Goal: Information Seeking & Learning: Learn about a topic

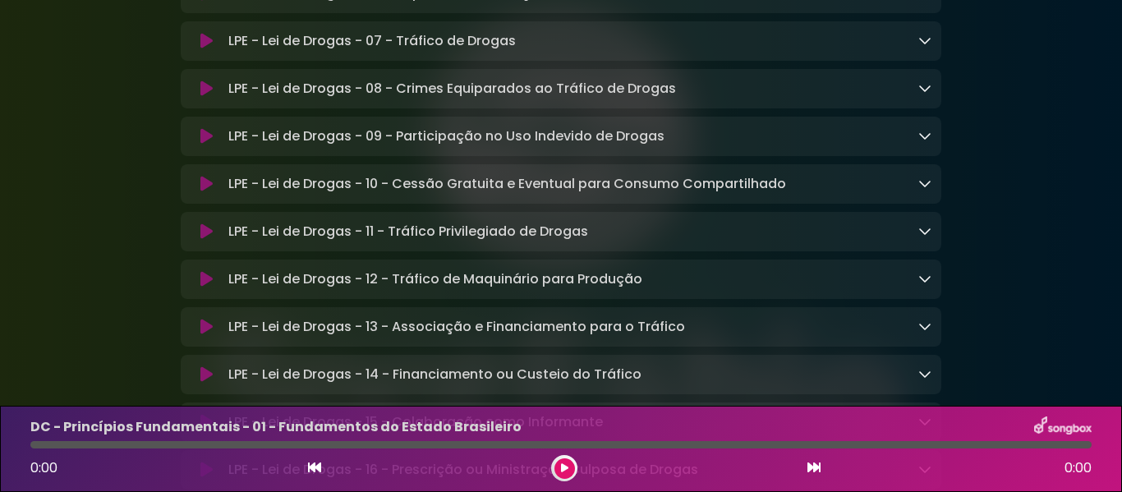
scroll to position [4107, 0]
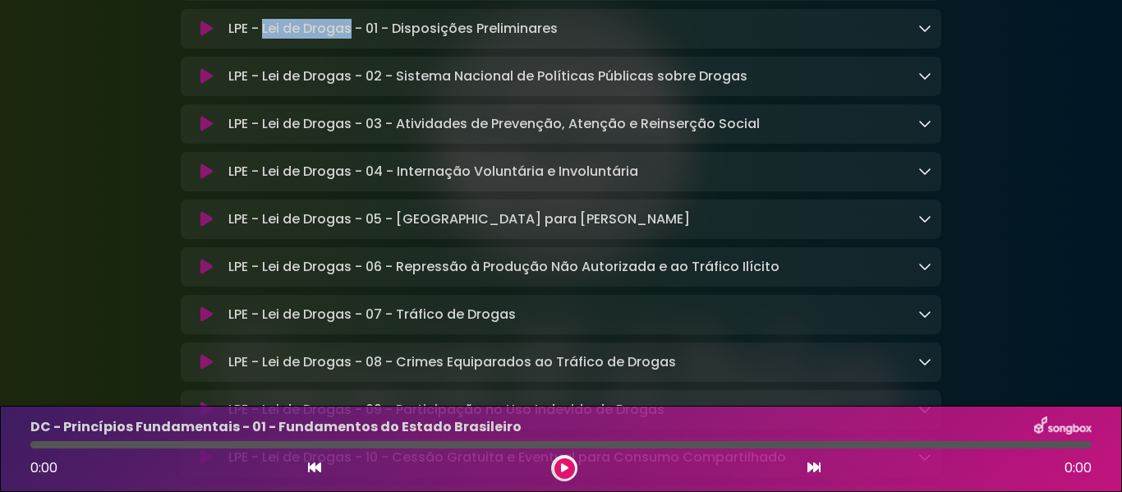
drag, startPoint x: 264, startPoint y: 96, endPoint x: 350, endPoint y: 96, distance: 85.4
click at [350, 39] on p "LPE - Lei de Drogas - 01 - Disposições Preliminares Loading Track..." at bounding box center [392, 29] width 329 height 20
copy p "Lei de Drogas"
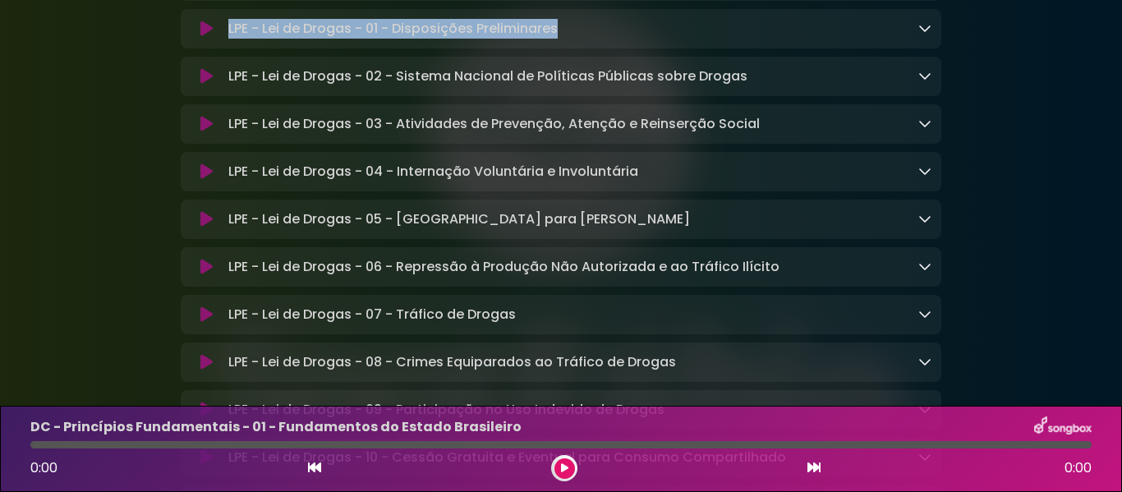
drag, startPoint x: 230, startPoint y: 93, endPoint x: 562, endPoint y: 103, distance: 332.0
click at [562, 39] on div "LPE - Lei de Drogas - 01 - Disposições Preliminares Loading Track..." at bounding box center [577, 29] width 710 height 20
copy p "LPE - Lei de Drogas - 01 - Disposições Preliminares"
click at [928, 38] on link at bounding box center [924, 28] width 13 height 19
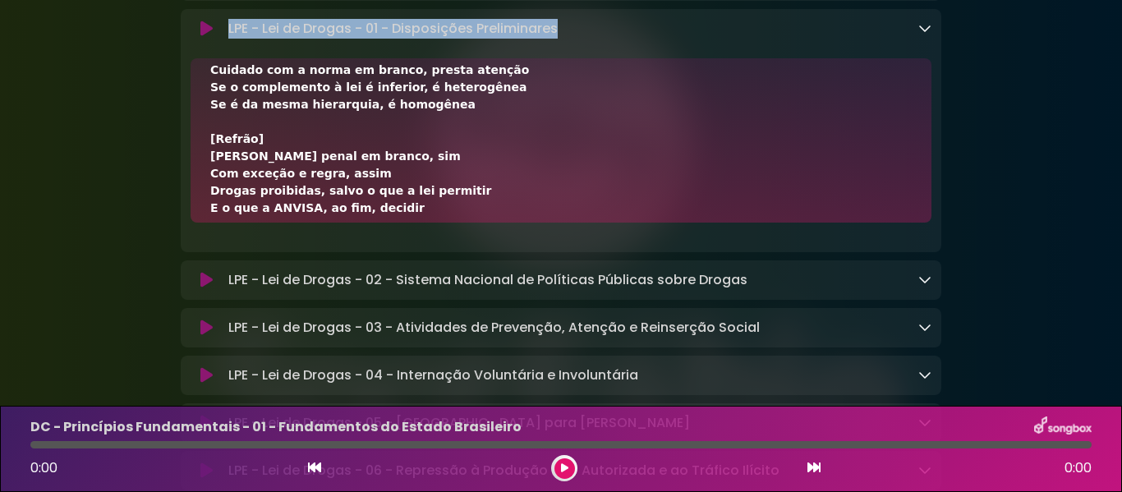
scroll to position [617, 0]
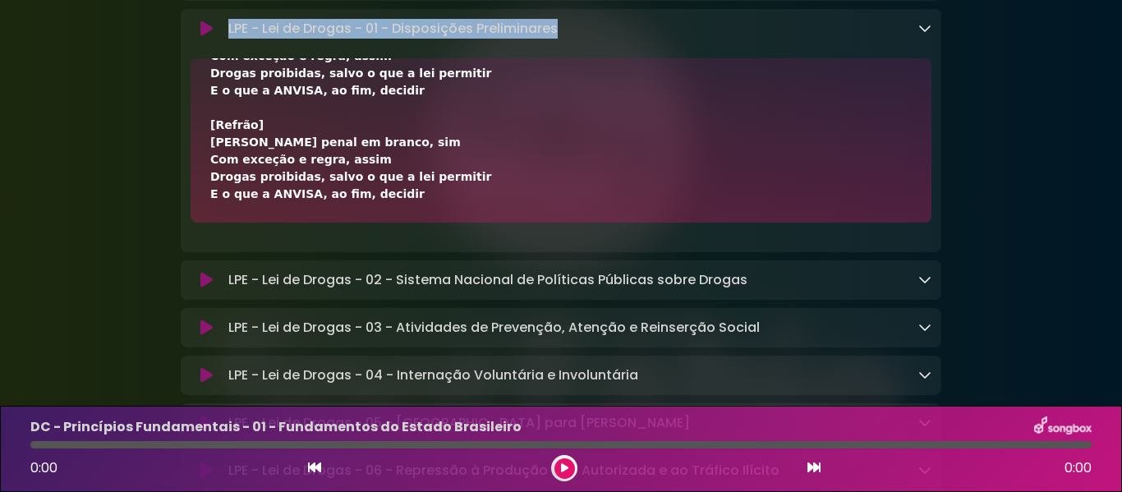
drag, startPoint x: 211, startPoint y: 151, endPoint x: 412, endPoint y: 263, distance: 229.5
copy div "[Lorem 8] Ips 84333, dolors amet consectet Adipisci, elitse, doeiusmo t incidid…"
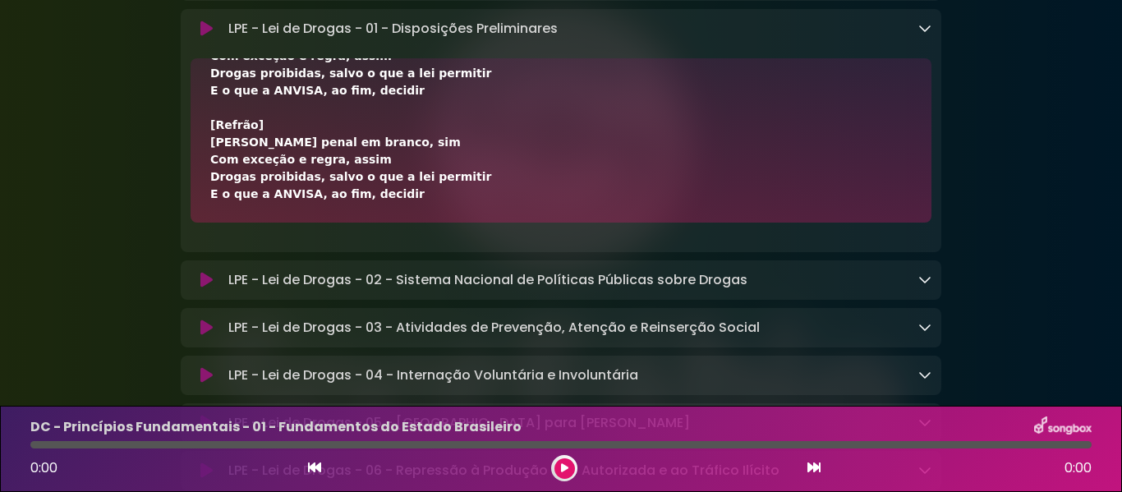
click at [922, 34] on icon at bounding box center [924, 27] width 13 height 13
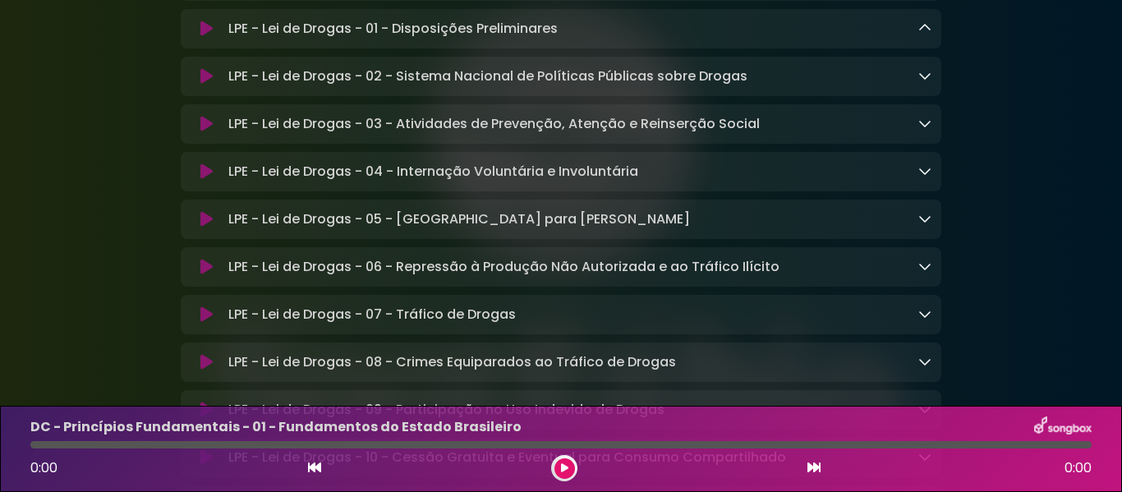
click at [920, 82] on icon at bounding box center [924, 75] width 13 height 13
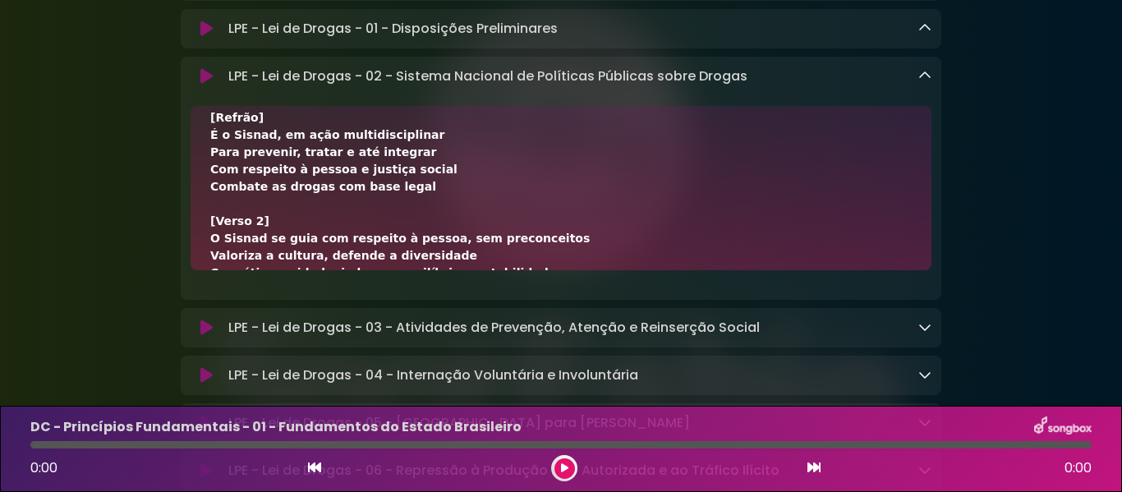
scroll to position [651, 0]
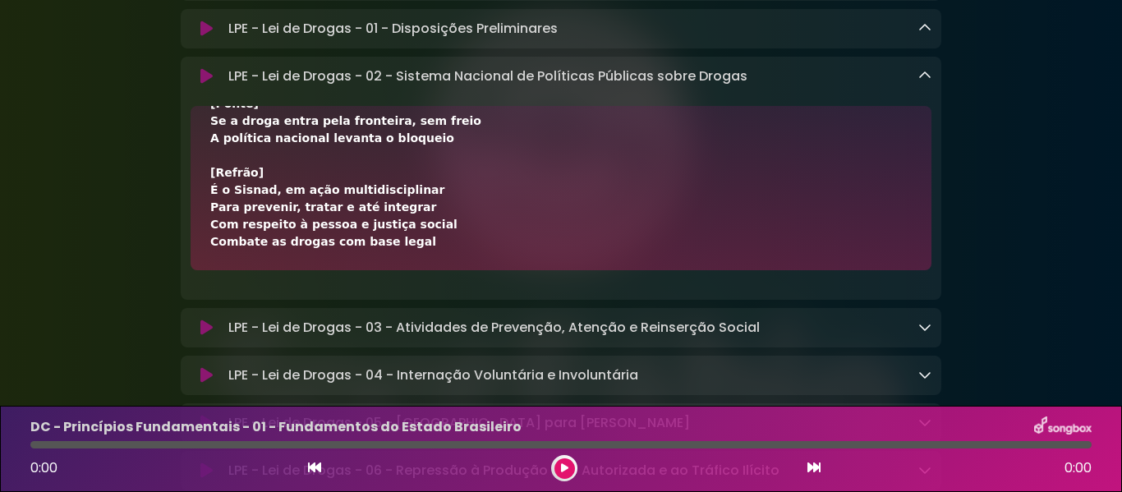
drag, startPoint x: 209, startPoint y: 204, endPoint x: 402, endPoint y: 320, distance: 225.1
click at [402, 270] on div "[Verso 1] É central a coordenação, descentralizada a execução Articula, organiz…" at bounding box center [561, 188] width 741 height 164
copy div "[Lorem 5] I dolorsi a consectetur, adipiscingelits d eiusmodt Incididu, utlabor…"
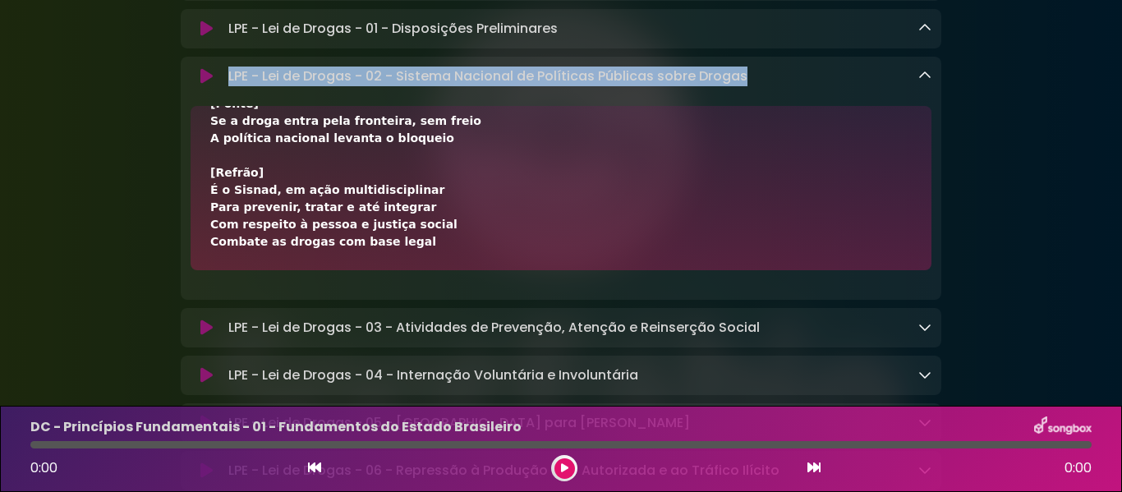
drag, startPoint x: 231, startPoint y: 137, endPoint x: 747, endPoint y: 141, distance: 515.9
click at [747, 86] on div "LPE - Lei de Drogas - 02 - Sistema Nacional de Políticas Públicas sobre Drogas …" at bounding box center [577, 77] width 710 height 20
copy p "LPE - Lei de Drogas - 02 - Sistema Nacional de Políticas Públicas sobre Drogas"
click at [929, 82] on icon at bounding box center [924, 75] width 13 height 13
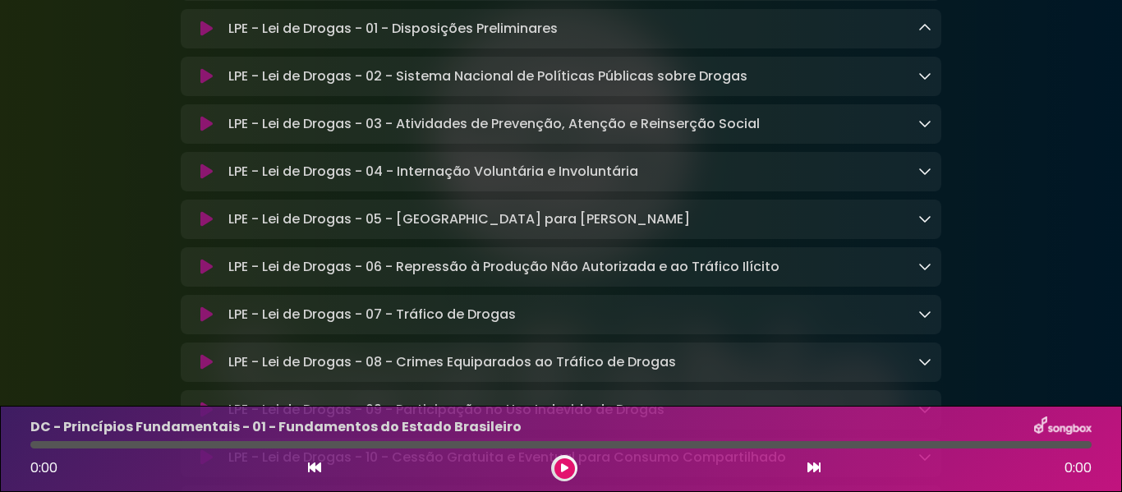
click at [932, 134] on div "LPE - Lei de Drogas - 03 - Atividades de Prevenção, Atenção e Reinserção Social…" at bounding box center [561, 124] width 761 height 20
click at [924, 130] on icon at bounding box center [924, 123] width 13 height 13
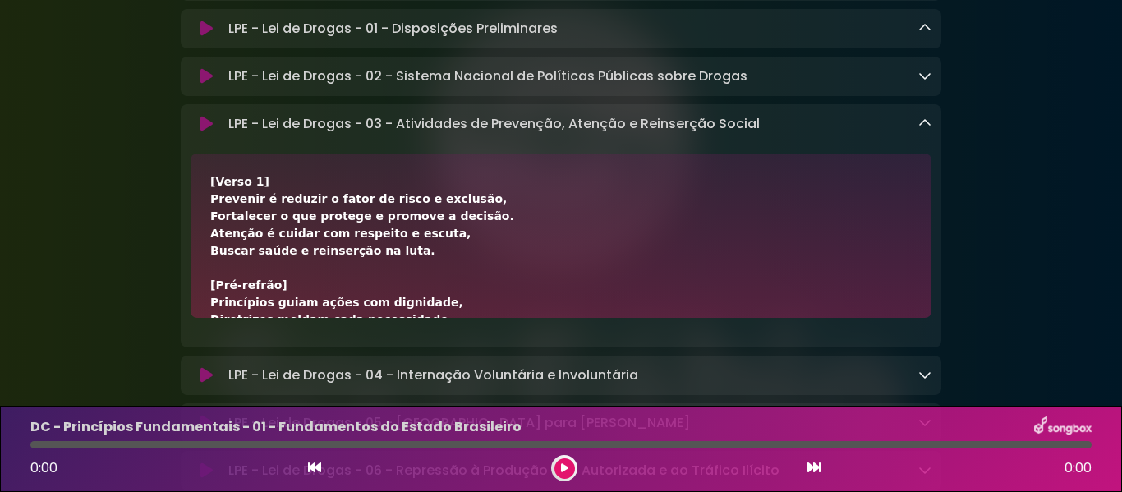
drag, startPoint x: 210, startPoint y: 245, endPoint x: 226, endPoint y: 251, distance: 16.9
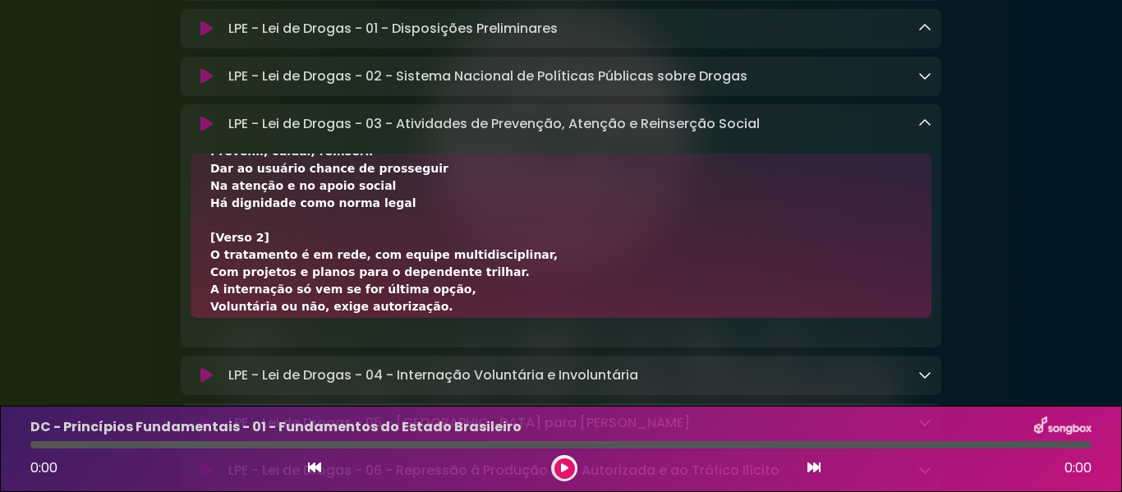
scroll to position [617, 0]
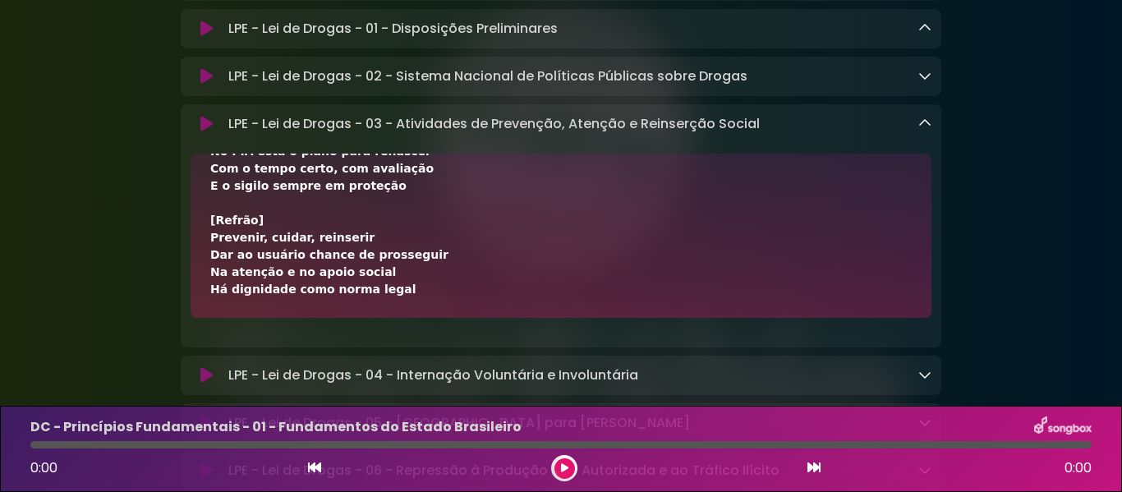
drag, startPoint x: 209, startPoint y: 250, endPoint x: 410, endPoint y: 355, distance: 227.1
click at [410, 318] on div "[Verso 1] Prevenir é reduzir o fator de risco e exclusão, Fortalecer o que prot…" at bounding box center [561, 236] width 741 height 164
copy div "[Lorem 5] Ipsumdol s ametcon a elits do eiusm t incididu, Utlaboreet d mag aliq…"
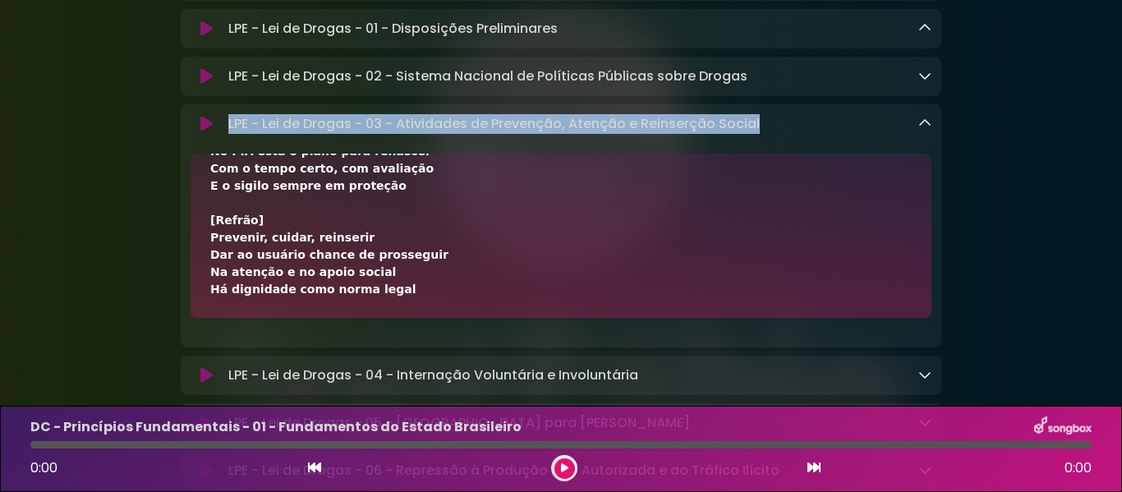
drag, startPoint x: 230, startPoint y: 192, endPoint x: 770, endPoint y: 195, distance: 540.5
click at [770, 134] on div "LPE - Lei de Drogas - 03 - Atividades de Prevenção, Atenção e Reinserção Social…" at bounding box center [577, 124] width 710 height 20
copy p "LPE - Lei de Drogas - 03 - Atividades de Prevenção, Atenção e Reinserção Social"
click at [928, 130] on icon at bounding box center [924, 123] width 13 height 13
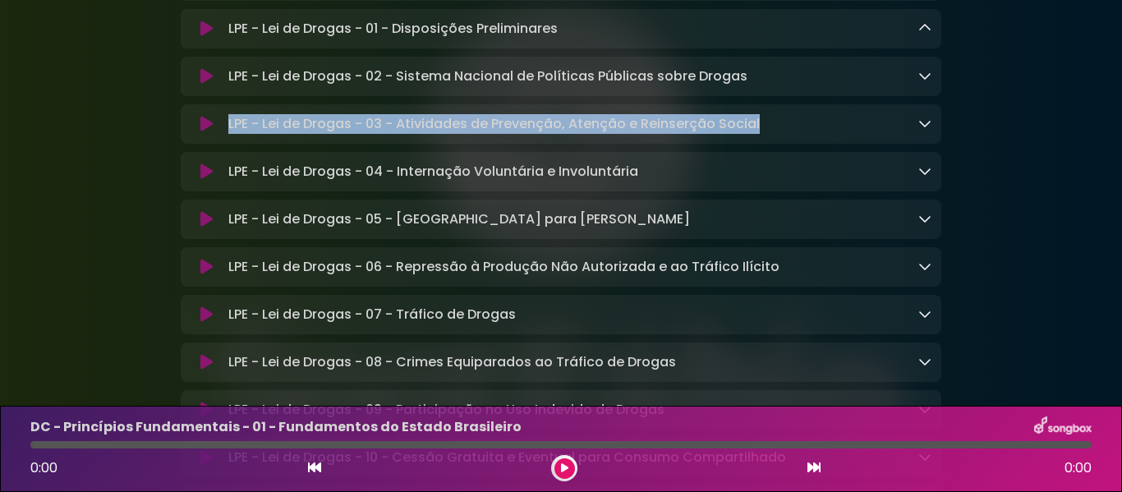
click at [920, 177] on icon at bounding box center [924, 170] width 13 height 13
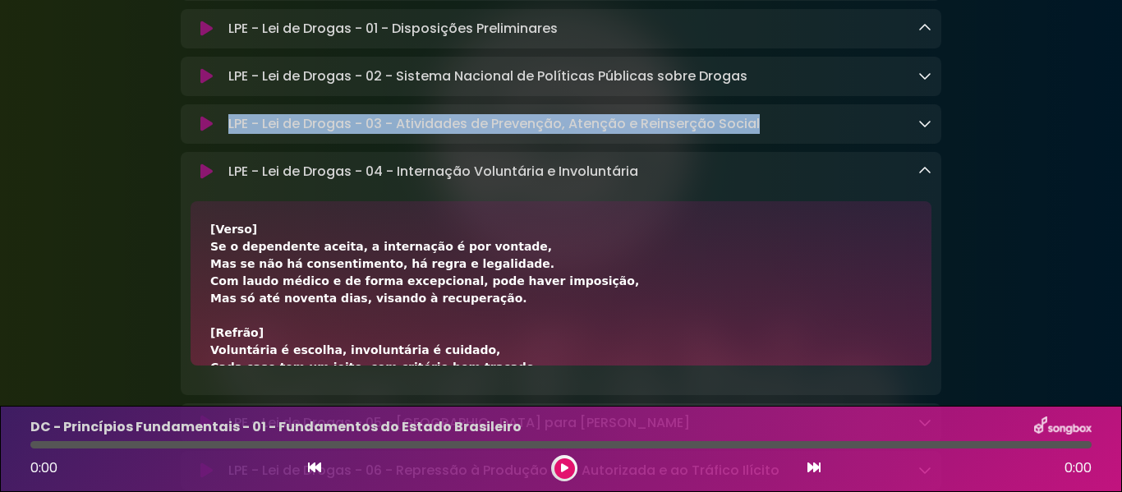
scroll to position [4244, 0]
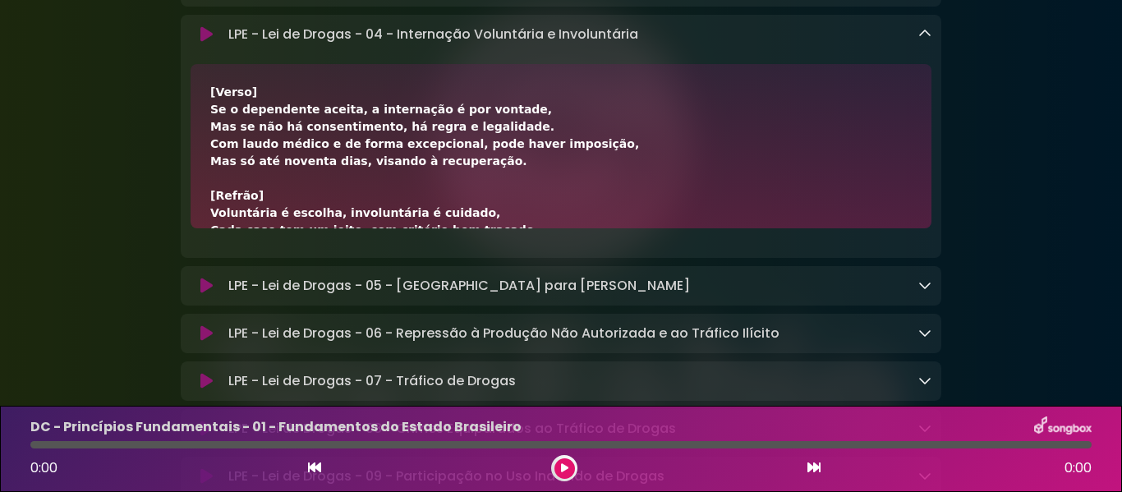
click at [216, 143] on div "[Verso] Se o dependente aceita, a internação é por vontade, Mas se não há conse…" at bounding box center [561, 146] width 741 height 164
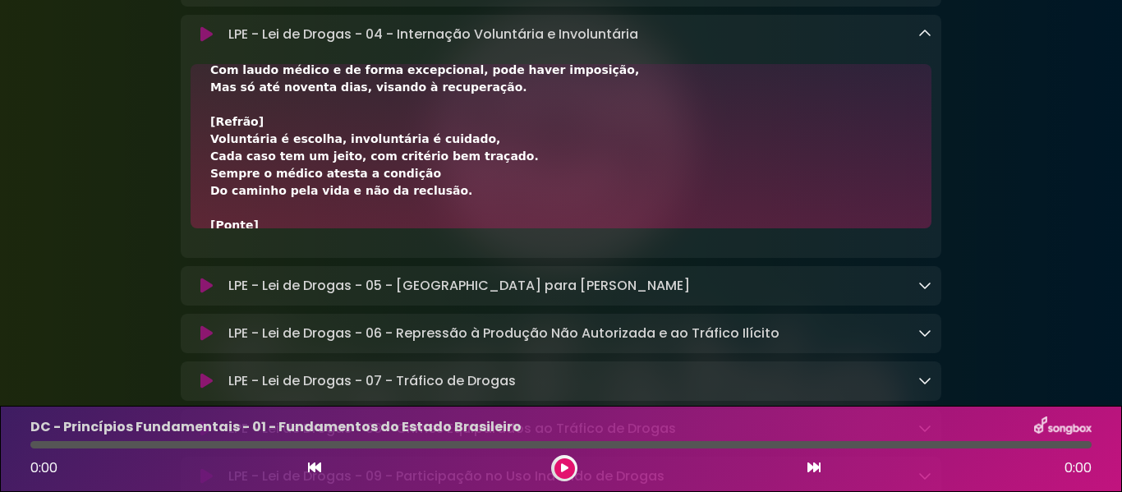
scroll to position [272, 0]
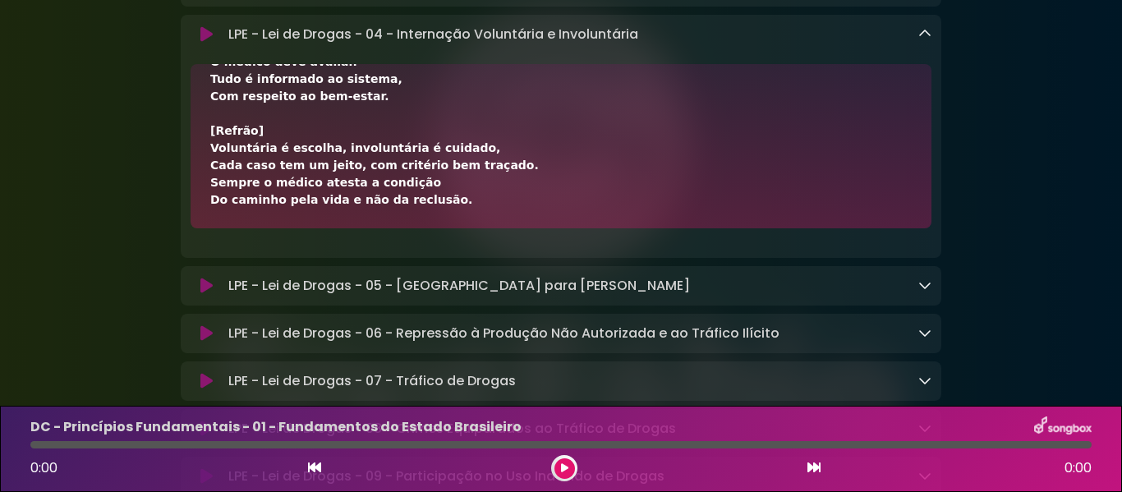
copy div "[Verso] Se o dependente aceita, a internação é por vontade, Mas se não há conse…"
drag, startPoint x: 210, startPoint y: 143, endPoint x: 605, endPoint y: 287, distance: 420.7
click at [605, 228] on div "[Verso] Se o dependente aceita, a internação é por vontade, Mas se não há conse…" at bounding box center [561, 146] width 741 height 164
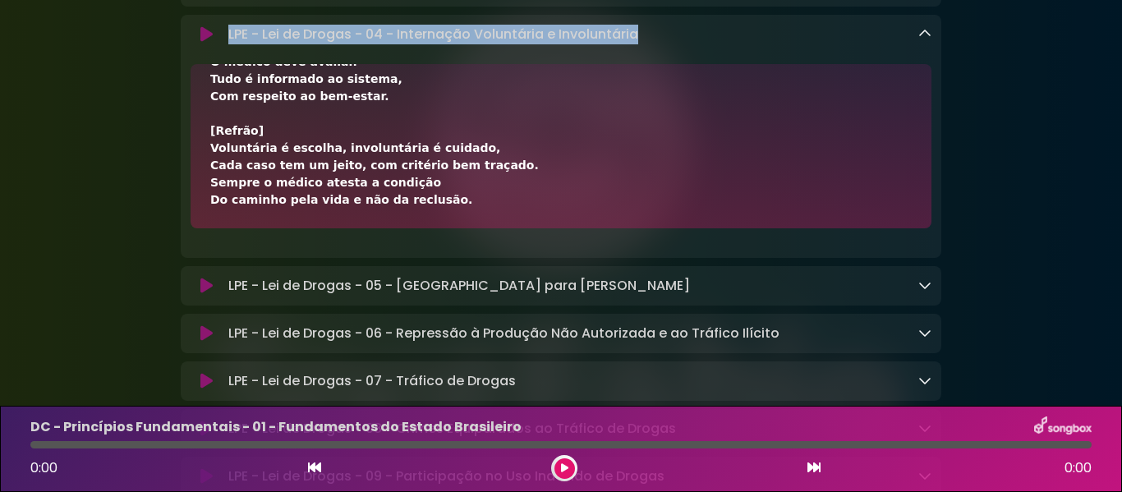
drag, startPoint x: 230, startPoint y: 108, endPoint x: 652, endPoint y: 103, distance: 422.2
click at [652, 44] on div "LPE - Lei de Drogas - 04 - Internação Voluntária e Involuntária Loading Track..." at bounding box center [577, 35] width 710 height 20
copy p "LPE - Lei de Drogas - 04 - Internação Voluntária e Involuntária"
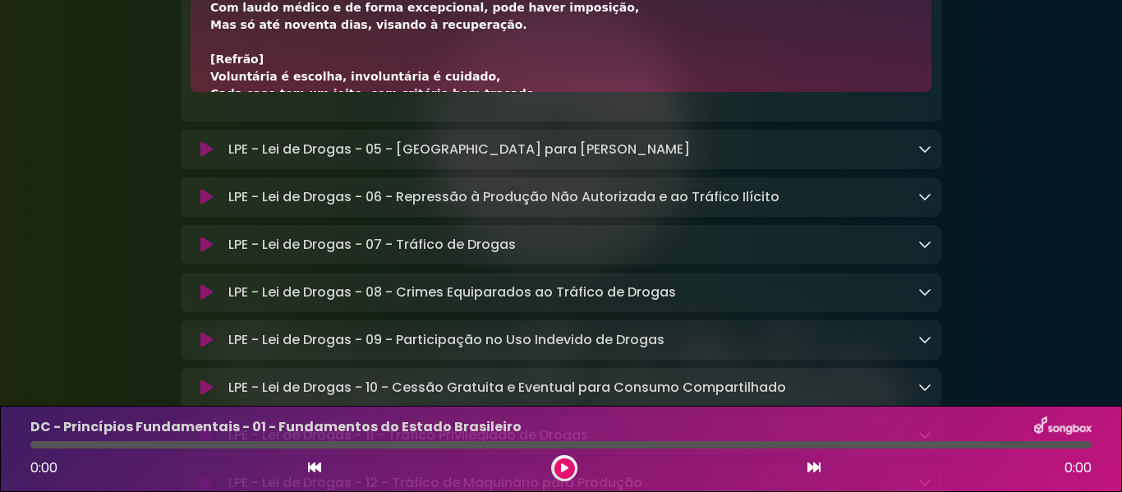
scroll to position [4107, 0]
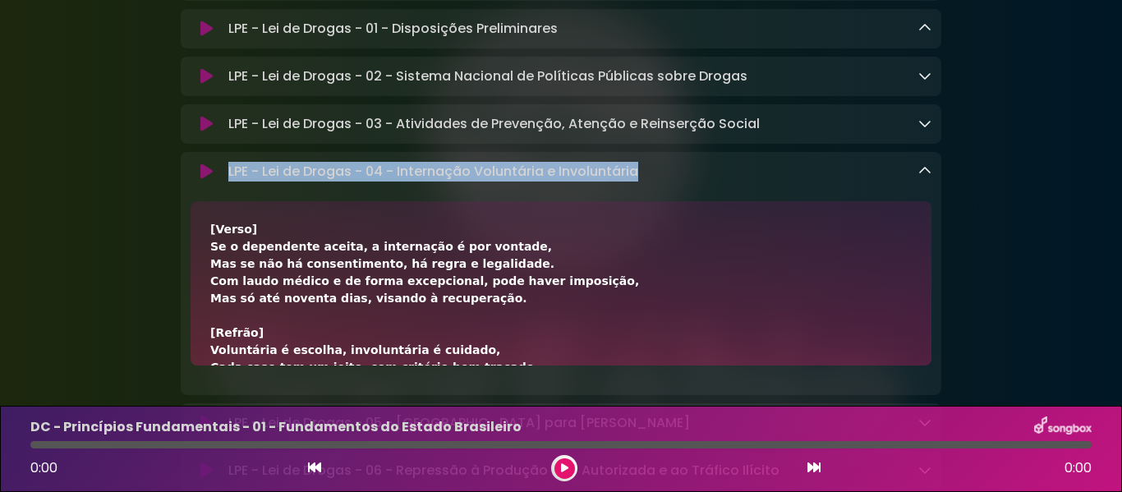
click at [918, 177] on icon at bounding box center [924, 170] width 13 height 13
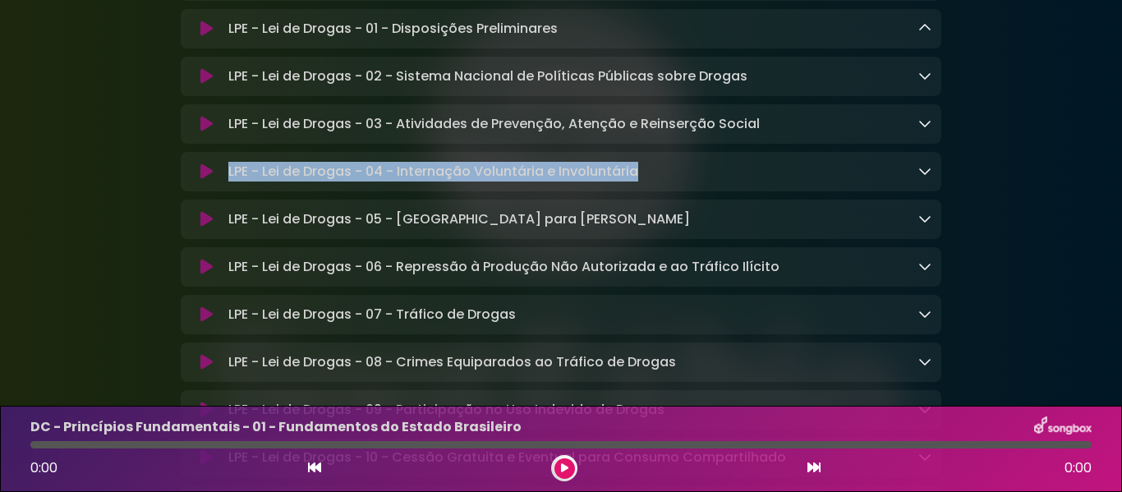
scroll to position [4244, 0]
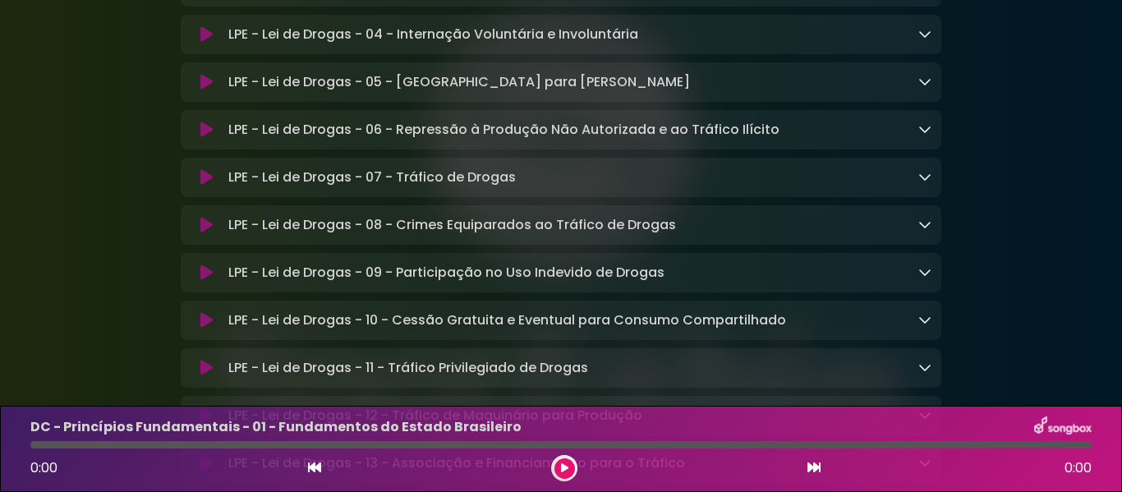
click at [934, 92] on div "LPE - Lei de Drogas - 05 - [GEOGRAPHIC_DATA] para Consumo Pessoal Loading Track…" at bounding box center [561, 82] width 761 height 20
click at [926, 88] on icon at bounding box center [924, 81] width 13 height 13
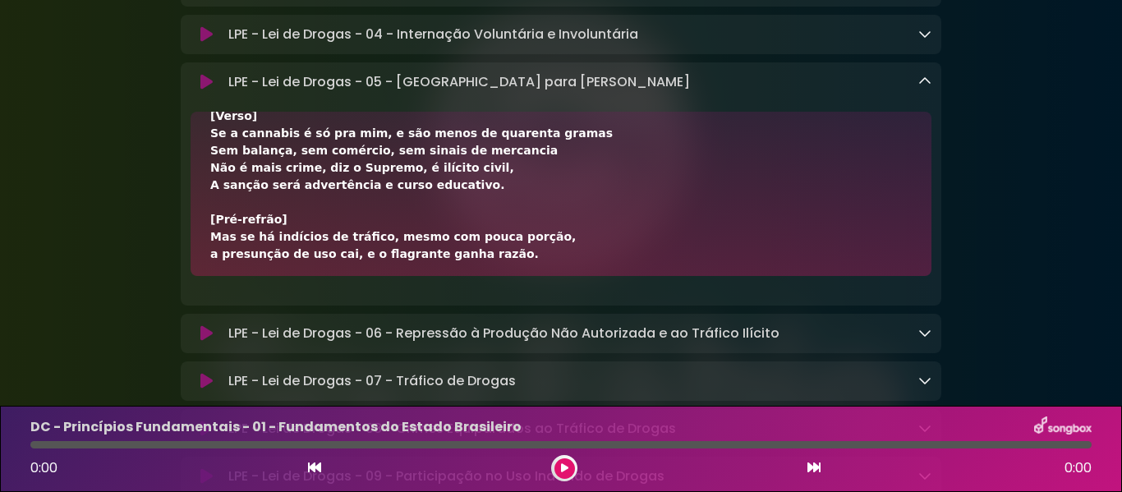
scroll to position [444, 0]
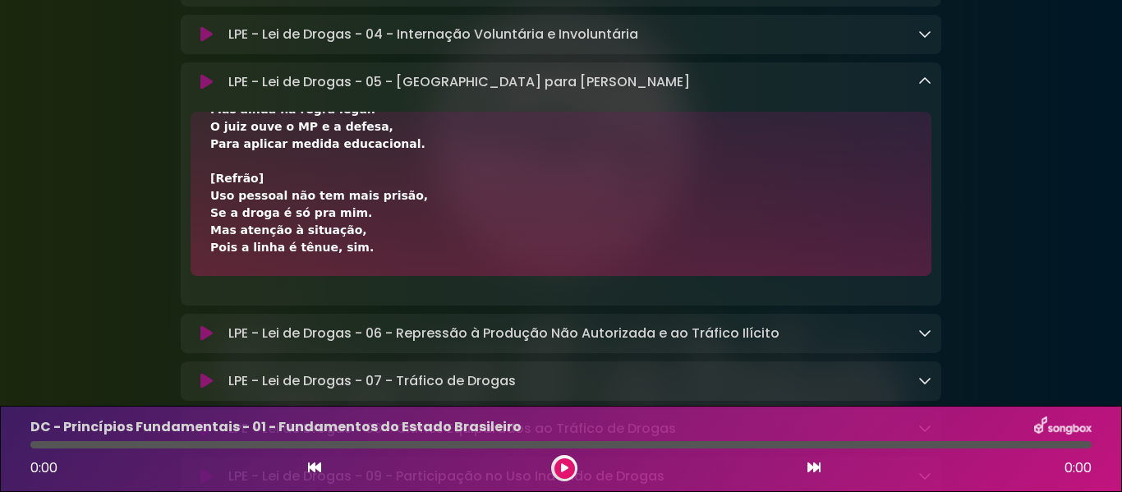
drag, startPoint x: 210, startPoint y: 210, endPoint x: 489, endPoint y: 315, distance: 297.6
copy div "[Refrão] Uso pessoal não tem mais prisão, Se a droga é só pra mim. Mas atenção …"
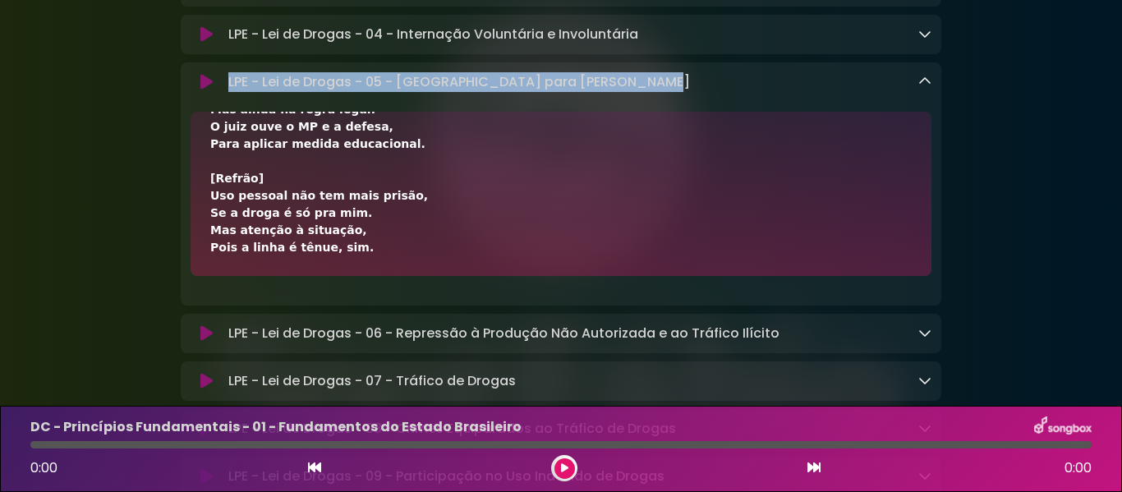
drag, startPoint x: 228, startPoint y: 149, endPoint x: 695, endPoint y: 153, distance: 466.6
click at [695, 92] on div "LPE - Lei de Drogas - 05 - [GEOGRAPHIC_DATA] para Consumo Pessoal Loading Track…" at bounding box center [577, 82] width 710 height 20
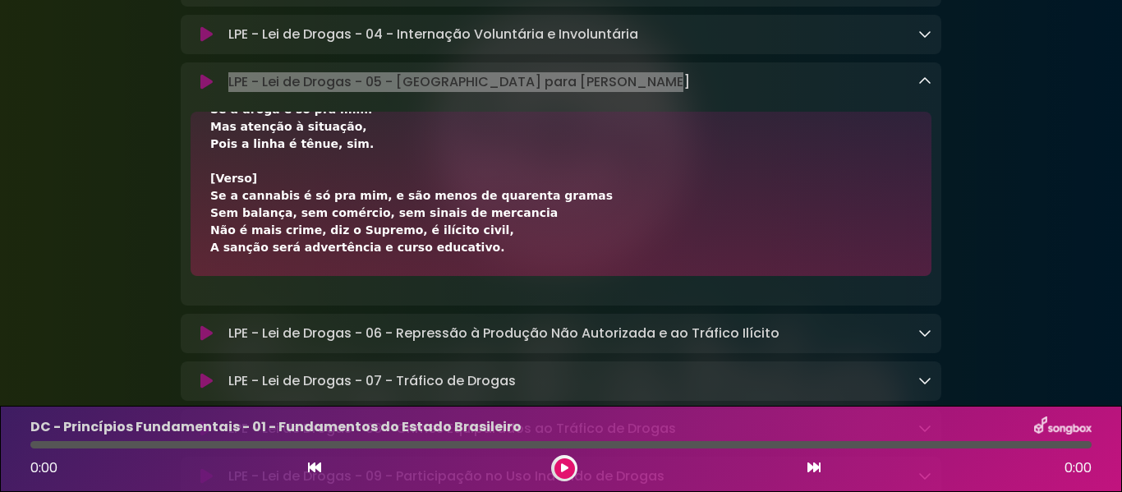
scroll to position [0, 0]
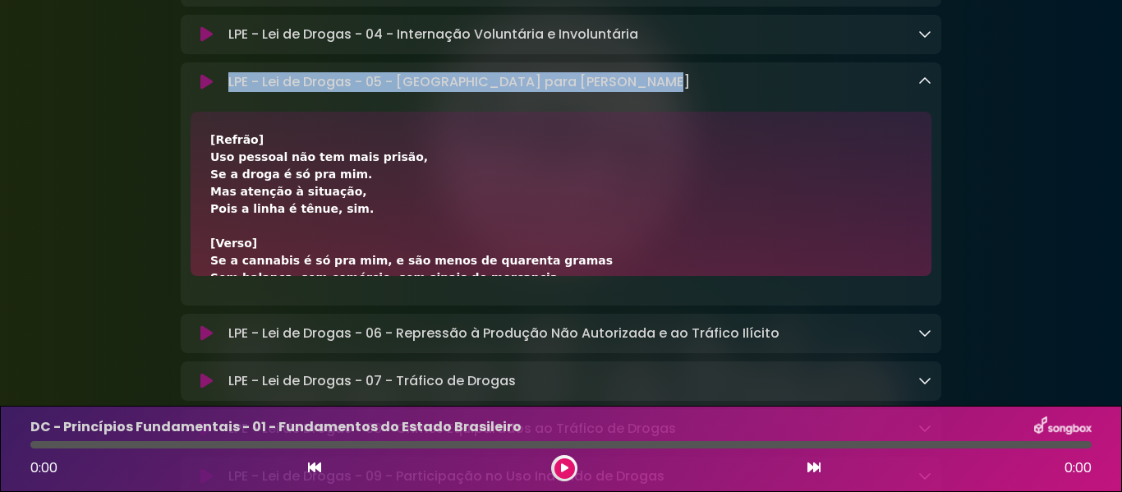
click at [930, 88] on icon at bounding box center [924, 81] width 13 height 13
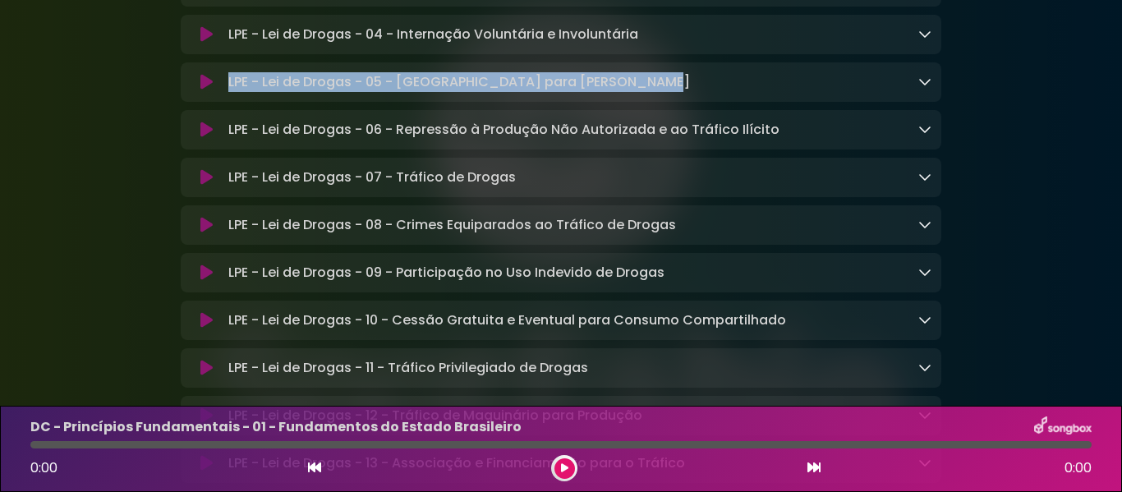
click at [922, 136] on icon at bounding box center [924, 128] width 13 height 13
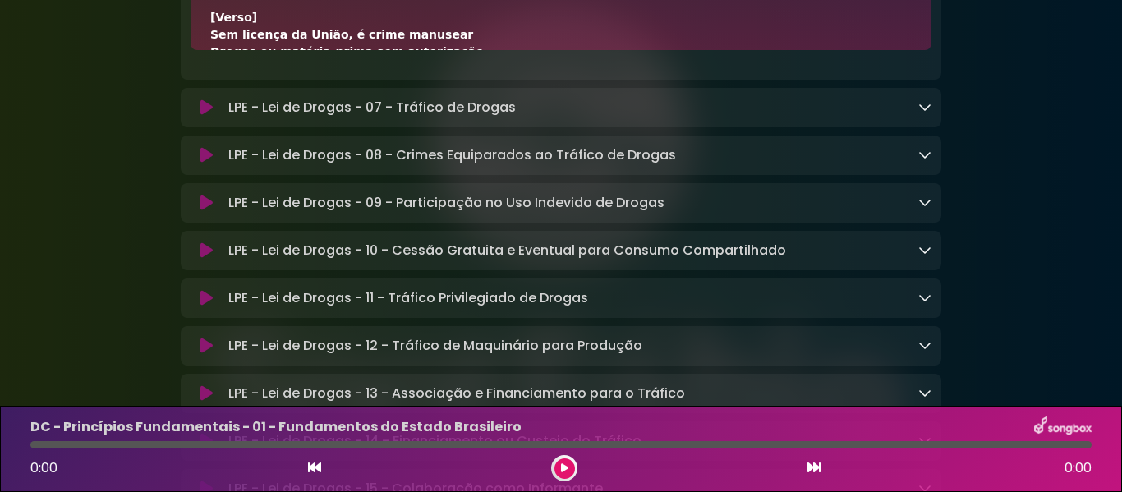
scroll to position [4381, 0]
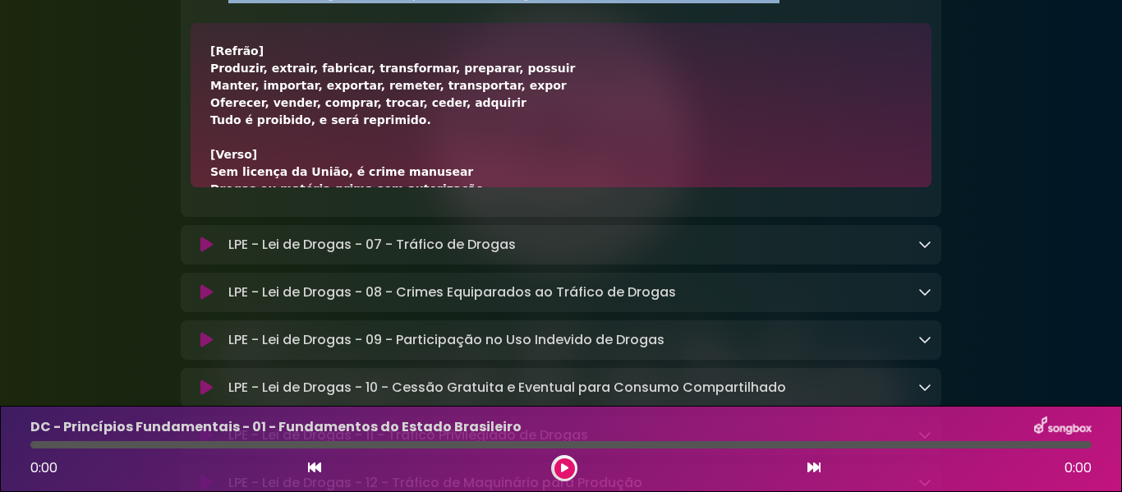
drag, startPoint x: 230, startPoint y: 67, endPoint x: 766, endPoint y: 65, distance: 536.4
drag, startPoint x: 1053, startPoint y: 177, endPoint x: 711, endPoint y: 183, distance: 342.6
click at [211, 124] on div "[Refrão] Produzir, extrair, fabricar, transformar, preparar, possuir Manter, im…" at bounding box center [560, 327] width 701 height 569
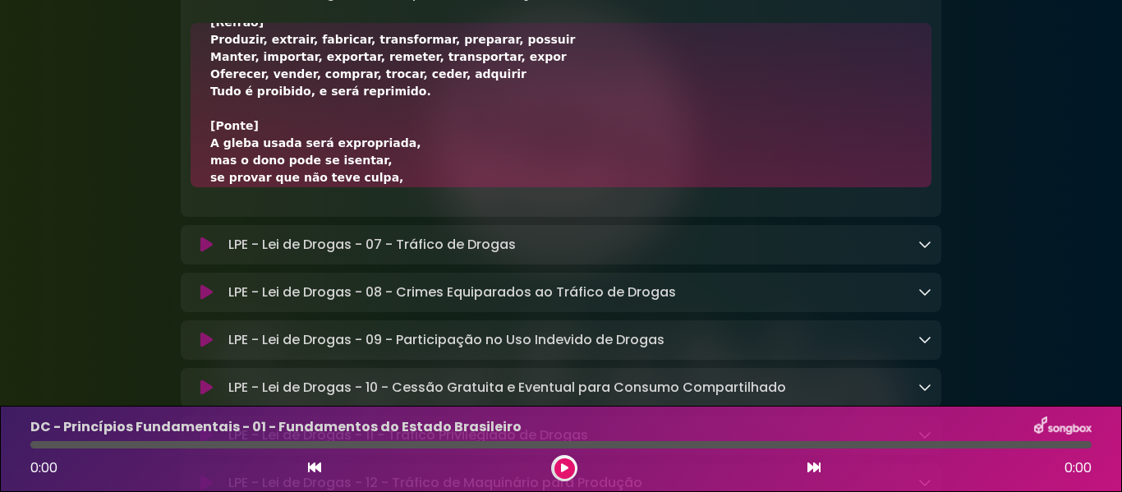
scroll to position [444, 0]
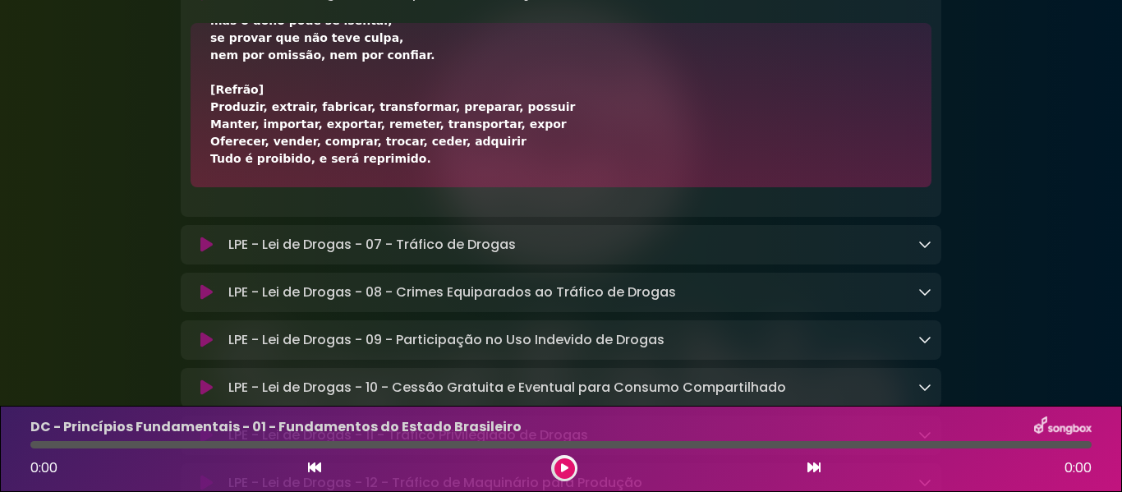
drag, startPoint x: 211, startPoint y: 121, endPoint x: 496, endPoint y: 246, distance: 311.2
click at [496, 187] on div "[Refrão] Produzir, extrair, fabricar, transformar, preparar, possuir Manter, im…" at bounding box center [561, 105] width 741 height 164
drag, startPoint x: 229, startPoint y: 62, endPoint x: 777, endPoint y: 70, distance: 547.9
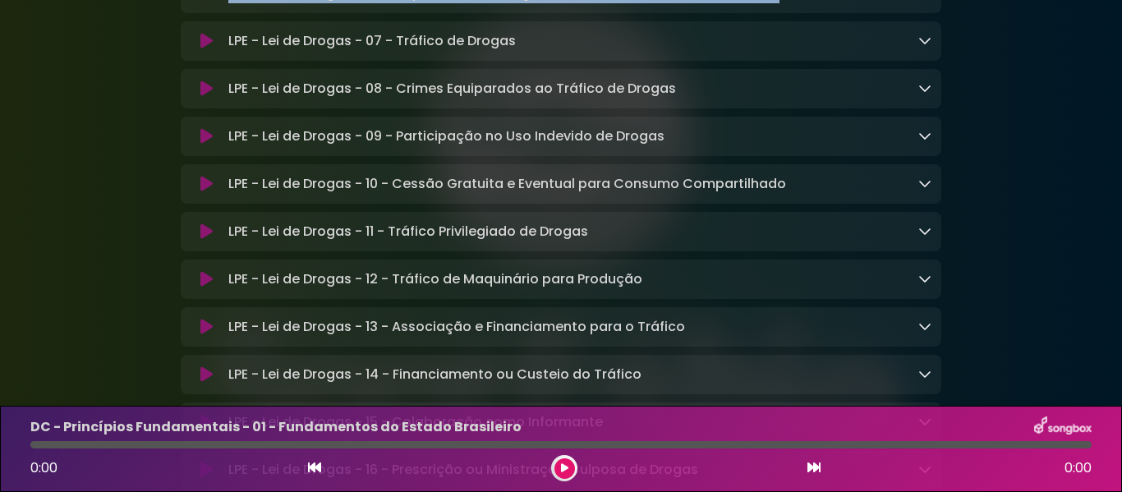
click at [927, 47] on icon at bounding box center [924, 40] width 13 height 13
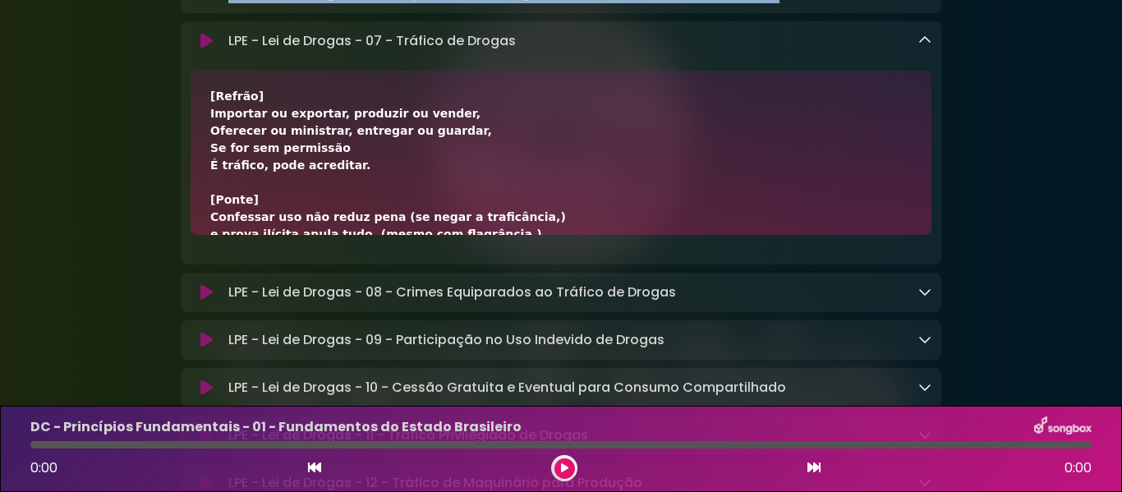
scroll to position [427, 0]
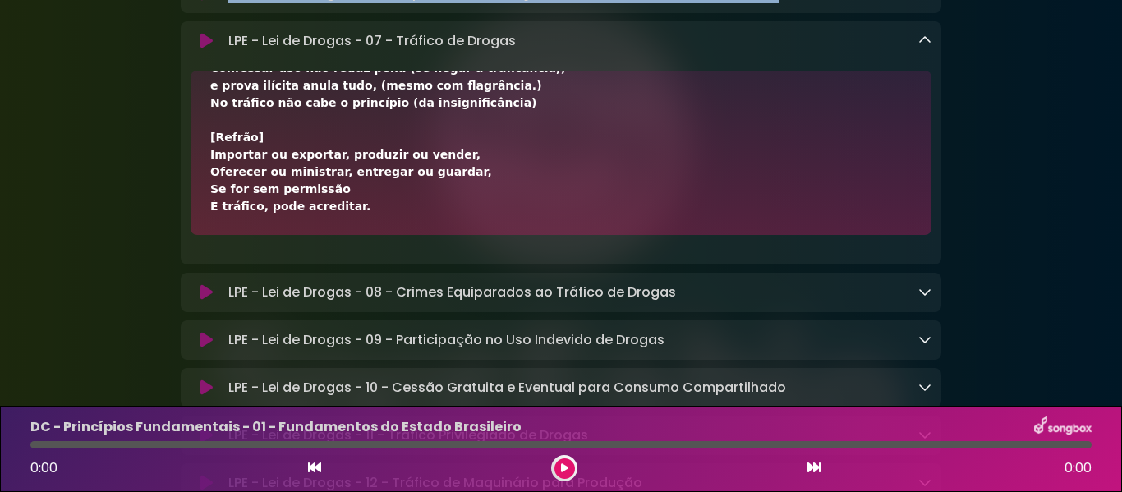
drag, startPoint x: 212, startPoint y: 171, endPoint x: 399, endPoint y: 290, distance: 221.9
click at [399, 235] on div "[Refrão] Importar ou exportar, produzir ou vender, Oferecer ou ministrar, entre…" at bounding box center [561, 153] width 741 height 164
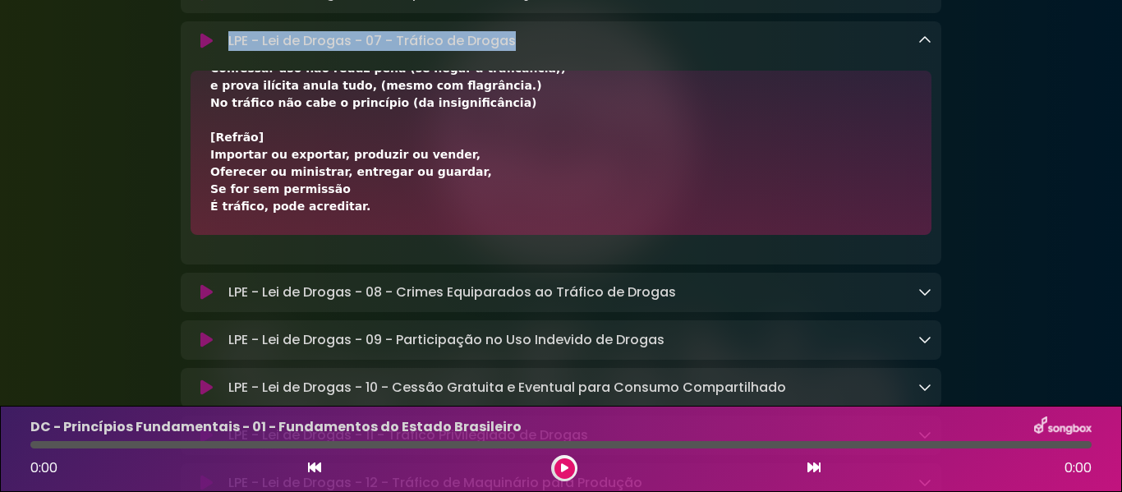
drag, startPoint x: 236, startPoint y: 116, endPoint x: 513, endPoint y: 114, distance: 277.6
click at [513, 51] on p "LPE - Lei de Drogas - 07 - Tráfico de Drogas Loading Track..." at bounding box center [371, 41] width 287 height 20
click at [919, 47] on icon at bounding box center [924, 40] width 13 height 13
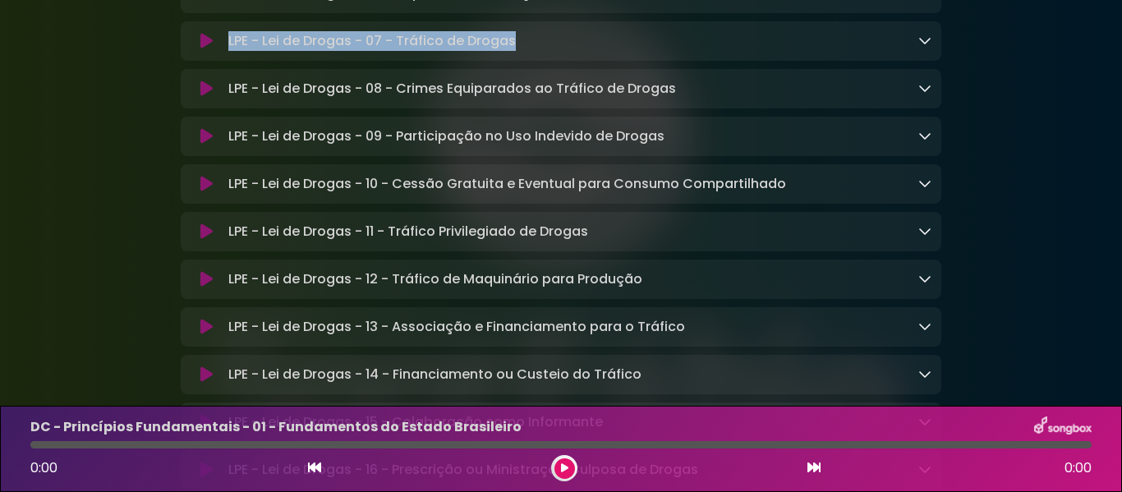
click at [930, 94] on icon at bounding box center [924, 87] width 13 height 13
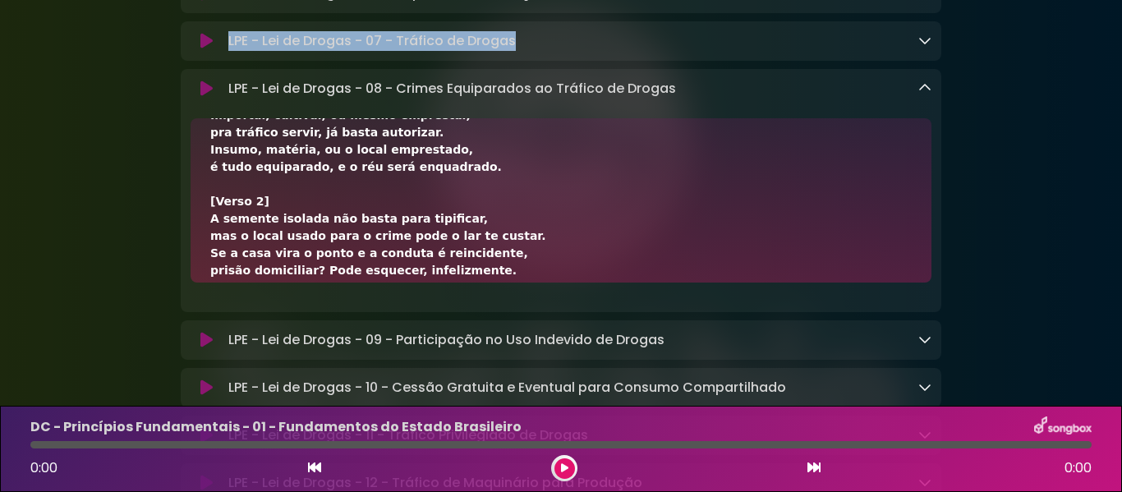
scroll to position [617, 0]
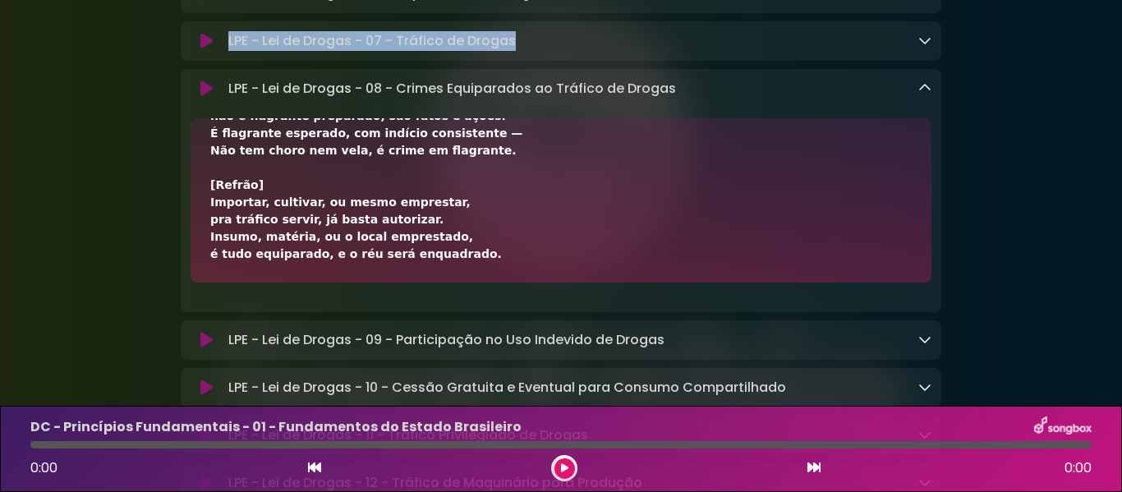
drag, startPoint x: 209, startPoint y: 218, endPoint x: 467, endPoint y: 330, distance: 282.2
click at [467, 283] on div "[Verso 1] Se cultiva sem aval ou transporta o insumo ilegal, se cede o espaço p…" at bounding box center [561, 200] width 741 height 164
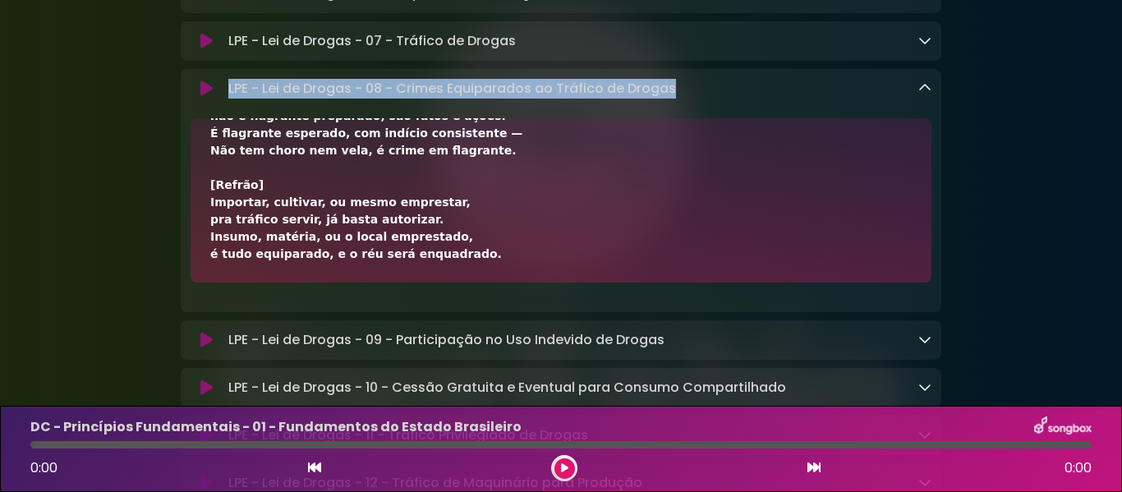
drag, startPoint x: 230, startPoint y: 160, endPoint x: 686, endPoint y: 159, distance: 455.9
click at [686, 99] on div "LPE - Lei de Drogas - 08 - Crimes Equiparados ao Tráfico de Drogas Loading Trac…" at bounding box center [577, 89] width 710 height 20
click at [925, 94] on icon at bounding box center [924, 87] width 13 height 13
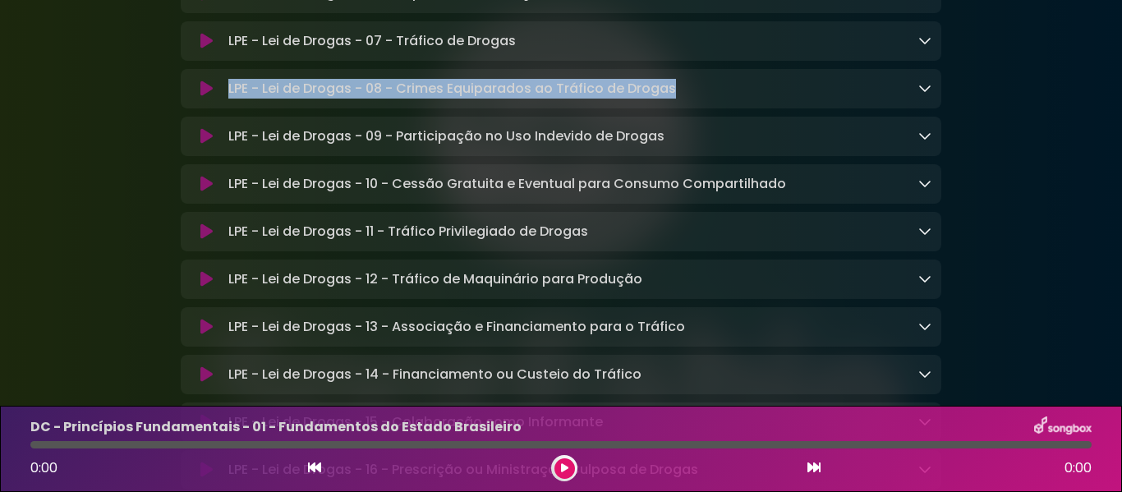
click at [929, 142] on icon at bounding box center [924, 135] width 13 height 13
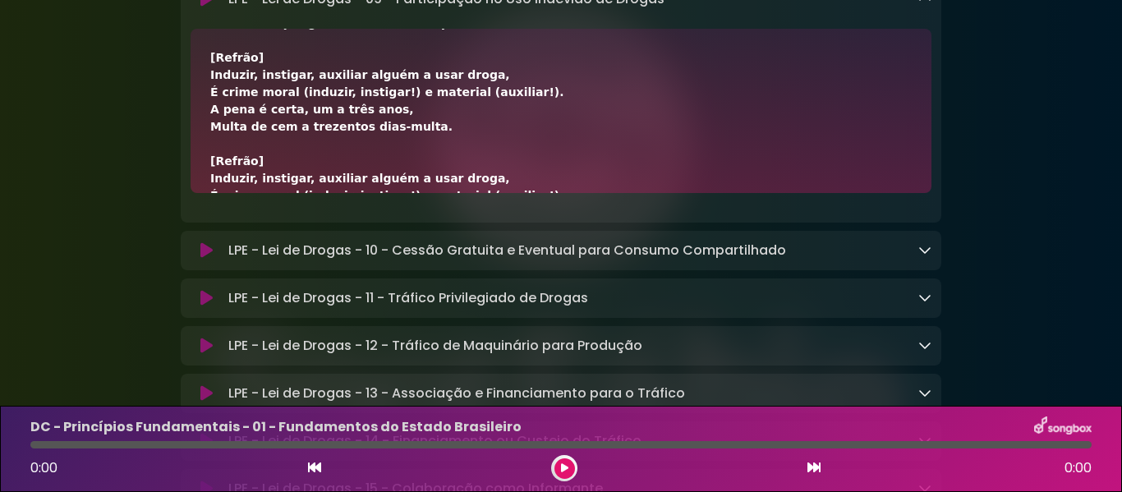
scroll to position [375, 0]
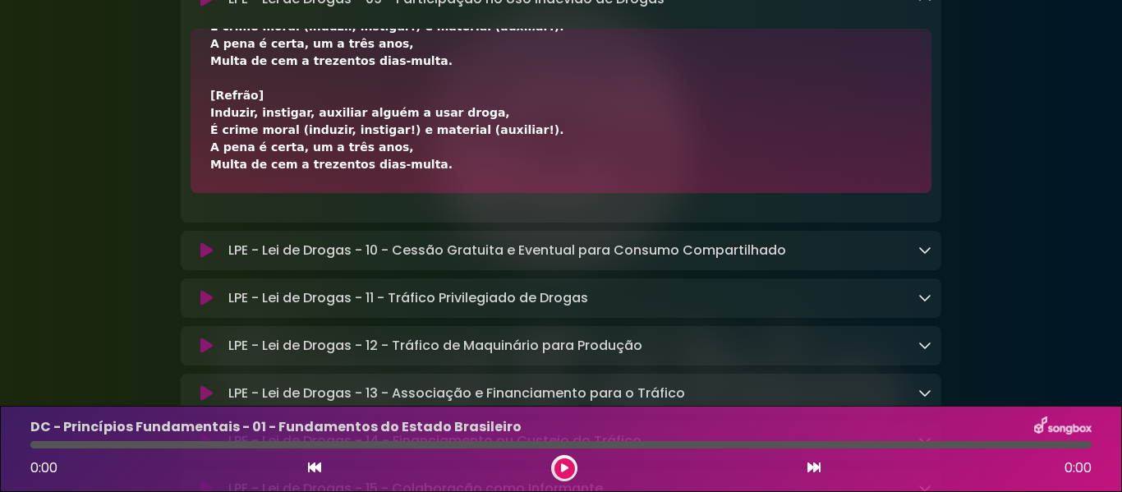
drag, startPoint x: 211, startPoint y: 129, endPoint x: 470, endPoint y: 244, distance: 283.1
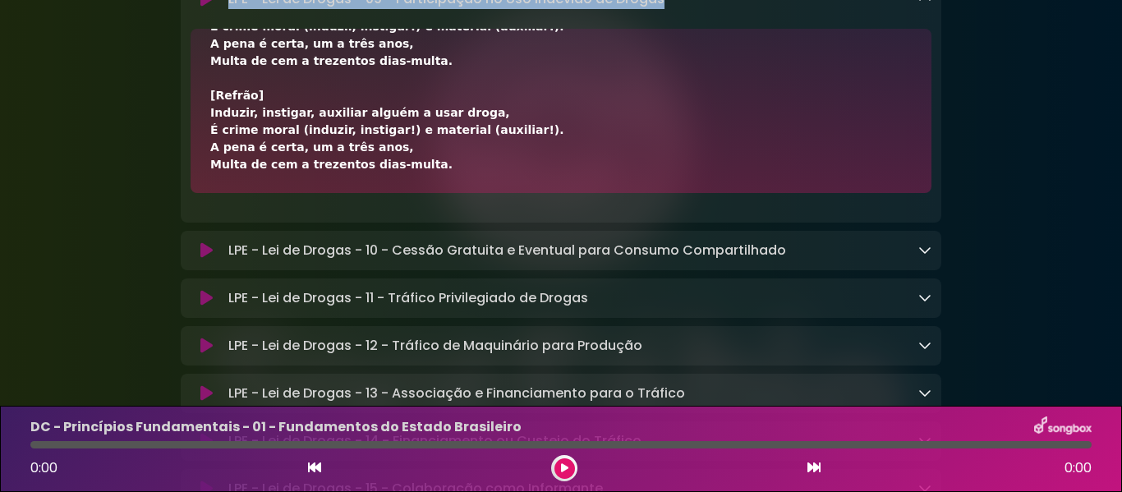
drag, startPoint x: 232, startPoint y: 71, endPoint x: 665, endPoint y: 75, distance: 433.7
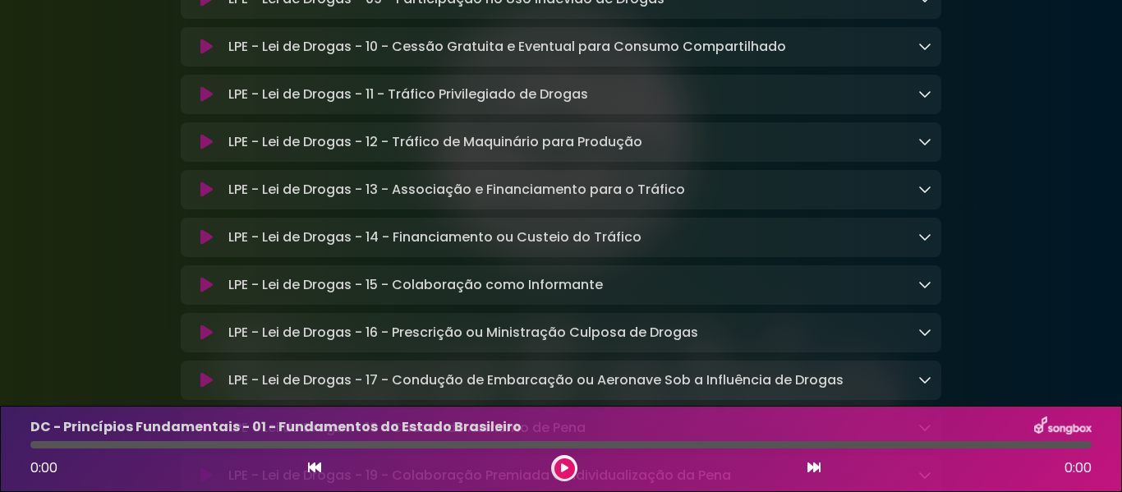
click at [927, 53] on icon at bounding box center [924, 45] width 13 height 13
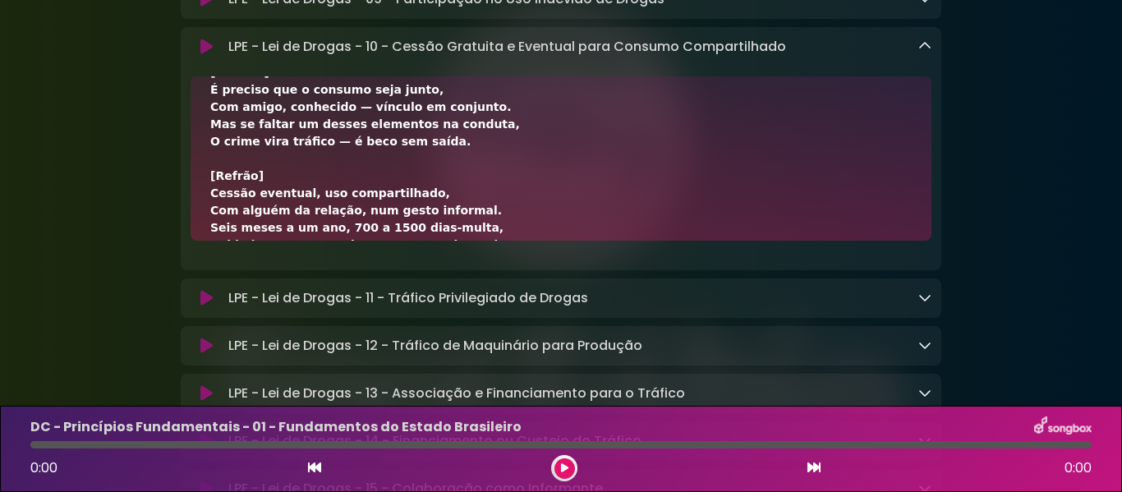
scroll to position [289, 0]
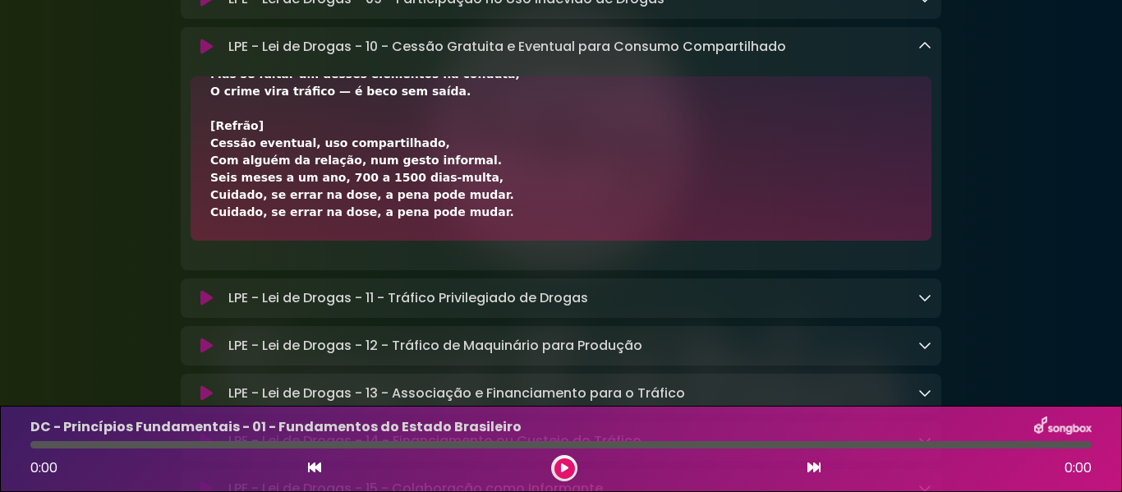
drag, startPoint x: 206, startPoint y: 179, endPoint x: 467, endPoint y: 292, distance: 283.7
click at [467, 241] on div "[Verso 1] Cessão sem lucro, só por ocasião, Com alguém próximo, na mesma intenç…" at bounding box center [561, 158] width 741 height 164
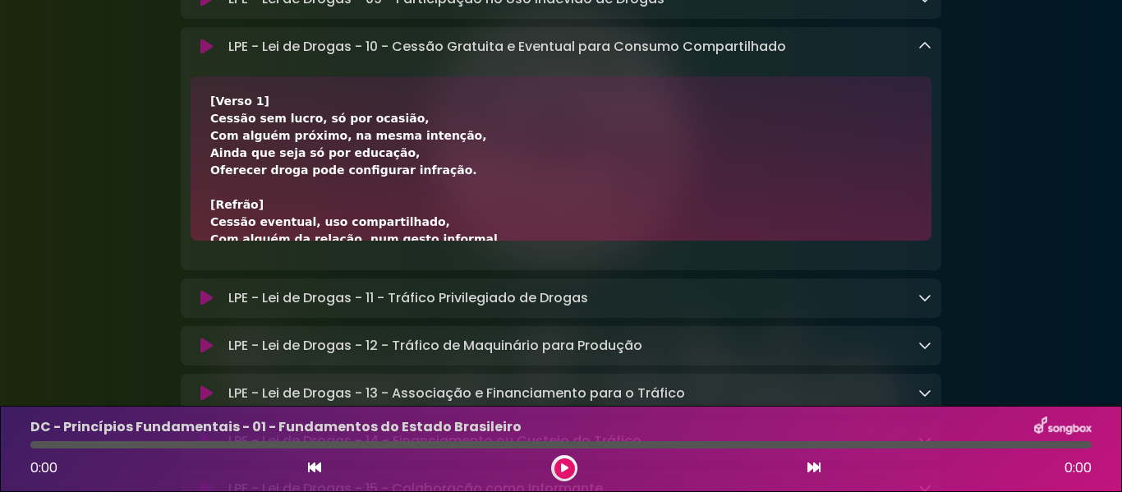
scroll to position [0, 0]
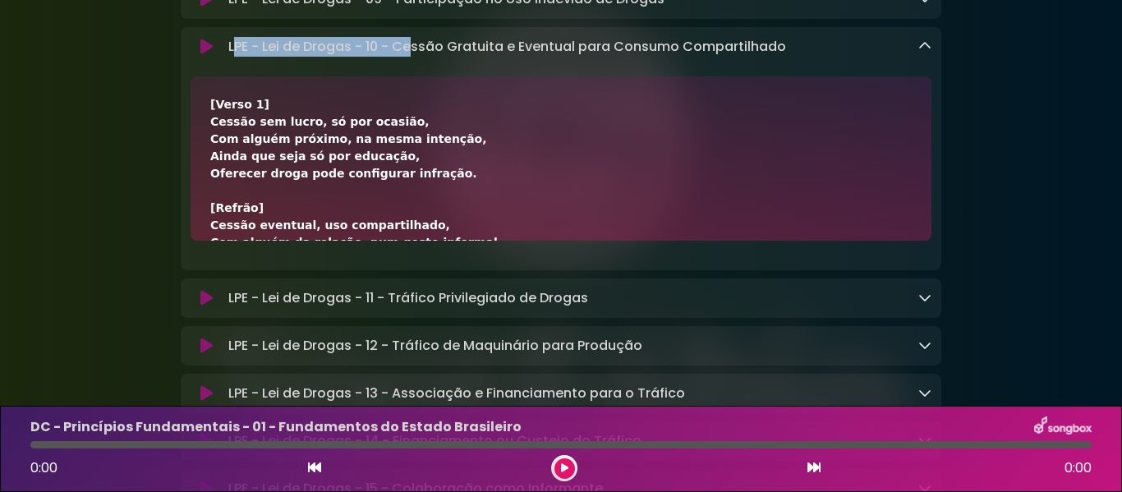
drag, startPoint x: 232, startPoint y: 121, endPoint x: 414, endPoint y: 124, distance: 181.6
click at [414, 57] on p "LPE - Lei de Drogas - 10 - Cessão Gratuita e Eventual para Consumo Compartilhad…" at bounding box center [507, 47] width 558 height 20
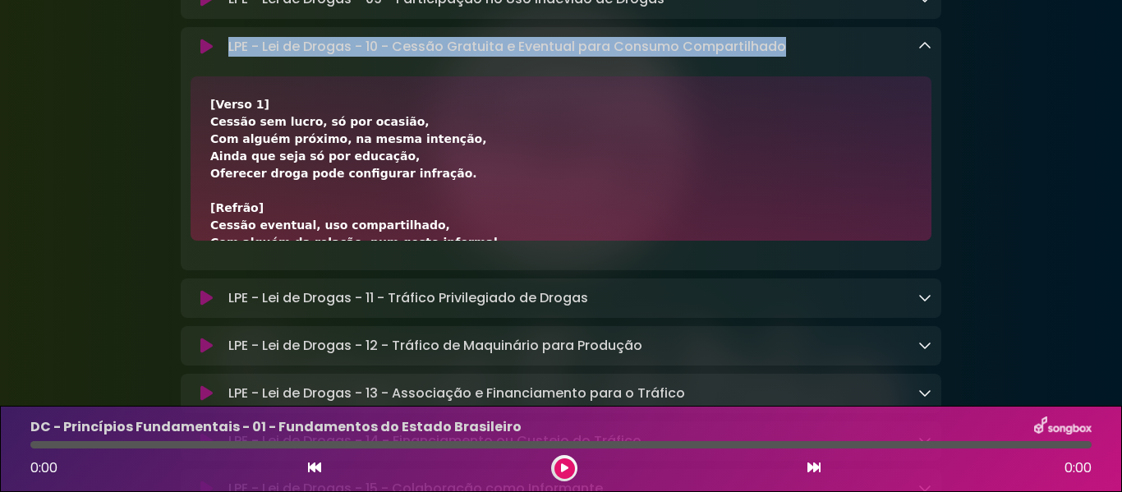
drag, startPoint x: 224, startPoint y: 126, endPoint x: 783, endPoint y: 125, distance: 558.6
click at [783, 57] on div "LPE - Lei de Drogas - 10 - Cessão Gratuita e Eventual para Consumo Compartilhad…" at bounding box center [577, 47] width 710 height 20
click at [929, 53] on icon at bounding box center [924, 45] width 13 height 13
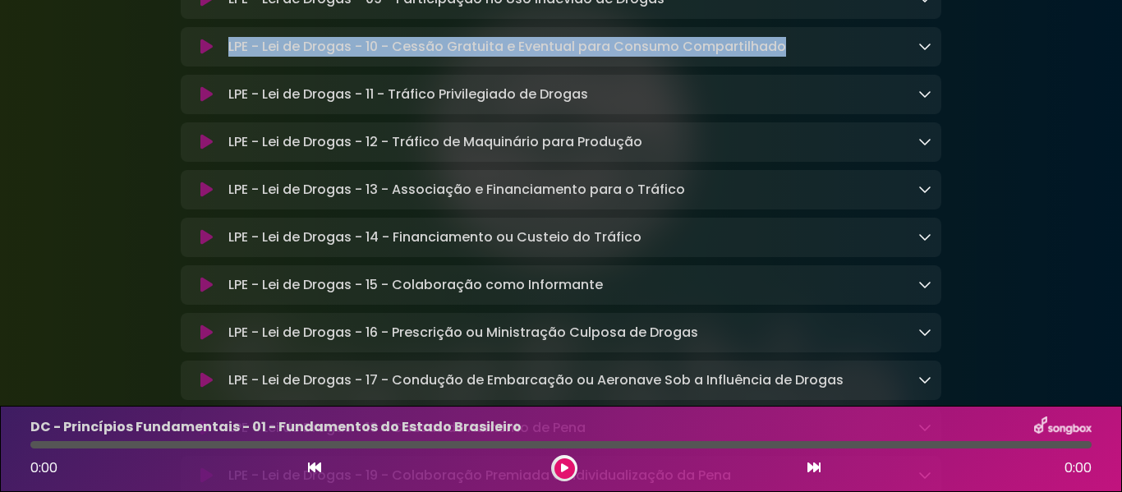
click at [927, 100] on icon at bounding box center [924, 93] width 13 height 13
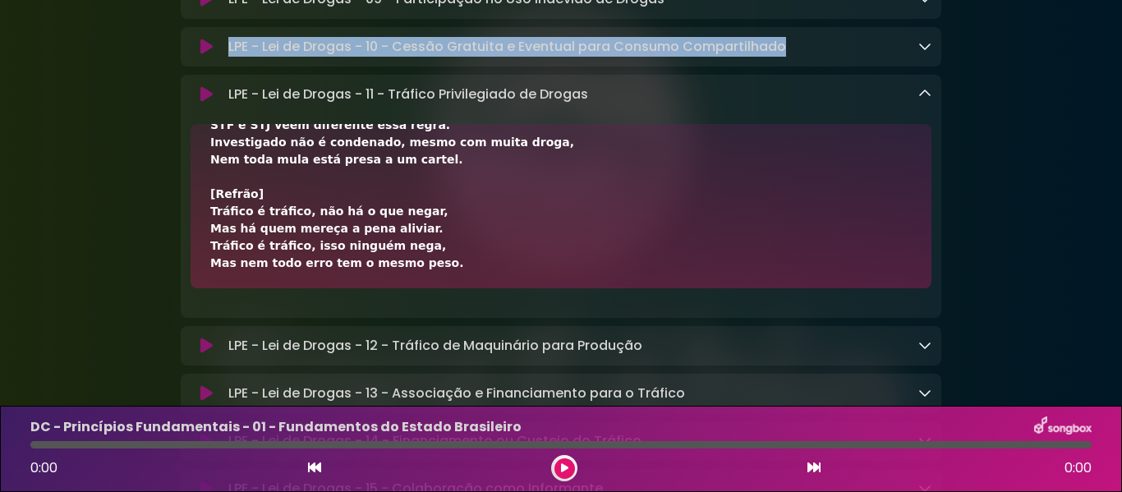
scroll to position [444, 0]
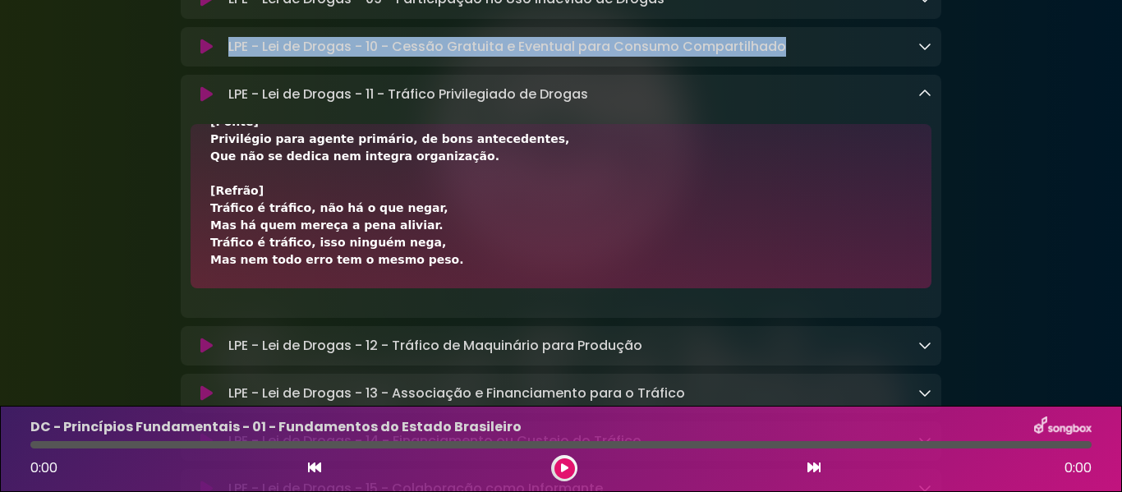
drag, startPoint x: 212, startPoint y: 225, endPoint x: 453, endPoint y: 342, distance: 268.2
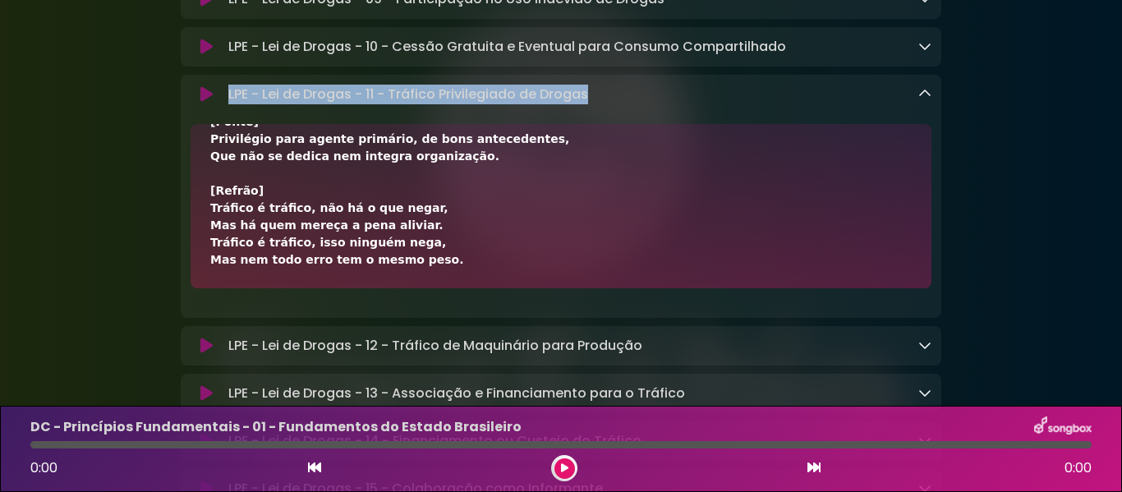
drag, startPoint x: 228, startPoint y: 171, endPoint x: 591, endPoint y: 169, distance: 363.9
click at [591, 104] on div "LPE - Lei de Drogas - 11 - Tráfico Privilegiado de Drogas Loading Track..." at bounding box center [577, 95] width 710 height 20
click at [924, 100] on icon at bounding box center [924, 93] width 13 height 13
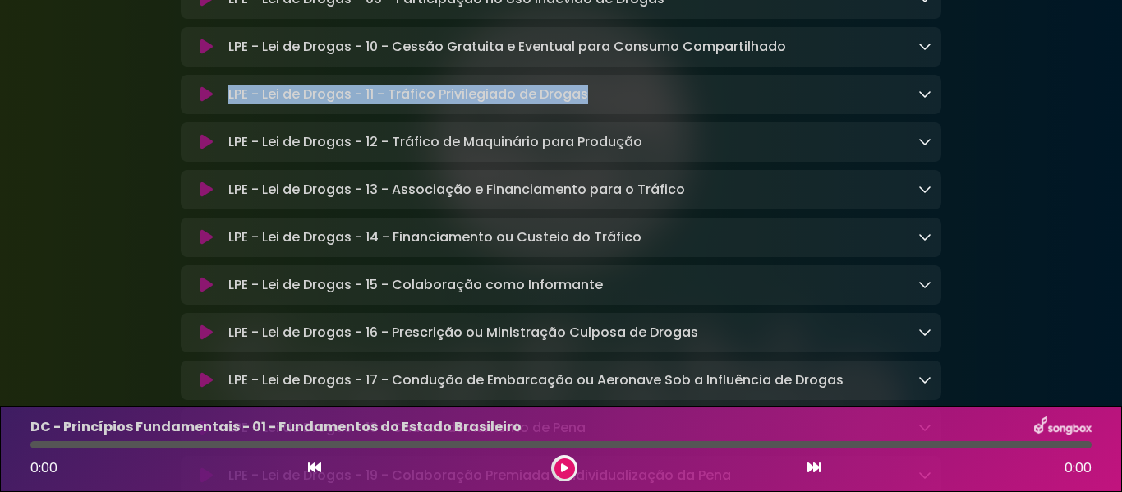
click at [922, 148] on icon at bounding box center [924, 141] width 13 height 13
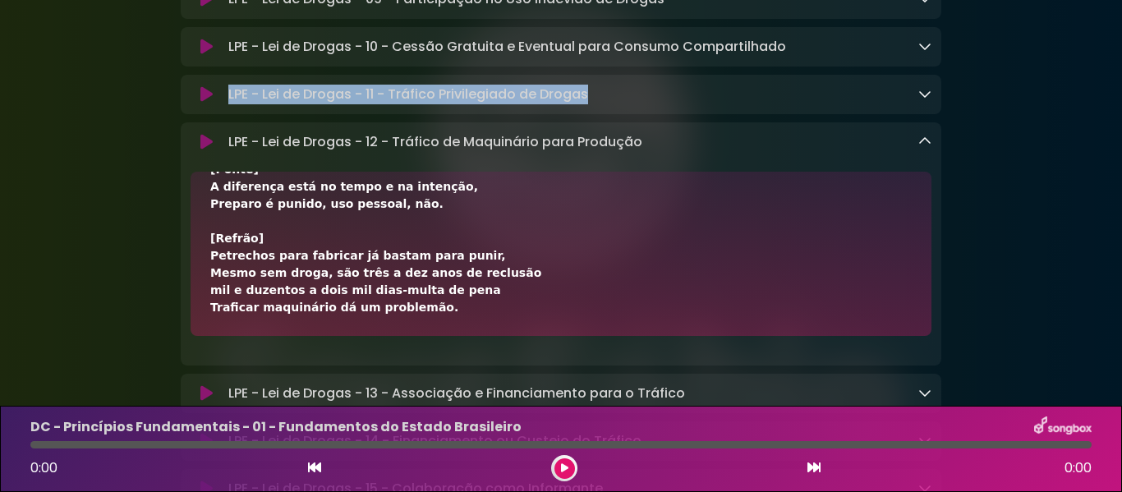
scroll to position [4553, 0]
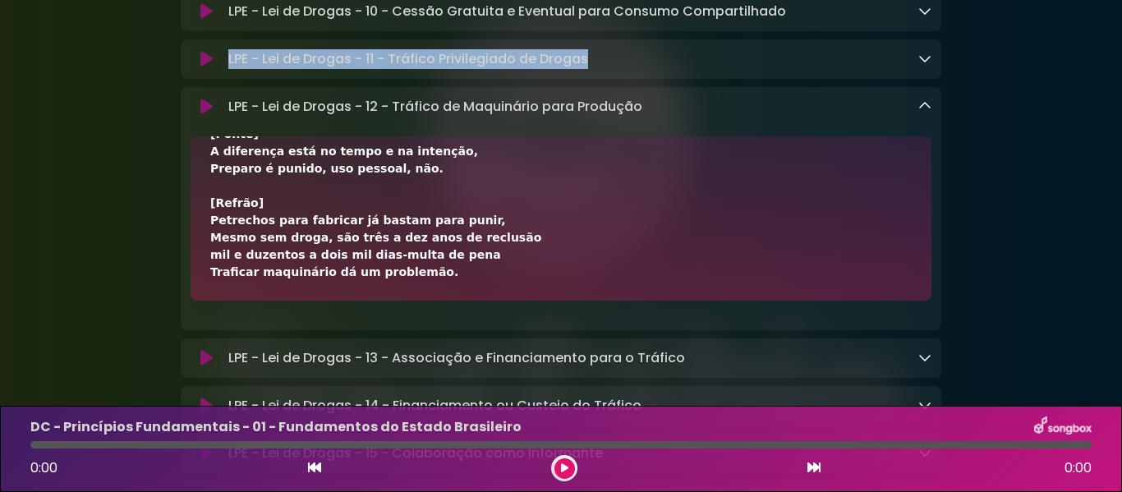
drag, startPoint x: 211, startPoint y: 274, endPoint x: 435, endPoint y: 344, distance: 234.1
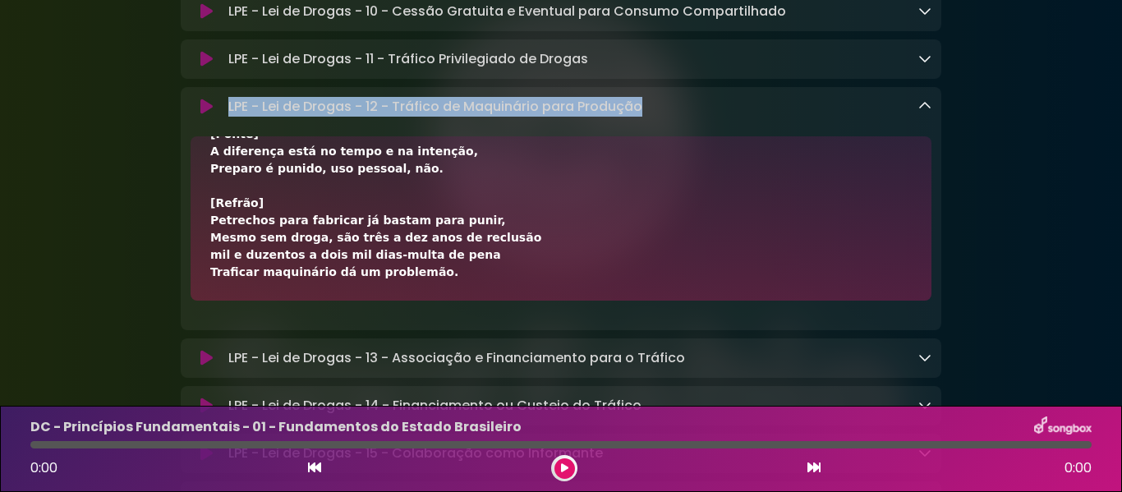
drag, startPoint x: 230, startPoint y: 175, endPoint x: 656, endPoint y: 187, distance: 426.5
click at [656, 117] on div "LPE - Lei de Drogas - 12 - Tráfico de Maquinário para Produção Loading Track..." at bounding box center [577, 107] width 710 height 20
click at [923, 113] on icon at bounding box center [924, 105] width 13 height 13
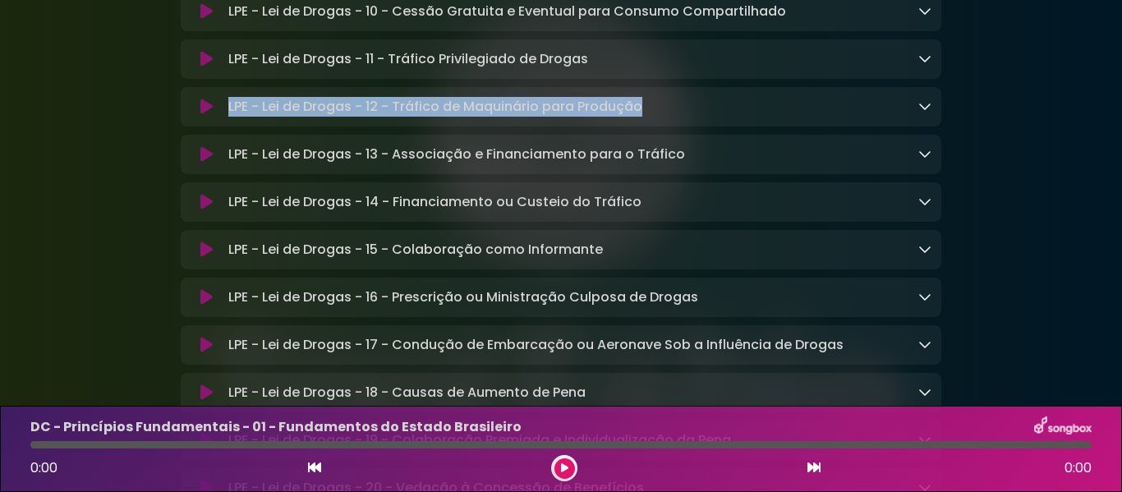
click at [920, 160] on icon at bounding box center [924, 153] width 13 height 13
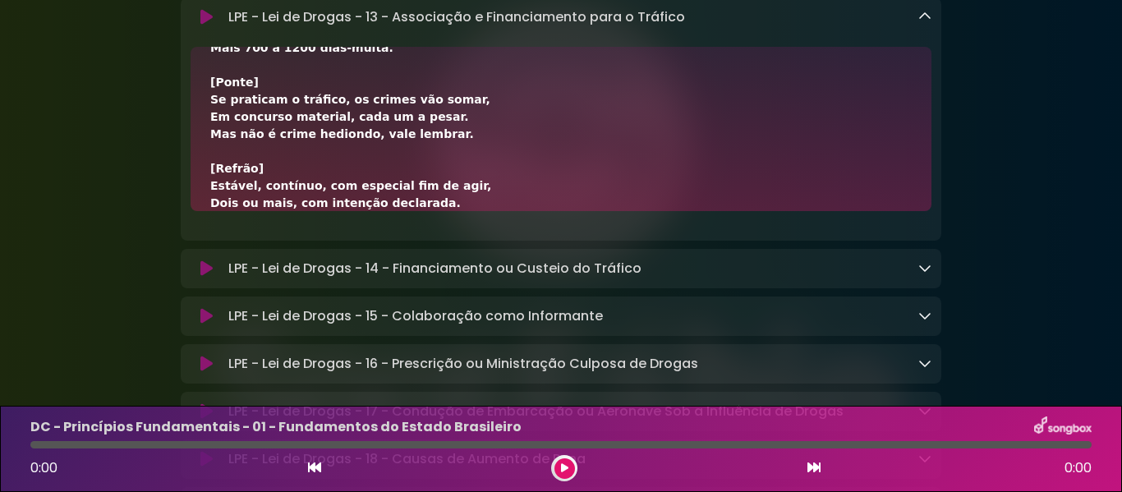
scroll to position [427, 0]
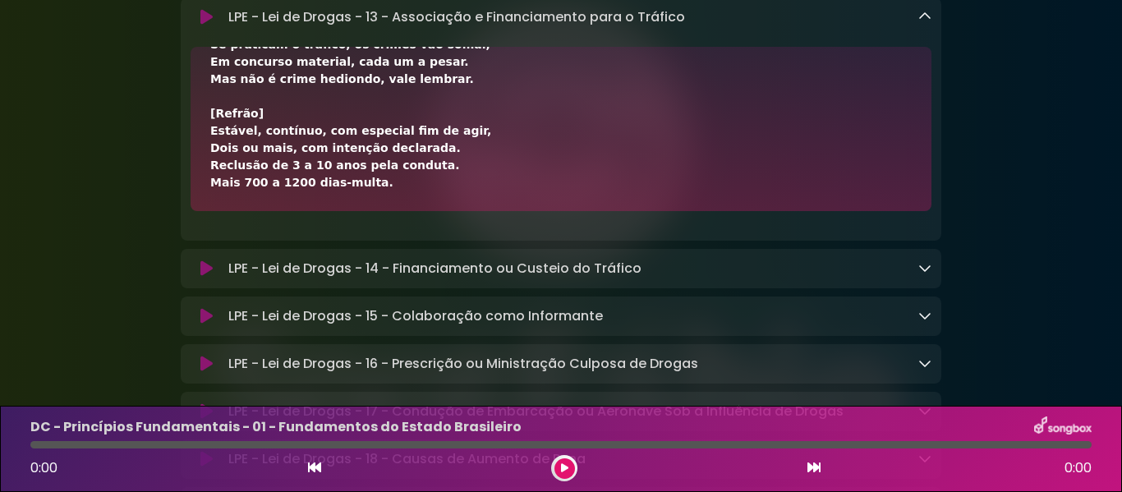
drag, startPoint x: 209, startPoint y: 150, endPoint x: 442, endPoint y: 262, distance: 257.9
click at [442, 211] on div "[Verso 1] Dois ou mais que se unem para o fim de praticar, Reiteradamente ou nã…" at bounding box center [561, 129] width 741 height 164
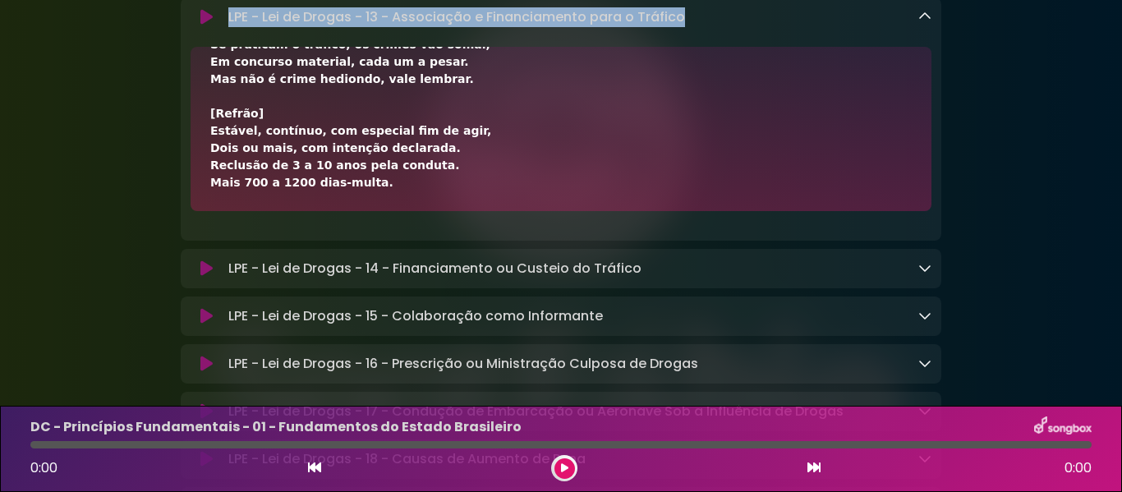
drag, startPoint x: 226, startPoint y: 92, endPoint x: 682, endPoint y: 90, distance: 455.9
click at [682, 27] on div "LPE - Lei de Drogas - 13 - Associação e Financiamento para o Tráfico Loading Tr…" at bounding box center [577, 17] width 710 height 20
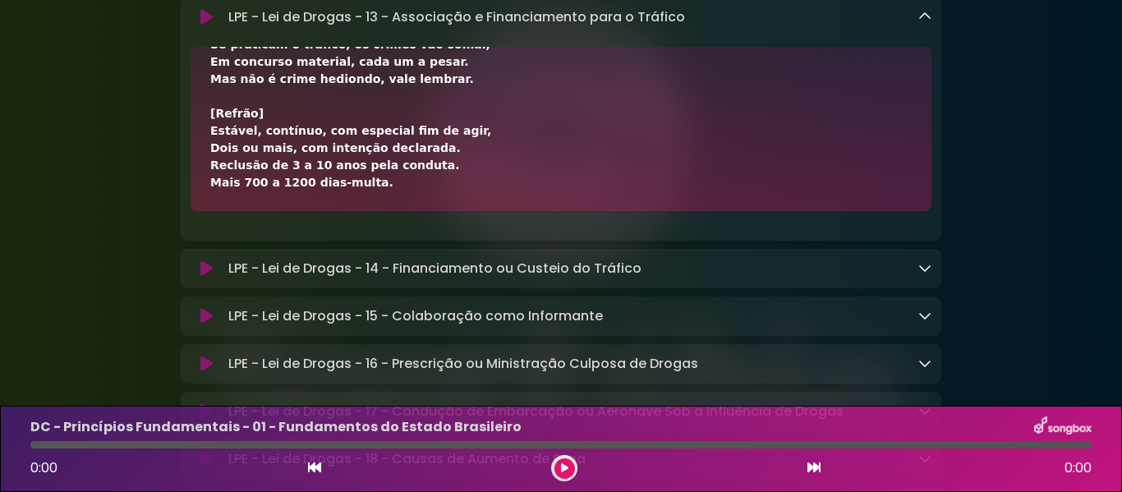
click at [922, 80] on div "LPE - Lei de Drogas - 13 - Associação e Financiamento para o Tráfico Loading Tr…" at bounding box center [561, 119] width 761 height 243
click at [922, 23] on icon at bounding box center [924, 16] width 13 height 13
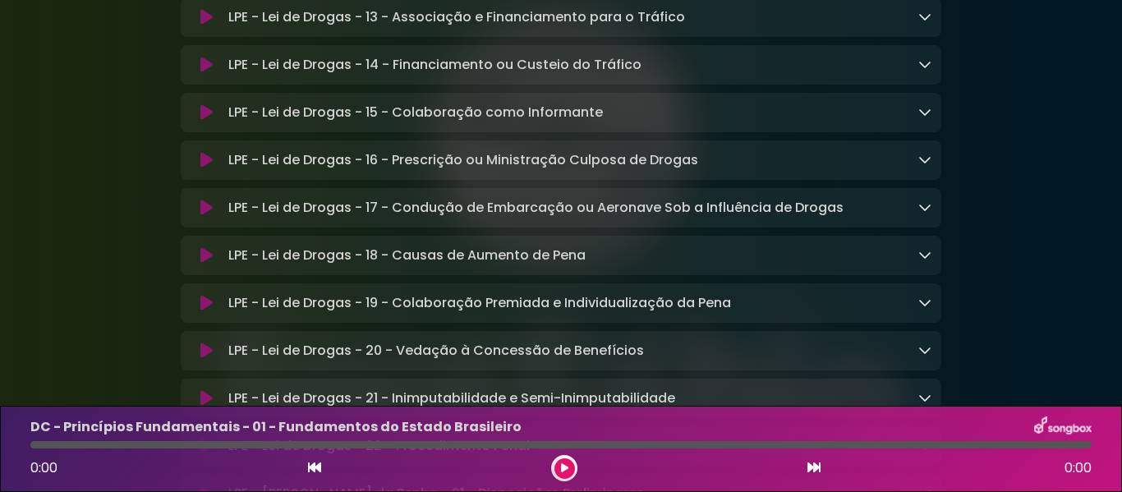
click at [920, 71] on icon at bounding box center [924, 63] width 13 height 13
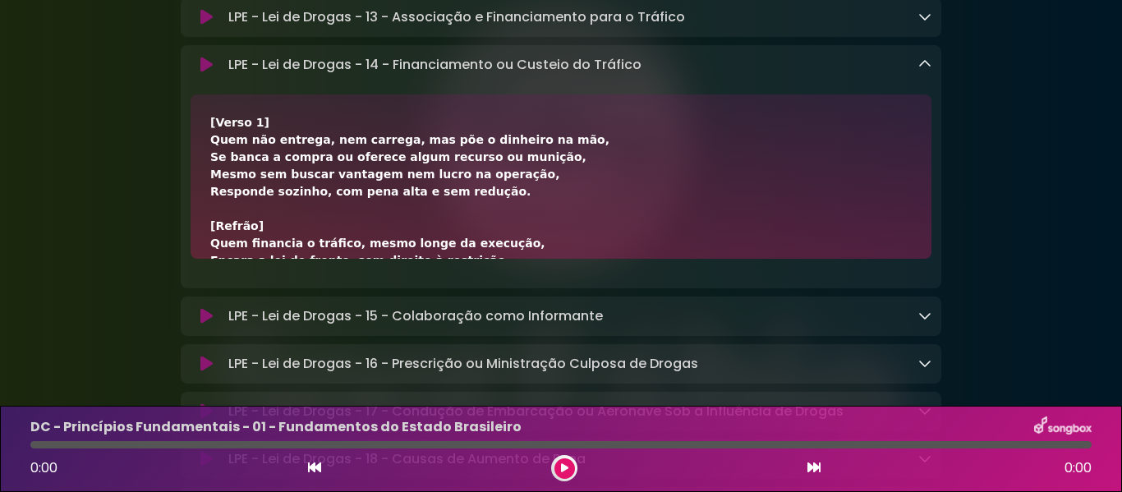
click at [213, 183] on div "[Verso 1] Quem não entrega, nem carrega, mas põe o dinheiro na mão, Se banca a …" at bounding box center [561, 176] width 741 height 164
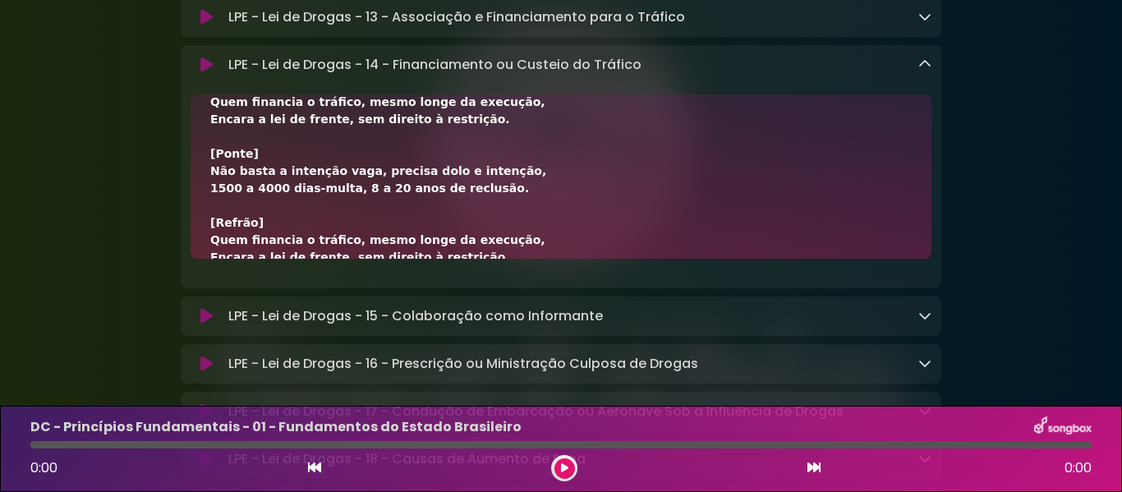
scroll to position [410, 0]
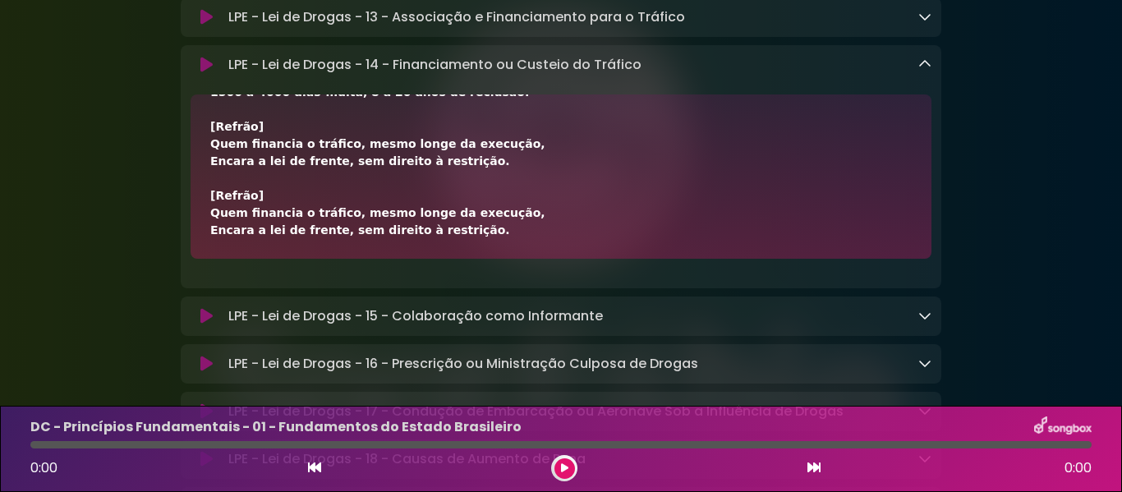
drag, startPoint x: 211, startPoint y: 199, endPoint x: 491, endPoint y: 310, distance: 301.6
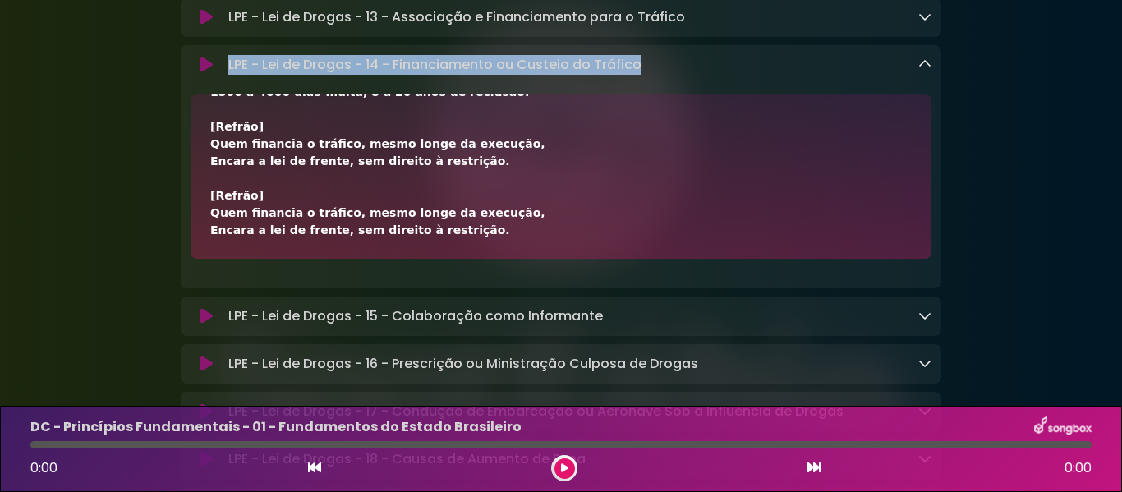
drag, startPoint x: 229, startPoint y: 142, endPoint x: 640, endPoint y: 139, distance: 410.7
click at [640, 75] on div "LPE - Lei de Drogas - 14 - Financiamento ou Custeio do Tráfico Loading Track..." at bounding box center [577, 65] width 710 height 20
click at [921, 71] on icon at bounding box center [924, 63] width 13 height 13
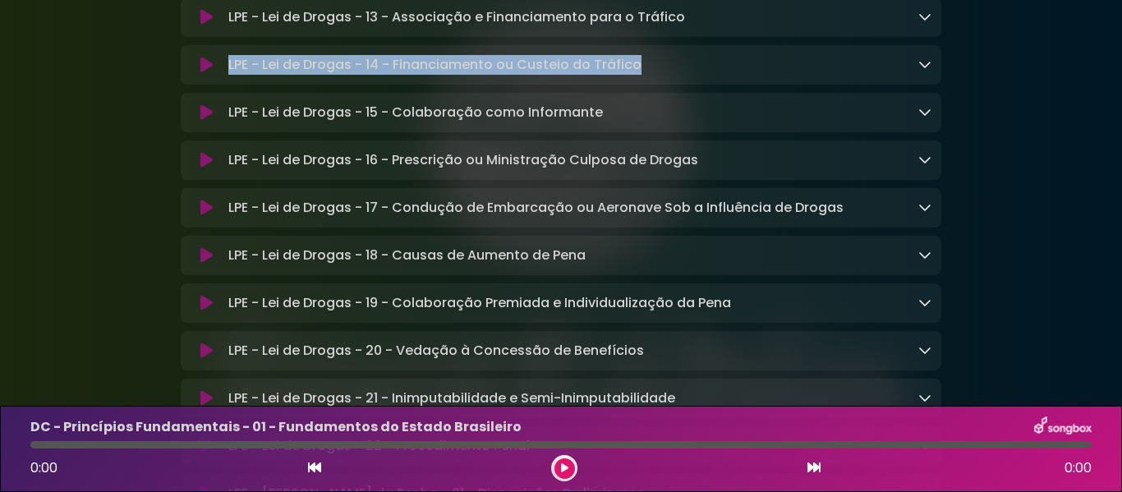
click at [929, 118] on icon at bounding box center [924, 111] width 13 height 13
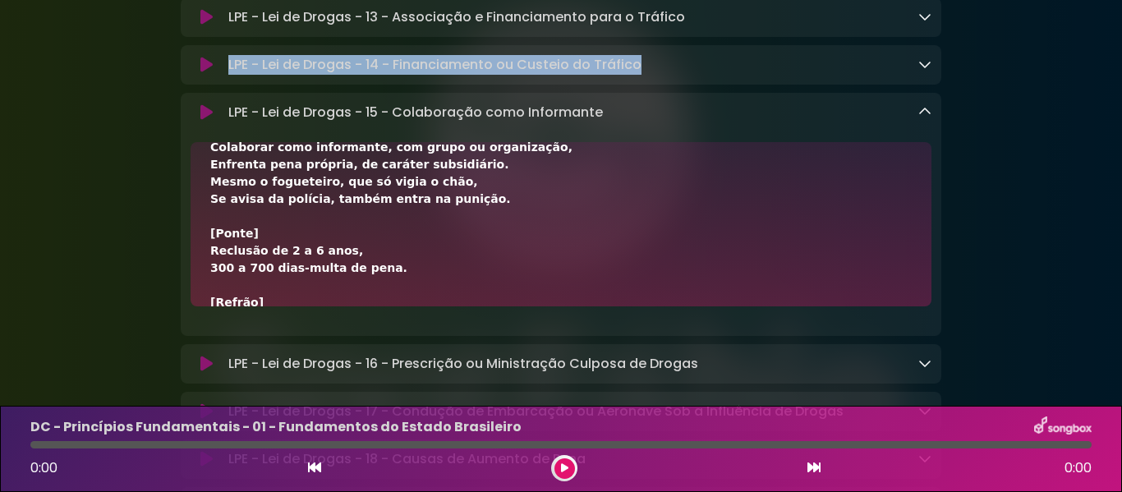
scroll to position [444, 0]
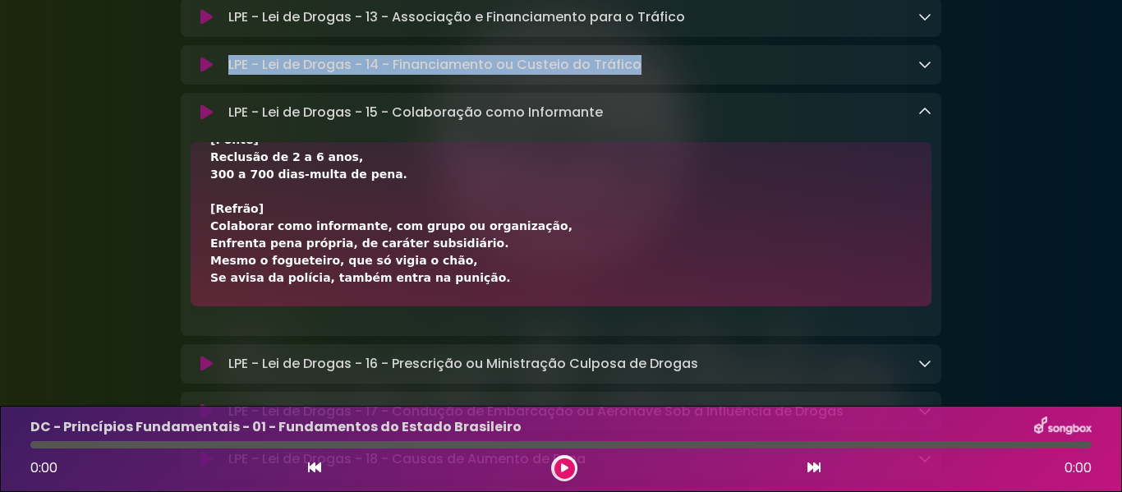
drag, startPoint x: 209, startPoint y: 247, endPoint x: 462, endPoint y: 367, distance: 280.0
click at [462, 306] on div "[Verso 1] Sujeito que informa, mas não age na missão, Sem vínculo direto com a …" at bounding box center [561, 224] width 741 height 164
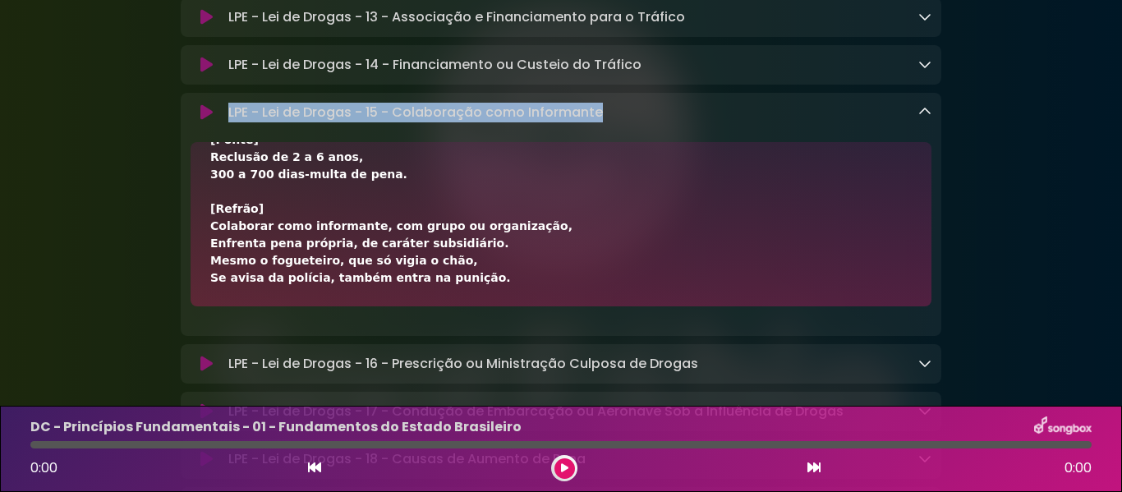
drag, startPoint x: 227, startPoint y: 191, endPoint x: 603, endPoint y: 190, distance: 376.2
click at [603, 122] on div "LPE - Lei de Drogas - 15 - Colaboração como Informante Loading Track..." at bounding box center [577, 113] width 710 height 20
click at [927, 118] on icon at bounding box center [924, 111] width 13 height 13
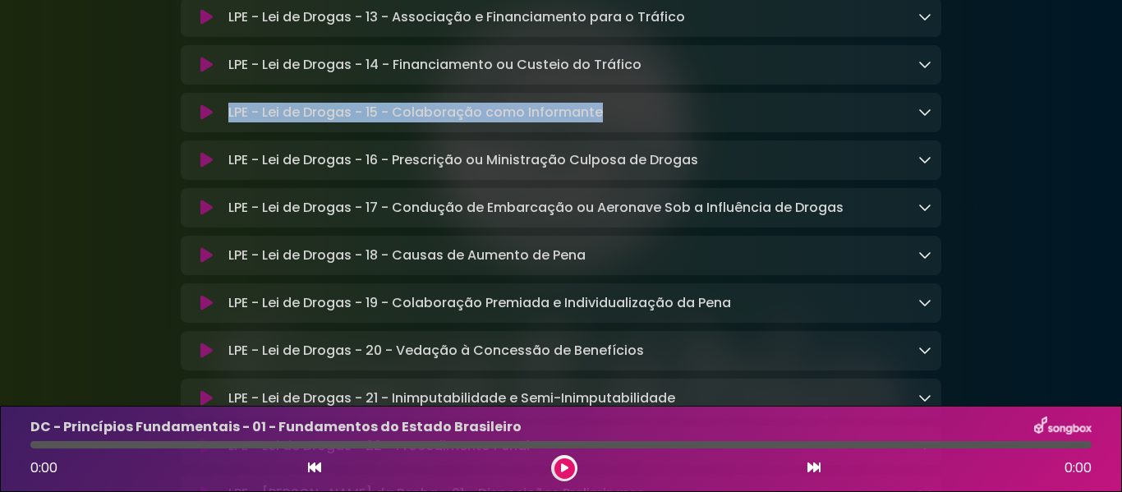
click at [928, 166] on icon at bounding box center [924, 159] width 13 height 13
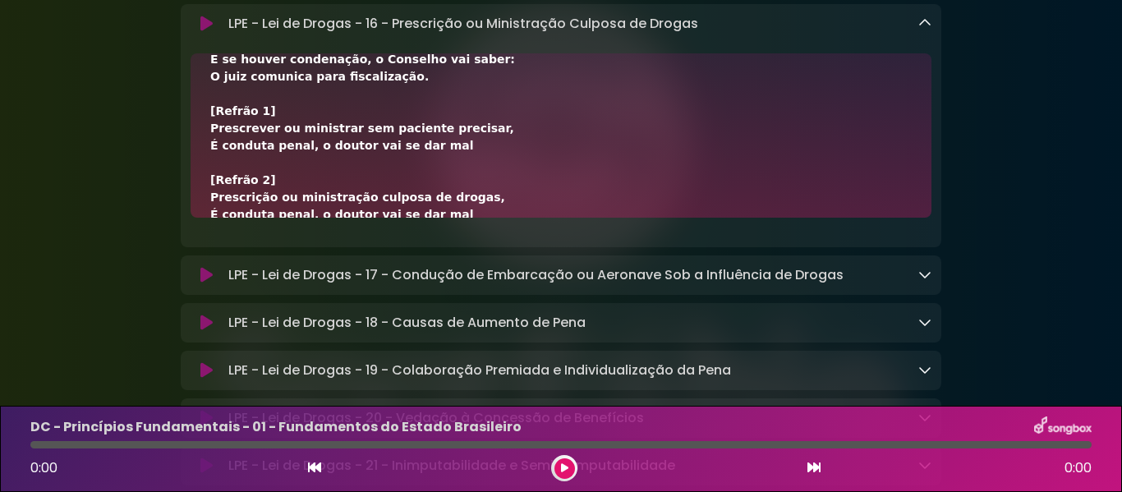
scroll to position [410, 0]
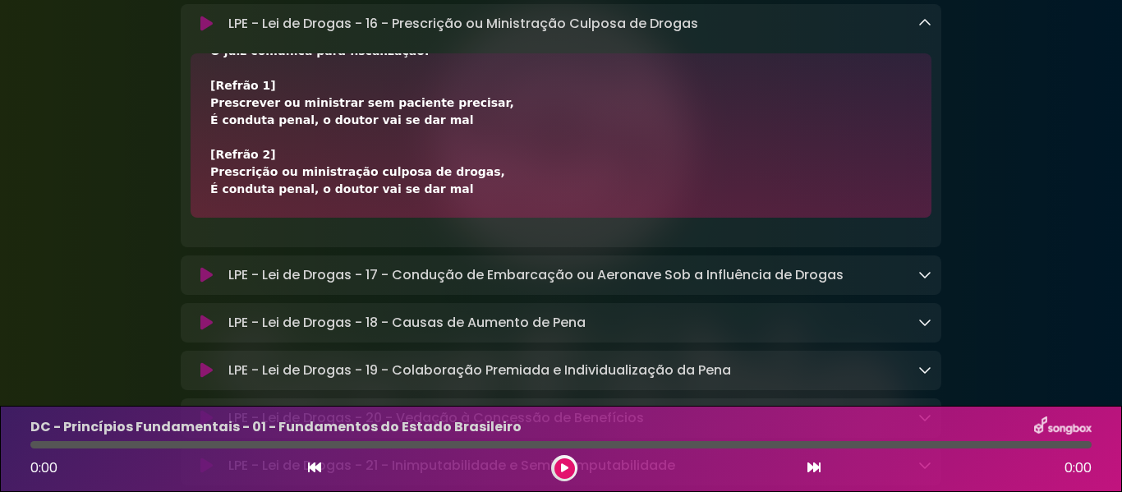
drag, startPoint x: 209, startPoint y: 166, endPoint x: 480, endPoint y: 274, distance: 291.2
click at [480, 218] on div "[Verso 1] Prescrever drogas sem precisão ou em dose desmedida, É crime para que…" at bounding box center [561, 135] width 741 height 164
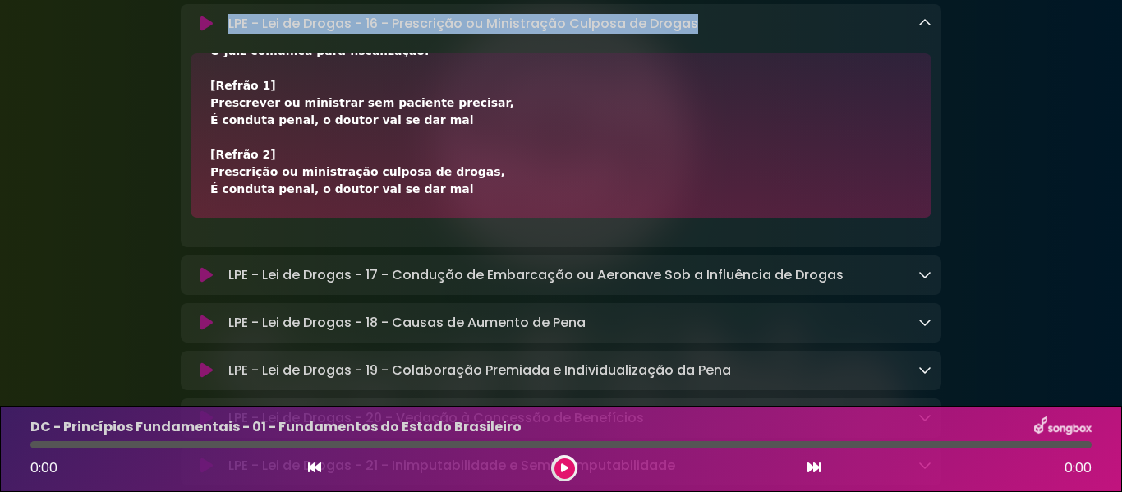
drag, startPoint x: 231, startPoint y: 100, endPoint x: 694, endPoint y: 108, distance: 463.3
click at [694, 34] on div "LPE - Lei de Drogas - 16 - Prescrição ou Ministração Culposa de Drogas Loading …" at bounding box center [577, 24] width 710 height 20
click at [922, 30] on icon at bounding box center [924, 22] width 13 height 13
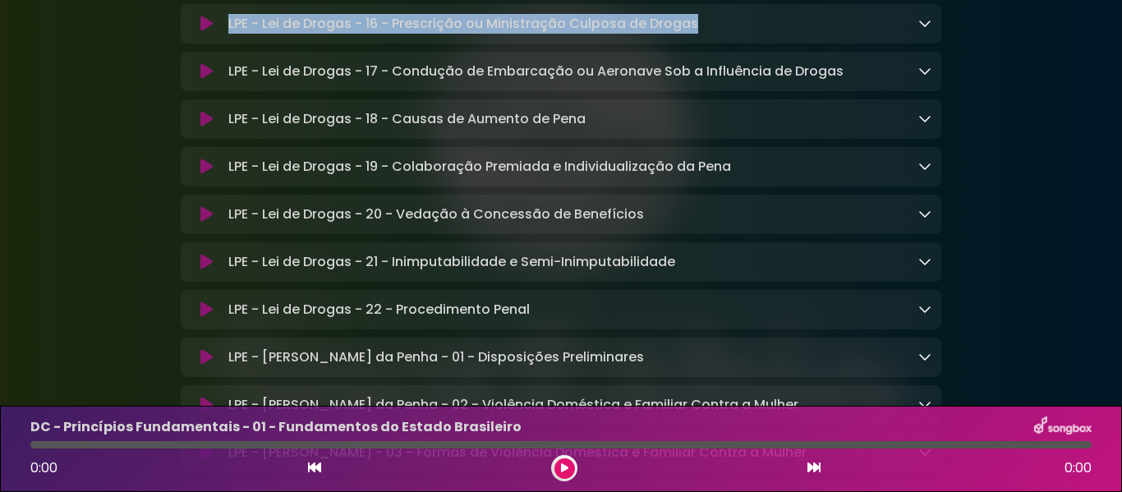
click at [925, 77] on icon at bounding box center [924, 70] width 13 height 13
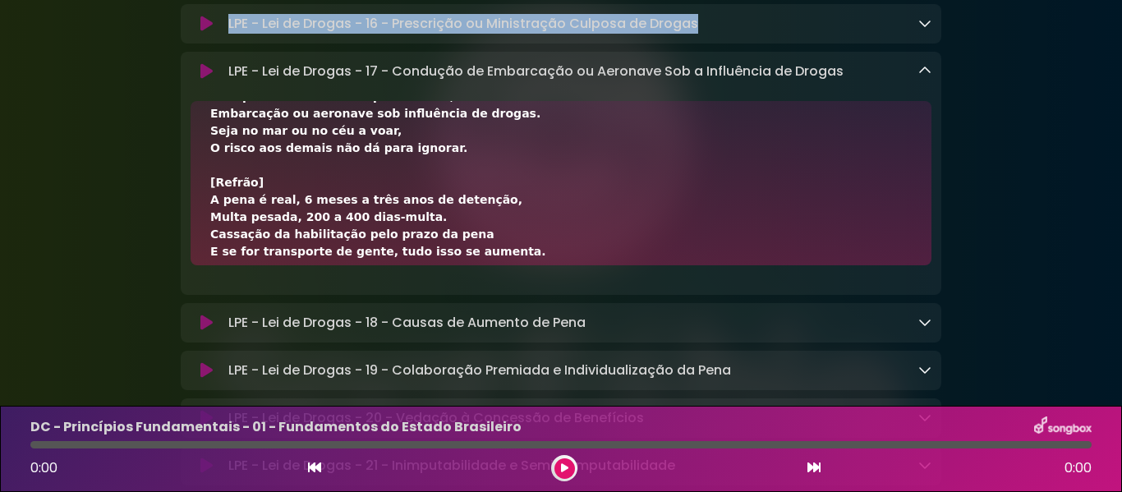
scroll to position [444, 0]
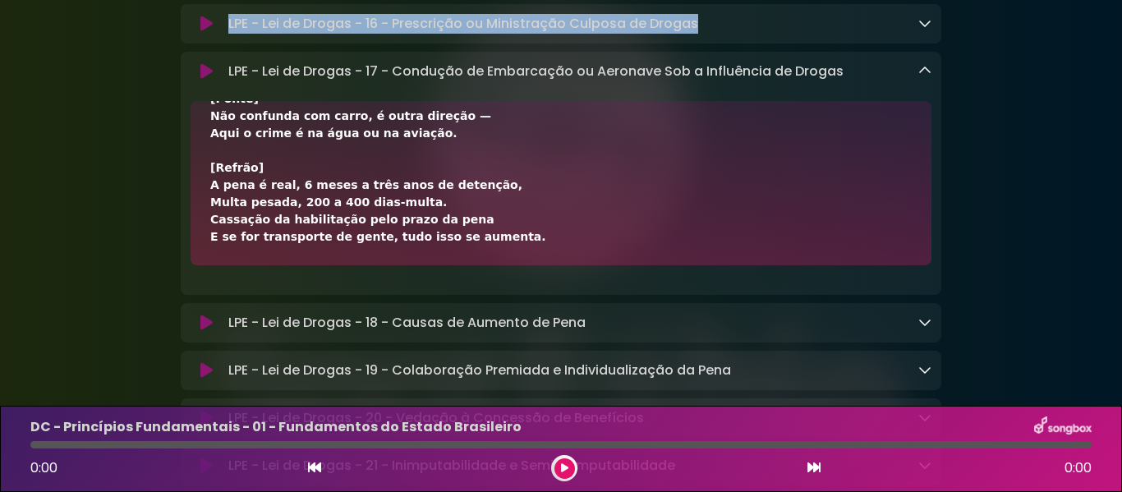
drag, startPoint x: 209, startPoint y: 210, endPoint x: 492, endPoint y: 326, distance: 306.1
click at [492, 265] on div "[Verso] Se o piloto consome e depois conduz, Embarcação ou aeronave sob influên…" at bounding box center [561, 183] width 741 height 164
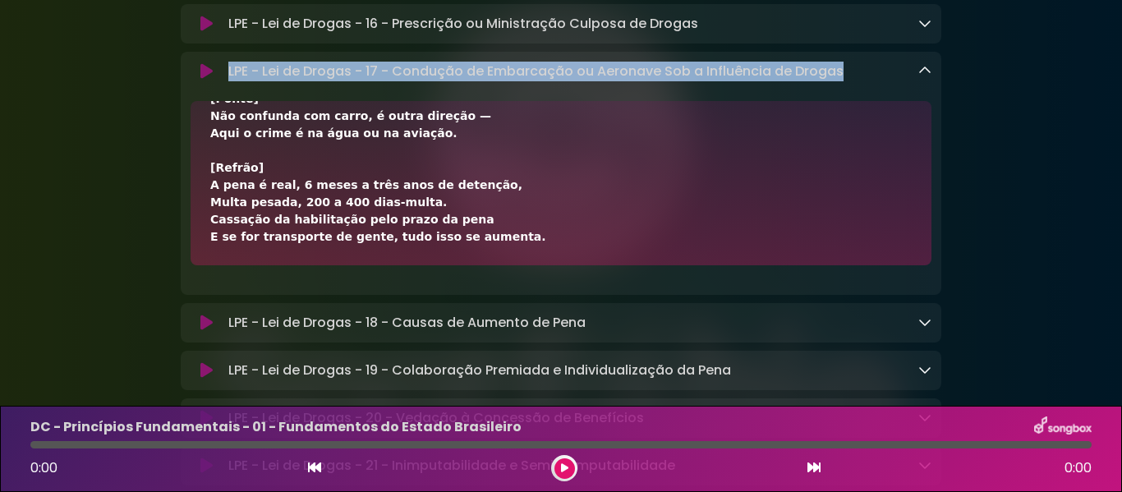
drag, startPoint x: 230, startPoint y: 149, endPoint x: 840, endPoint y: 158, distance: 610.4
click at [840, 81] on p "LPE - Lei de Drogas - 17 - Condução de Embarcação ou Aeronave Sob a Influência …" at bounding box center [535, 72] width 615 height 20
click at [929, 77] on icon at bounding box center [924, 70] width 13 height 13
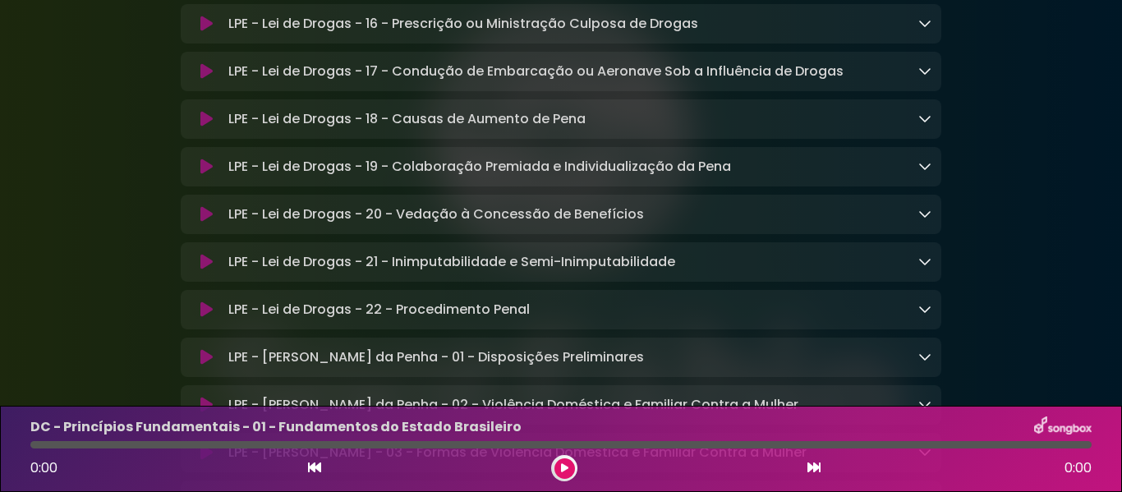
click at [933, 129] on div "LPE - Lei de Drogas - 18 - Causas de Aumento de Pena Loading Track..." at bounding box center [561, 119] width 761 height 20
click at [926, 125] on icon at bounding box center [924, 118] width 13 height 13
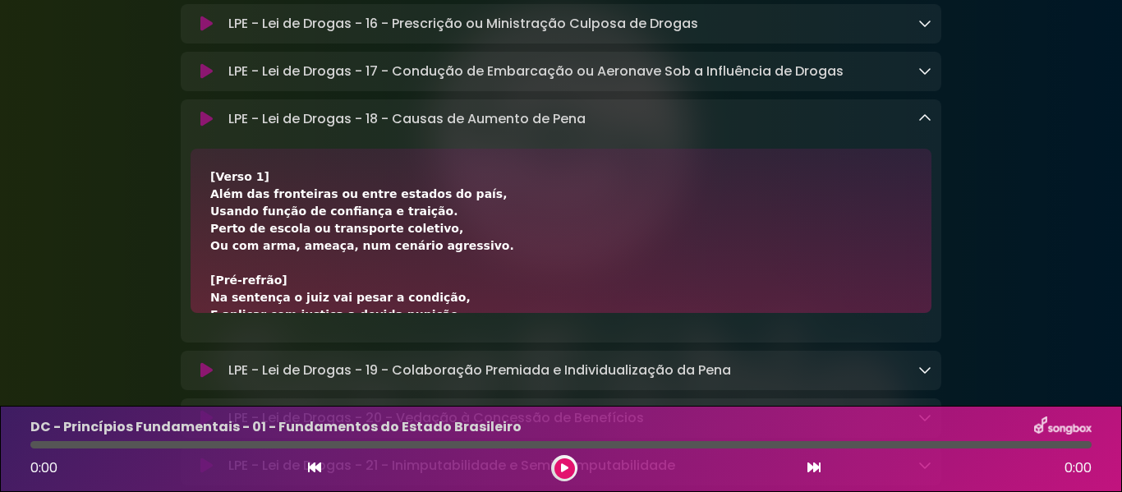
drag, startPoint x: 214, startPoint y: 254, endPoint x: 249, endPoint y: 256, distance: 34.6
click at [193, 252] on div "[Verso 1] Além das fronteiras ou entre estados do país, Usando função de confia…" at bounding box center [561, 231] width 741 height 164
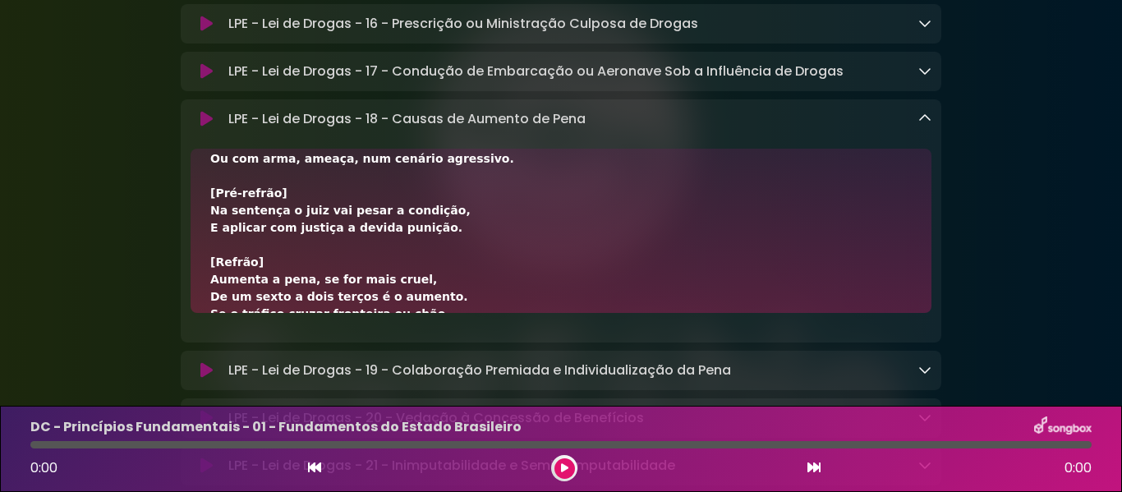
scroll to position [582, 0]
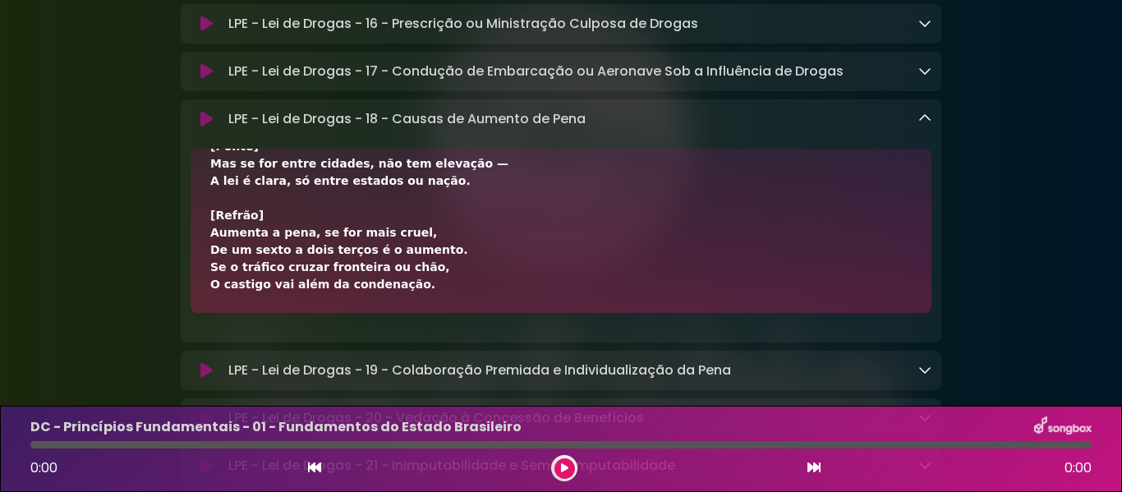
drag, startPoint x: 206, startPoint y: 261, endPoint x: 462, endPoint y: 385, distance: 284.7
click at [462, 313] on div "[Verso 1] Além das fronteiras ou entre estados do país, Usando função de confia…" at bounding box center [561, 231] width 741 height 164
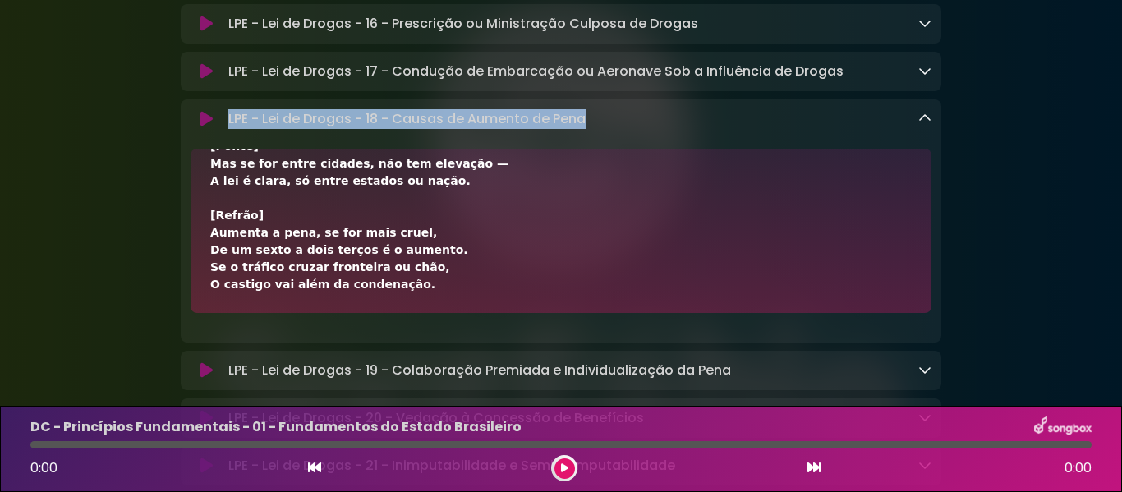
drag, startPoint x: 229, startPoint y: 195, endPoint x: 592, endPoint y: 195, distance: 363.1
click at [592, 129] on div "LPE - Lei de Drogas - 18 - Causas de Aumento de Pena Loading Track..." at bounding box center [577, 119] width 710 height 20
click at [928, 125] on icon at bounding box center [924, 118] width 13 height 13
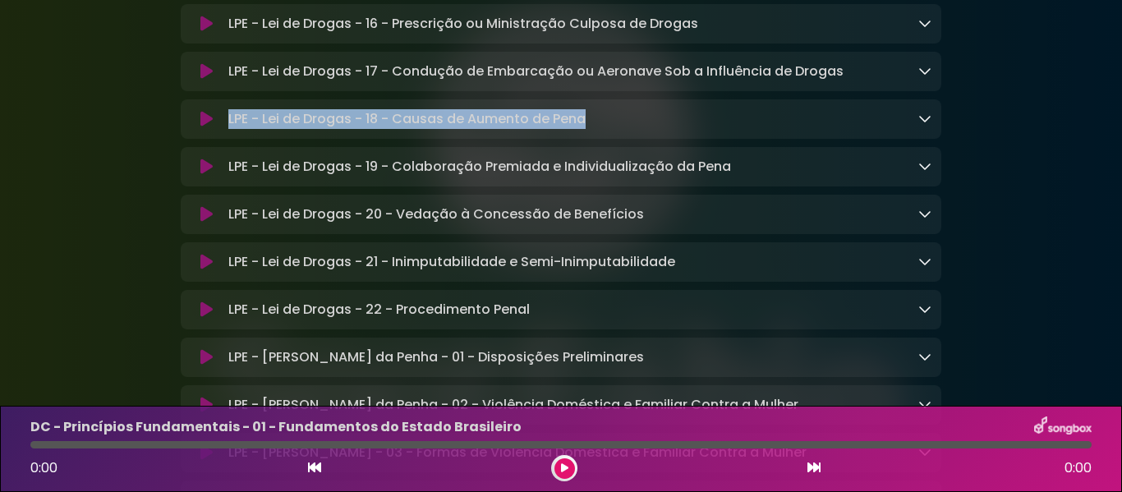
click at [929, 172] on icon at bounding box center [924, 165] width 13 height 13
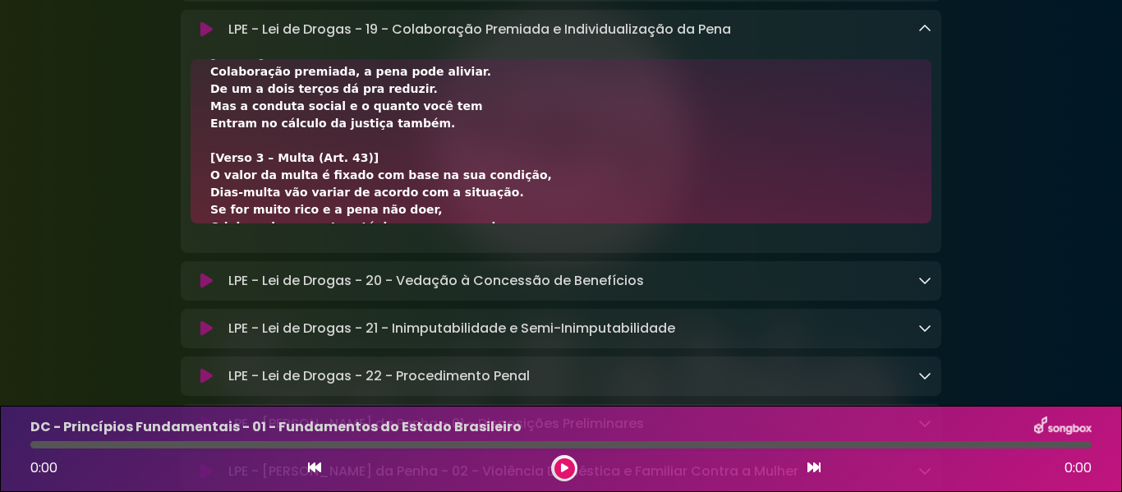
scroll to position [479, 0]
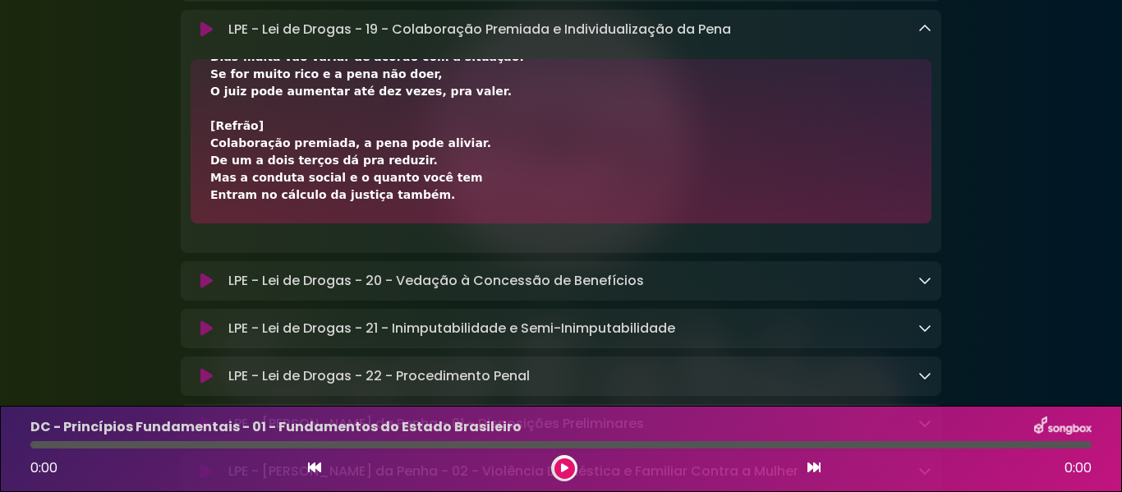
drag, startPoint x: 212, startPoint y: 172, endPoint x: 475, endPoint y: 278, distance: 283.4
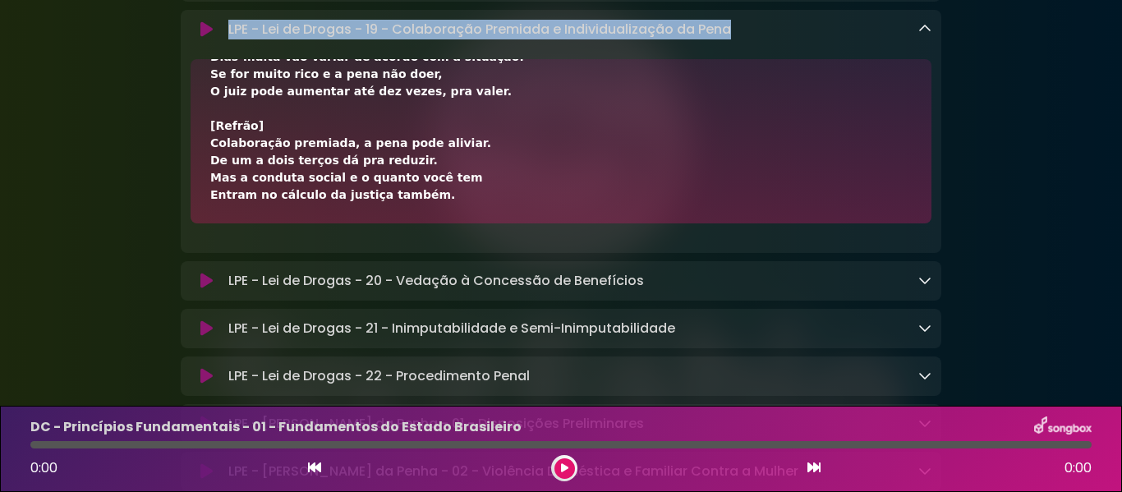
drag, startPoint x: 229, startPoint y: 110, endPoint x: 743, endPoint y: 110, distance: 513.4
click at [743, 39] on div "LPE - Lei de Drogas - 19 - Colaboração Premiada e Individualização da Pena Load…" at bounding box center [577, 30] width 710 height 20
click at [924, 35] on icon at bounding box center [924, 28] width 13 height 13
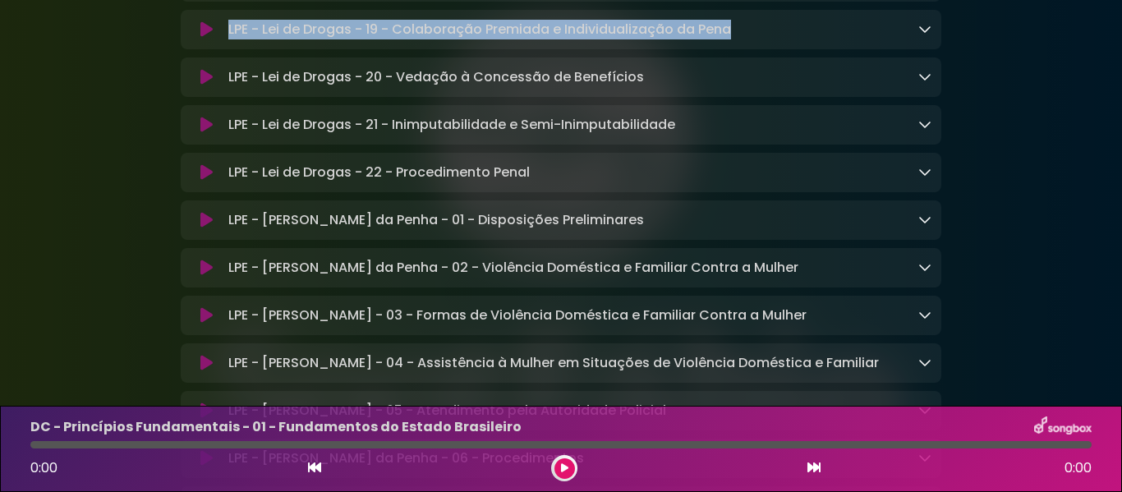
click at [920, 83] on icon at bounding box center [924, 76] width 13 height 13
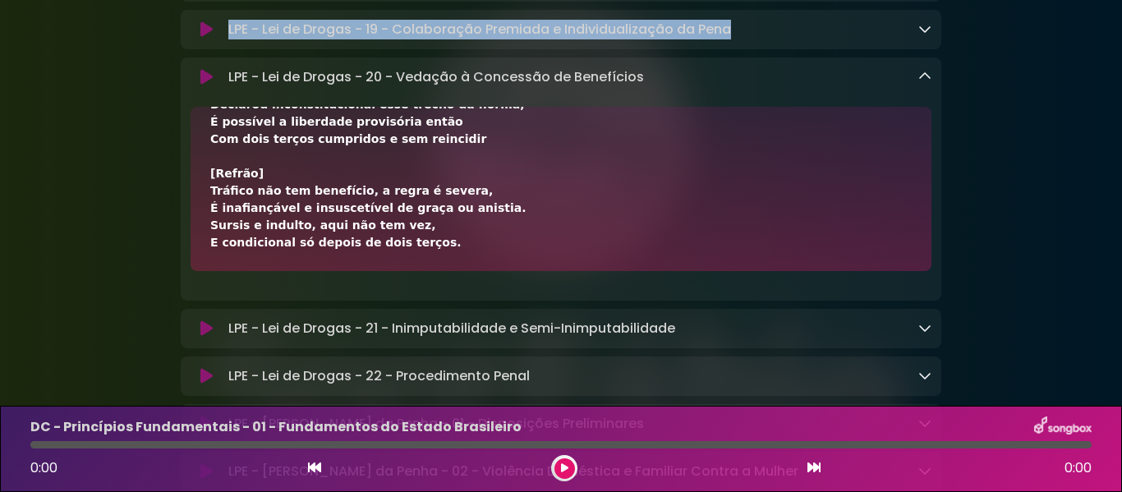
drag, startPoint x: 218, startPoint y: 217, endPoint x: 418, endPoint y: 329, distance: 229.1
click at [418, 271] on div "[Verso] Sursis, indulto ou anistia não têm vez, Se o crime é do tráfico, a lei …" at bounding box center [561, 189] width 741 height 164
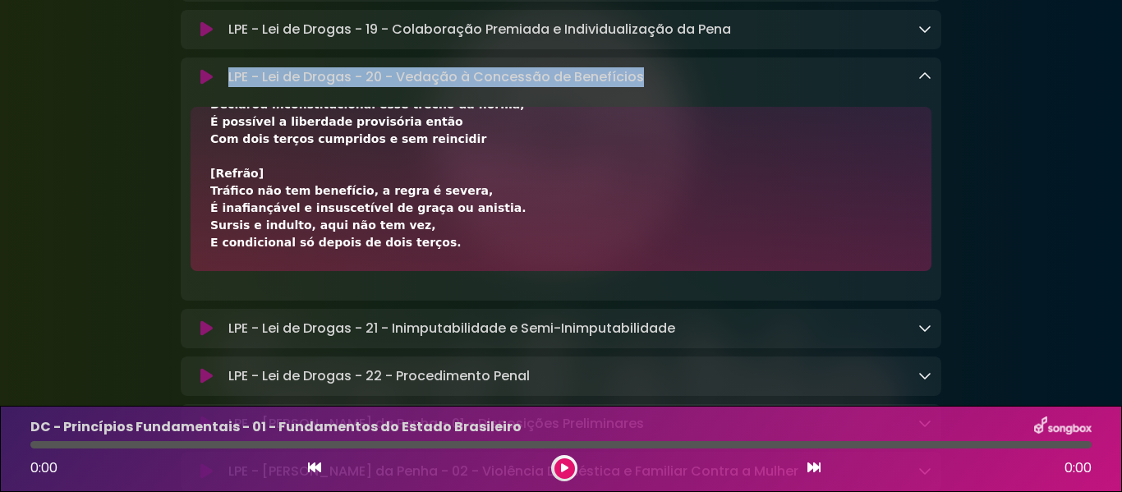
drag, startPoint x: 225, startPoint y: 162, endPoint x: 637, endPoint y: 167, distance: 412.4
click at [637, 87] on div "LPE - Lei de Drogas - 20 - Vedação à Concessão de Benefícios Loading Track..." at bounding box center [577, 77] width 710 height 20
click at [922, 83] on icon at bounding box center [924, 76] width 13 height 13
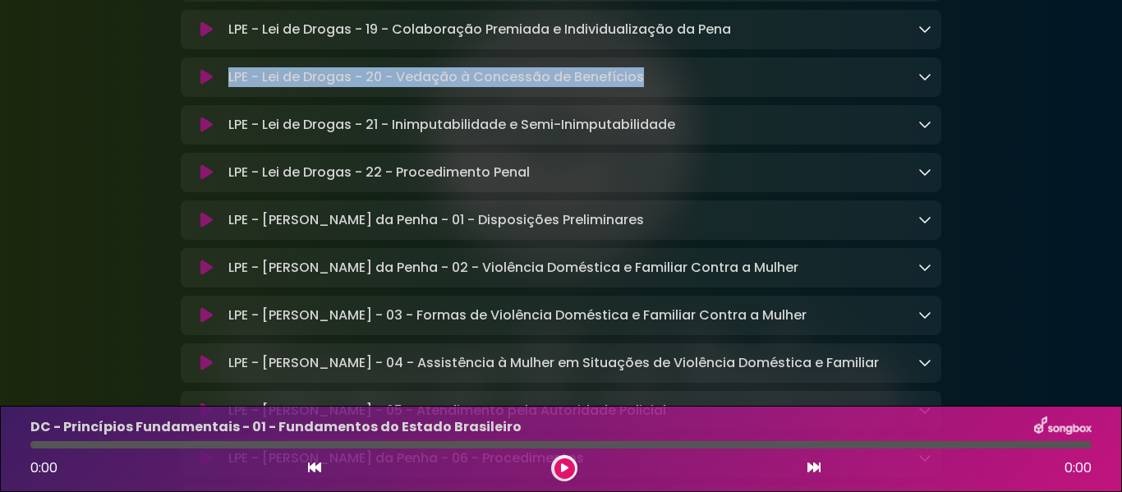
click at [922, 131] on icon at bounding box center [924, 123] width 13 height 13
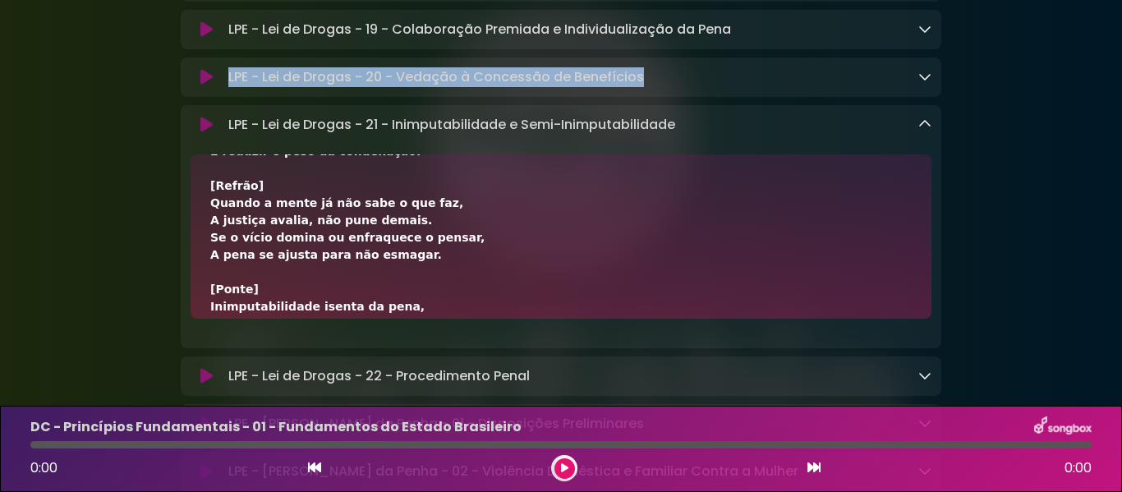
scroll to position [444, 0]
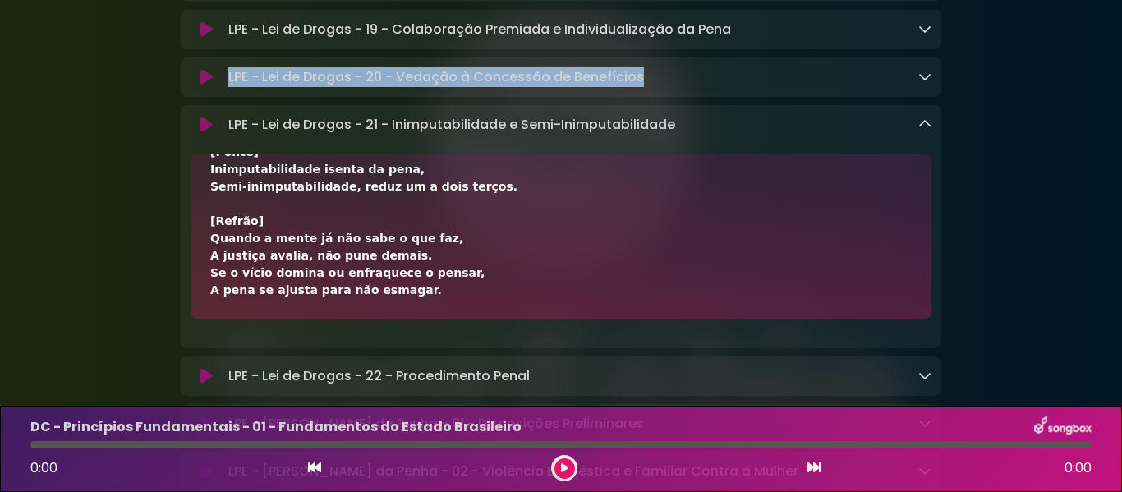
drag, startPoint x: 208, startPoint y: 266, endPoint x: 449, endPoint y: 378, distance: 266.1
click at [449, 319] on div "[Verso 1 – Inimputabilidade] Quando o vício domina e apaga a razão, O agente se…" at bounding box center [561, 236] width 741 height 164
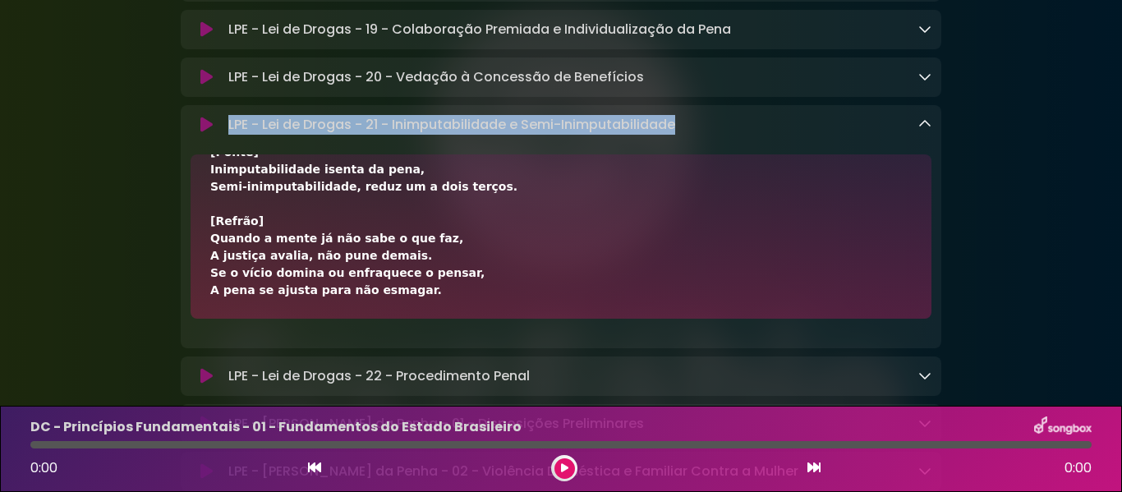
drag, startPoint x: 230, startPoint y: 205, endPoint x: 686, endPoint y: 209, distance: 455.9
click at [686, 135] on div "LPE - Lei de Drogas - 21 - Inimputabilidade e Semi-Inimputabilidade Loading Tra…" at bounding box center [577, 125] width 710 height 20
click at [924, 131] on icon at bounding box center [924, 123] width 13 height 13
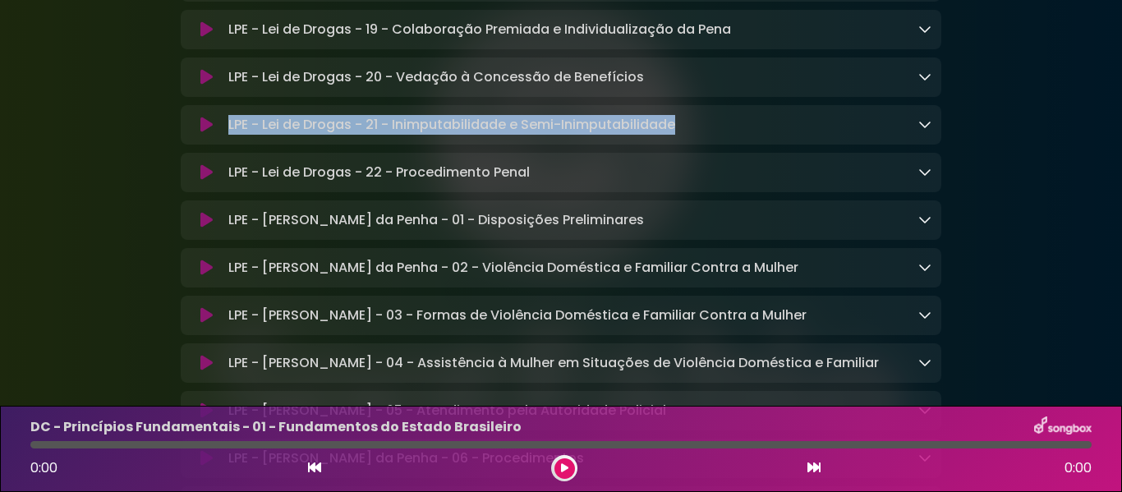
click at [924, 178] on icon at bounding box center [924, 171] width 13 height 13
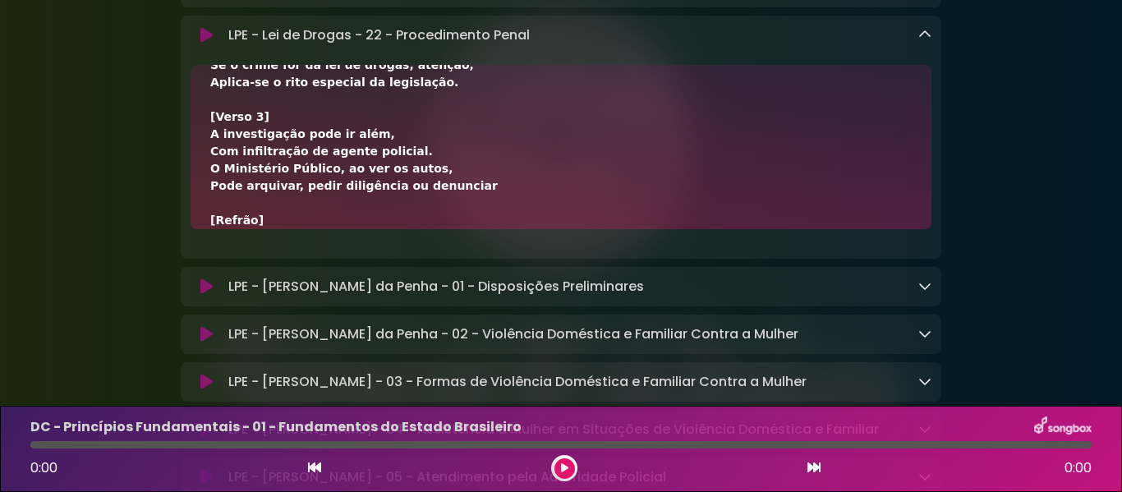
scroll to position [479, 0]
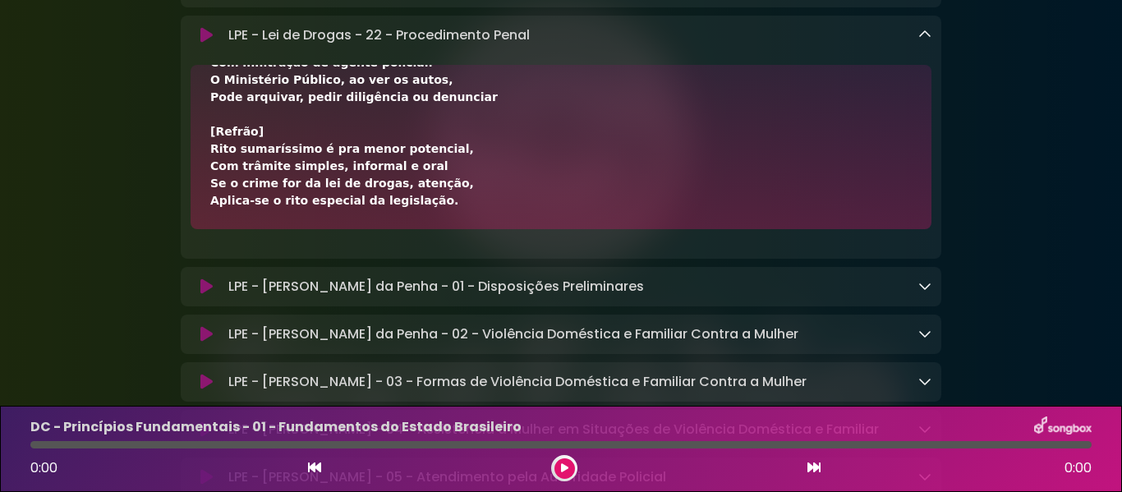
drag, startPoint x: 209, startPoint y: 169, endPoint x: 428, endPoint y: 295, distance: 252.1
click at [428, 229] on div "[Verso 1] Dois caminhos no processo vão surgir, Depende do crime em que o réu i…" at bounding box center [561, 147] width 741 height 164
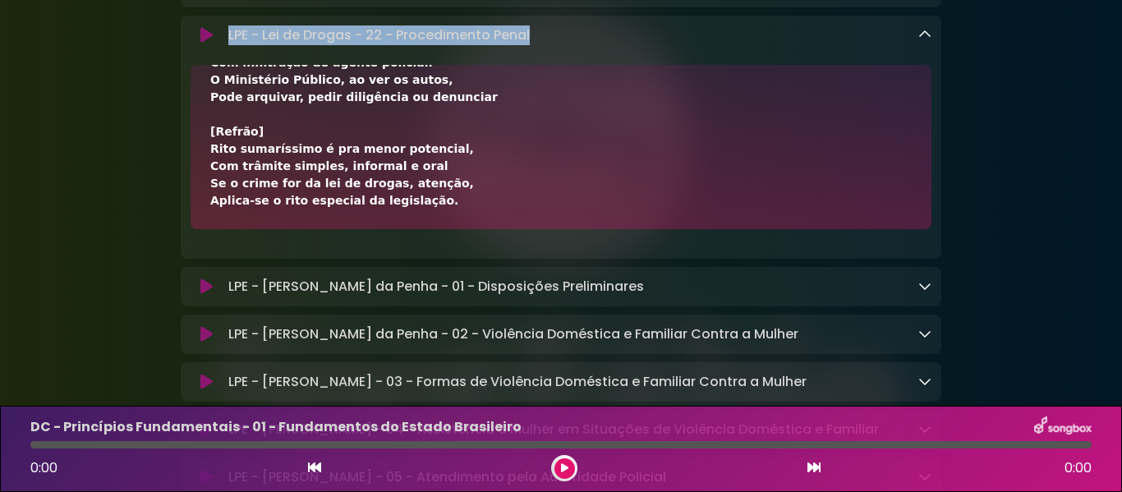
drag, startPoint x: 228, startPoint y: 115, endPoint x: 537, endPoint y: 117, distance: 308.9
click at [537, 45] on div "LPE - Lei de Drogas - 22 - Procedimento Penal Loading Track..." at bounding box center [577, 35] width 710 height 20
click at [930, 41] on icon at bounding box center [924, 34] width 13 height 13
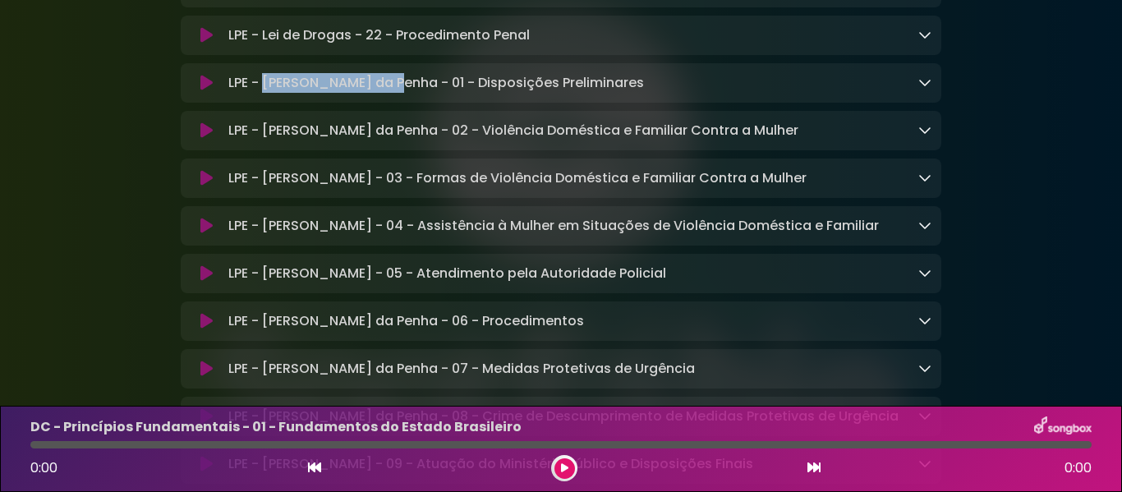
drag, startPoint x: 263, startPoint y: 168, endPoint x: 388, endPoint y: 172, distance: 124.9
click at [388, 93] on p "LPE - [PERSON_NAME] da Penha - 01 - Disposições Preliminares Loading Track..." at bounding box center [436, 83] width 416 height 20
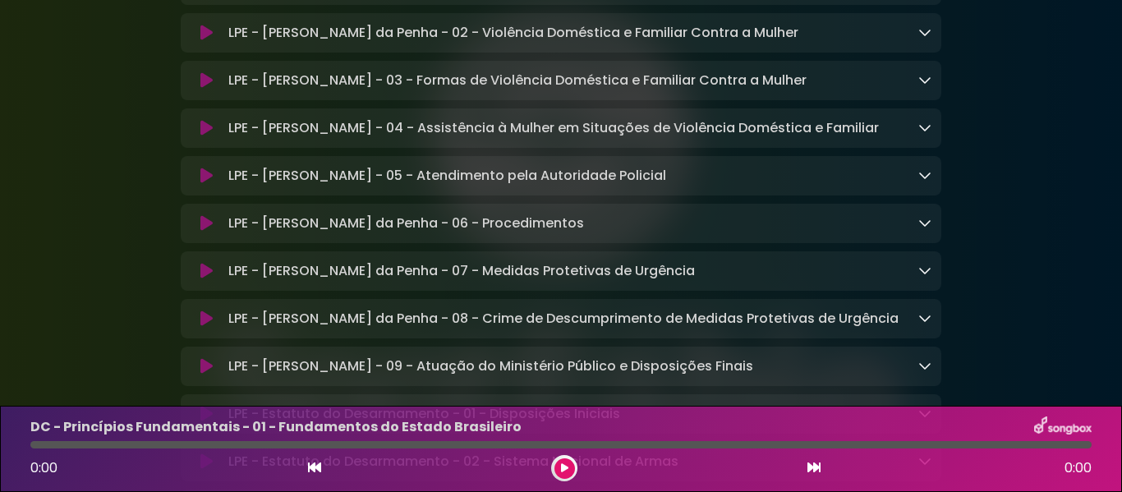
scroll to position [5237, 0]
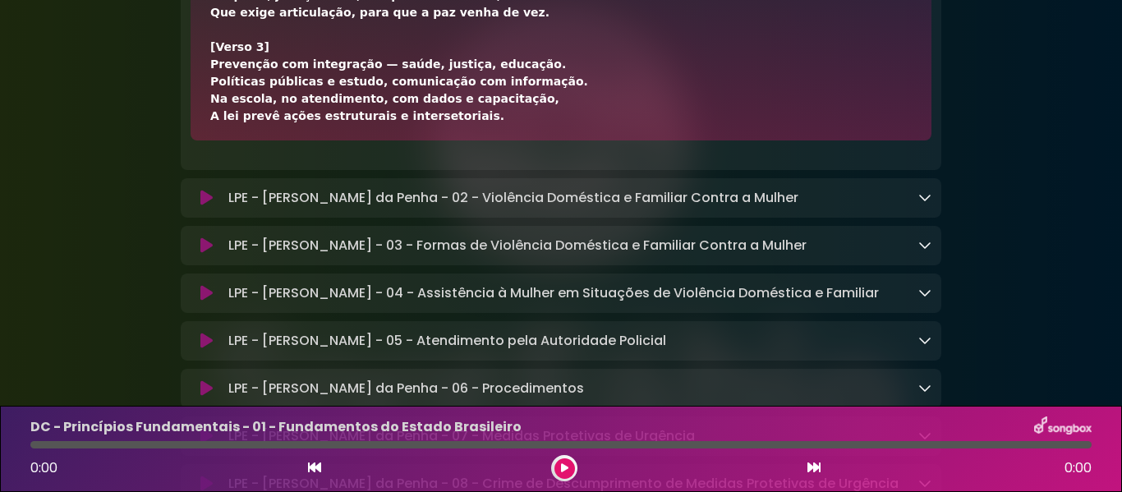
scroll to position [651, 0]
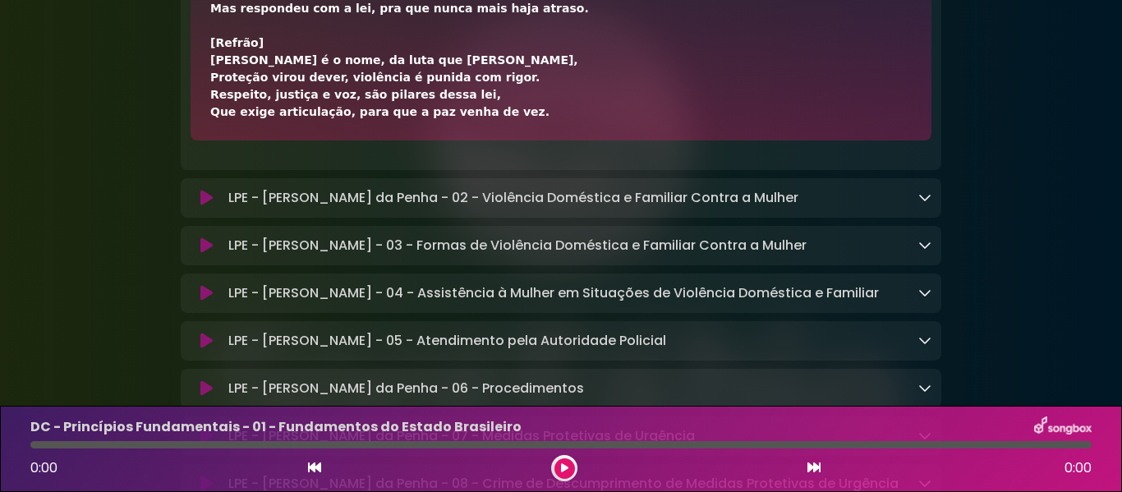
drag, startPoint x: 209, startPoint y: 87, endPoint x: 522, endPoint y: 216, distance: 338.5
click at [522, 140] on div "[Verso 1] Lei 11.340, é pra coibir, prevenir, Violência contra a mulher, domést…" at bounding box center [561, 58] width 741 height 164
drag, startPoint x: 233, startPoint y: 32, endPoint x: 600, endPoint y: 30, distance: 366.4
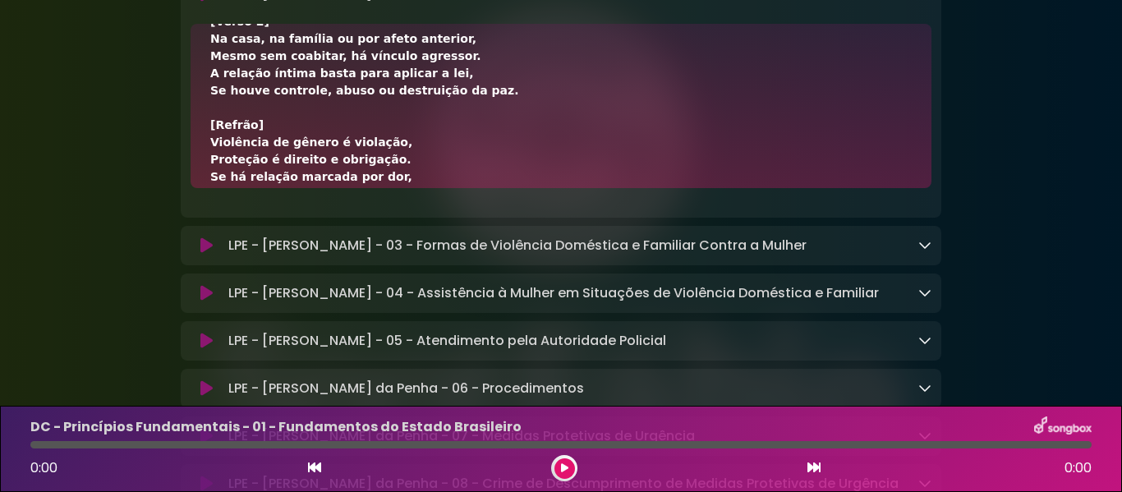
scroll to position [479, 0]
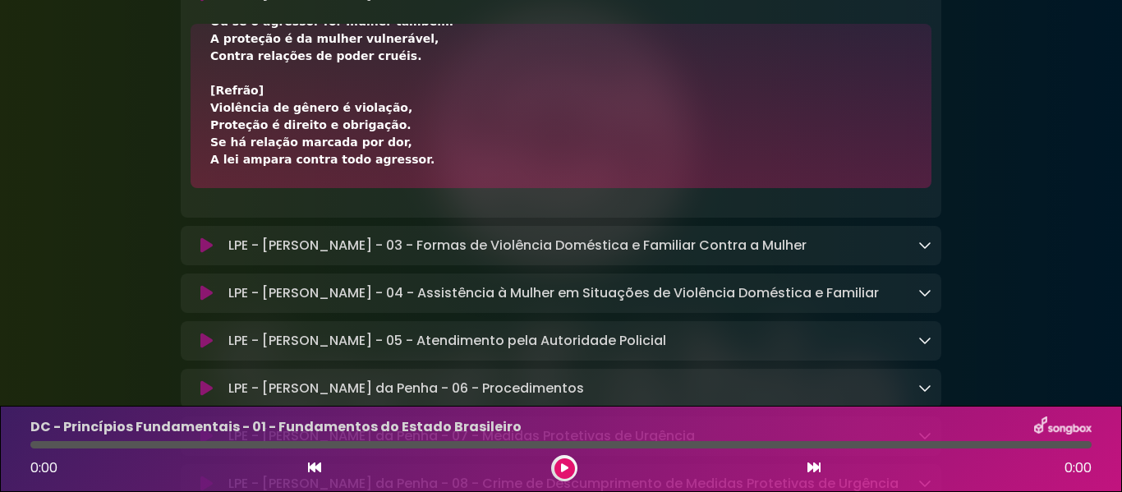
drag, startPoint x: 210, startPoint y: 140, endPoint x: 451, endPoint y: 248, distance: 263.6
drag, startPoint x: 231, startPoint y: 86, endPoint x: 753, endPoint y: 75, distance: 522.5
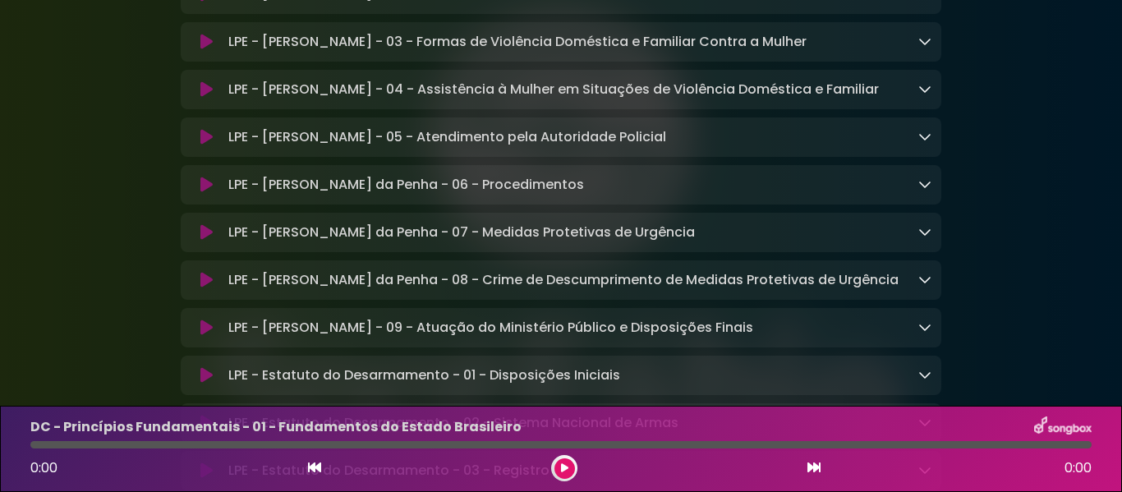
click at [931, 52] on div "LPE - [PERSON_NAME] da Penha - 03 - Formas de Violência Doméstica e Familiar Co…" at bounding box center [561, 42] width 761 height 20
click at [926, 48] on icon at bounding box center [924, 40] width 13 height 13
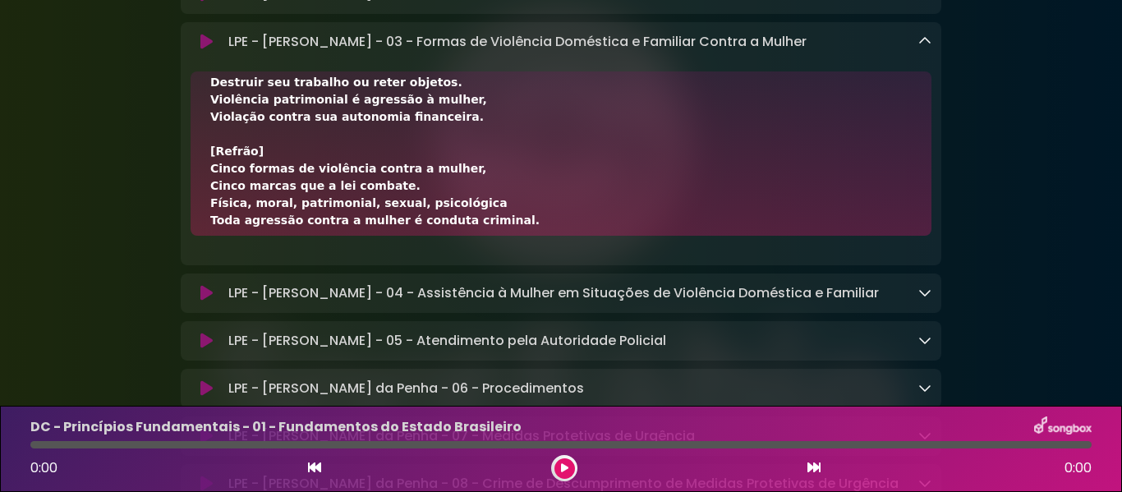
scroll to position [893, 0]
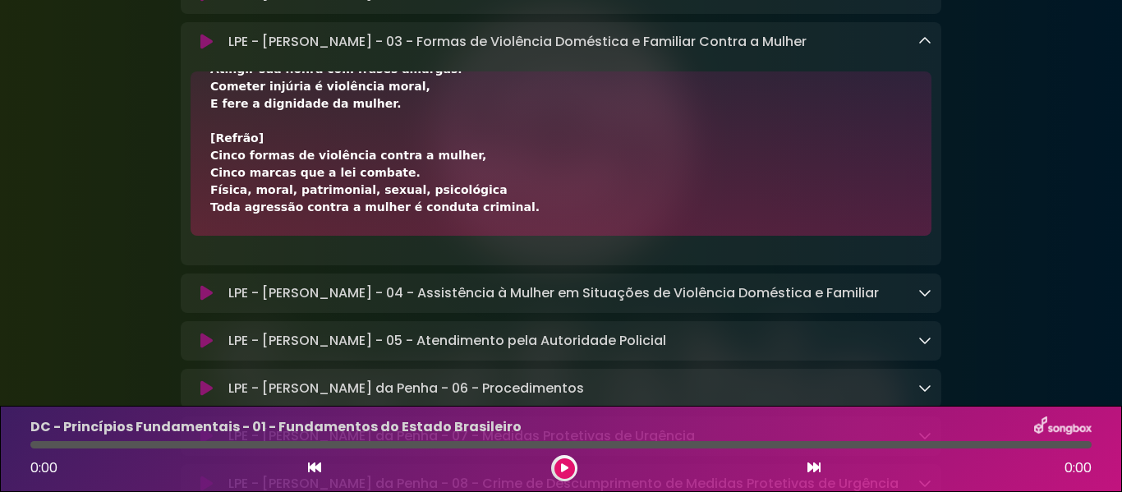
drag, startPoint x: 208, startPoint y: 184, endPoint x: 493, endPoint y: 290, distance: 304.1
click at [493, 236] on div "[Verso 1 – Física] Ofensa ao corpo, à saúde, agressão, A violência física ataca…" at bounding box center [561, 153] width 741 height 164
drag, startPoint x: 231, startPoint y: 131, endPoint x: 824, endPoint y: 134, distance: 593.1
click at [824, 52] on div "LPE - [PERSON_NAME] da Penha - 03 - Formas de Violência Doméstica e Familiar Co…" at bounding box center [577, 42] width 710 height 20
click at [919, 48] on icon at bounding box center [924, 40] width 13 height 13
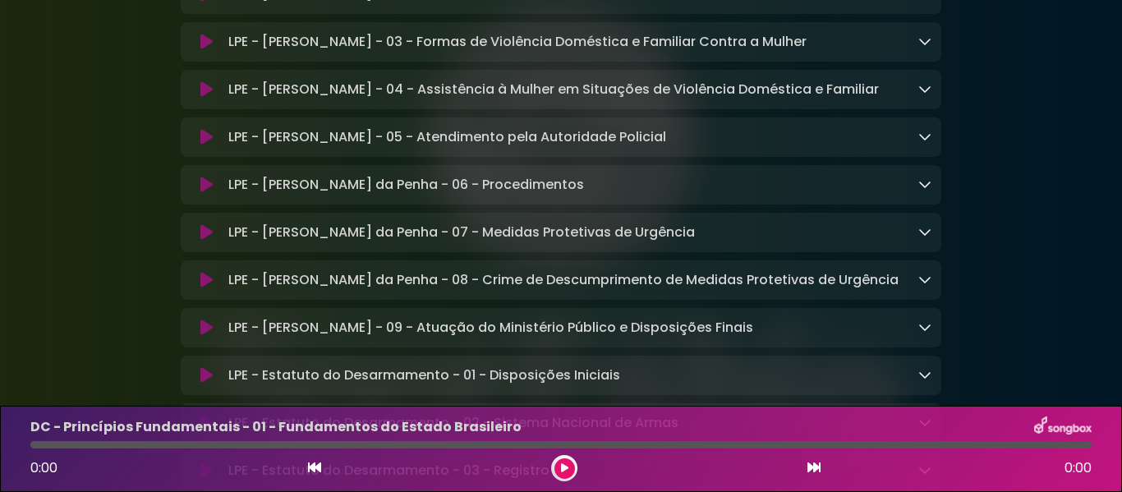
click at [926, 95] on icon at bounding box center [924, 88] width 13 height 13
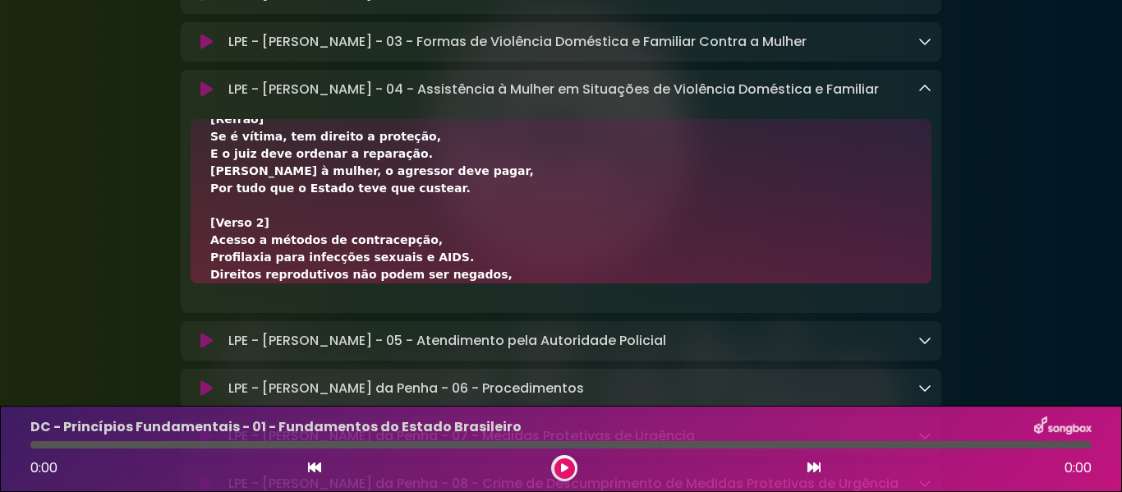
scroll to position [582, 0]
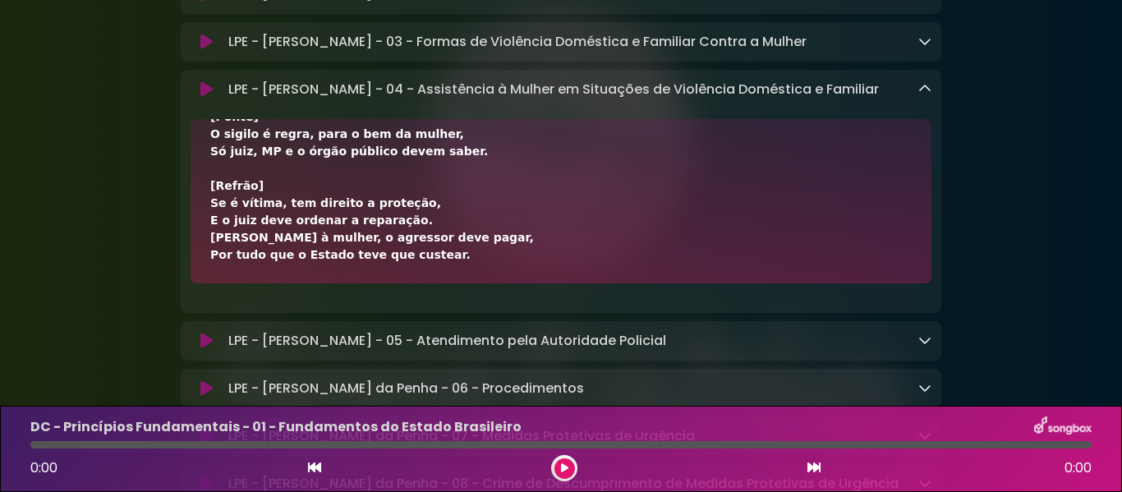
drag, startPoint x: 219, startPoint y: 235, endPoint x: 439, endPoint y: 348, distance: 247.6
drag, startPoint x: 232, startPoint y: 179, endPoint x: 894, endPoint y: 176, distance: 662.1
click at [879, 99] on p "LPE - [PERSON_NAME] - 04 - Assistência à Mulher em Situações de Violência Domés…" at bounding box center [553, 90] width 651 height 20
click at [926, 95] on icon at bounding box center [924, 88] width 13 height 13
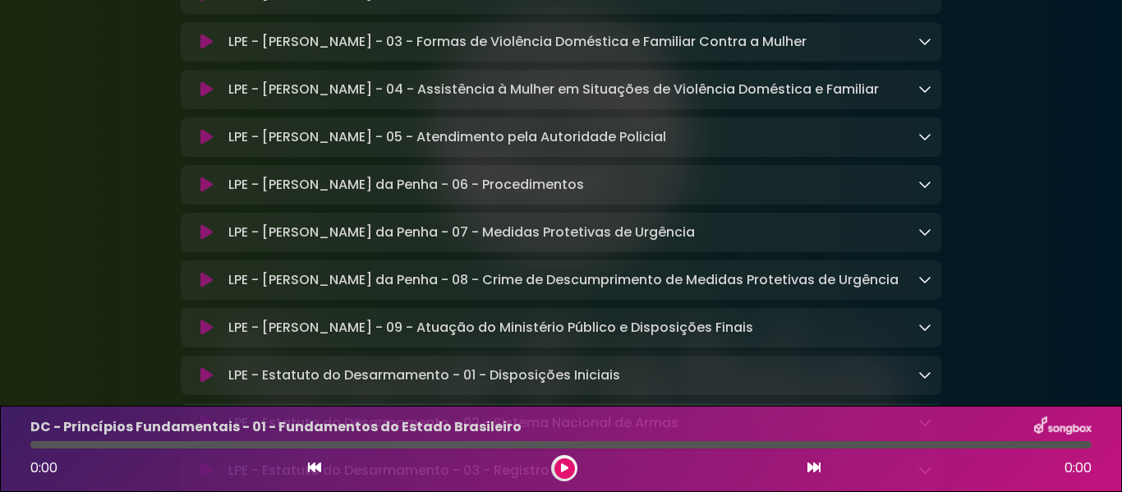
click at [926, 143] on icon at bounding box center [924, 136] width 13 height 13
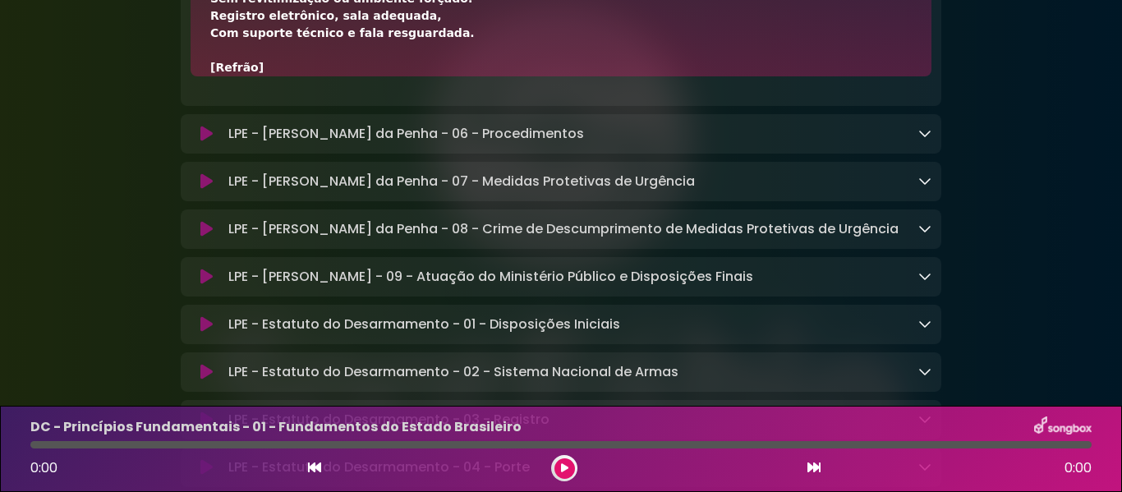
scroll to position [686, 0]
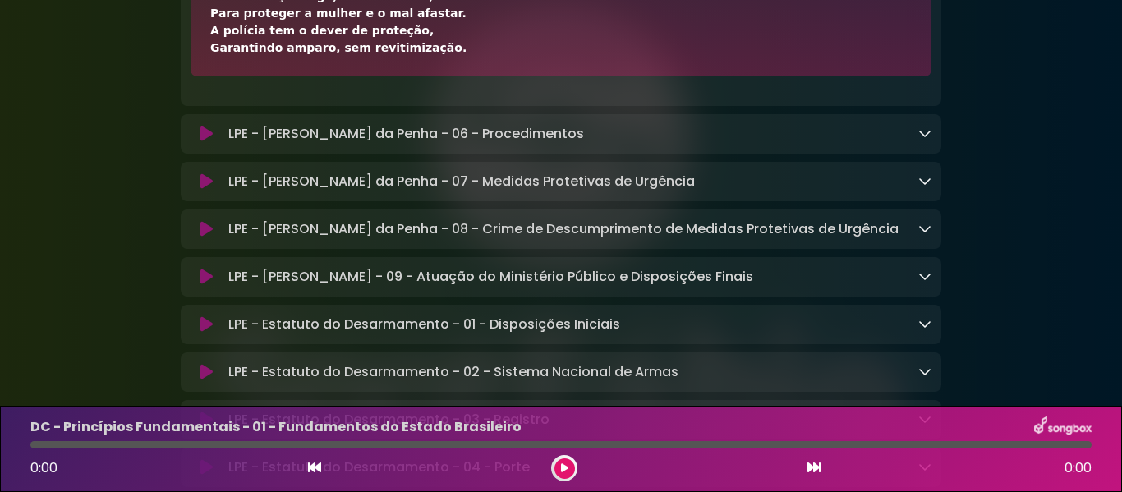
drag, startPoint x: 208, startPoint y: 282, endPoint x: 597, endPoint y: 141, distance: 413.9
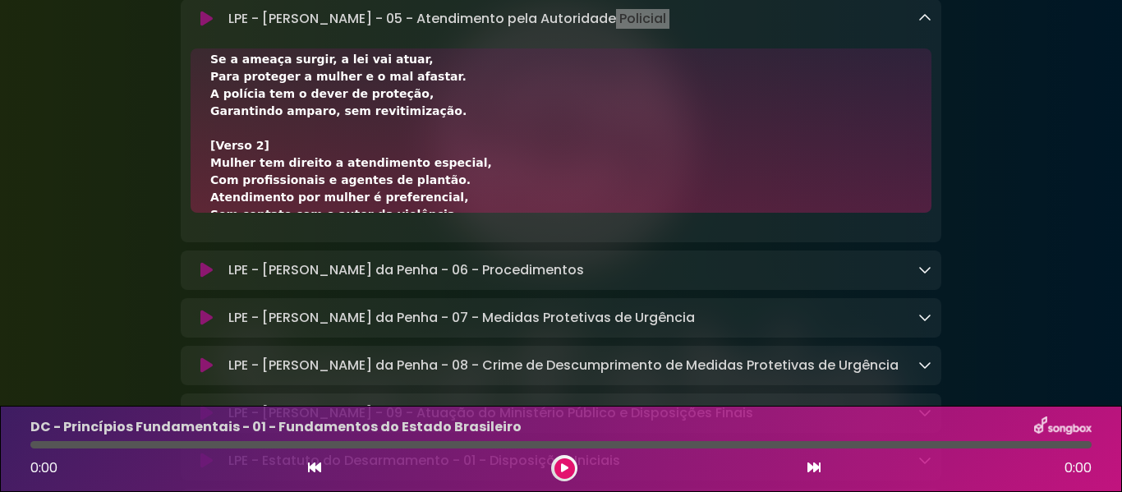
scroll to position [0, 0]
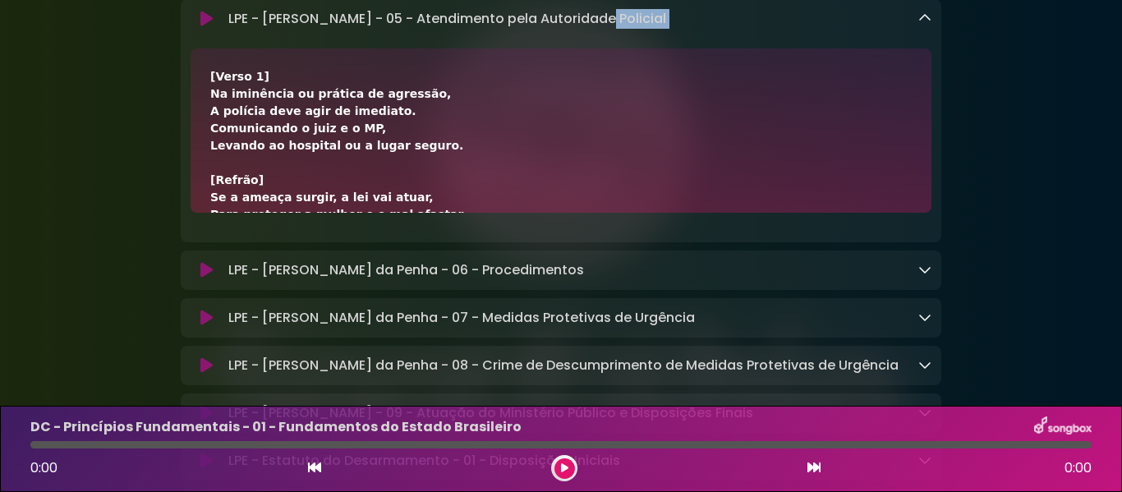
drag, startPoint x: 241, startPoint y: 114, endPoint x: 683, endPoint y: 105, distance: 442.0
click at [683, 29] on div "LPE - [PERSON_NAME] - 05 - Atendimento pela Autoridade Policial Loading Track..." at bounding box center [577, 19] width 710 height 20
click at [924, 25] on icon at bounding box center [924, 17] width 13 height 13
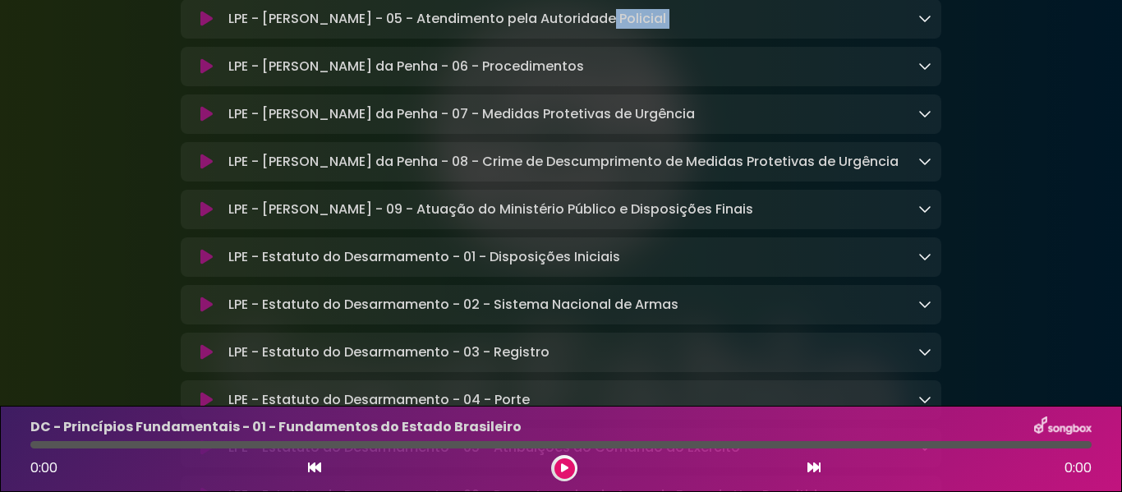
click at [930, 72] on icon at bounding box center [924, 65] width 13 height 13
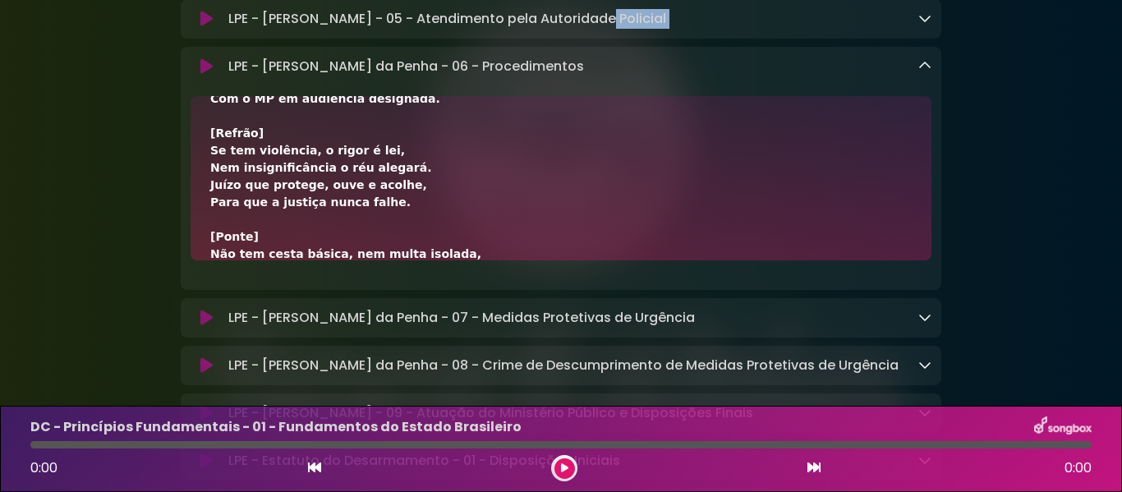
scroll to position [651, 0]
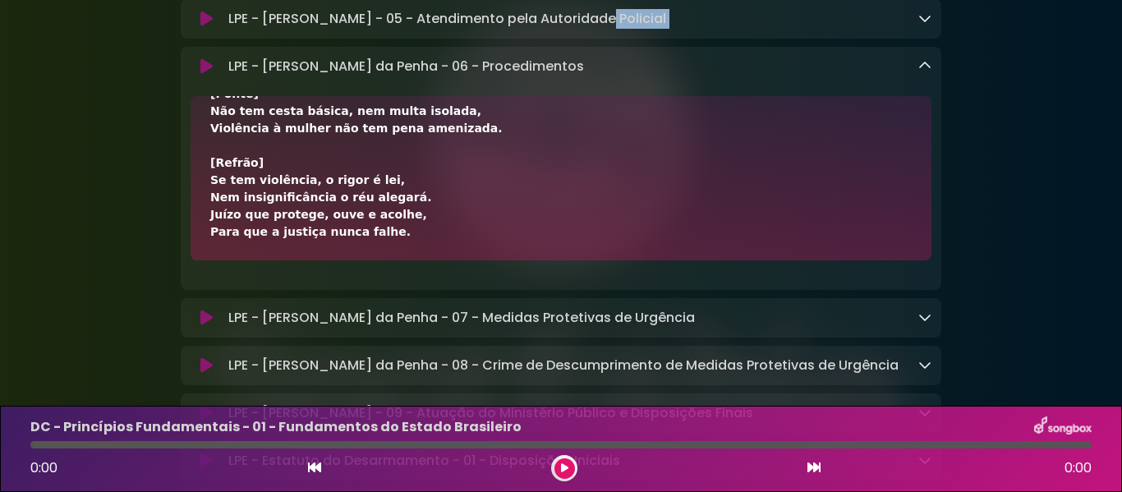
drag, startPoint x: 211, startPoint y: 214, endPoint x: 428, endPoint y: 325, distance: 243.9
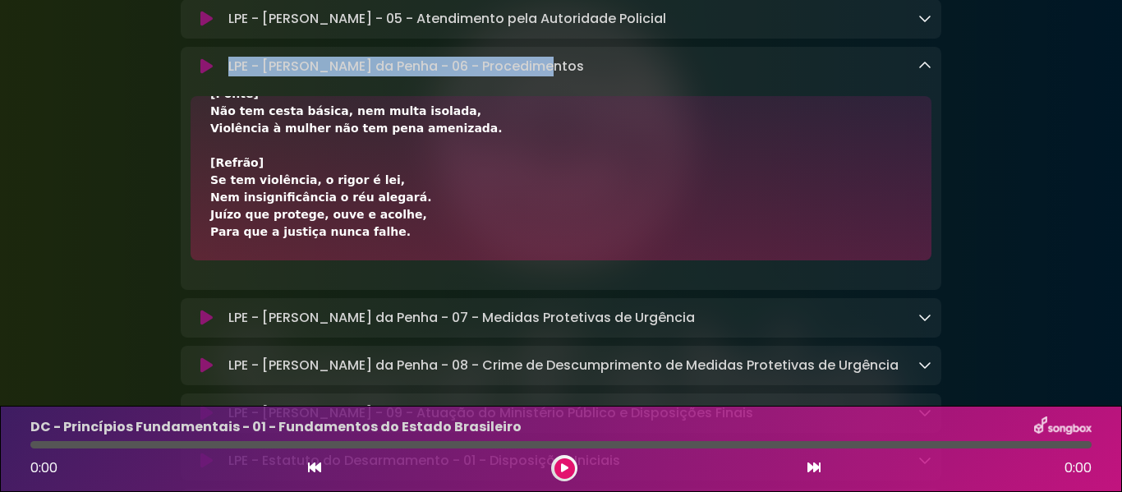
drag, startPoint x: 228, startPoint y: 157, endPoint x: 542, endPoint y: 163, distance: 314.7
click at [542, 76] on div "LPE - [PERSON_NAME] da Penha - 06 - Procedimentos Loading Track..." at bounding box center [577, 67] width 710 height 20
click at [921, 72] on icon at bounding box center [924, 65] width 13 height 13
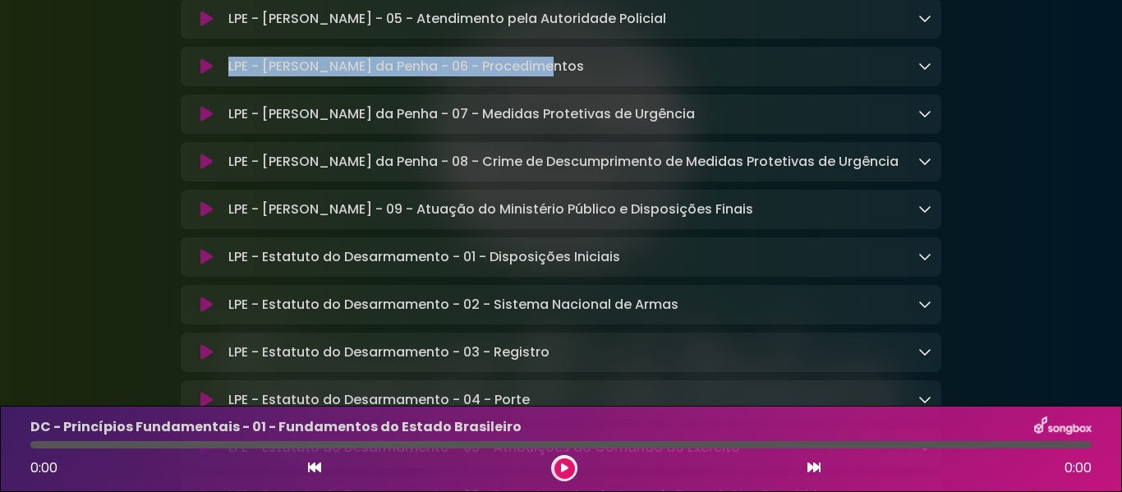
click at [927, 120] on icon at bounding box center [924, 113] width 13 height 13
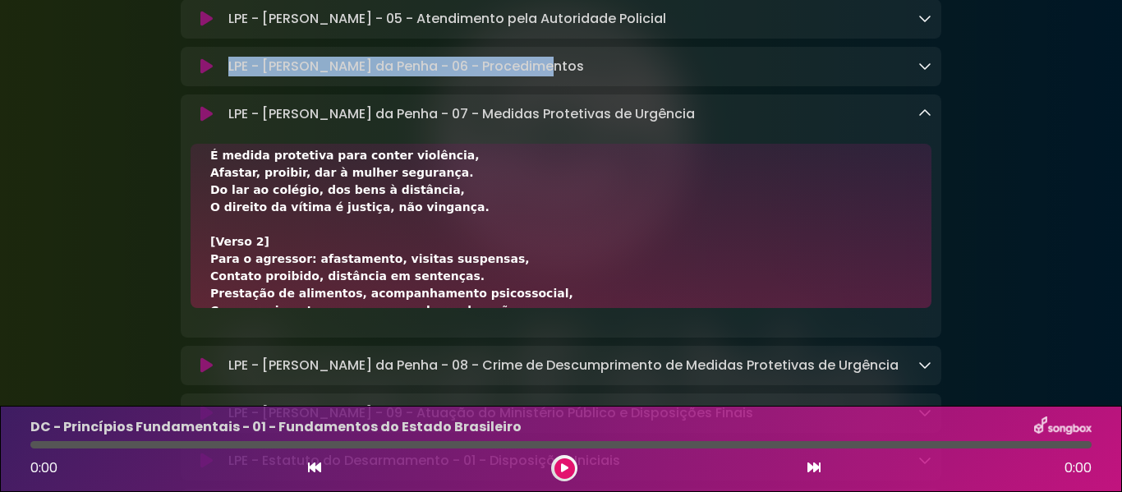
scroll to position [582, 0]
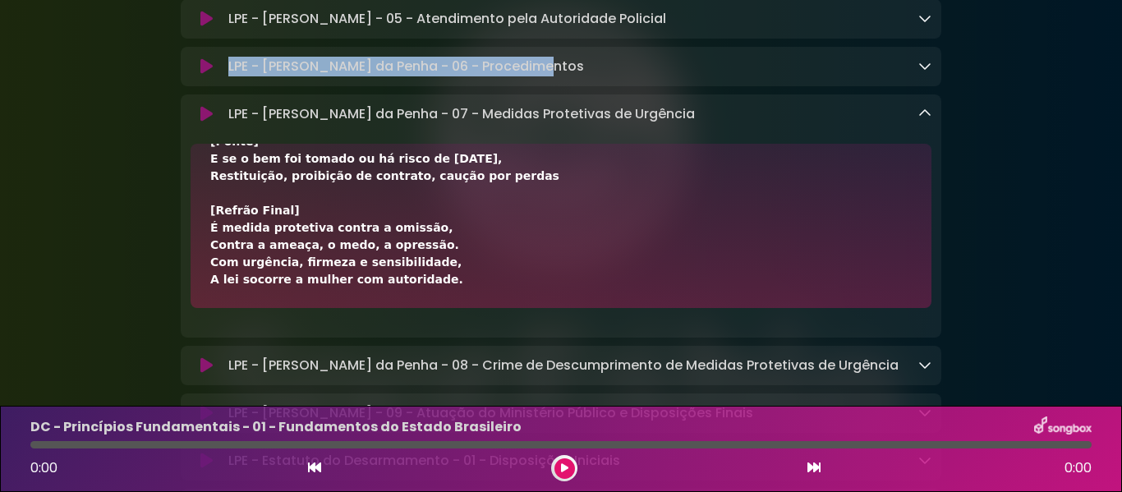
drag, startPoint x: 212, startPoint y: 261, endPoint x: 430, endPoint y: 379, distance: 248.5
click at [430, 308] on div "[Verso 1] Quarenta e oito horas para decidir, O juiz vai agir, apreender a arma…" at bounding box center [561, 226] width 741 height 164
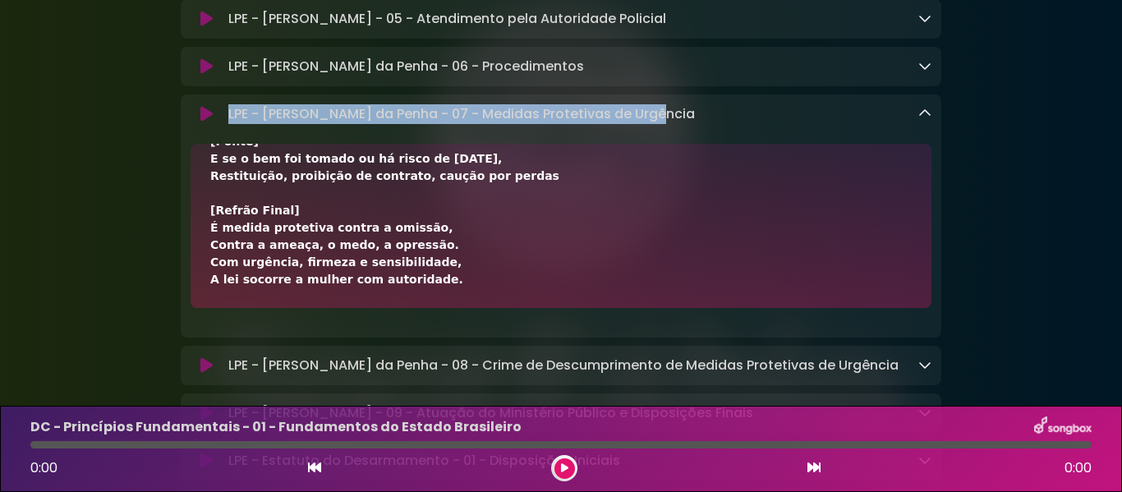
drag, startPoint x: 231, startPoint y: 209, endPoint x: 646, endPoint y: 200, distance: 415.7
click at [646, 124] on div "LPE - [PERSON_NAME] da Penha - 07 - Medidas Protetivas de Urgência Loading Trac…" at bounding box center [577, 114] width 710 height 20
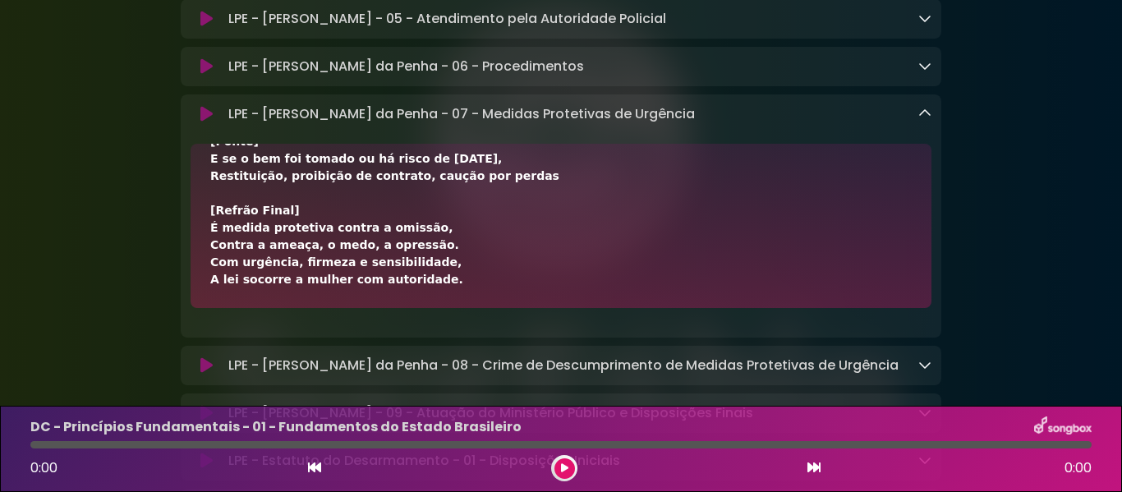
click at [925, 189] on div "LPE - [PERSON_NAME] da Penha - 07 - Medidas Protetivas de Urgência Loading Trac…" at bounding box center [561, 215] width 761 height 243
click at [929, 120] on icon at bounding box center [924, 113] width 13 height 13
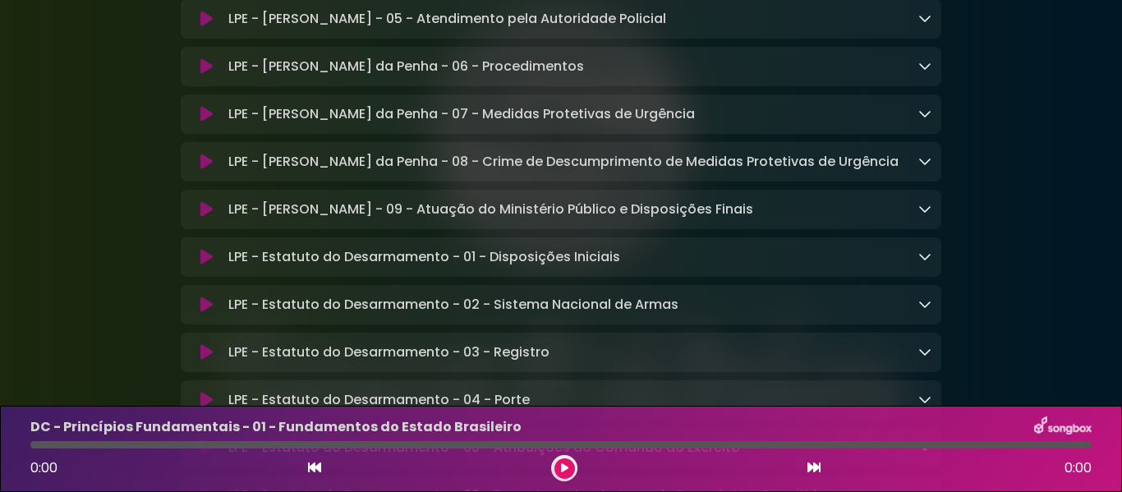
click at [927, 168] on icon at bounding box center [924, 160] width 13 height 13
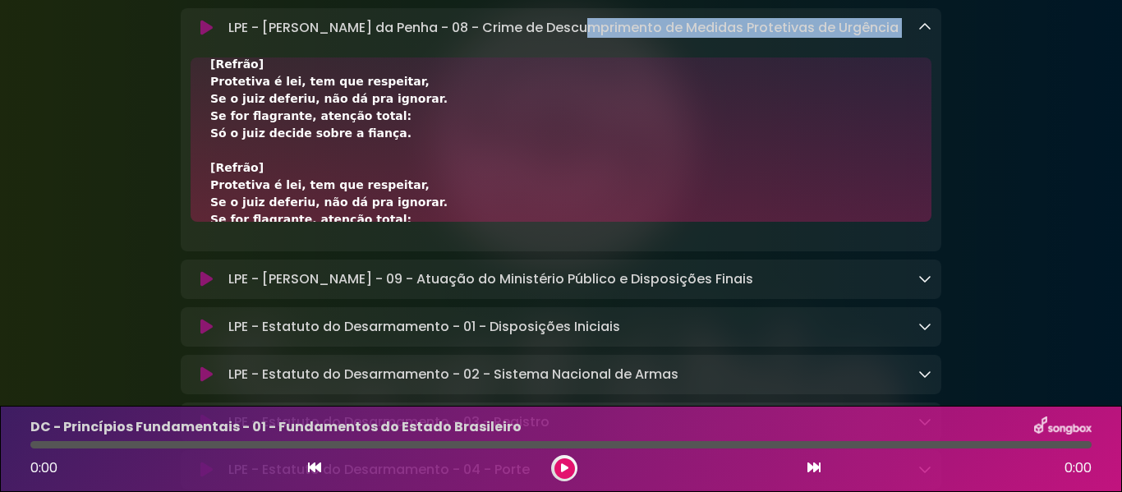
scroll to position [375, 0]
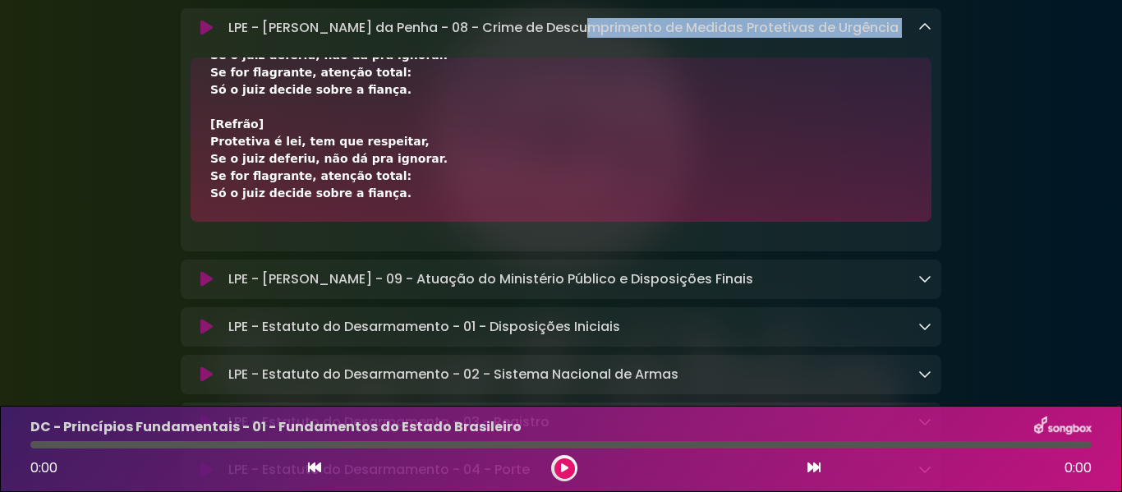
drag, startPoint x: 207, startPoint y: 310, endPoint x: 485, endPoint y: 282, distance: 279.0
click at [485, 222] on div "[Verso 1] Antes era só processo, sem tipo penal, Mas a lei mudou, e agora é ofi…" at bounding box center [561, 139] width 741 height 164
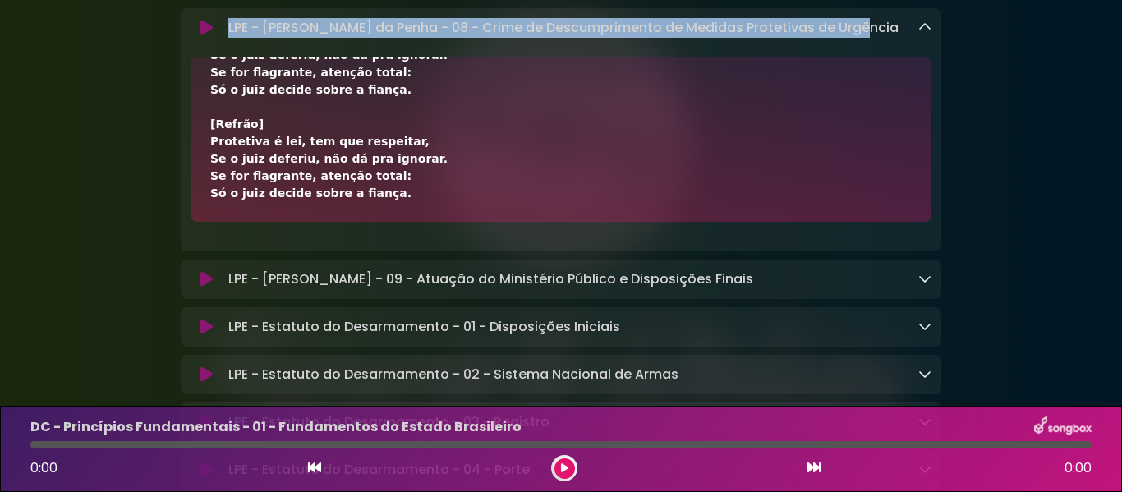
drag, startPoint x: 229, startPoint y: 116, endPoint x: 853, endPoint y: 116, distance: 623.4
click at [853, 38] on div "LPE - [PERSON_NAME] da Penha - 08 - Crime de Descumprimento de Medidas Protetiv…" at bounding box center [577, 28] width 710 height 20
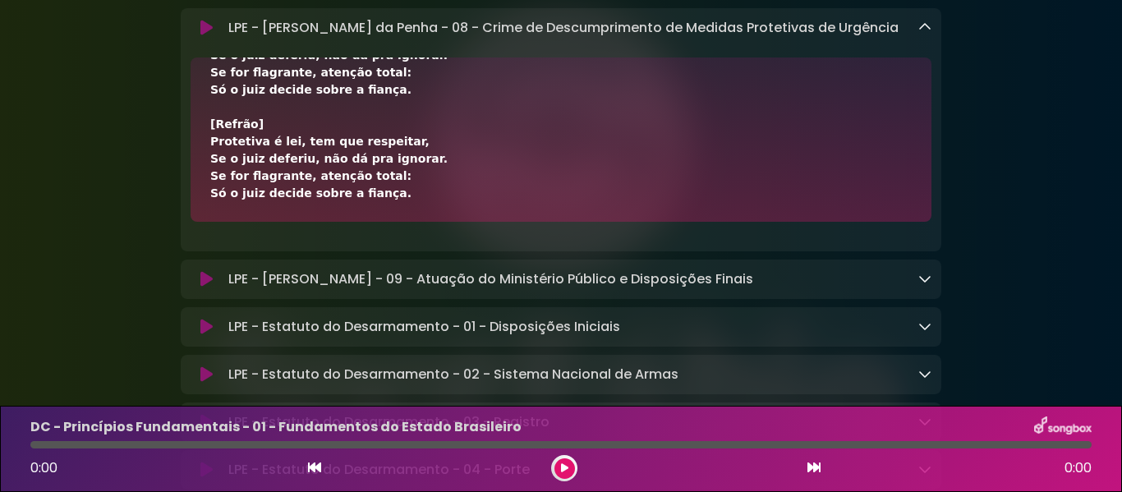
click at [919, 38] on div "LPE - [PERSON_NAME] da Penha - 08 - Crime de Descumprimento de Medidas Protetiv…" at bounding box center [577, 28] width 710 height 20
click at [923, 34] on icon at bounding box center [924, 27] width 13 height 13
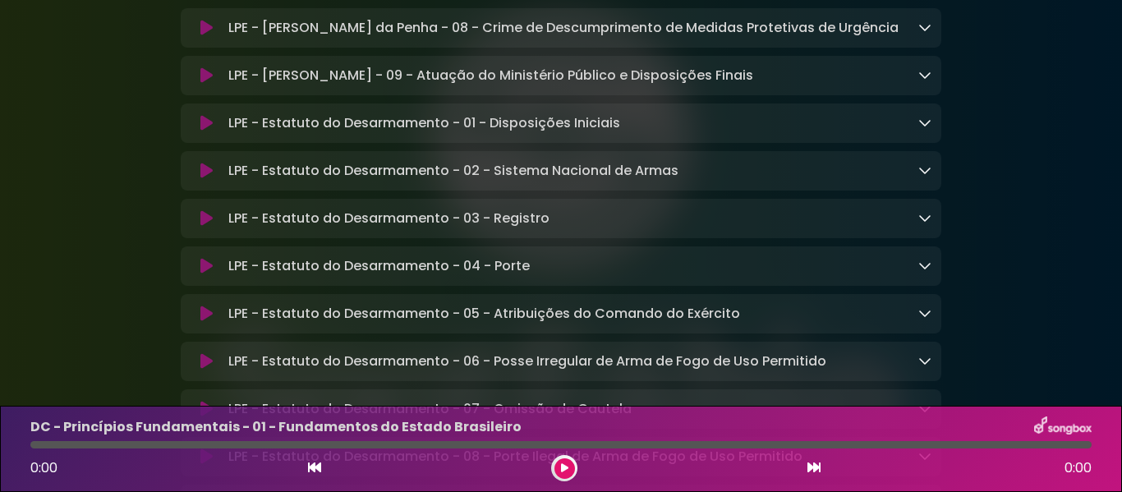
click at [926, 85] on link at bounding box center [924, 75] width 13 height 19
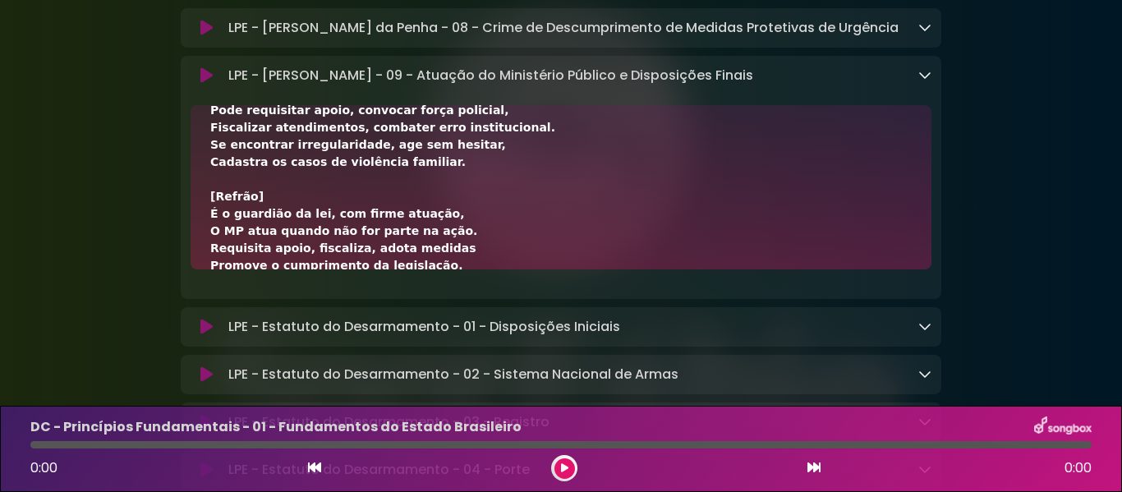
scroll to position [479, 0]
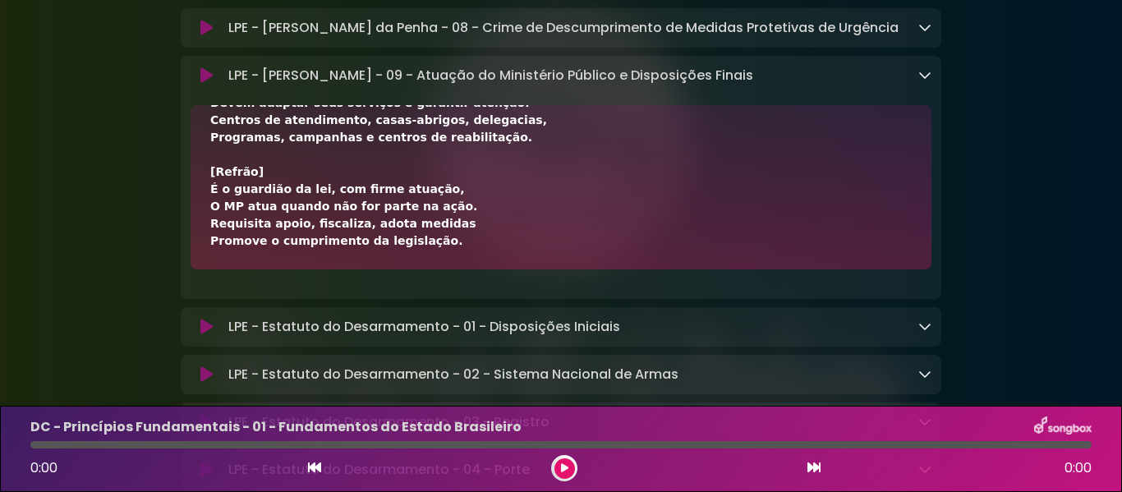
drag, startPoint x: 210, startPoint y: 226, endPoint x: 442, endPoint y: 340, distance: 258.2
drag, startPoint x: 227, startPoint y: 168, endPoint x: 769, endPoint y: 175, distance: 542.2
click at [769, 85] on div "LPE - [PERSON_NAME] - 09 - Atuação do Ministério Público e Disposições Finais L…" at bounding box center [577, 76] width 710 height 20
click at [927, 81] on icon at bounding box center [924, 74] width 13 height 13
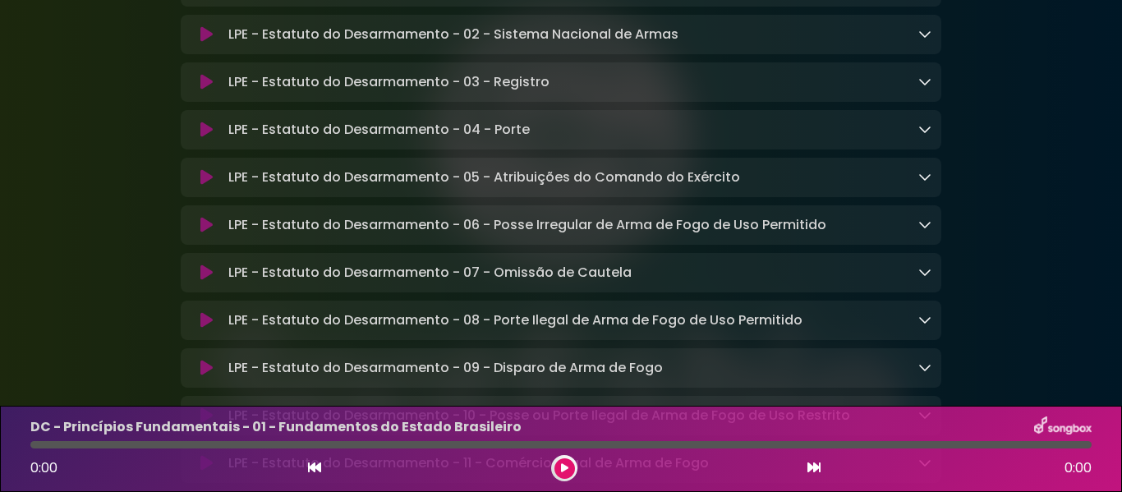
drag, startPoint x: 262, startPoint y: 81, endPoint x: 444, endPoint y: 75, distance: 182.5
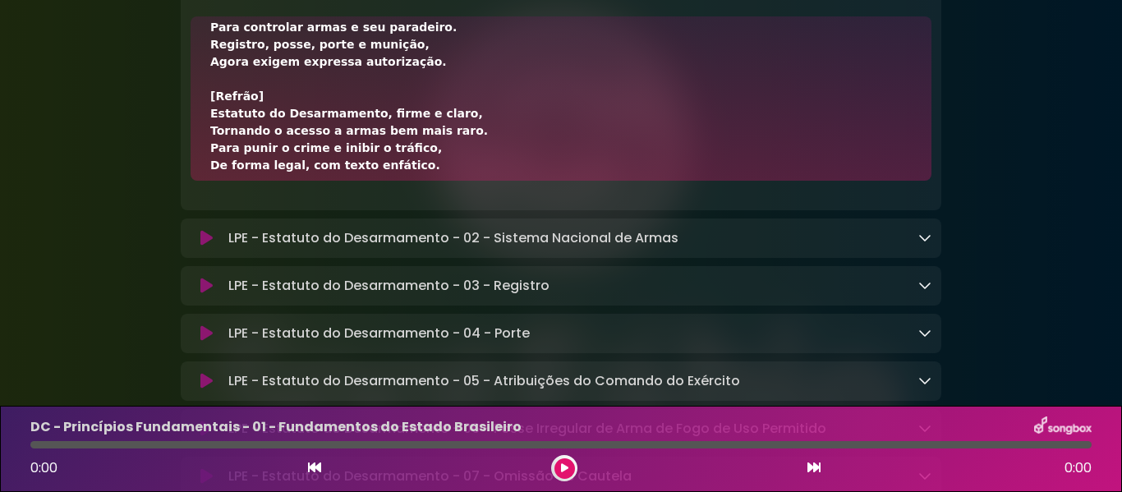
scroll to position [272, 0]
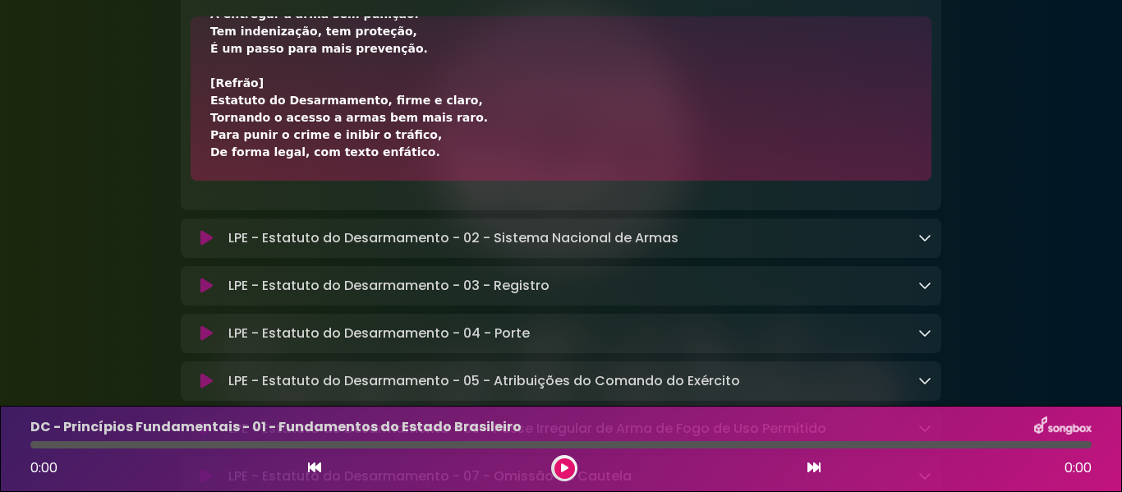
drag, startPoint x: 209, startPoint y: 137, endPoint x: 451, endPoint y: 250, distance: 266.4
click at [451, 181] on div "[Verso 1] Veio lei com rigor no Brasil inteiro, Para controlar armas e seu para…" at bounding box center [561, 98] width 741 height 164
drag, startPoint x: 236, startPoint y: 84, endPoint x: 620, endPoint y: 80, distance: 384.4
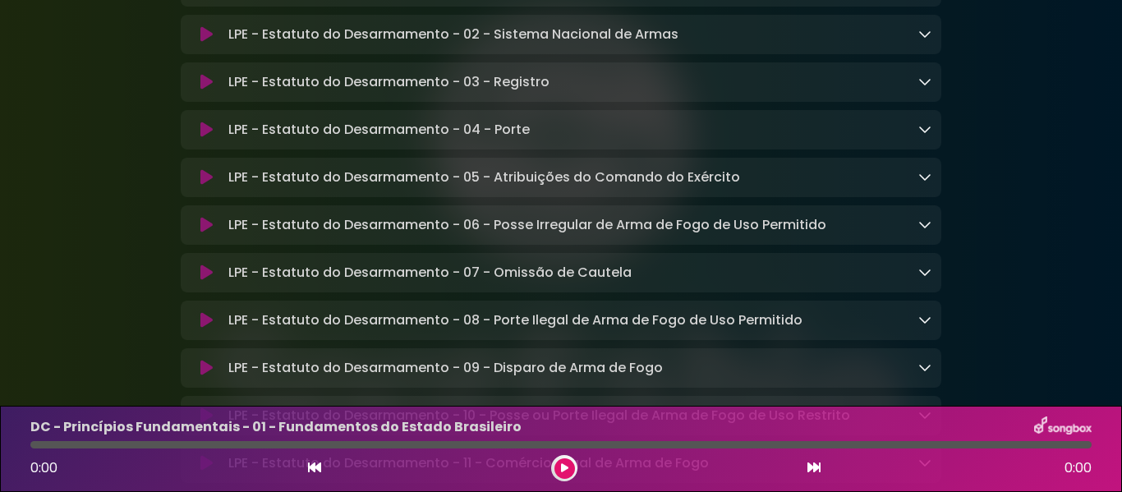
click at [923, 40] on icon at bounding box center [924, 33] width 13 height 13
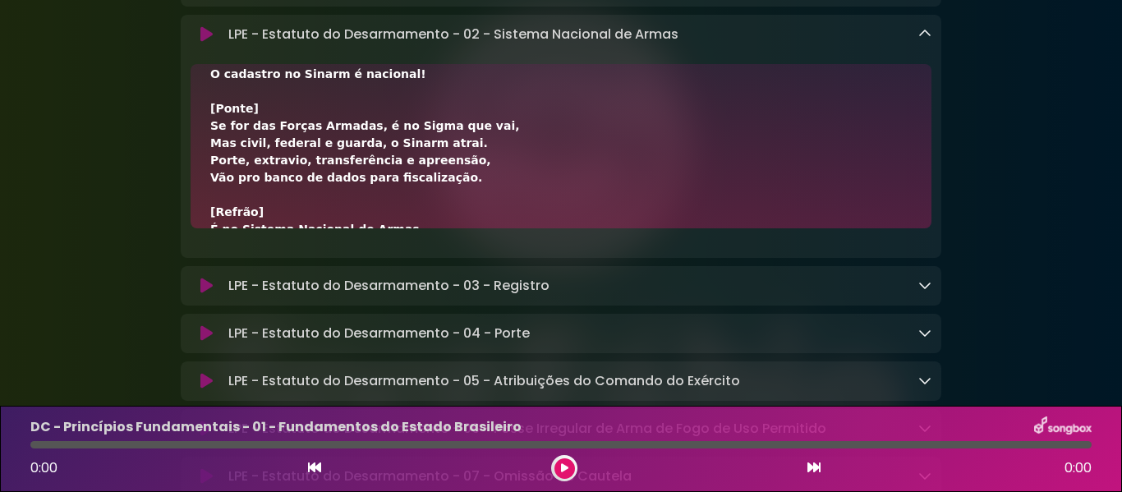
scroll to position [479, 0]
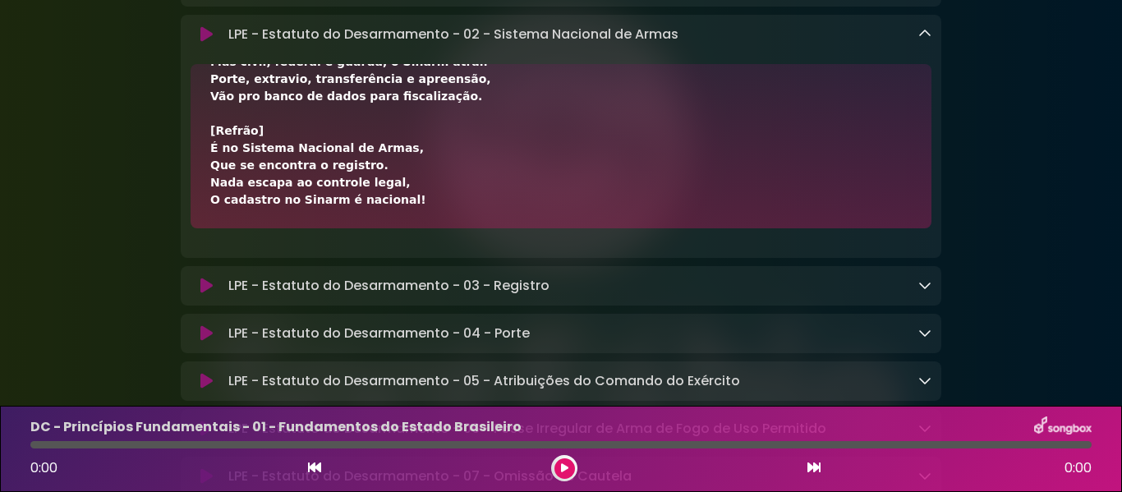
drag, startPoint x: 211, startPoint y: 180, endPoint x: 453, endPoint y: 301, distance: 271.1
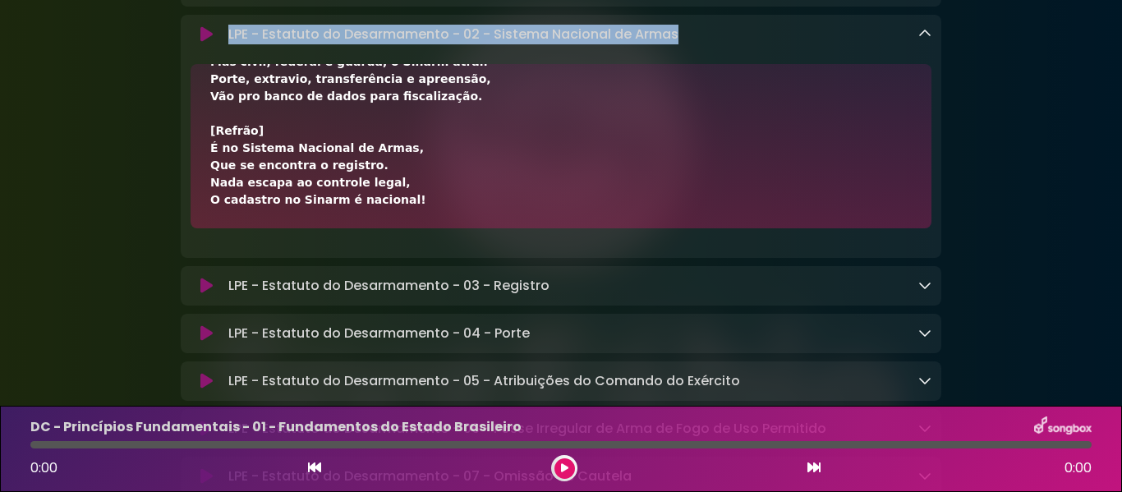
drag, startPoint x: 230, startPoint y: 126, endPoint x: 678, endPoint y: 131, distance: 447.7
click at [678, 44] on div "LPE - Estatuto do Desarmamento - 02 - Sistema Nacional de Armas Loading Track..." at bounding box center [577, 35] width 710 height 20
click at [927, 40] on icon at bounding box center [924, 33] width 13 height 13
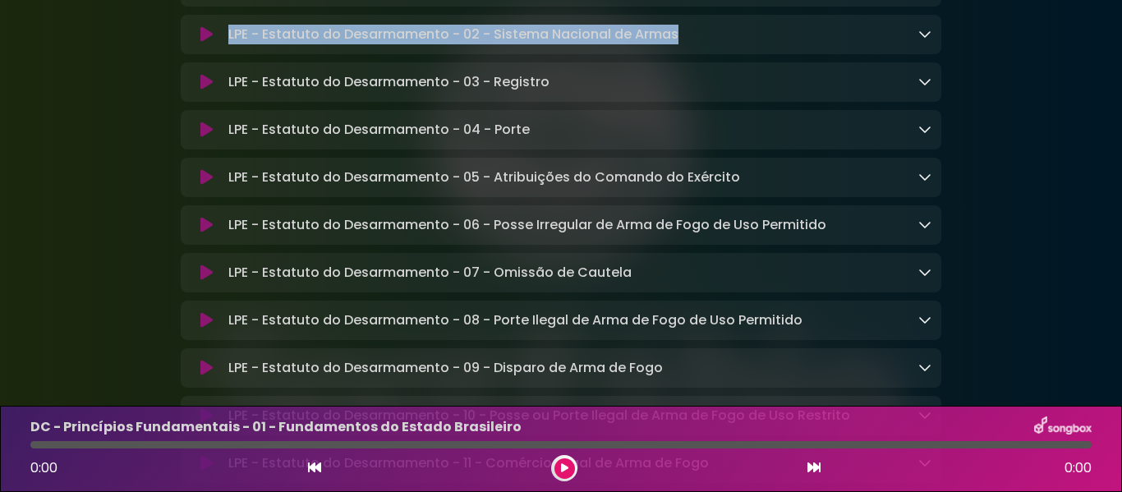
click at [918, 88] on icon at bounding box center [924, 81] width 13 height 13
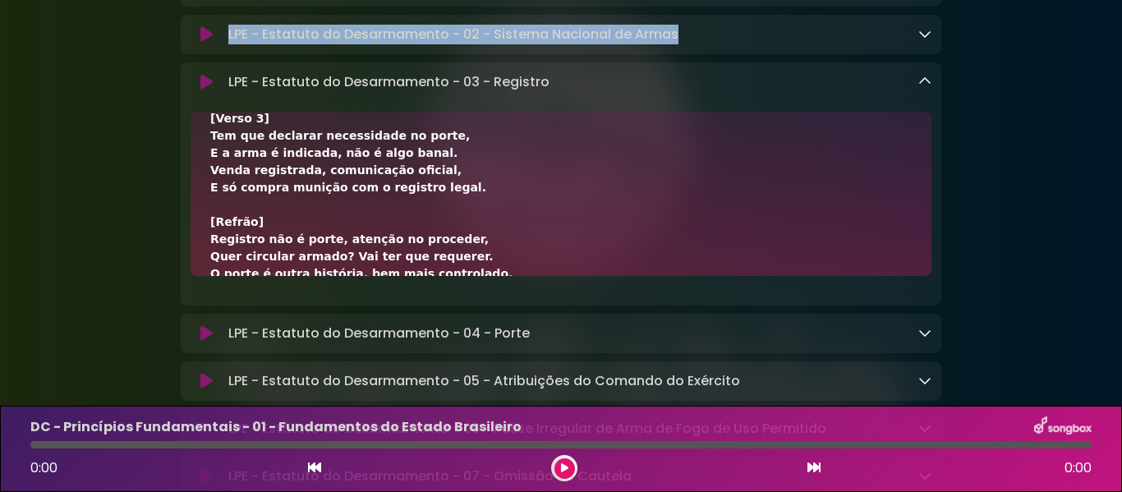
scroll to position [651, 0]
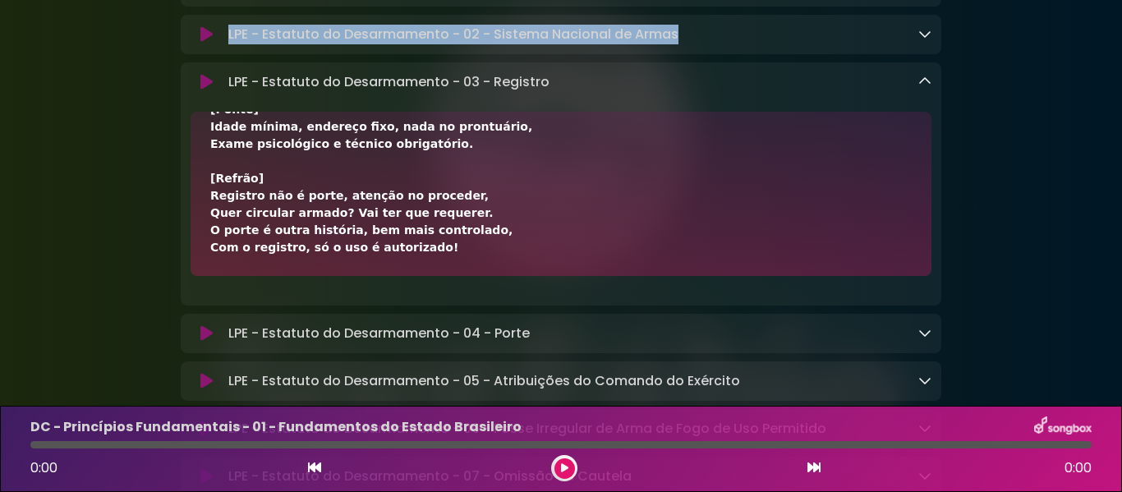
drag, startPoint x: 212, startPoint y: 232, endPoint x: 540, endPoint y: 345, distance: 346.5
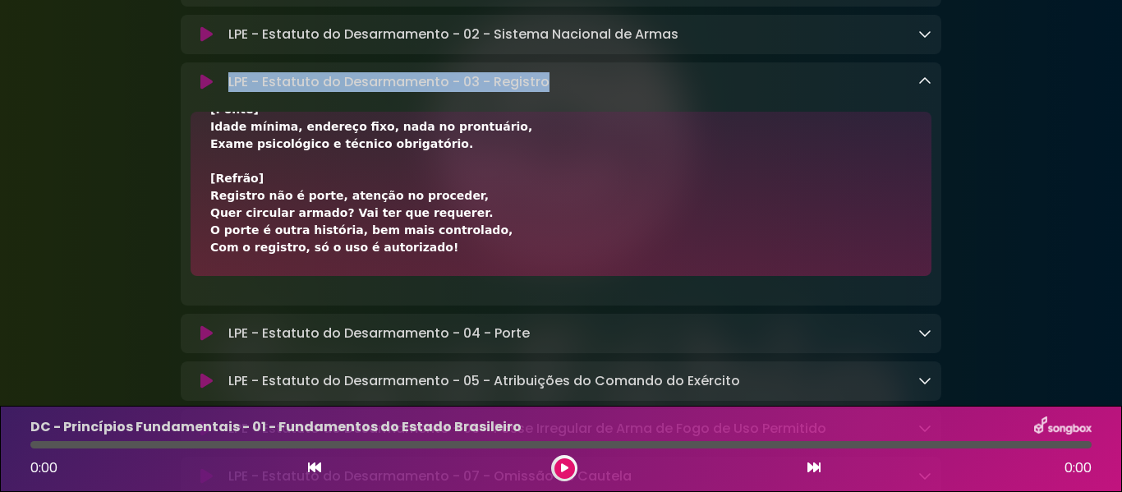
drag, startPoint x: 228, startPoint y: 170, endPoint x: 552, endPoint y: 173, distance: 323.6
click at [552, 92] on div "LPE - Estatuto do Desarmamento - 03 - Registro Loading Track..." at bounding box center [577, 82] width 710 height 20
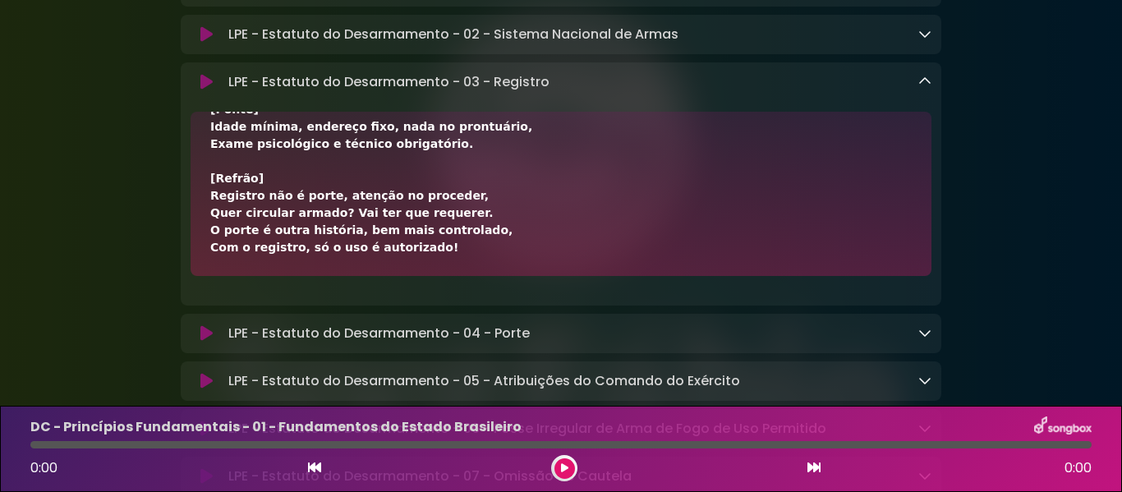
click at [931, 92] on div "LPE - Estatuto do Desarmamento - 03 - Registro Loading Track..." at bounding box center [561, 82] width 761 height 20
click at [925, 88] on icon at bounding box center [924, 81] width 13 height 13
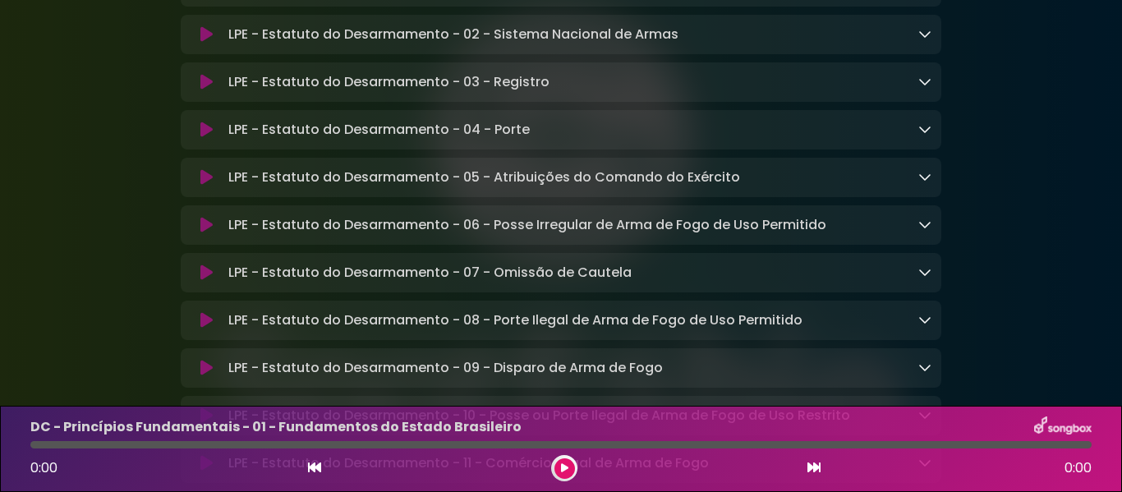
click at [925, 136] on icon at bounding box center [924, 128] width 13 height 13
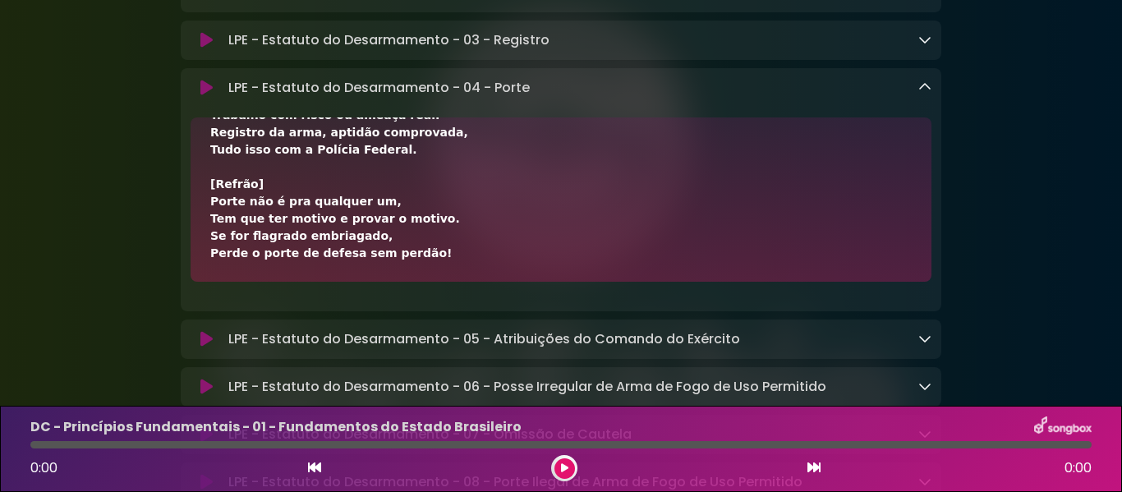
scroll to position [5691, 0]
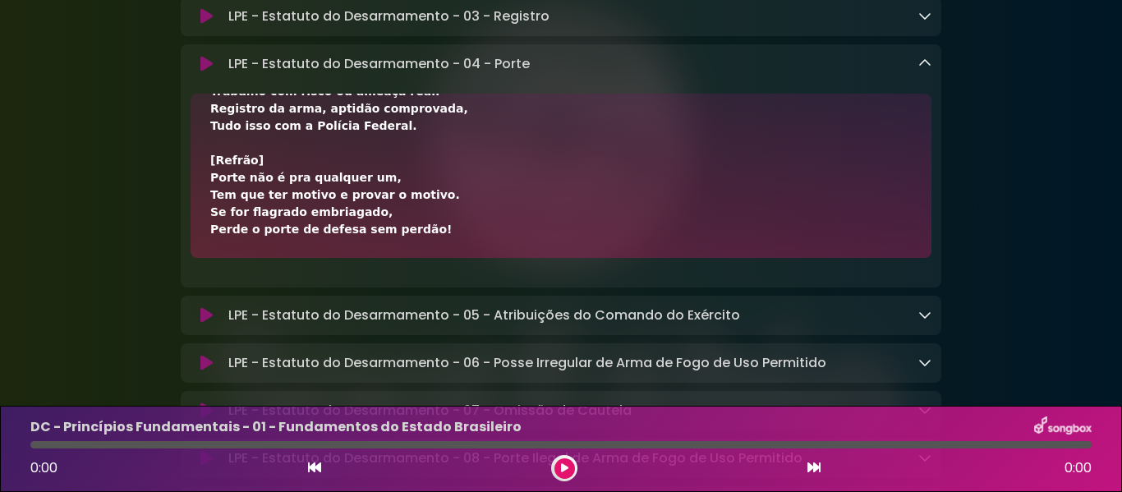
drag, startPoint x: 209, startPoint y: 282, endPoint x: 456, endPoint y: 331, distance: 252.1
click at [456, 258] on div "[Verso 1] Porte é diferente, não confunda com a posse, É para andar armado fora…" at bounding box center [561, 176] width 741 height 164
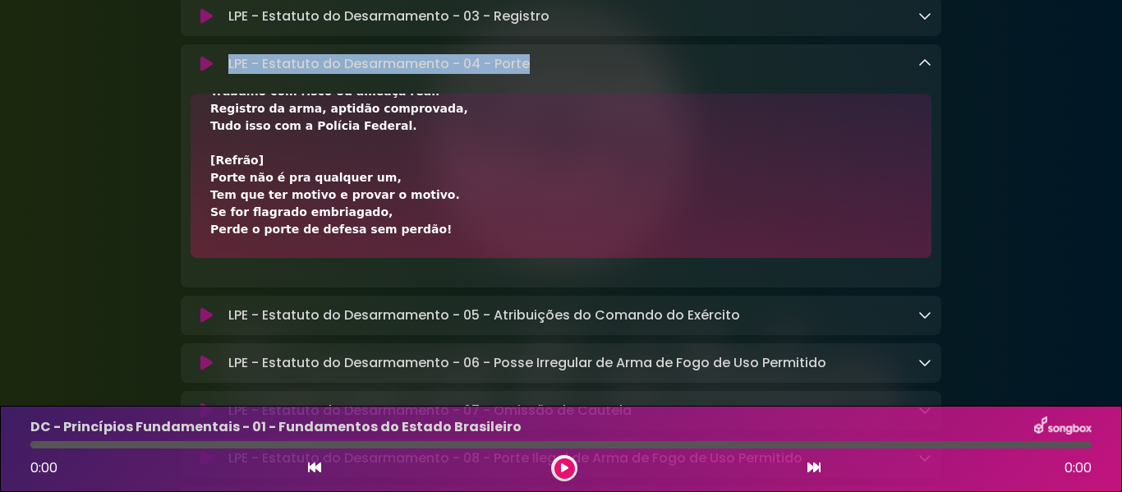
drag, startPoint x: 256, startPoint y: 155, endPoint x: 540, endPoint y: 159, distance: 284.2
click at [540, 74] on div "LPE - Estatuto do Desarmamento - 04 - Porte Loading Track..." at bounding box center [577, 64] width 710 height 20
click at [922, 70] on icon at bounding box center [924, 63] width 13 height 13
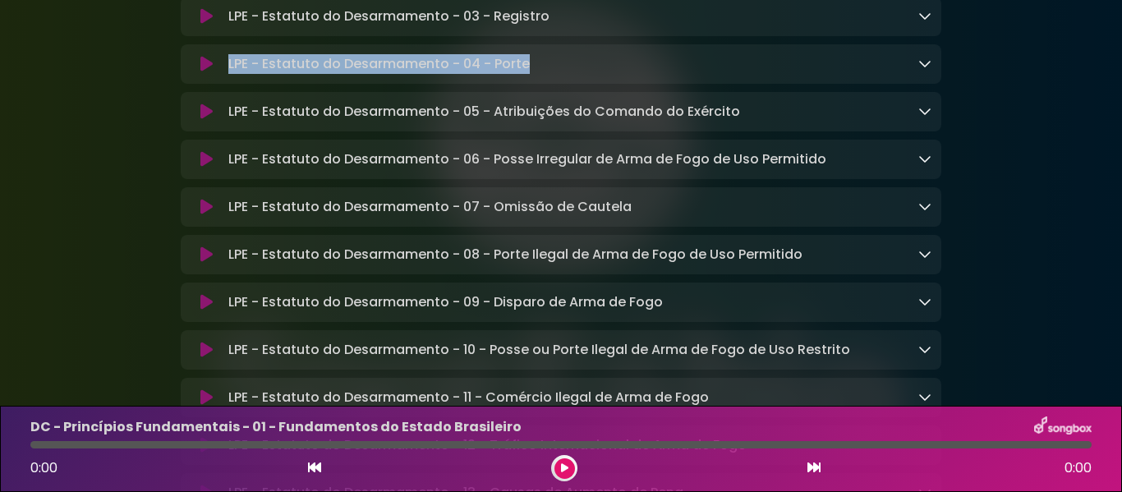
click at [927, 121] on link at bounding box center [924, 111] width 13 height 19
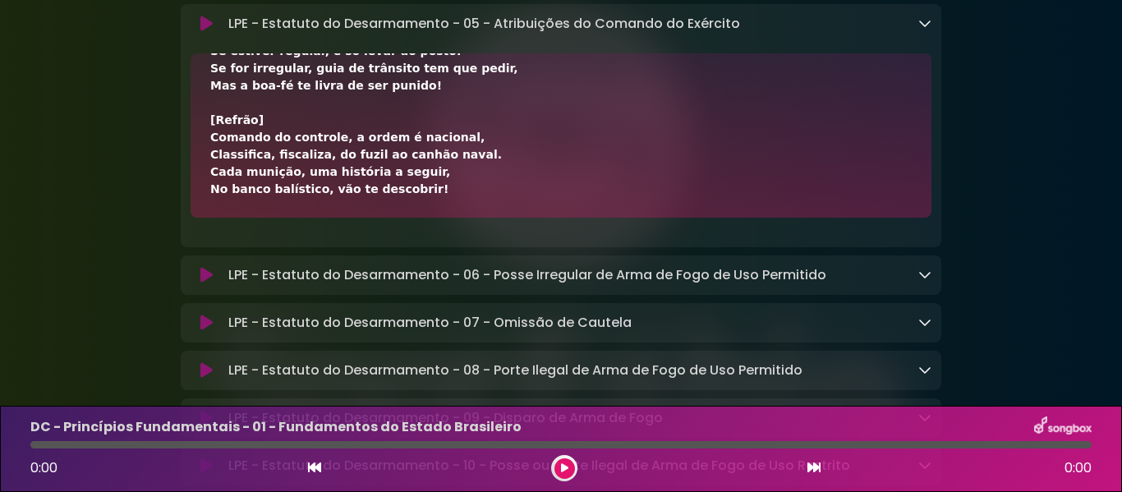
scroll to position [5819, 0]
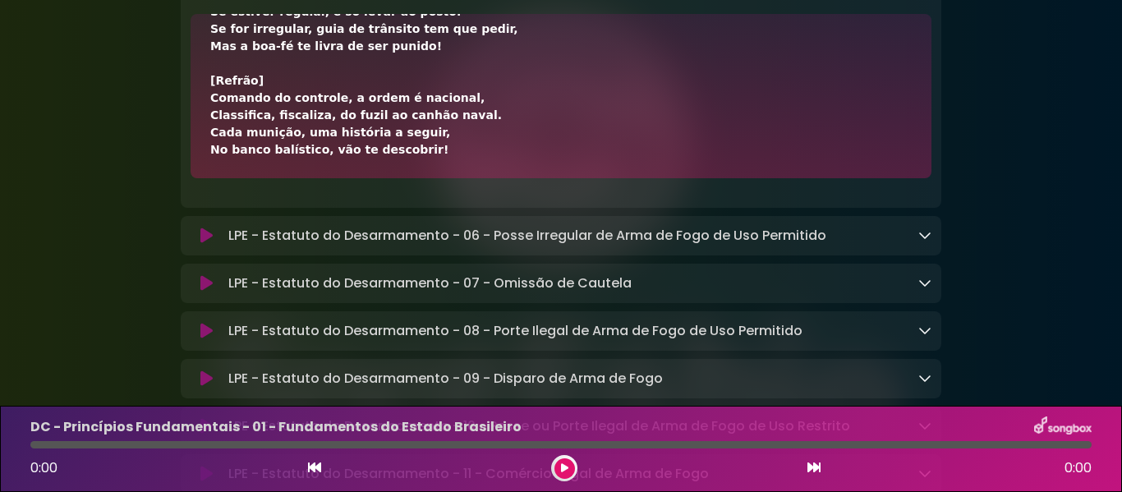
drag, startPoint x: 210, startPoint y: 264, endPoint x: 470, endPoint y: 253, distance: 259.8
drag, startPoint x: 228, startPoint y: 82, endPoint x: 746, endPoint y: 80, distance: 517.5
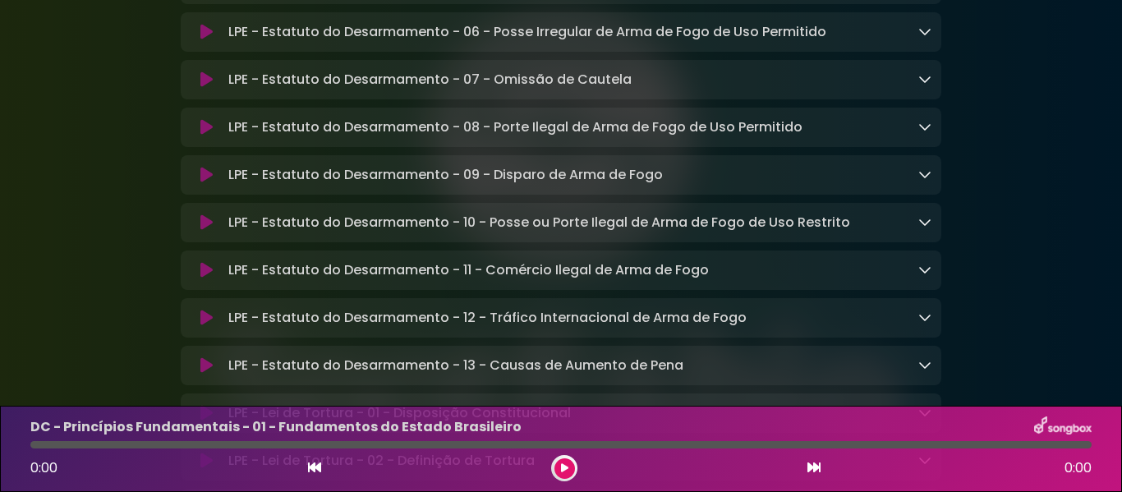
click at [927, 38] on icon at bounding box center [924, 31] width 13 height 13
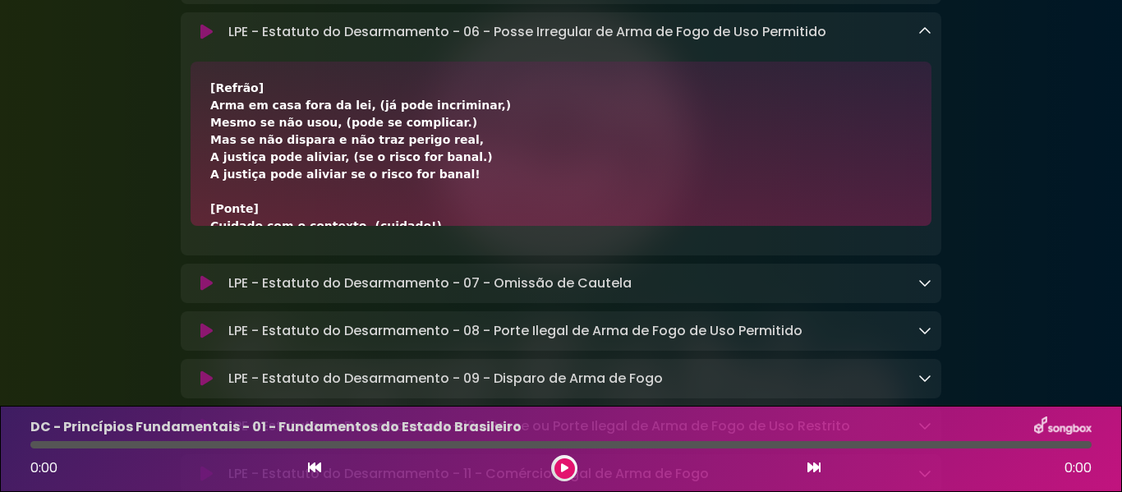
scroll to position [669, 0]
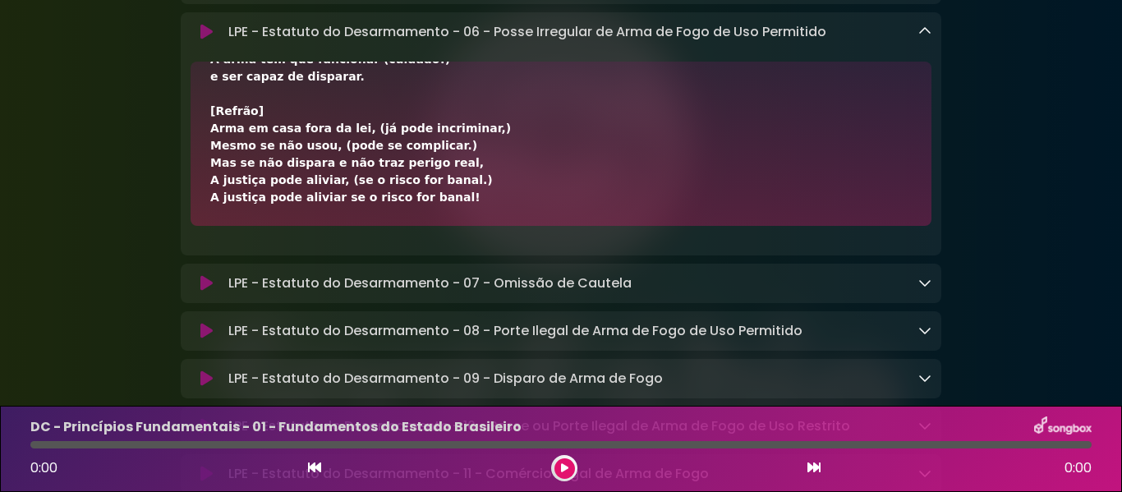
drag, startPoint x: 206, startPoint y: 187, endPoint x: 444, endPoint y: 302, distance: 263.8
click at [444, 226] on div "[Verso 1] Possuir ou manter arma de uso permitido, Em desacordo com a legislaçã…" at bounding box center [561, 144] width 741 height 164
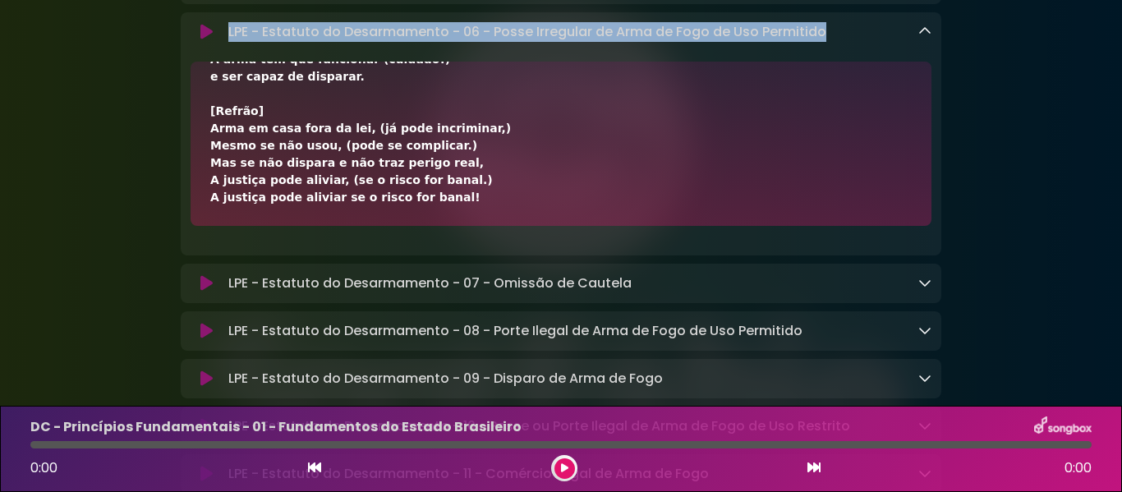
drag, startPoint x: 230, startPoint y: 126, endPoint x: 822, endPoint y: 129, distance: 592.2
click at [822, 42] on p "LPE - Estatuto do Desarmamento - 06 - Posse Irregular de Arma de Fogo de Uso Pe…" at bounding box center [527, 32] width 598 height 20
click at [926, 38] on icon at bounding box center [924, 31] width 13 height 13
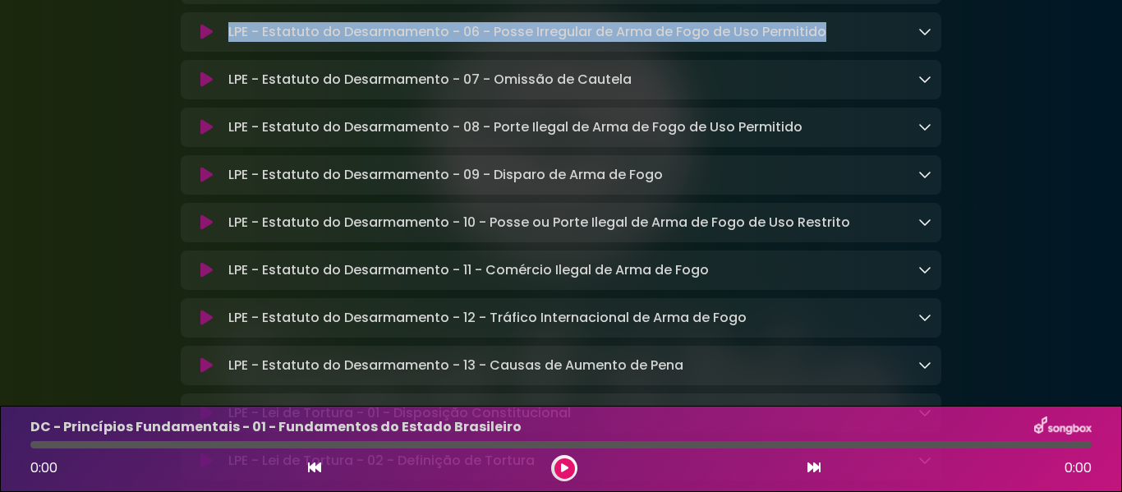
click at [920, 85] on icon at bounding box center [924, 78] width 13 height 13
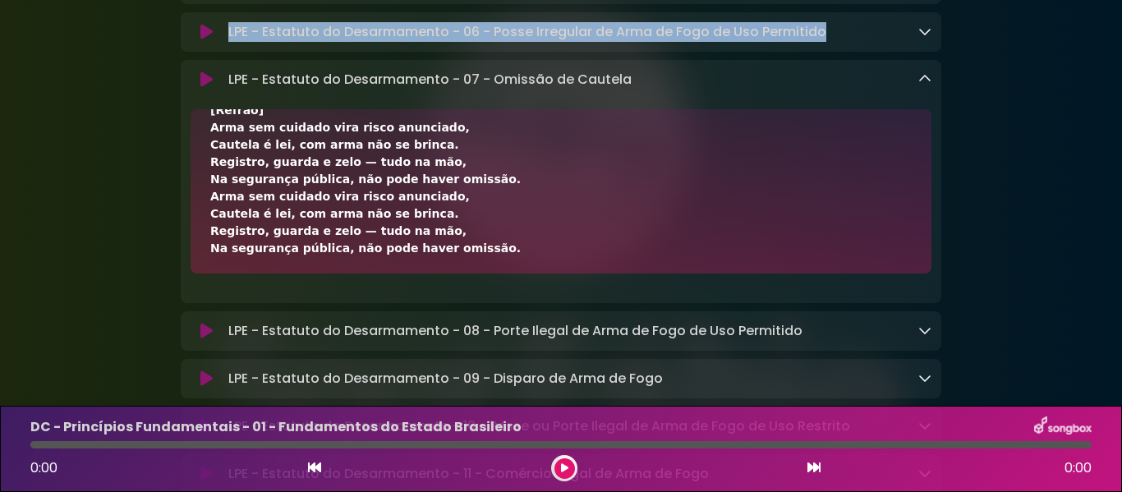
scroll to position [824, 0]
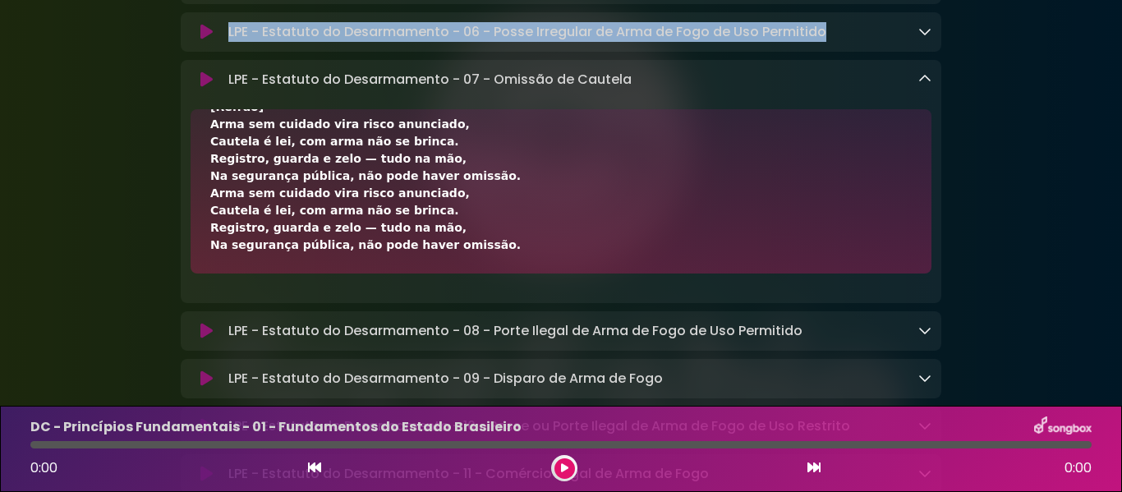
drag, startPoint x: 210, startPoint y: 238, endPoint x: 473, endPoint y: 347, distance: 284.3
click at [473, 274] on div "[Verso 1] Se a arma está em casa, atenção ao guardar, [PERSON_NAME] ou incapaz …" at bounding box center [561, 191] width 741 height 164
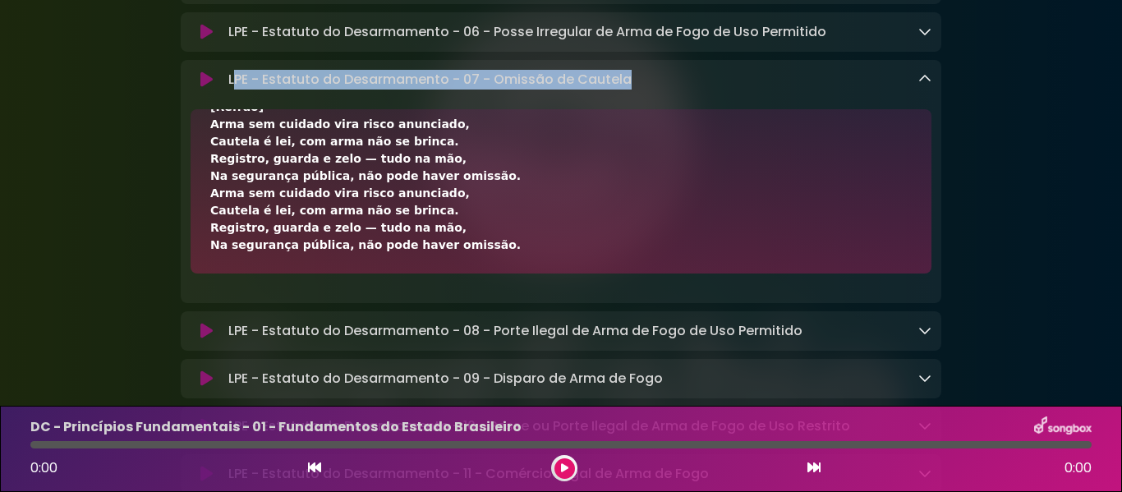
drag, startPoint x: 238, startPoint y: 177, endPoint x: 642, endPoint y: 177, distance: 403.3
click at [642, 90] on div "LPE - Estatuto do Desarmamento - 07 - Omissão de Cautela Loading Track..." at bounding box center [577, 80] width 710 height 20
click at [930, 85] on icon at bounding box center [924, 78] width 13 height 13
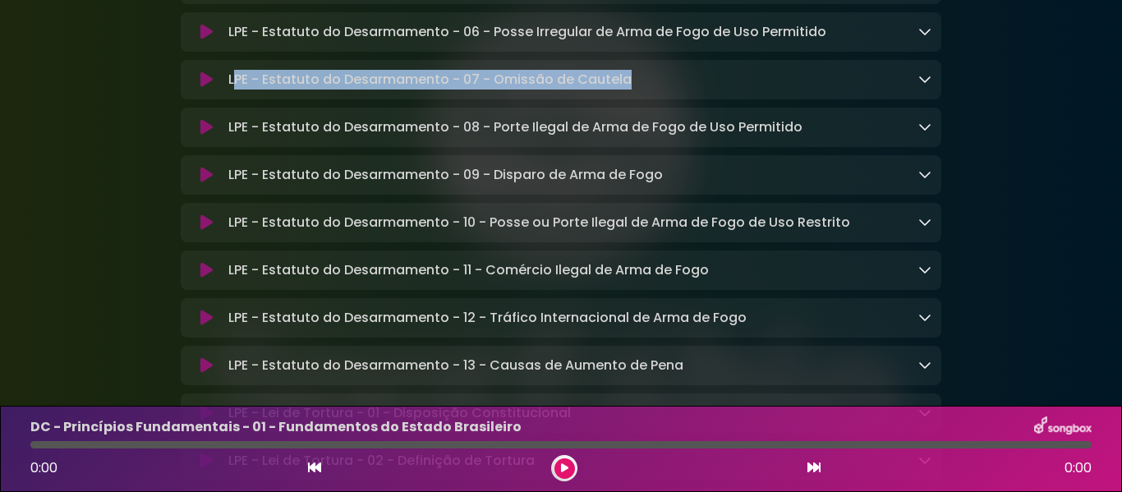
click at [925, 133] on icon at bounding box center [924, 126] width 13 height 13
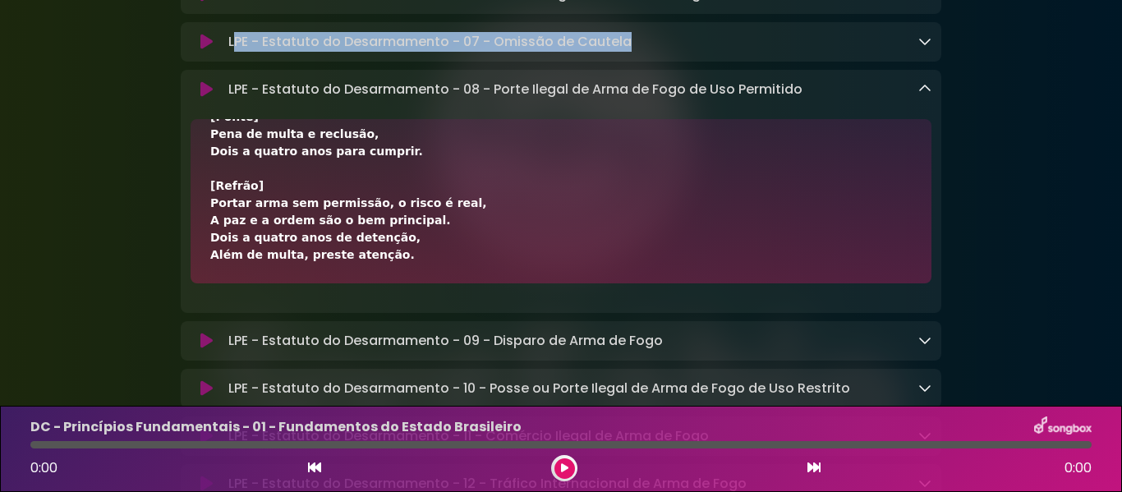
scroll to position [5871, 0]
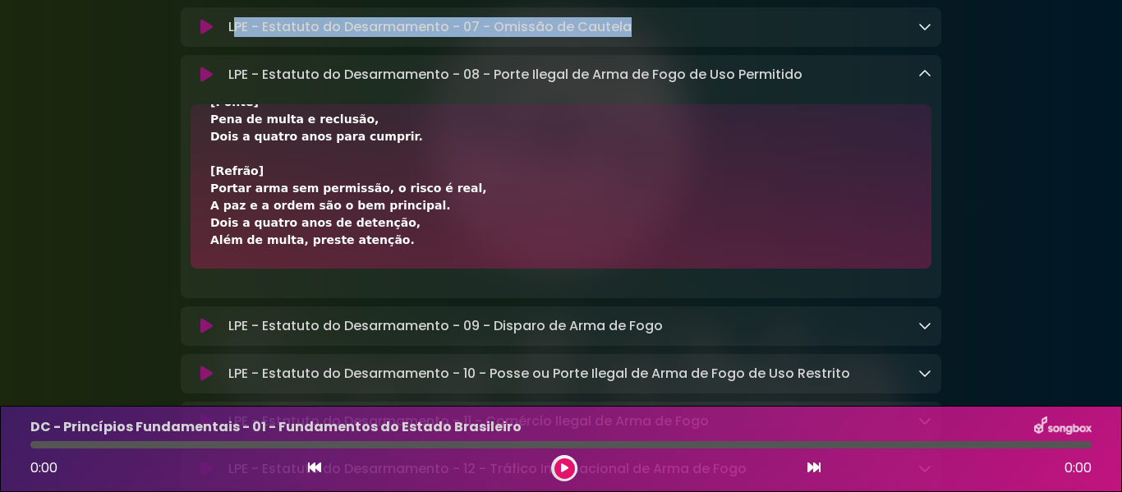
drag, startPoint x: 207, startPoint y: 283, endPoint x: 462, endPoint y: 345, distance: 262.8
click at [462, 269] on div "[Verso 1] Portar ou transportar, ocultar ou emprestar, Se a arma é permitida, t…" at bounding box center [561, 186] width 741 height 164
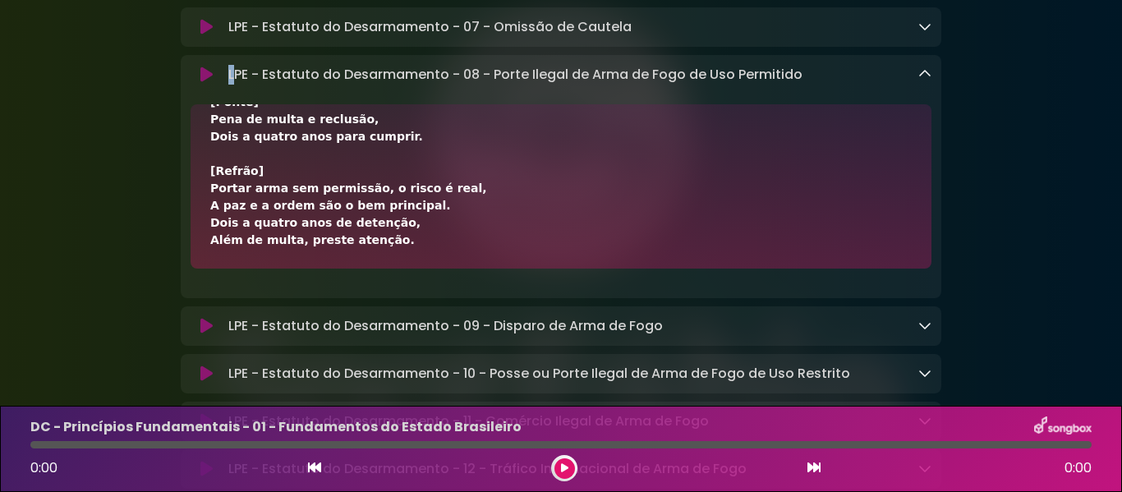
click at [234, 85] on p "LPE - Estatuto do Desarmamento - 08 - Porte Ilegal de Arma de Fogo de Uso Permi…" at bounding box center [515, 75] width 574 height 20
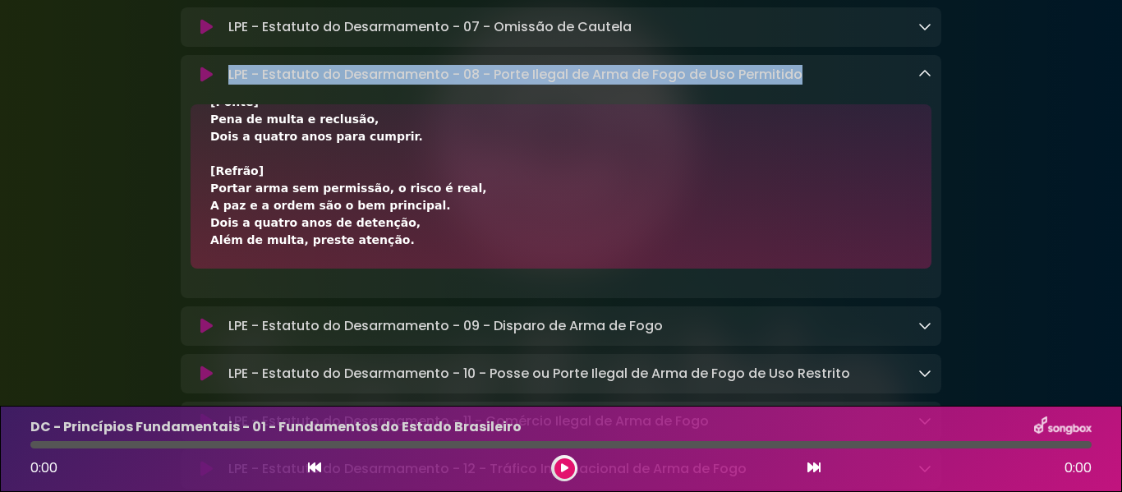
drag, startPoint x: 229, startPoint y: 172, endPoint x: 801, endPoint y: 172, distance: 571.7
click at [801, 85] on div "LPE - Estatuto do Desarmamento - 08 - Porte Ilegal de Arma de Fogo de Uso Permi…" at bounding box center [577, 75] width 710 height 20
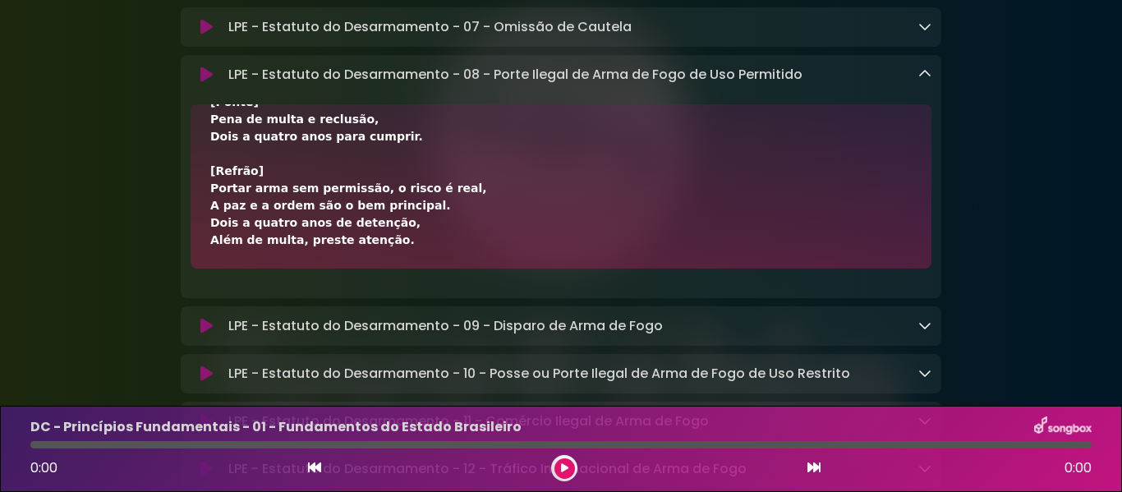
click at [918, 85] on div "LPE - Estatuto do Desarmamento - 08 - Porte Ilegal de Arma de Fogo de Uso Permi…" at bounding box center [577, 75] width 710 height 20
click at [919, 80] on icon at bounding box center [924, 73] width 13 height 13
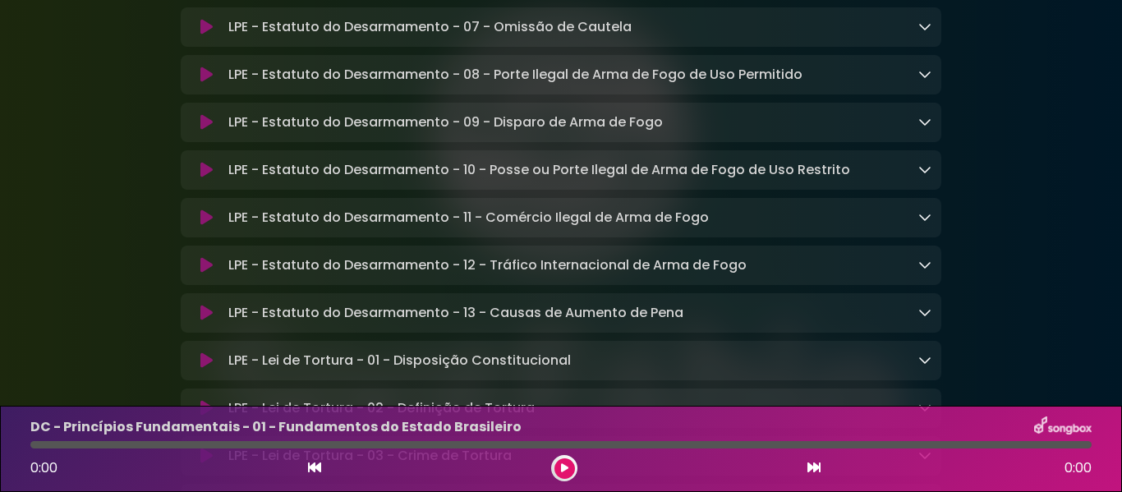
click at [926, 128] on icon at bounding box center [924, 121] width 13 height 13
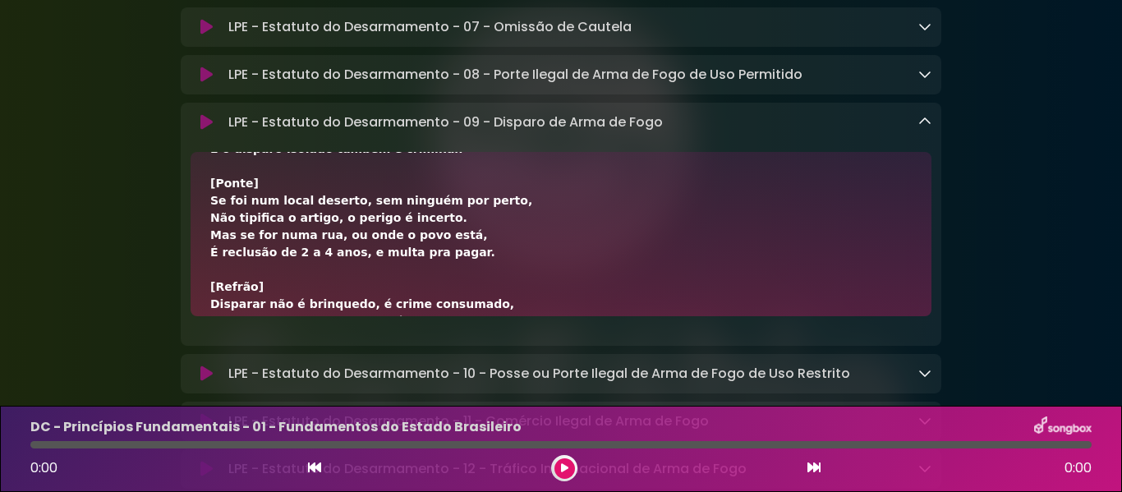
scroll to position [479, 0]
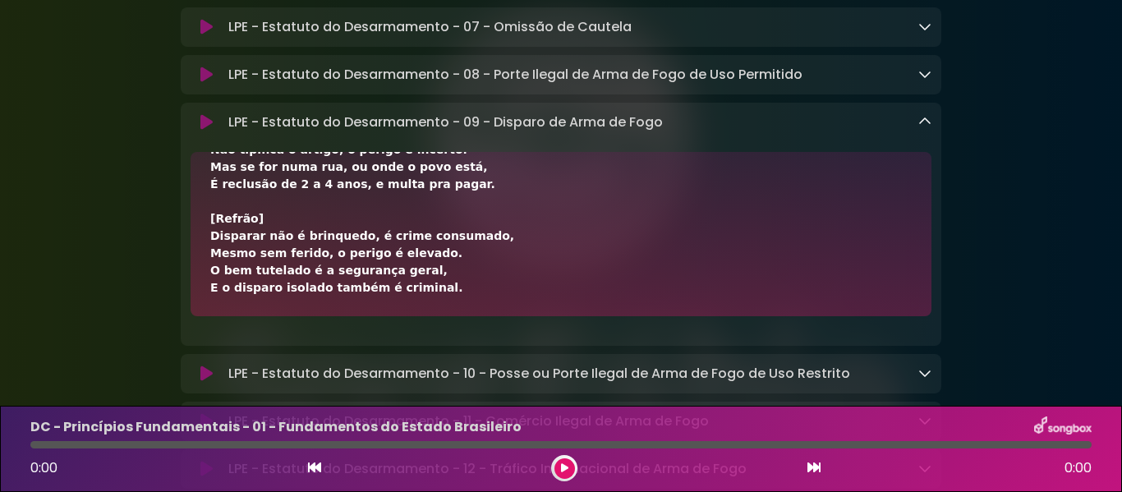
drag, startPoint x: 212, startPoint y: 280, endPoint x: 452, endPoint y: 389, distance: 263.6
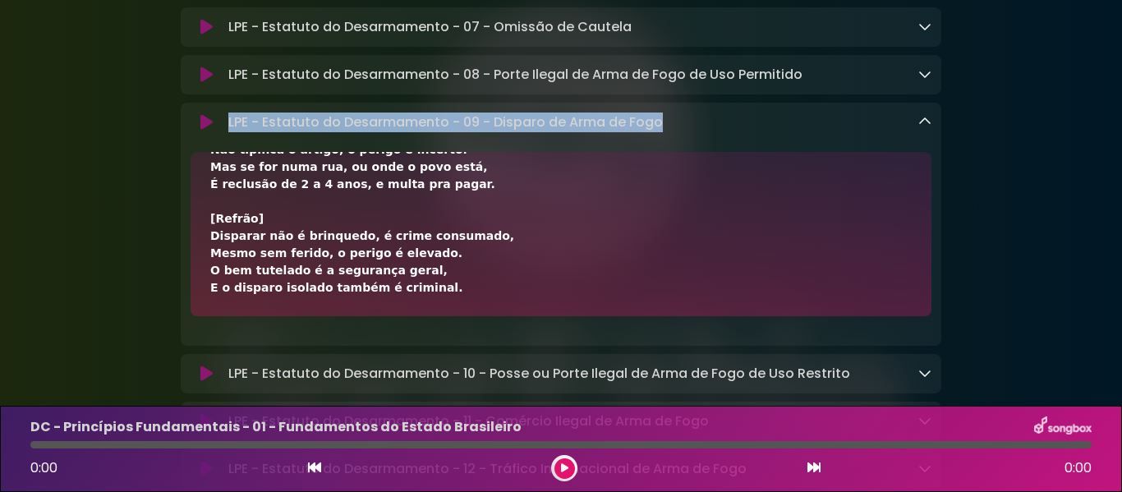
drag, startPoint x: 227, startPoint y: 223, endPoint x: 664, endPoint y: 219, distance: 437.0
click at [664, 132] on div "LPE - Estatuto do Desarmamento - 09 - Disparo de Arma de Fogo Loading Track..." at bounding box center [577, 123] width 710 height 20
click at [923, 128] on icon at bounding box center [924, 121] width 13 height 13
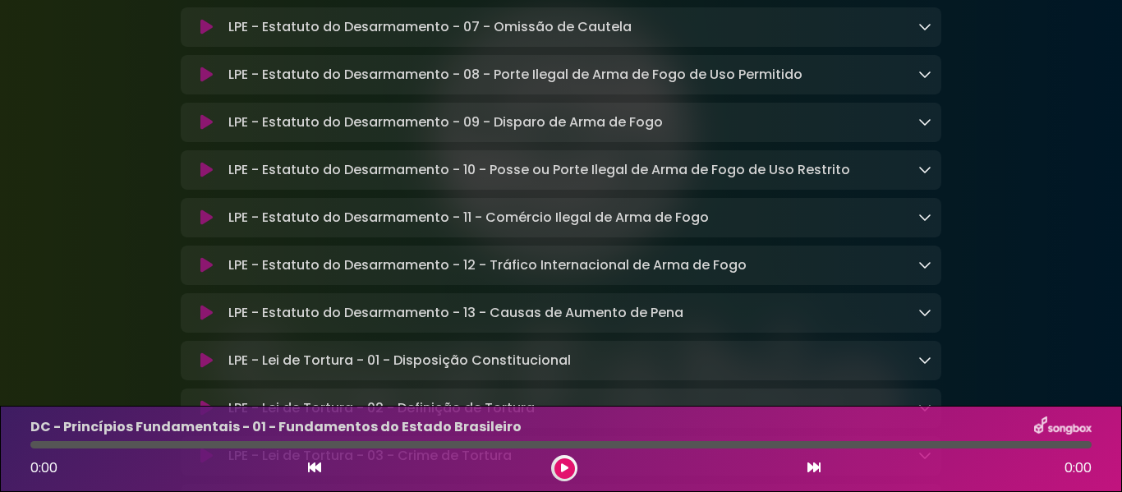
click at [931, 180] on div "LPE - Estatuto do Desarmamento - 10 - Posse ou Porte Ilegal de Arma de Fogo de …" at bounding box center [561, 170] width 761 height 20
click at [922, 176] on icon at bounding box center [924, 169] width 13 height 13
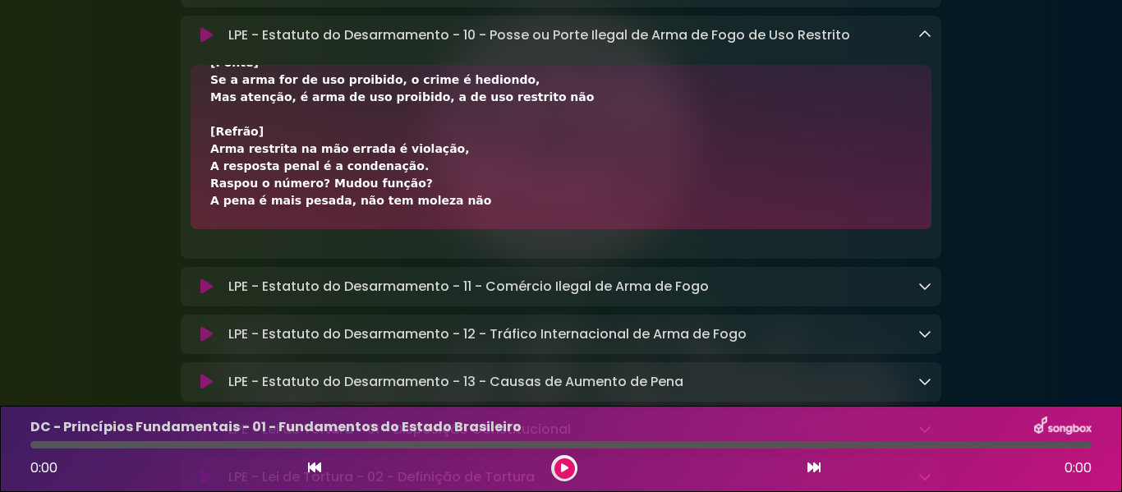
scroll to position [6016, 0]
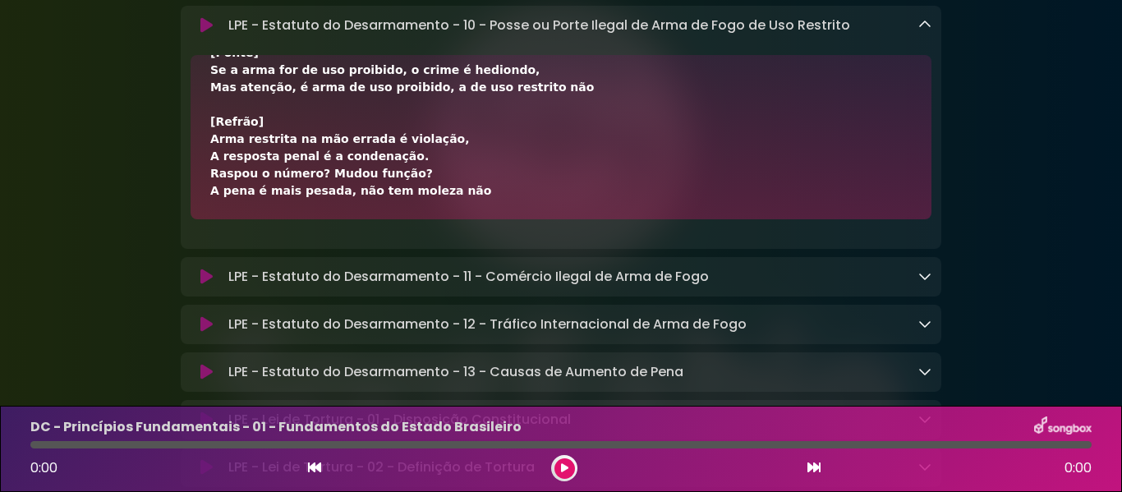
drag, startPoint x: 209, startPoint y: 326, endPoint x: 452, endPoint y: 301, distance: 243.6
click at [452, 219] on div "[Verso 1] Se portar sem permissão arma de uso restrito, A pena é de 3 a 6 anos,…" at bounding box center [561, 137] width 741 height 164
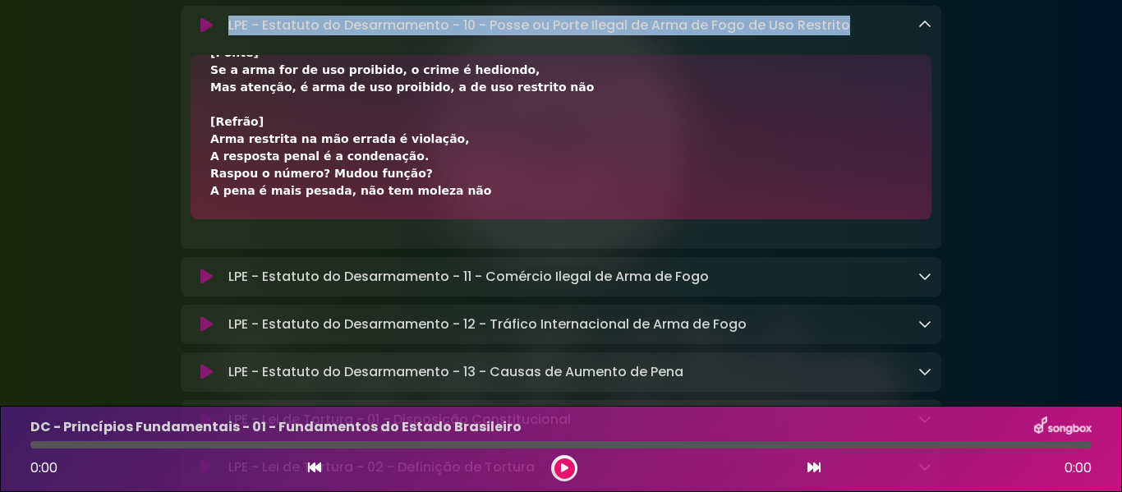
drag, startPoint x: 228, startPoint y: 122, endPoint x: 846, endPoint y: 121, distance: 618.5
click at [846, 35] on div "LPE - Estatuto do Desarmamento - 10 - Posse ou Porte Ilegal de Arma de Fogo de …" at bounding box center [577, 26] width 710 height 20
click at [925, 31] on icon at bounding box center [924, 24] width 13 height 13
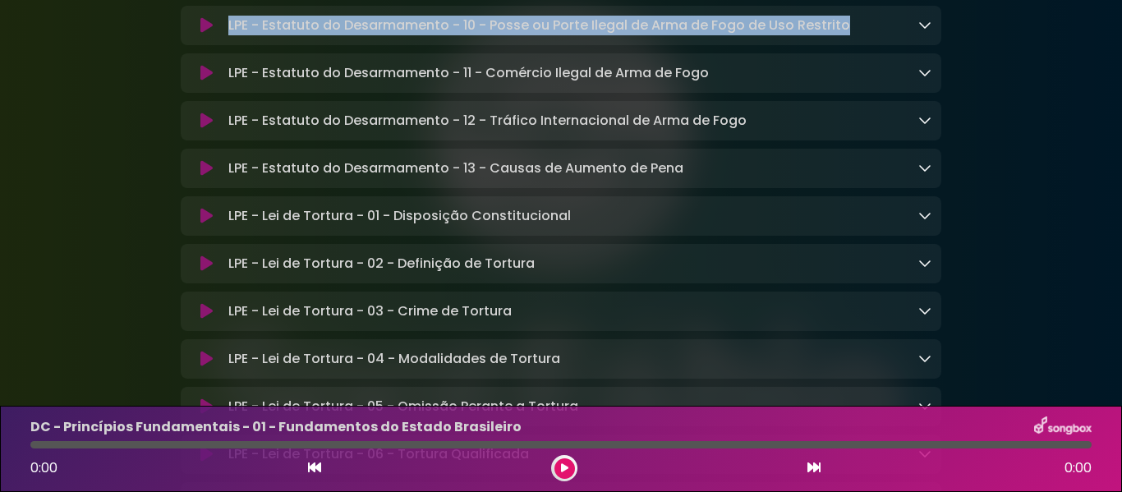
click at [926, 79] on icon at bounding box center [924, 72] width 13 height 13
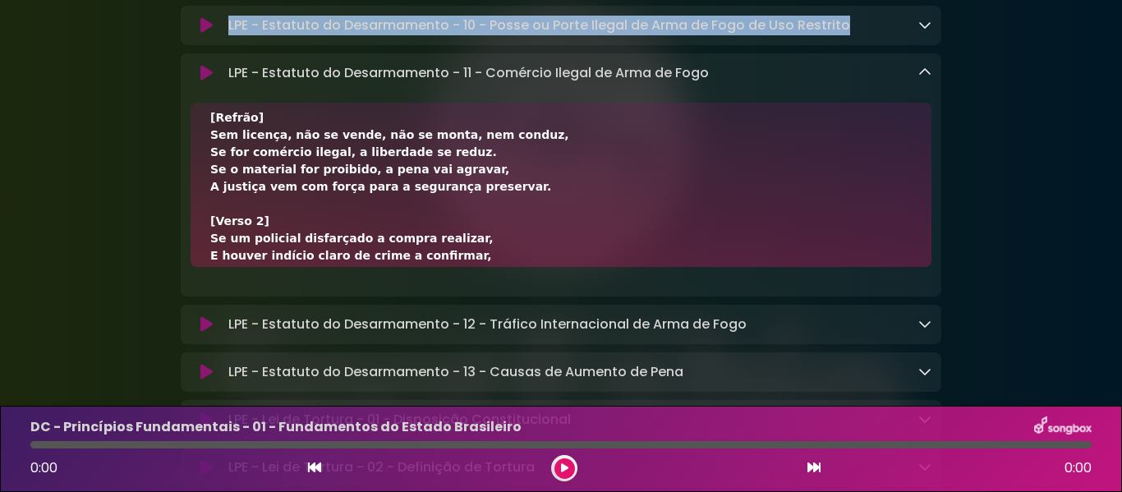
scroll to position [479, 0]
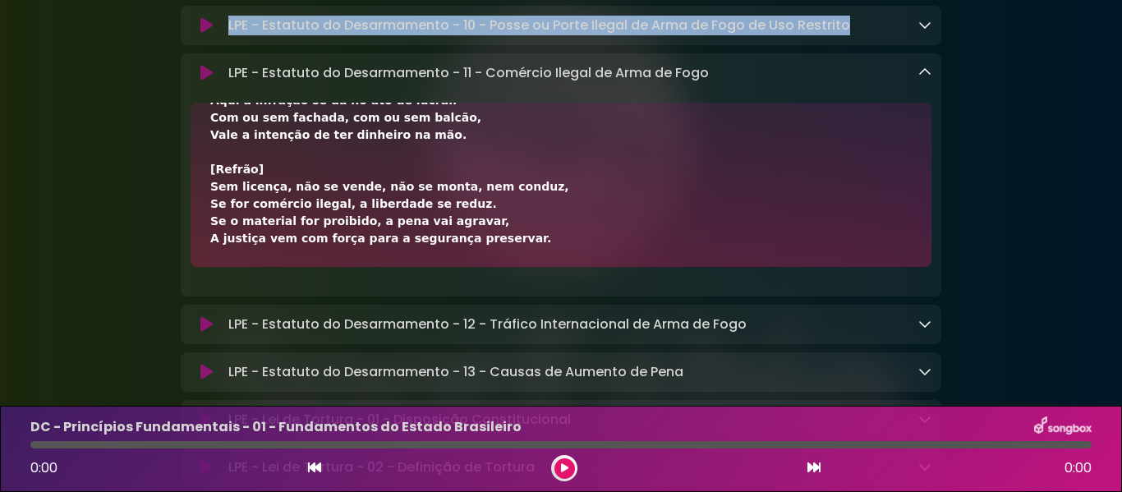
drag, startPoint x: 209, startPoint y: 232, endPoint x: 504, endPoint y: 338, distance: 313.3
click at [504, 267] on div "[Verso 1] Se no comércio ou na indústria, vendem arma ilegal, Mesmo em casa ou …" at bounding box center [561, 185] width 741 height 164
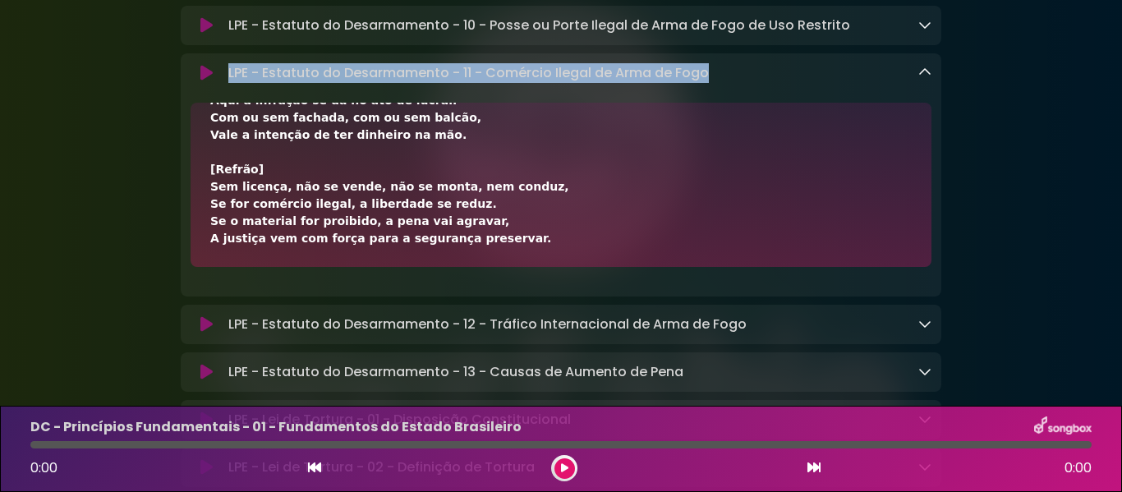
drag, startPoint x: 227, startPoint y: 168, endPoint x: 705, endPoint y: 177, distance: 478.1
click at [705, 83] on div "LPE - Estatuto do Desarmamento - 11 - Comércio Ilegal de Arma de Fogo Loading T…" at bounding box center [577, 73] width 710 height 20
click at [921, 79] on icon at bounding box center [924, 72] width 13 height 13
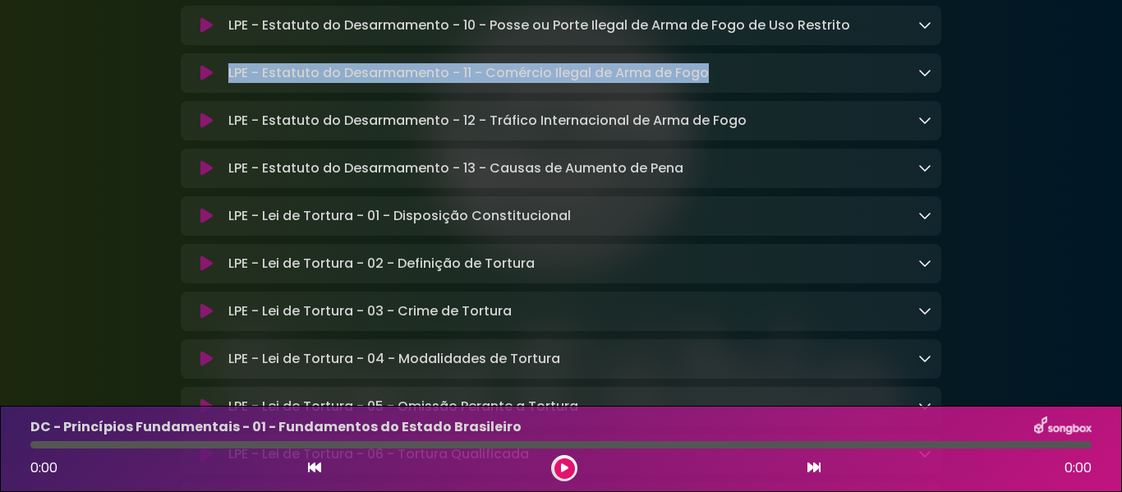
click at [919, 126] on icon at bounding box center [924, 119] width 13 height 13
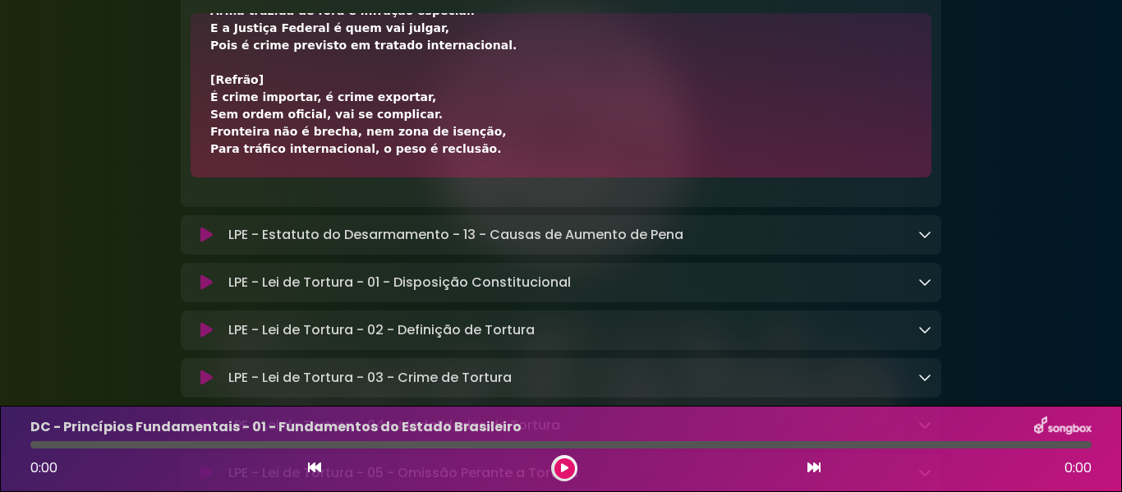
drag, startPoint x: 208, startPoint y: 142, endPoint x: 450, endPoint y: 260, distance: 269.6
click at [450, 177] on div "[Verso 1] Se cruzar a fronteira do país com arma, munição, Sem licença da Justi…" at bounding box center [561, 95] width 741 height 164
drag, startPoint x: 228, startPoint y: 81, endPoint x: 744, endPoint y: 85, distance: 516.7
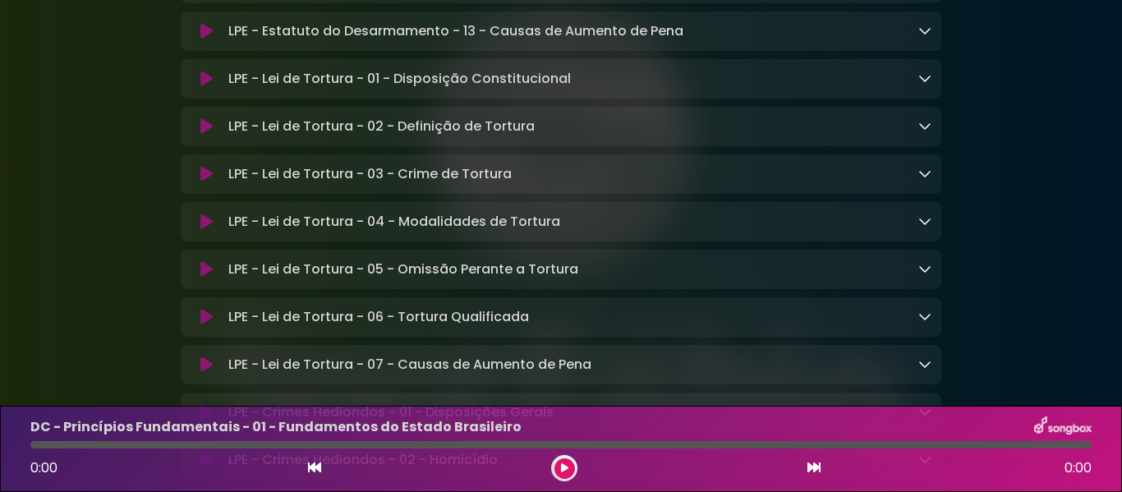
click at [918, 41] on div "LPE - Estatuto do Desarmamento - 13 - Causas de Aumento de Pena Loading Track..." at bounding box center [577, 31] width 710 height 20
click at [918, 37] on icon at bounding box center [924, 30] width 13 height 13
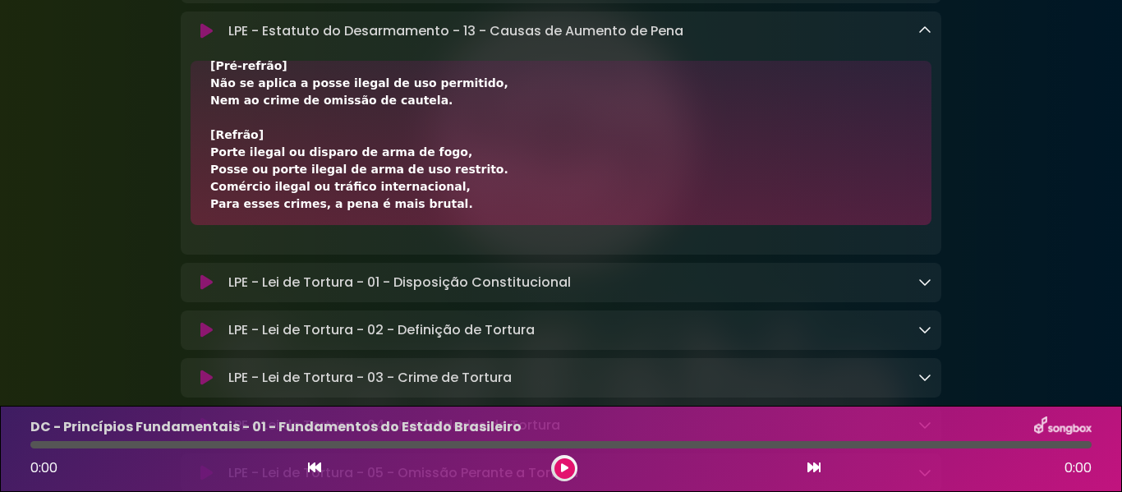
scroll to position [582, 0]
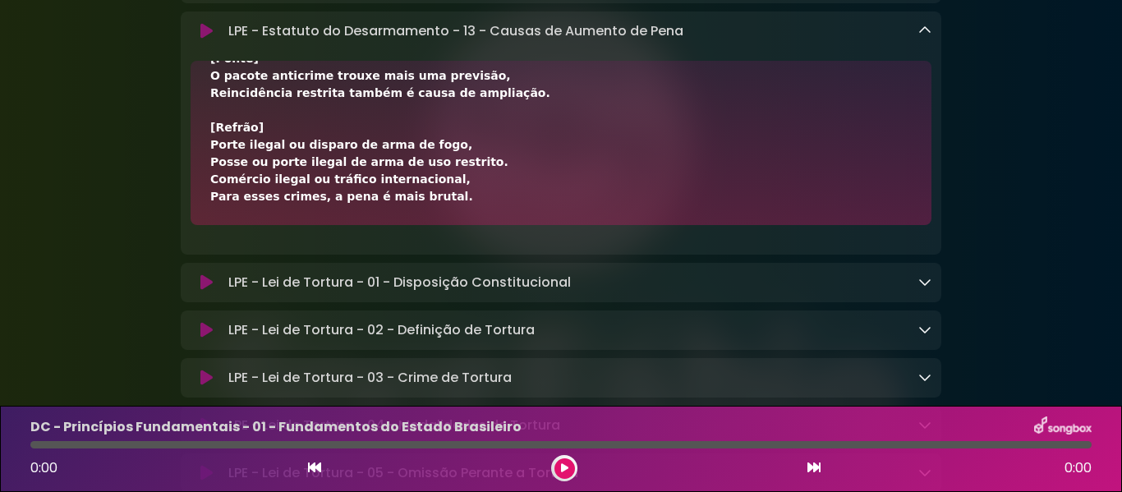
drag, startPoint x: 207, startPoint y: 192, endPoint x: 432, endPoint y: 306, distance: 252.0
click at [432, 225] on div "[Verso] Se é agente da segurança ou do transporte de valor, Ou reincide no crim…" at bounding box center [561, 143] width 741 height 164
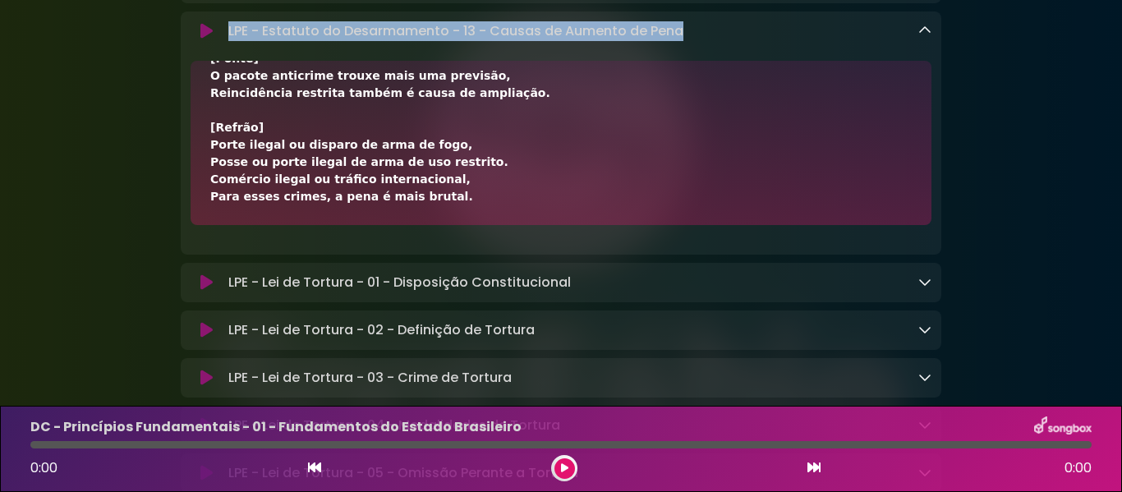
drag, startPoint x: 225, startPoint y: 132, endPoint x: 678, endPoint y: 128, distance: 453.4
click at [678, 41] on div "LPE - Estatuto do Desarmamento - 13 - Causas de Aumento de Pena Loading Track..." at bounding box center [577, 31] width 710 height 20
click at [923, 37] on icon at bounding box center [924, 30] width 13 height 13
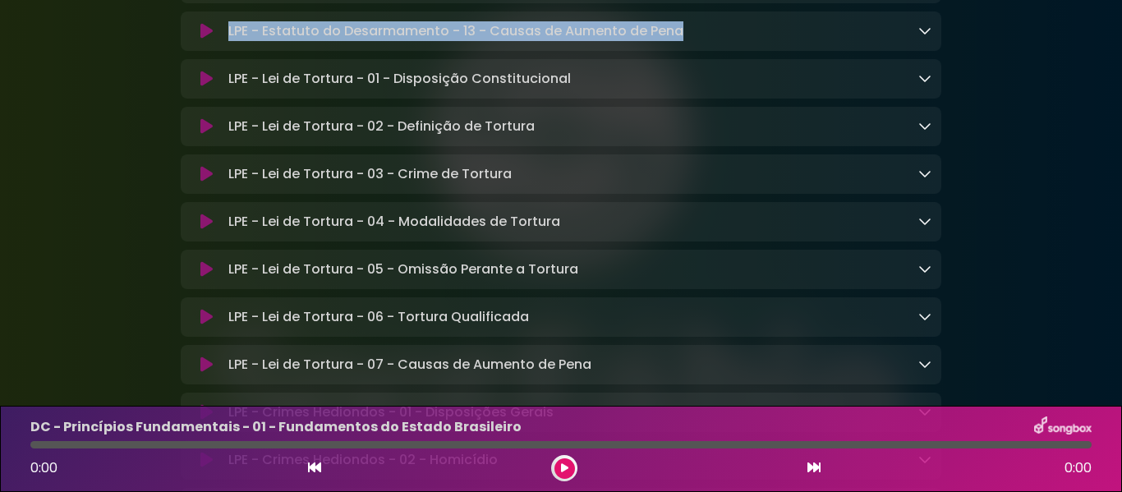
scroll to position [6290, 0]
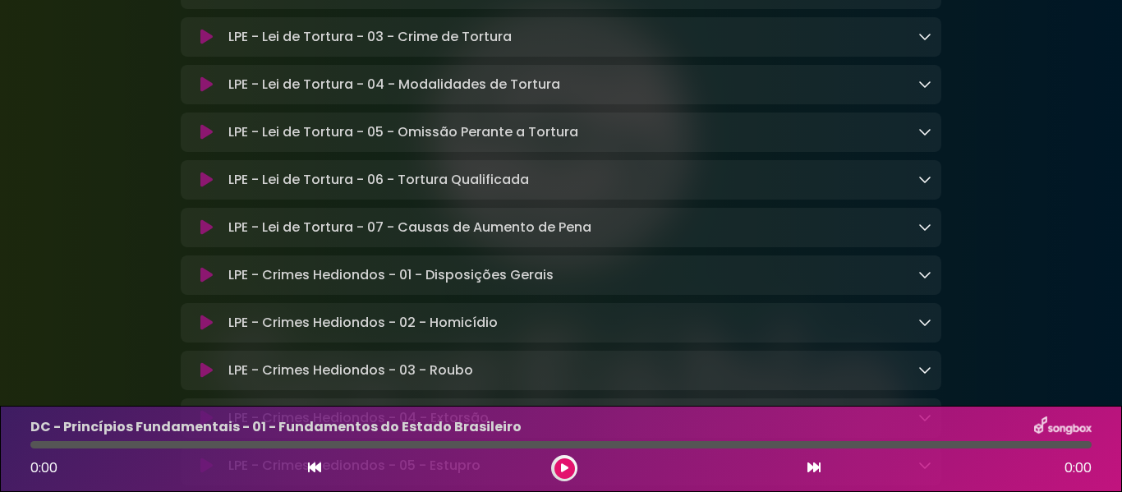
drag, startPoint x: 264, startPoint y: 47, endPoint x: 351, endPoint y: 44, distance: 86.3
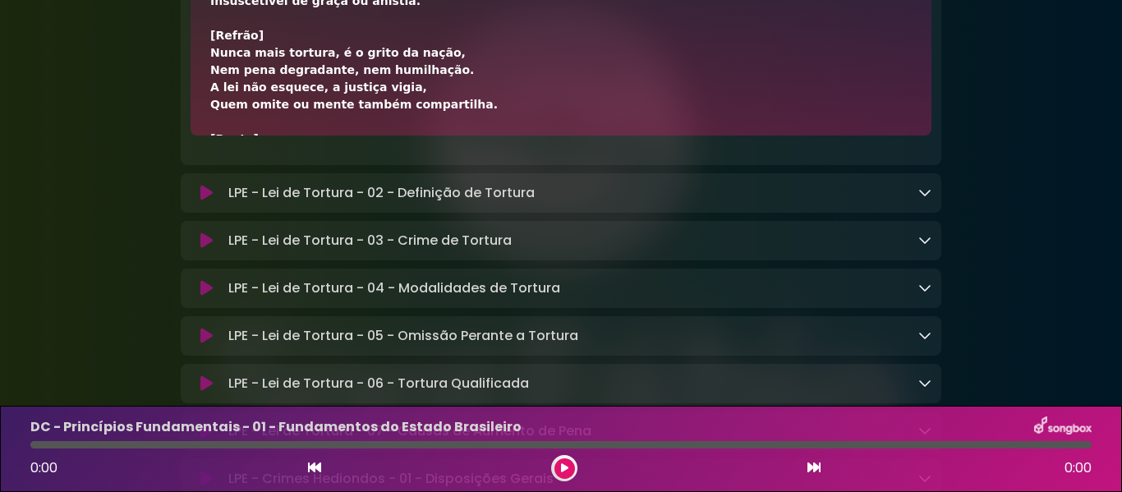
scroll to position [375, 0]
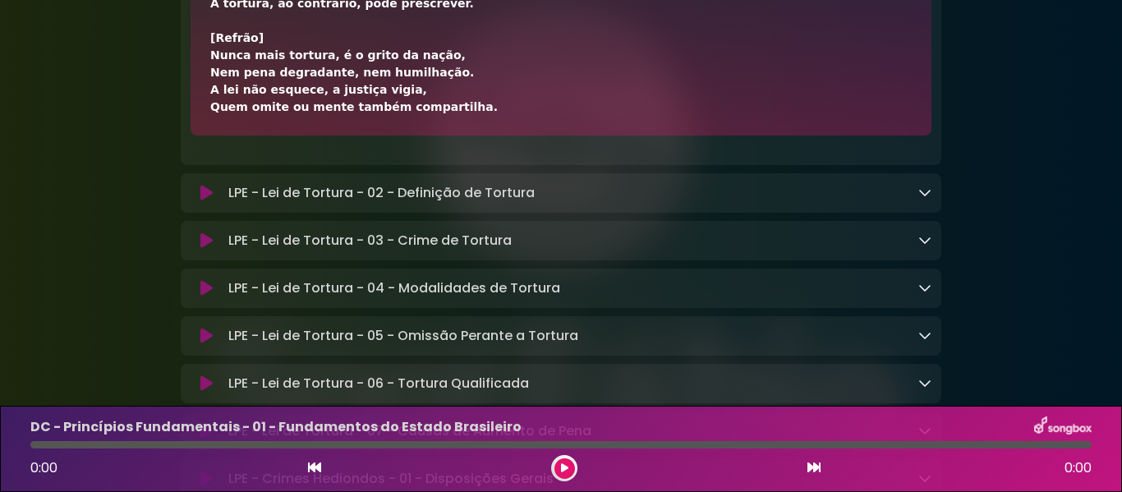
drag, startPoint x: 210, startPoint y: 103, endPoint x: 458, endPoint y: 217, distance: 272.0
drag, startPoint x: 229, startPoint y: 44, endPoint x: 573, endPoint y: 43, distance: 344.2
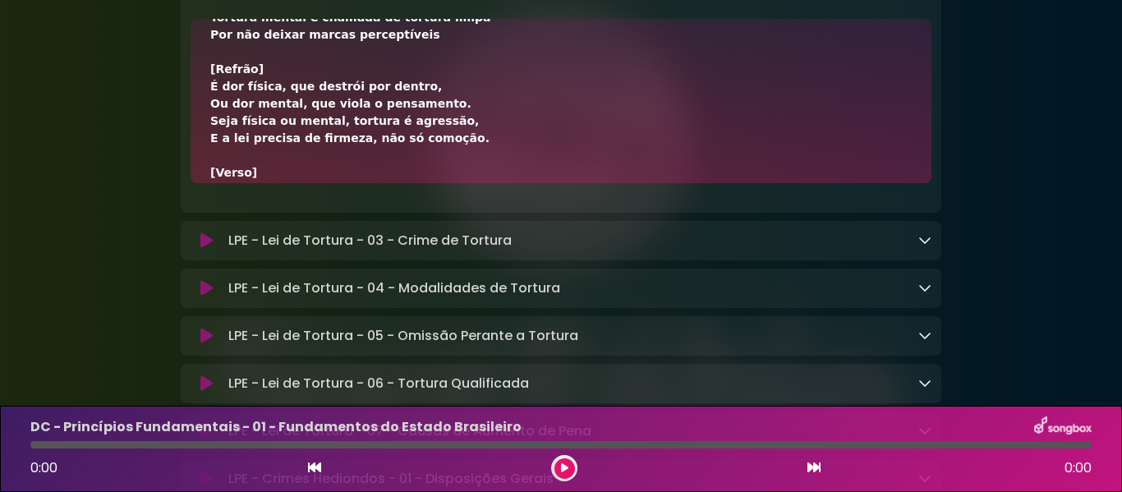
scroll to position [410, 0]
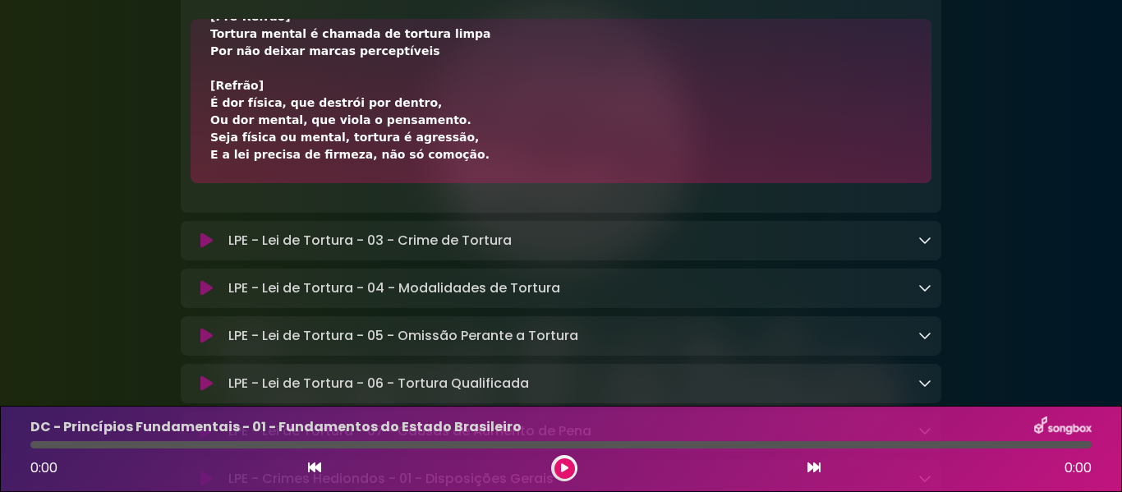
drag, startPoint x: 209, startPoint y: 149, endPoint x: 488, endPoint y: 269, distance: 303.2
click at [488, 183] on div "[Verso] Tortura é dor imposta com intenção brutal, [PERSON_NAME] para punir, co…" at bounding box center [561, 101] width 741 height 164
drag, startPoint x: 232, startPoint y: 97, endPoint x: 409, endPoint y: 99, distance: 177.4
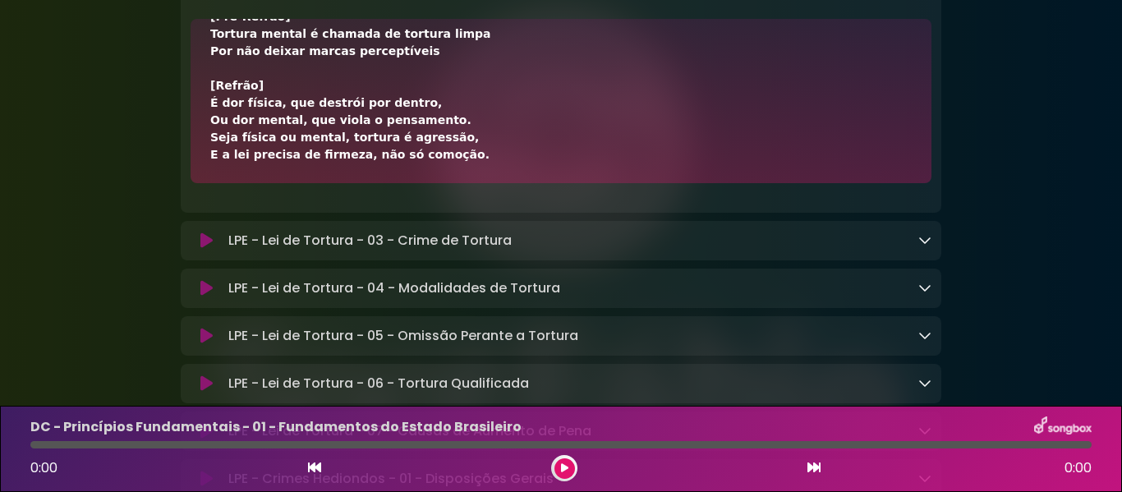
drag, startPoint x: 228, startPoint y: 94, endPoint x: 531, endPoint y: 98, distance: 303.9
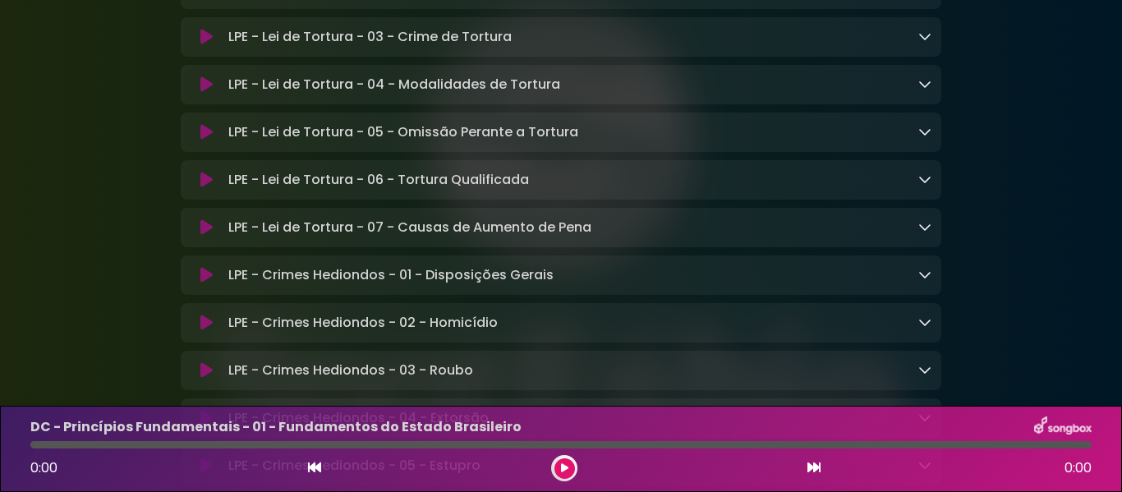
click at [928, 43] on icon at bounding box center [924, 36] width 13 height 13
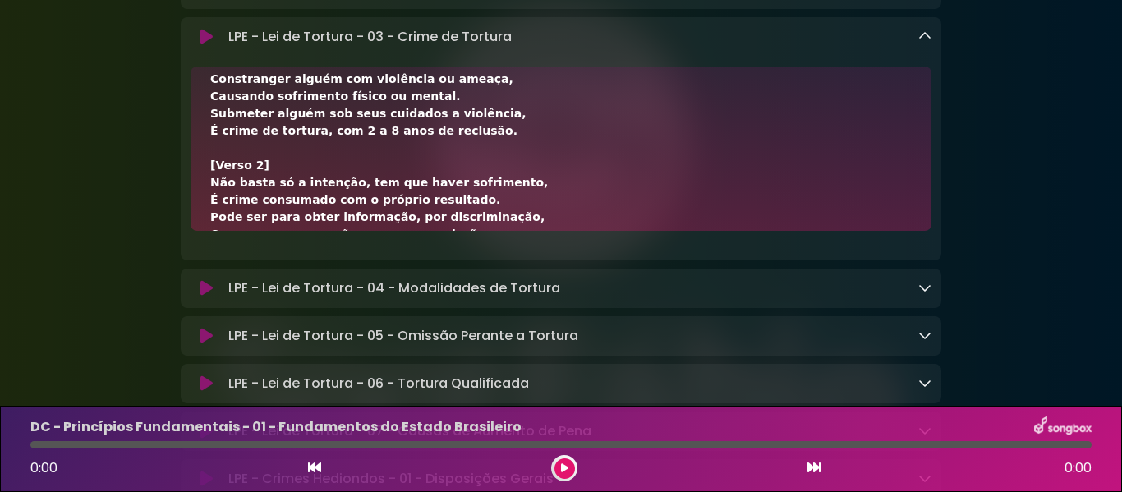
scroll to position [375, 0]
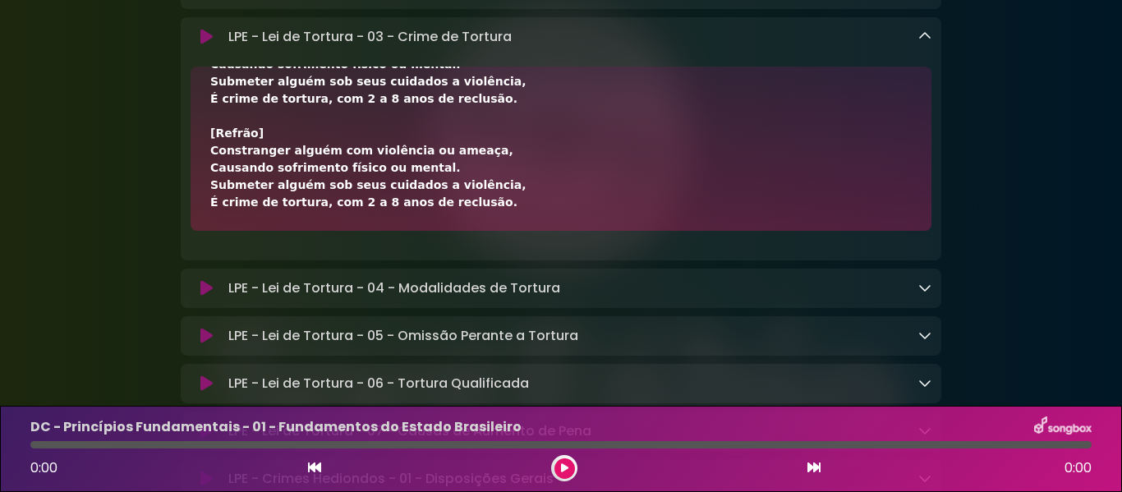
drag, startPoint x: 214, startPoint y: 198, endPoint x: 488, endPoint y: 301, distance: 292.2
click at [488, 231] on div "[Verso] Crime de tortura é crime material, É possível a tentativa e a desistênc…" at bounding box center [561, 149] width 741 height 164
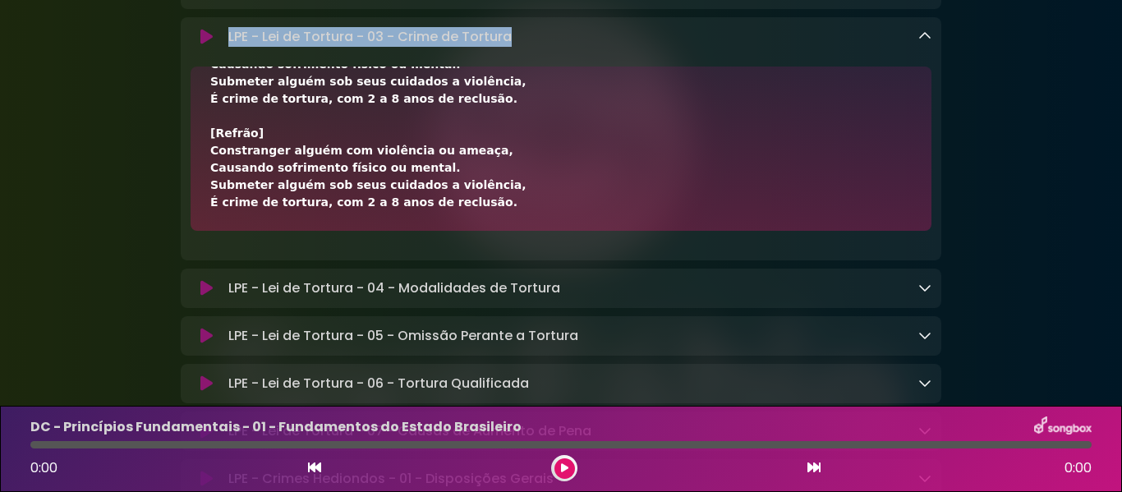
drag, startPoint x: 227, startPoint y: 138, endPoint x: 513, endPoint y: 142, distance: 286.7
click at [513, 47] on div "LPE - Lei de Tortura - 03 - Crime de Tortura Loading Track..." at bounding box center [577, 37] width 710 height 20
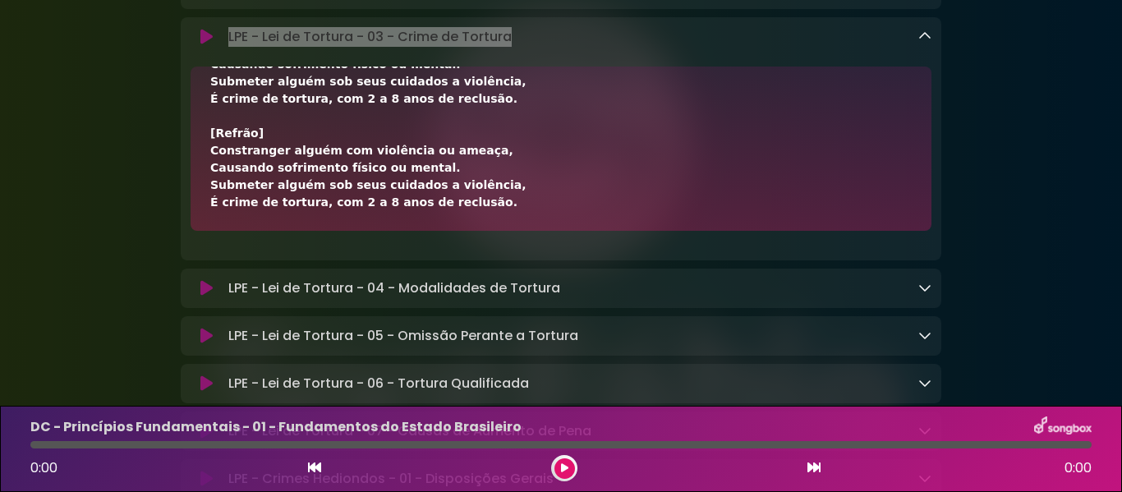
scroll to position [0, 0]
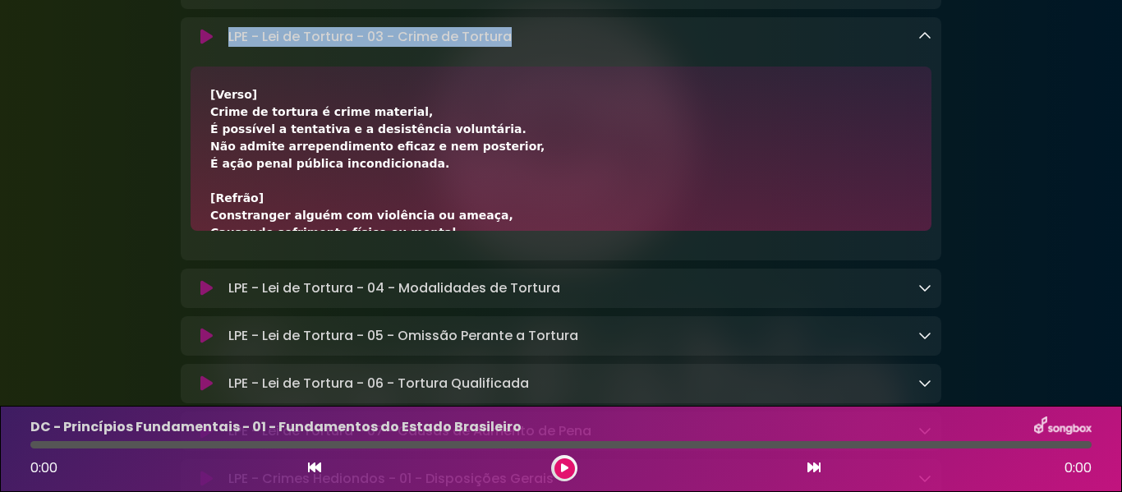
click at [924, 46] on link at bounding box center [924, 36] width 13 height 19
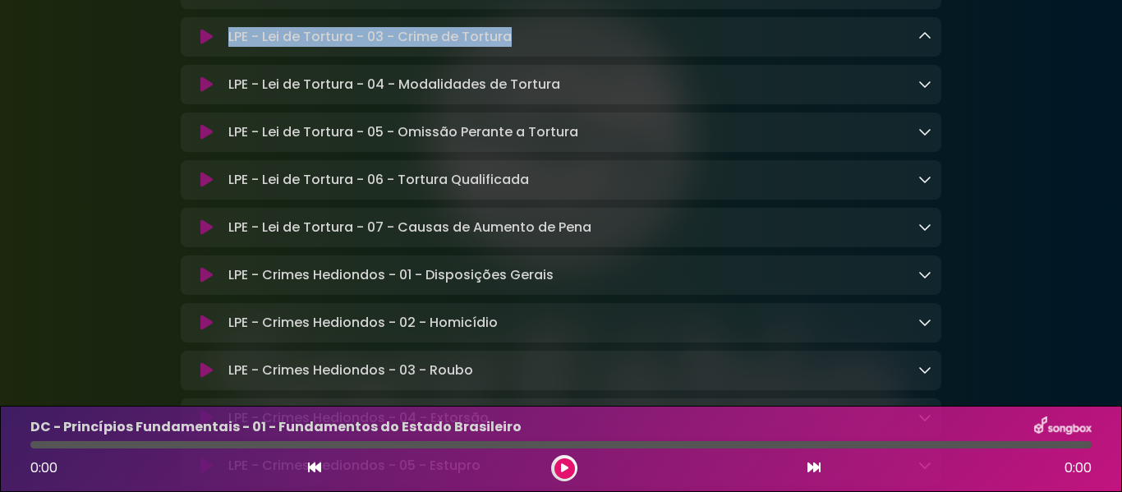
click at [923, 90] on icon at bounding box center [924, 83] width 13 height 13
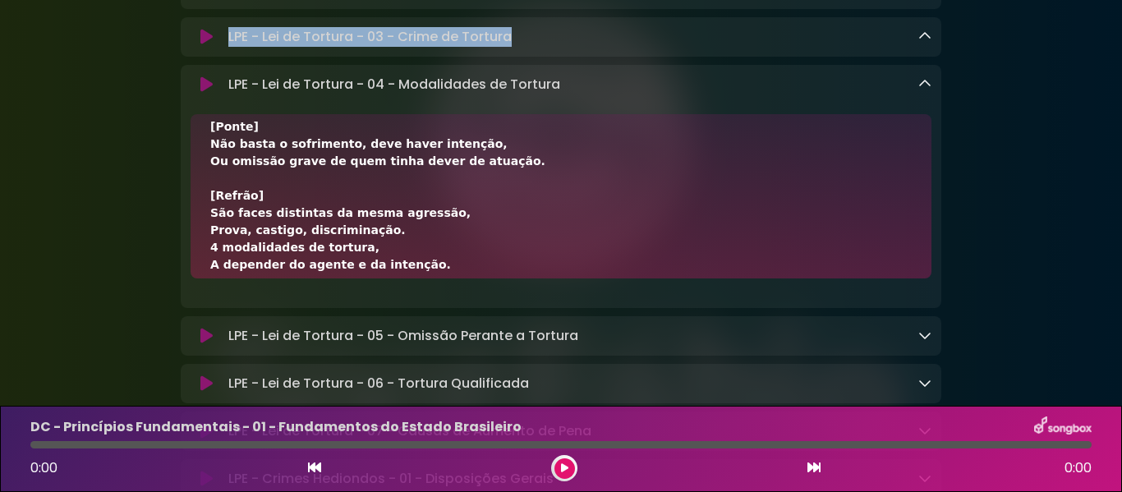
scroll to position [582, 0]
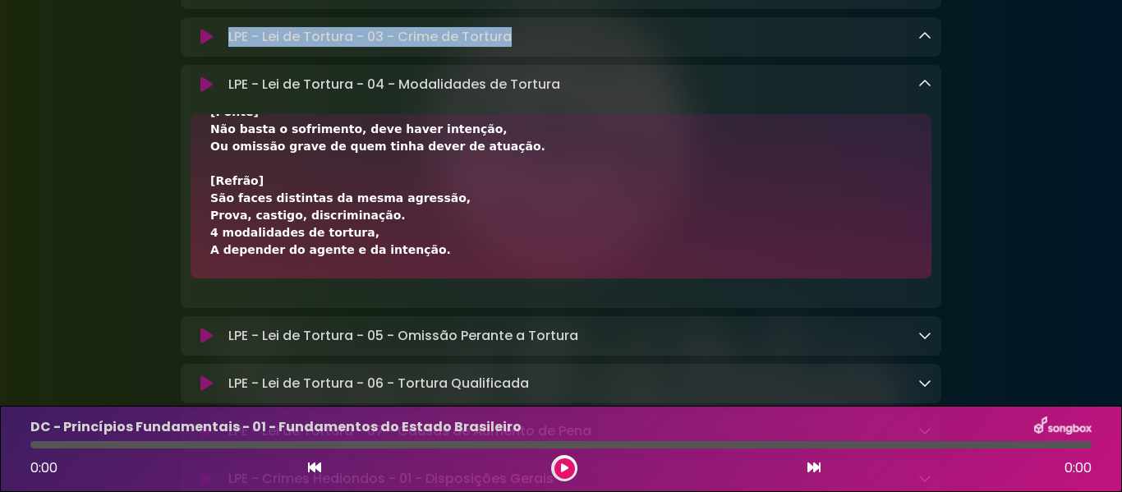
drag, startPoint x: 211, startPoint y: 246, endPoint x: 445, endPoint y: 361, distance: 261.2
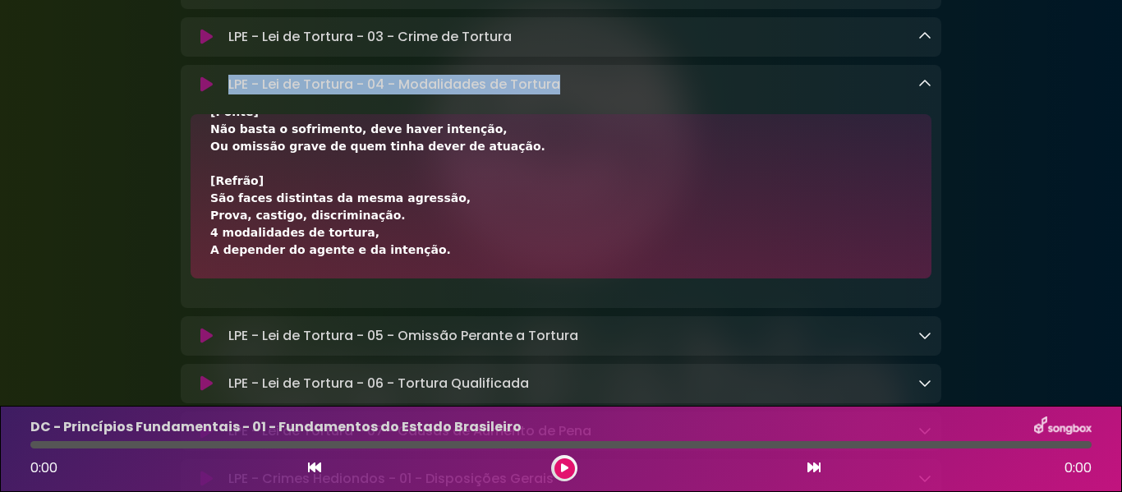
drag, startPoint x: 227, startPoint y: 188, endPoint x: 566, endPoint y: 186, distance: 339.2
click at [566, 94] on div "LPE - Lei de Tortura - 04 - Modalidades de Tortura Loading Track..." at bounding box center [577, 85] width 710 height 20
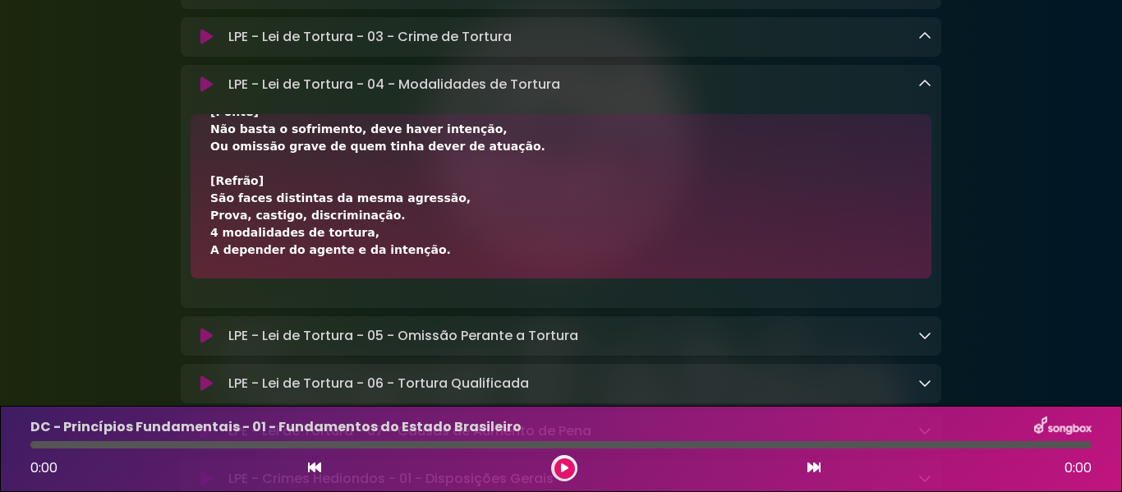
click at [932, 94] on div "LPE - Lei de Tortura - 04 - Modalidades de Tortura Loading Track..." at bounding box center [561, 85] width 761 height 20
click at [926, 90] on icon at bounding box center [924, 83] width 13 height 13
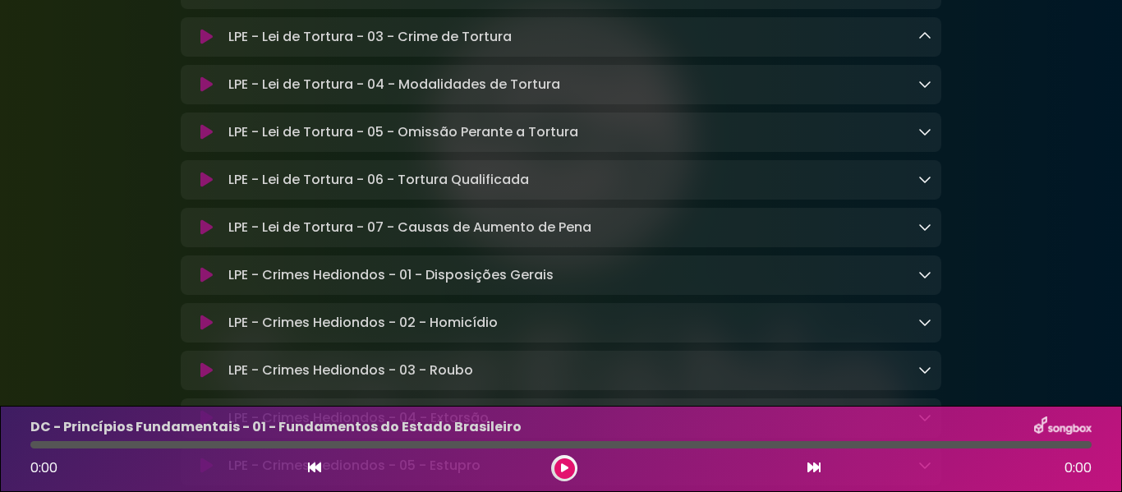
click at [927, 138] on icon at bounding box center [924, 131] width 13 height 13
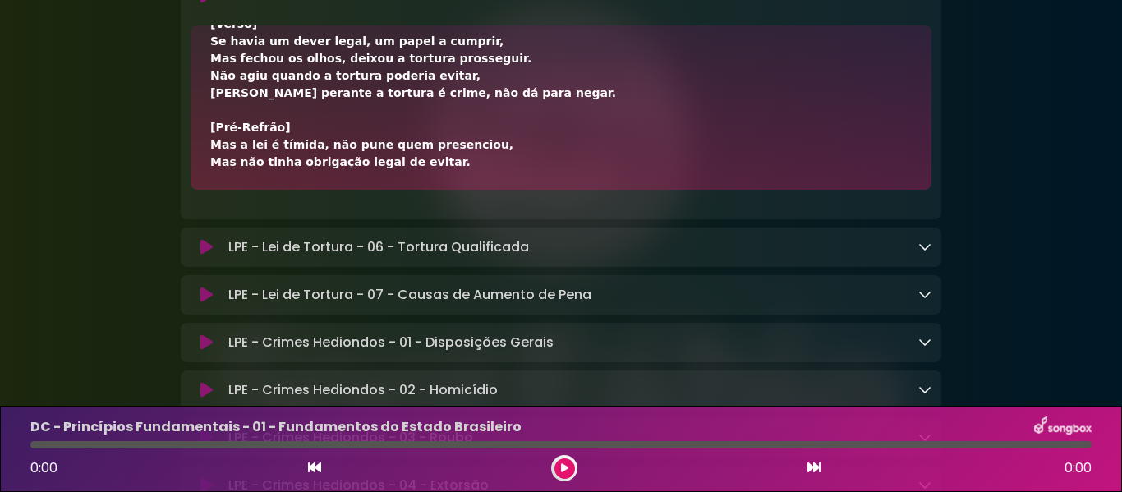
scroll to position [410, 0]
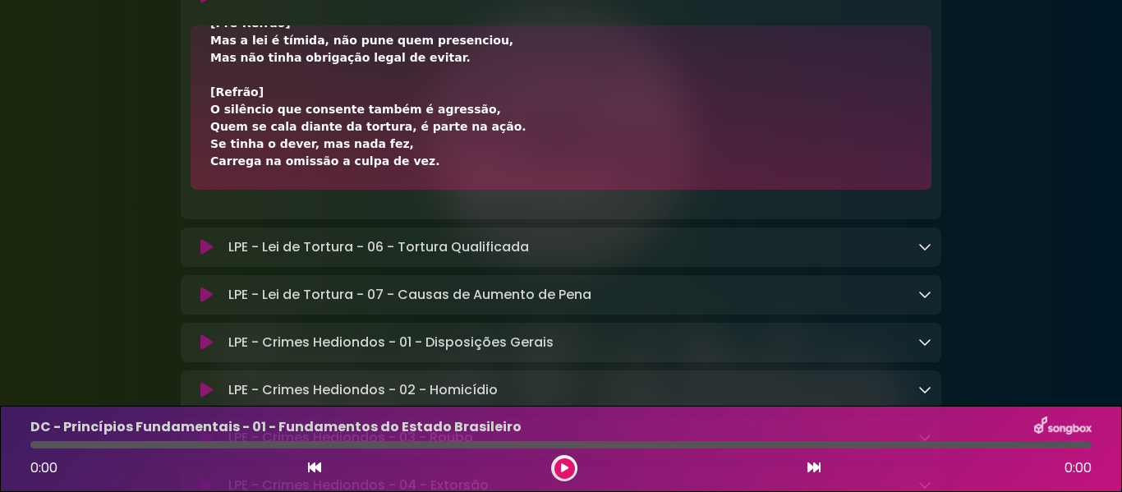
drag, startPoint x: 209, startPoint y: 166, endPoint x: 476, endPoint y: 278, distance: 288.6
click at [476, 190] on div "[Verso] Se havia um dever legal, um papel a cumprir, Mas fechou os olhos, deixo…" at bounding box center [561, 107] width 741 height 164
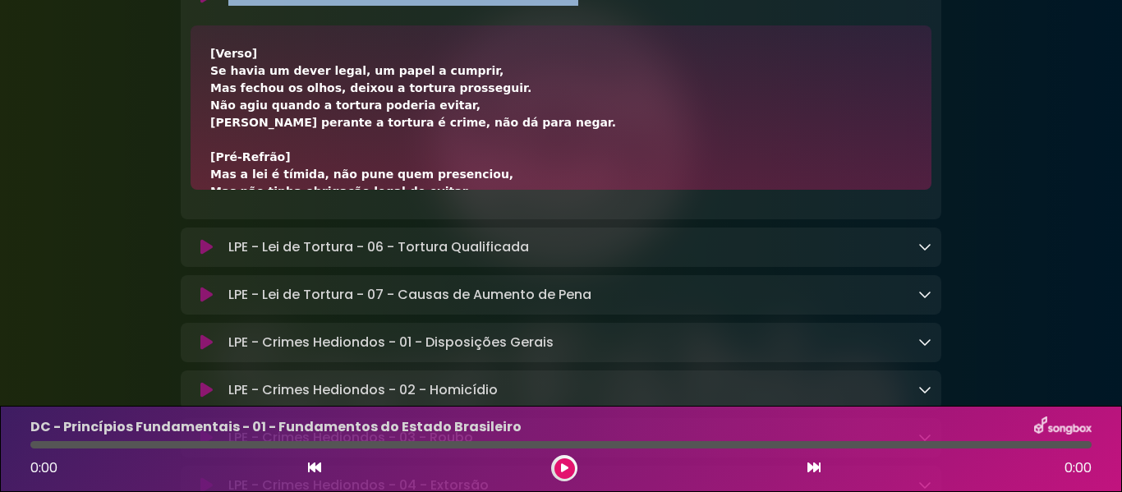
drag, startPoint x: 229, startPoint y: 101, endPoint x: 579, endPoint y: 101, distance: 349.9
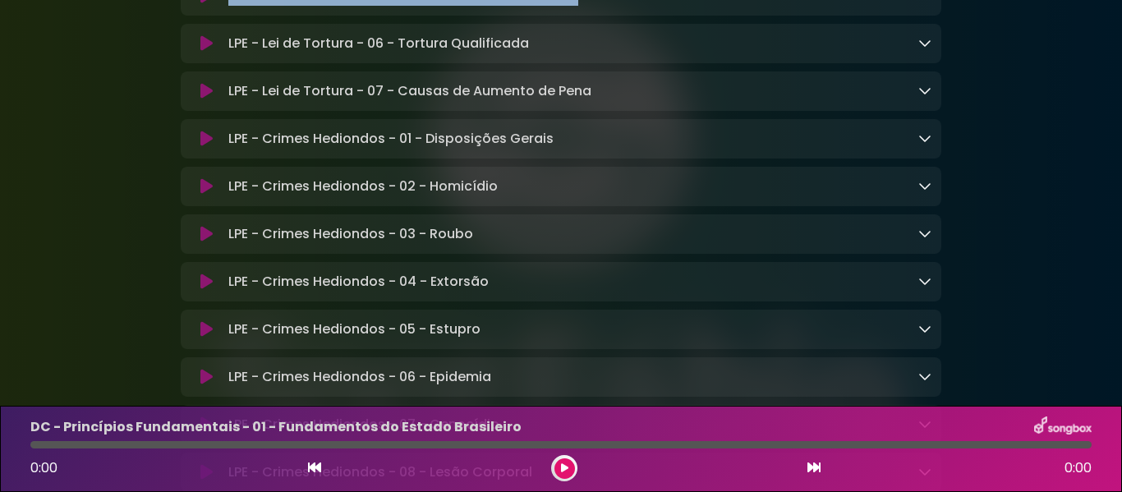
click at [927, 49] on icon at bounding box center [924, 42] width 13 height 13
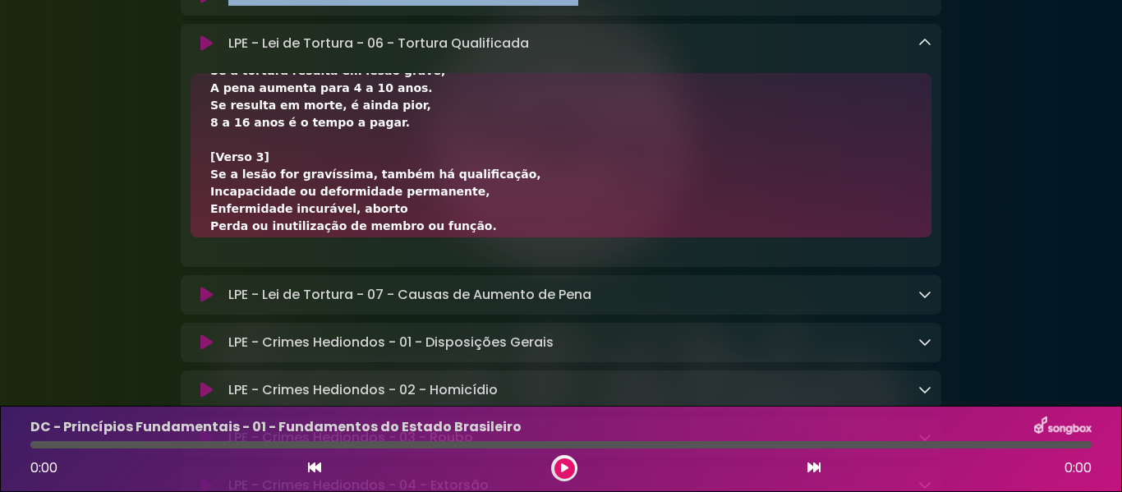
scroll to position [479, 0]
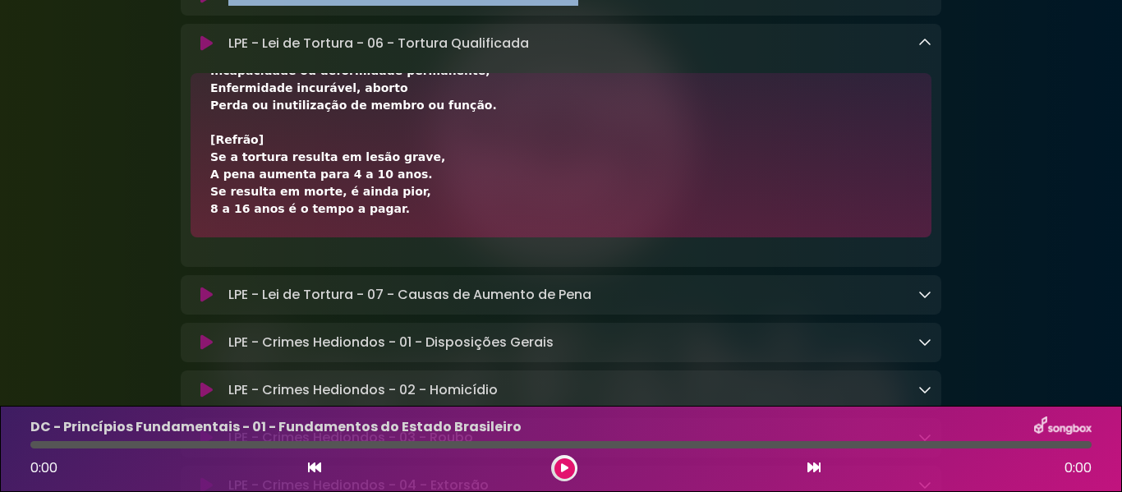
drag, startPoint x: 211, startPoint y: 207, endPoint x: 398, endPoint y: 318, distance: 217.6
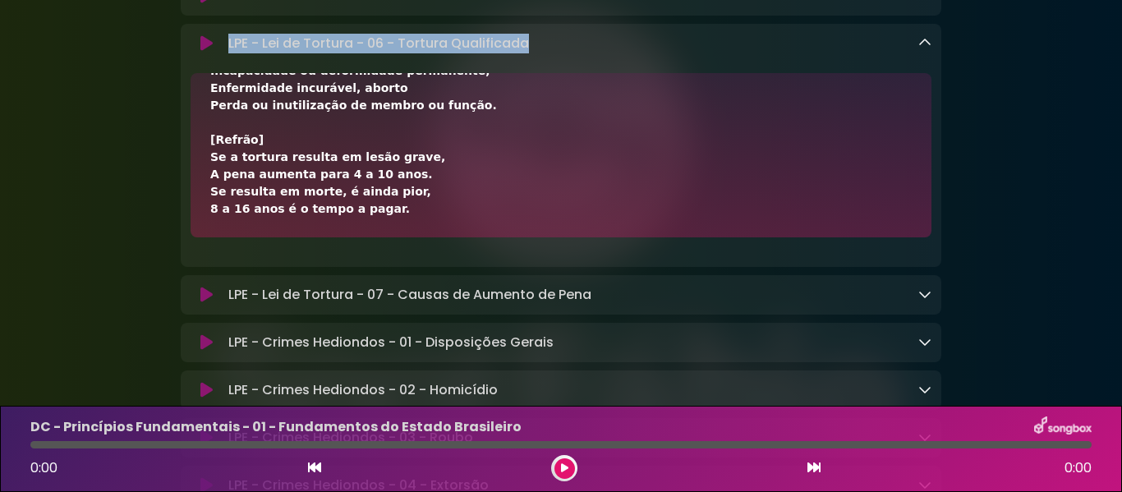
drag, startPoint x: 226, startPoint y: 152, endPoint x: 531, endPoint y: 143, distance: 305.7
click at [531, 53] on div "LPE - Lei de Tortura - 06 - Tortura Qualificada Loading Track..." at bounding box center [577, 44] width 710 height 20
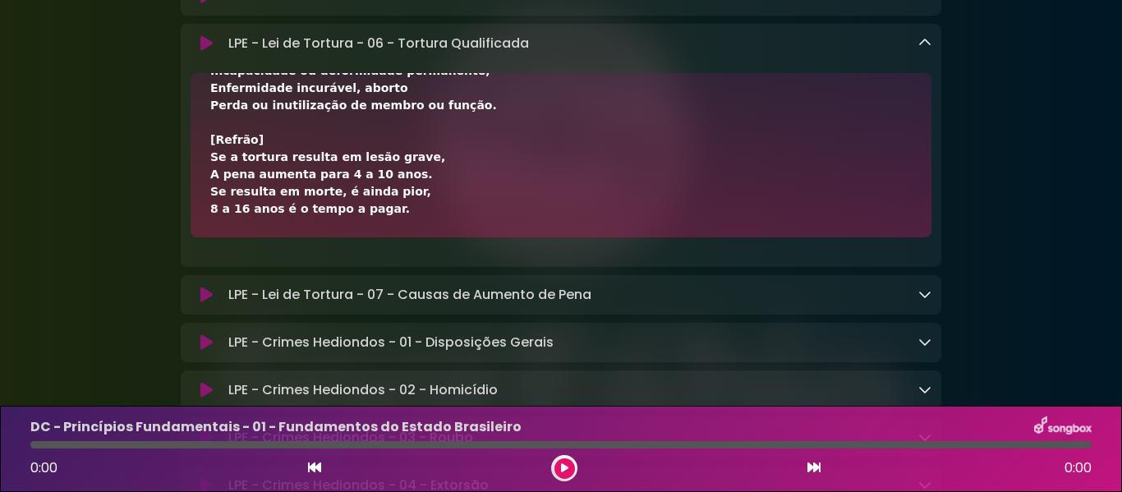
click at [918, 53] on div "LPE - Lei de Tortura - 06 - Tortura Qualificada Loading Track..." at bounding box center [577, 44] width 710 height 20
click at [922, 49] on icon at bounding box center [924, 42] width 13 height 13
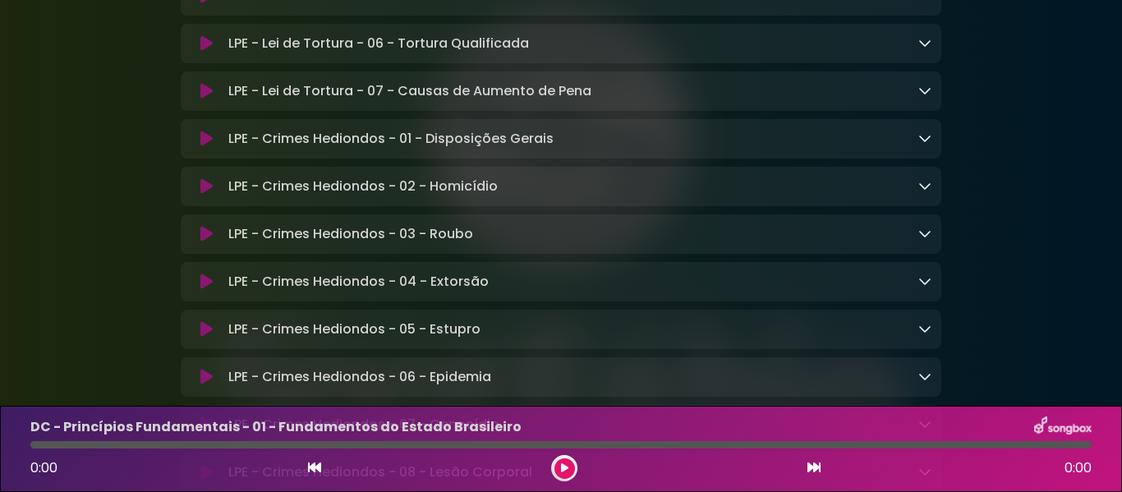
click at [927, 97] on icon at bounding box center [924, 90] width 13 height 13
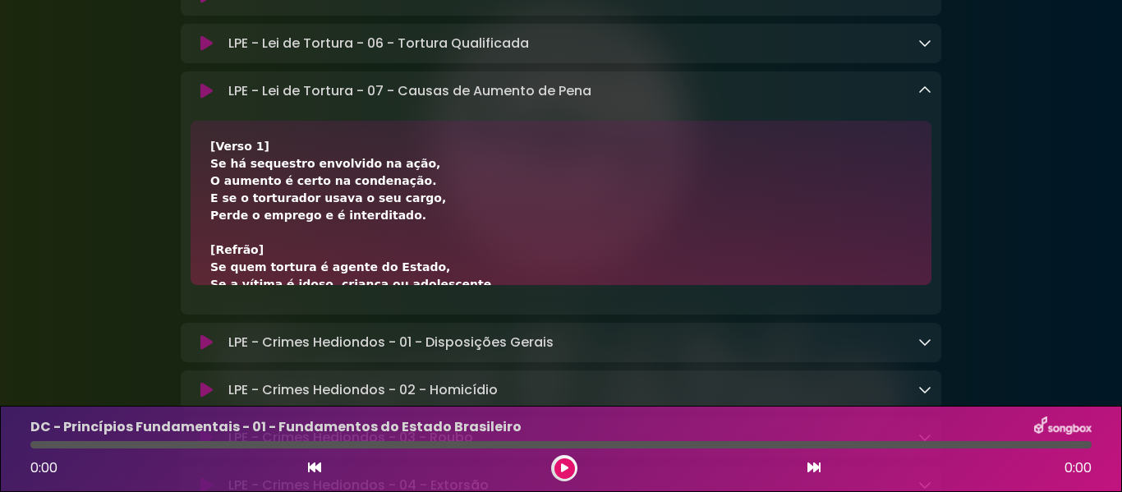
scroll to position [375, 0]
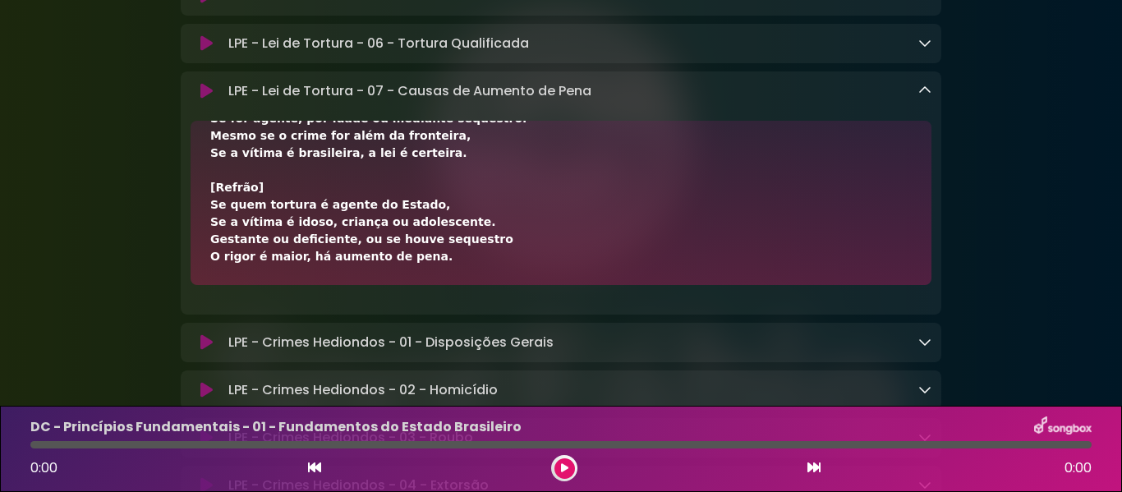
drag, startPoint x: 211, startPoint y: 255, endPoint x: 416, endPoint y: 366, distance: 233.4
click at [416, 265] on div "[Refrão] Se quem tortura é agente do Estado, Se a vítima é idoso, criança ou ad…" at bounding box center [560, 15] width 701 height 500
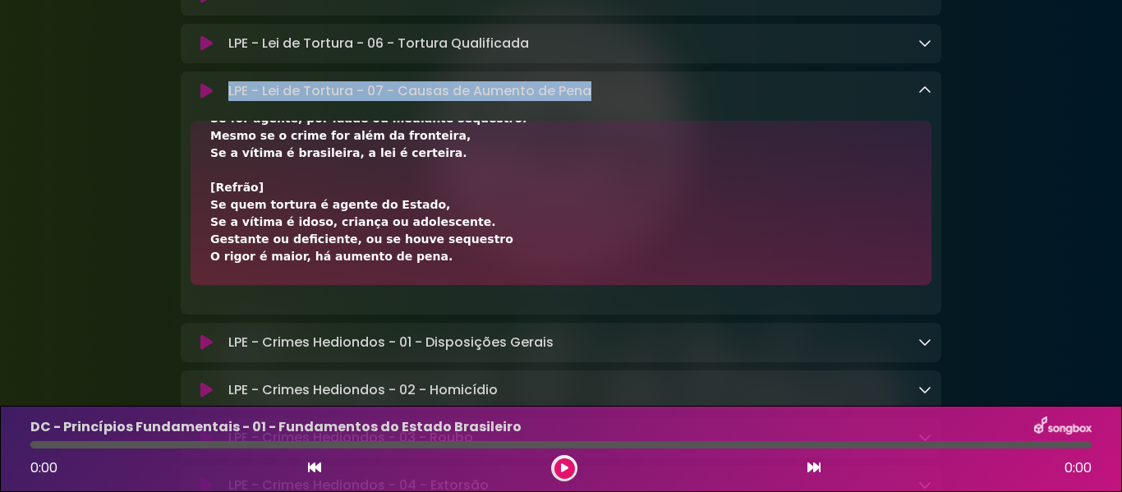
drag, startPoint x: 230, startPoint y: 199, endPoint x: 595, endPoint y: 198, distance: 364.7
click at [595, 101] on div "LPE - Lei de Tortura - 07 - Causas de Aumento de Pena Loading Track..." at bounding box center [577, 91] width 710 height 20
click at [920, 97] on icon at bounding box center [924, 90] width 13 height 13
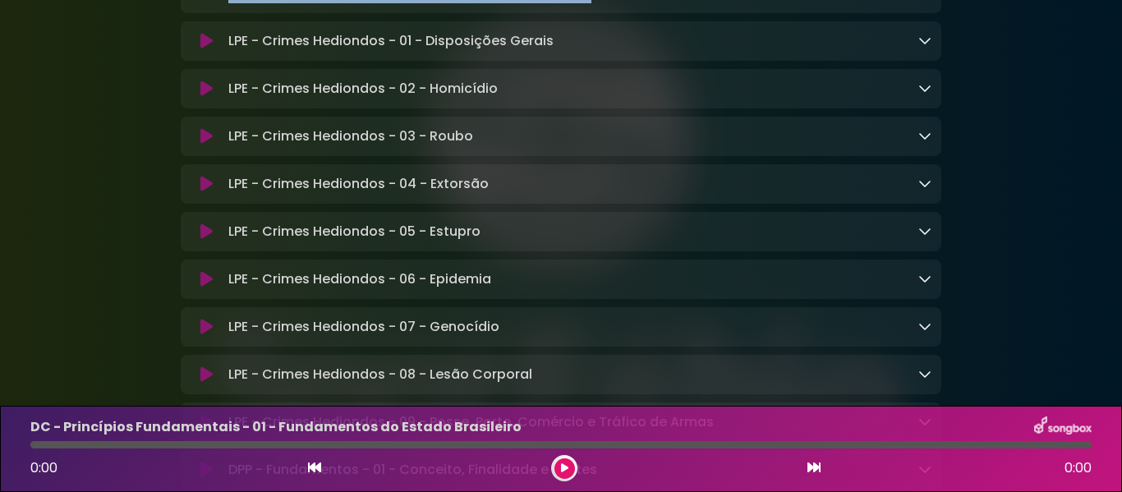
scroll to position [6564, 0]
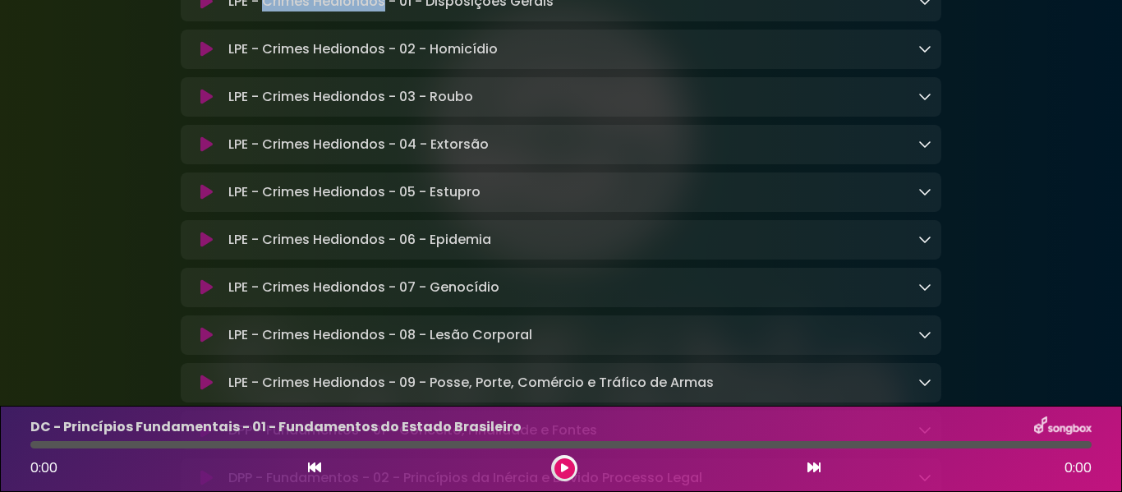
drag, startPoint x: 264, startPoint y: 110, endPoint x: 383, endPoint y: 113, distance: 119.1
click at [383, 11] on p "LPE - Crimes Hediondos - 01 - Disposições Gerais Loading Track..." at bounding box center [390, 2] width 325 height 20
click at [918, 7] on icon at bounding box center [924, 0] width 13 height 13
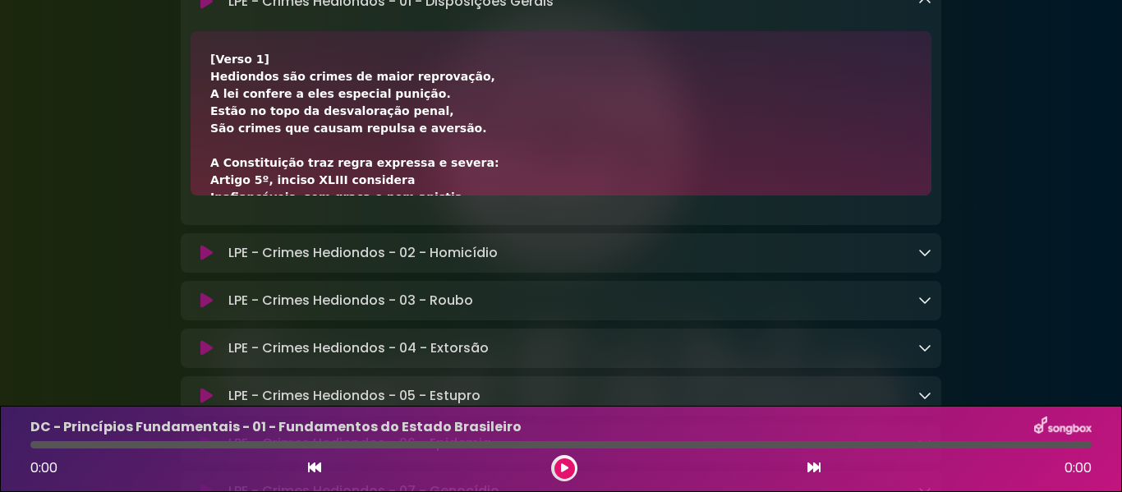
click at [214, 171] on div "[Verso 1] Hediondos são crimes de maior reprovação, A lei confere a eles especi…" at bounding box center [560, 422] width 701 height 742
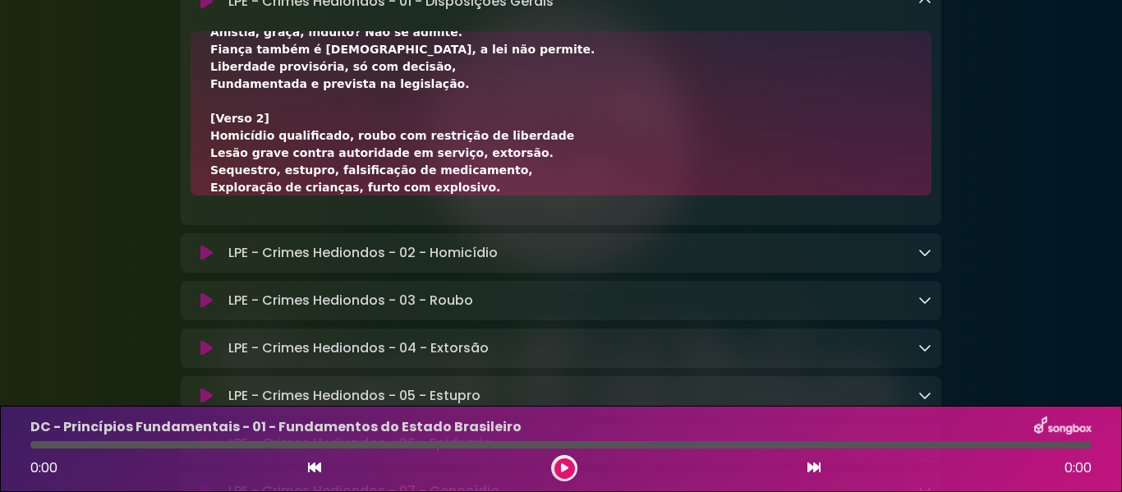
scroll to position [617, 0]
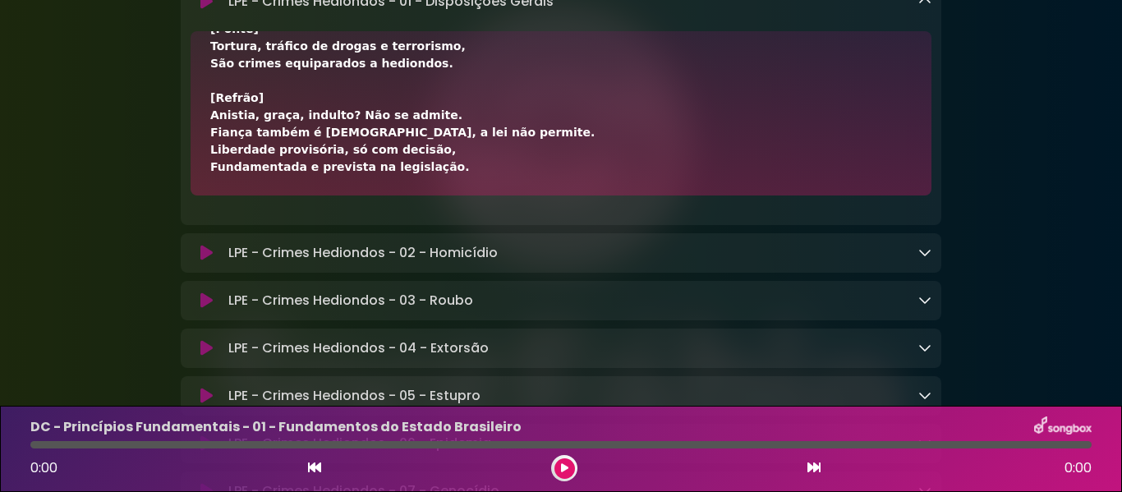
drag, startPoint x: 209, startPoint y: 168, endPoint x: 522, endPoint y: 292, distance: 336.9
click at [522, 195] on div "[Verso 1] Hediondos são crimes de maior reprovação, A lei confere a eles especi…" at bounding box center [561, 113] width 741 height 164
drag, startPoint x: 228, startPoint y: 104, endPoint x: 559, endPoint y: 112, distance: 331.9
click at [559, 11] on div "LPE - Crimes Hediondos - 01 - Disposições Gerais Loading Track..." at bounding box center [577, 2] width 710 height 20
click at [931, 11] on div "LPE - Crimes Hediondos - 01 - Disposições Gerais Loading Track..." at bounding box center [561, 2] width 761 height 20
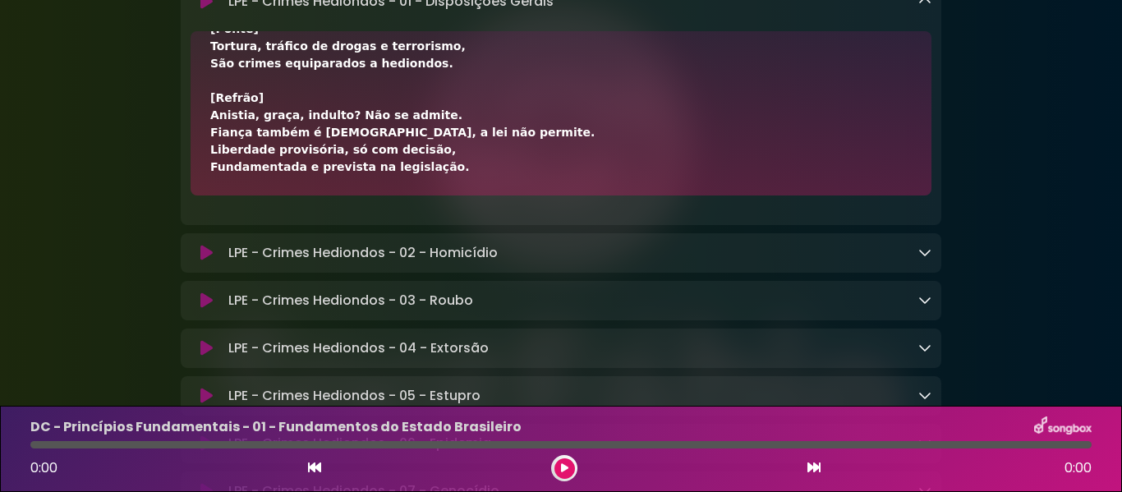
click at [925, 7] on icon at bounding box center [924, 0] width 13 height 13
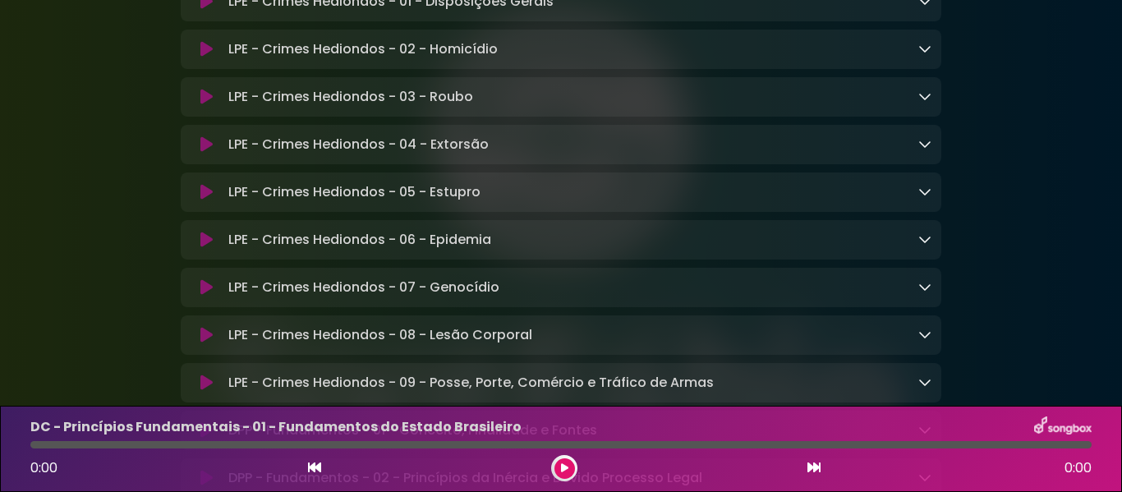
click at [924, 55] on icon at bounding box center [924, 48] width 13 height 13
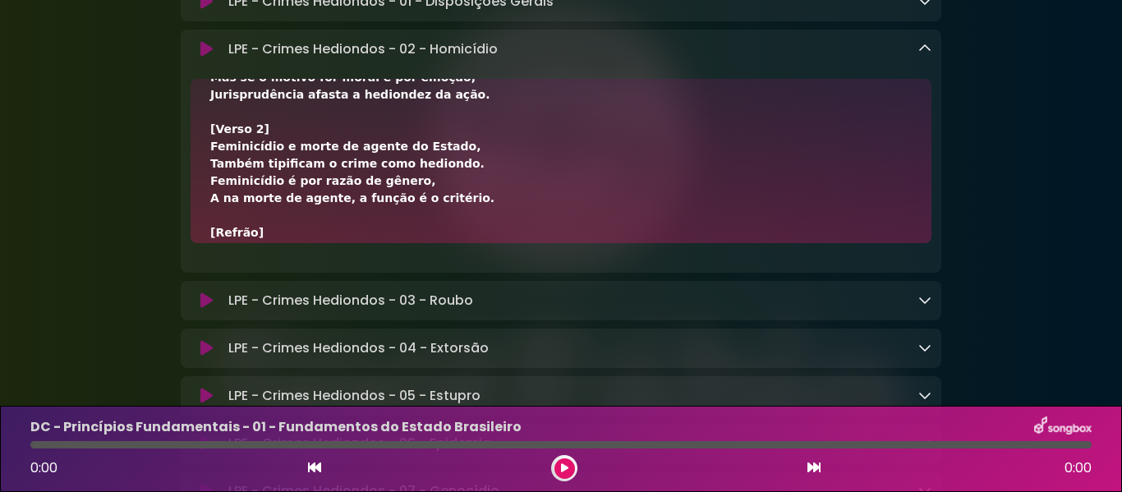
scroll to position [686, 0]
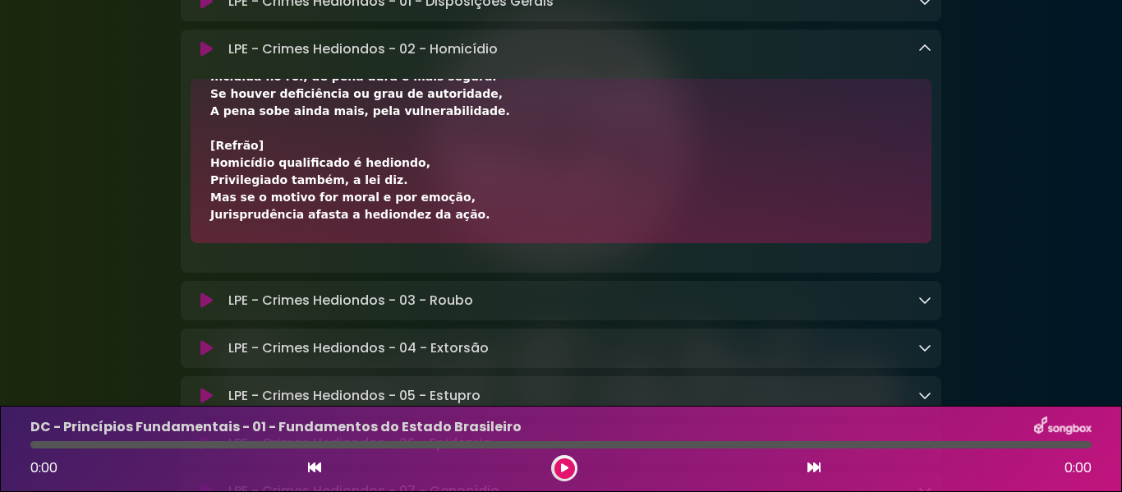
drag, startPoint x: 211, startPoint y: 217, endPoint x: 453, endPoint y: 330, distance: 267.5
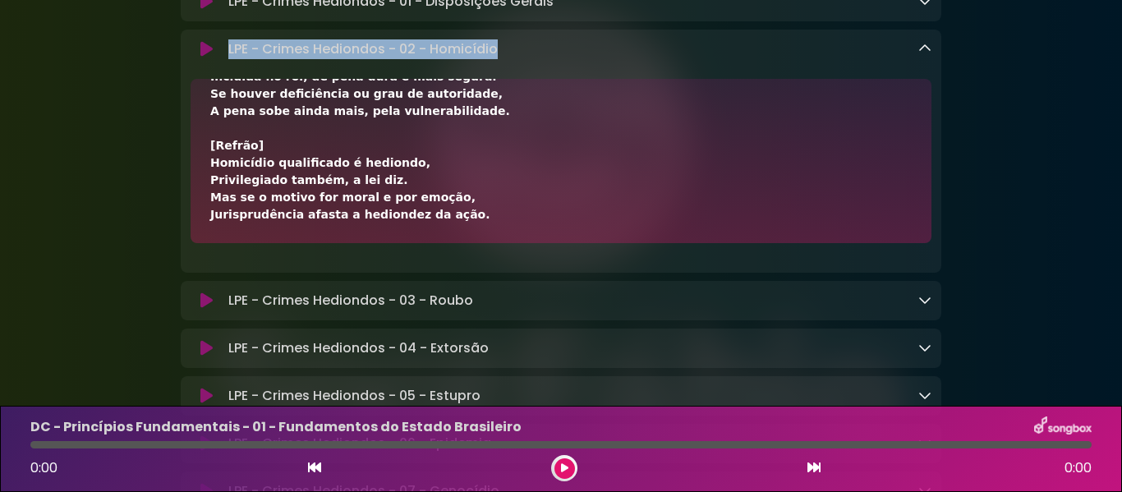
drag, startPoint x: 224, startPoint y: 159, endPoint x: 501, endPoint y: 160, distance: 276.8
click at [501, 59] on div "LPE - Crimes Hediondos - 02 - Homicídio Loading Track..." at bounding box center [577, 49] width 710 height 20
click at [927, 55] on icon at bounding box center [924, 48] width 13 height 13
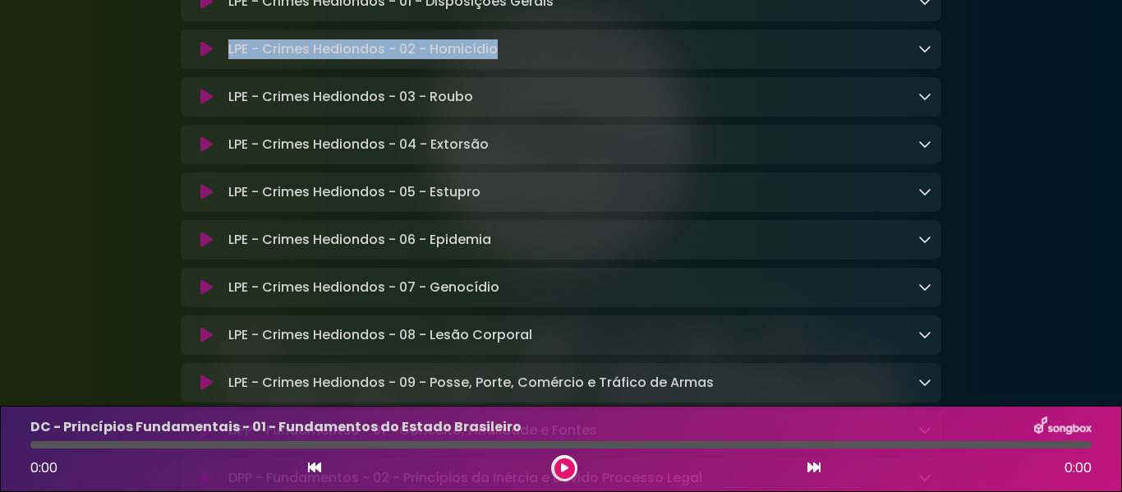
click at [927, 103] on icon at bounding box center [924, 96] width 13 height 13
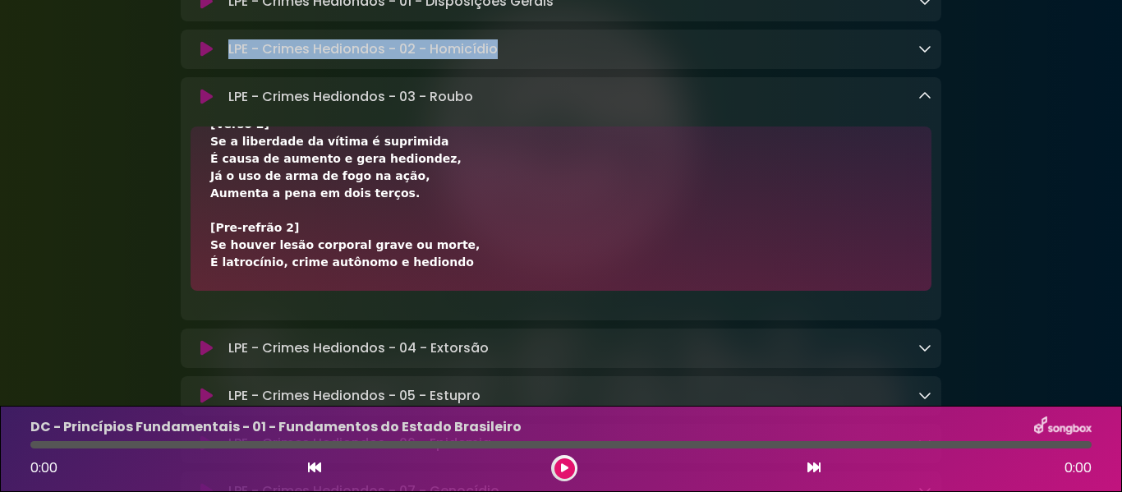
scroll to position [410, 0]
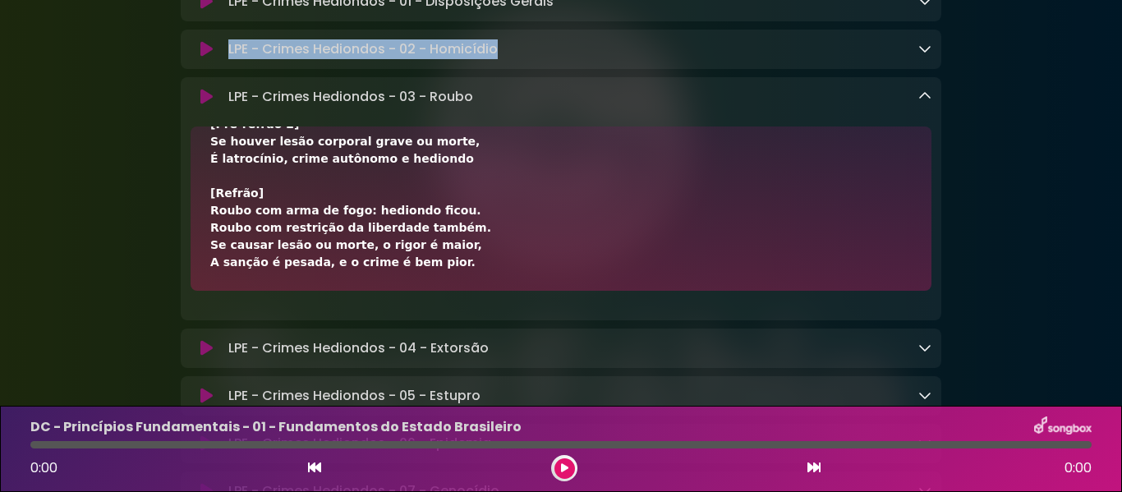
drag, startPoint x: 212, startPoint y: 265, endPoint x: 490, endPoint y: 387, distance: 303.1
click at [490, 291] on div "[Verso 1] Roubo exige violência ou grave ameaça, Na subtração do bem ou mesmo a…" at bounding box center [561, 208] width 741 height 164
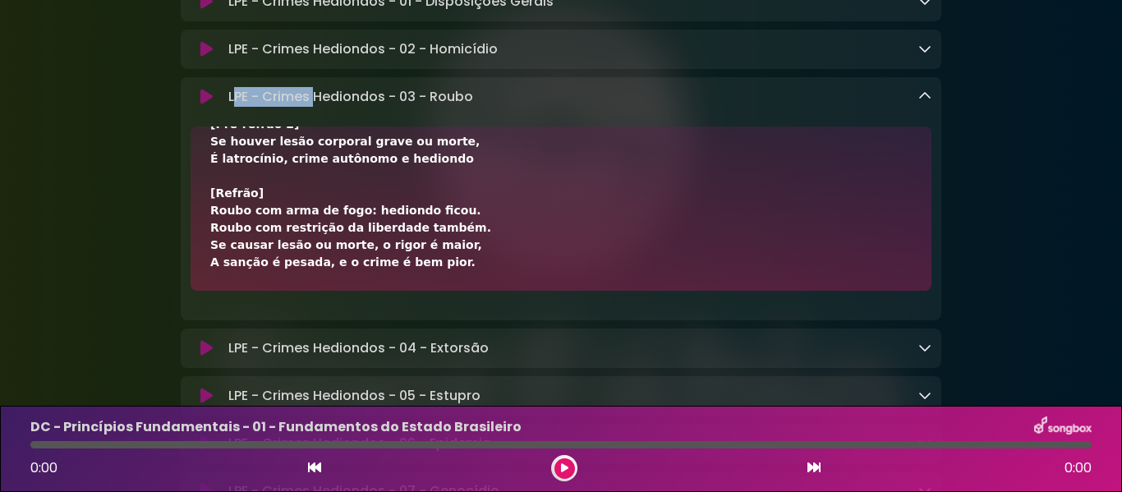
drag, startPoint x: 237, startPoint y: 211, endPoint x: 316, endPoint y: 212, distance: 79.7
click at [316, 107] on p "LPE - Crimes Hediondos - 03 - Roubo Loading Track..." at bounding box center [350, 97] width 245 height 20
click at [279, 107] on p "LPE - Crimes Hediondos - 03 - Roubo Loading Track..." at bounding box center [350, 97] width 245 height 20
drag, startPoint x: 238, startPoint y: 208, endPoint x: 473, endPoint y: 209, distance: 234.9
click at [473, 107] on p "LPE - Crimes Hediondos - 03 - Roubo Loading Track..." at bounding box center [350, 97] width 245 height 20
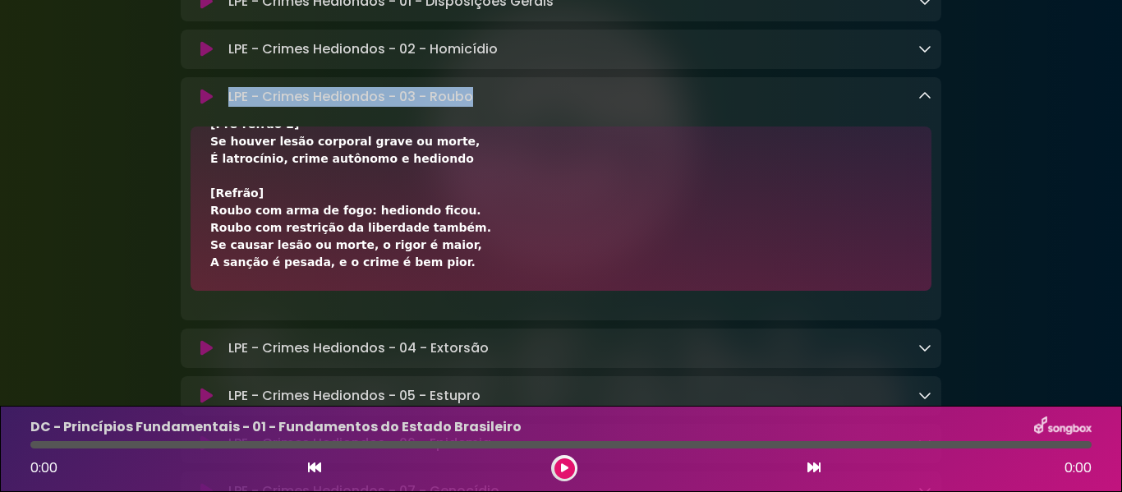
click at [922, 103] on icon at bounding box center [924, 96] width 13 height 13
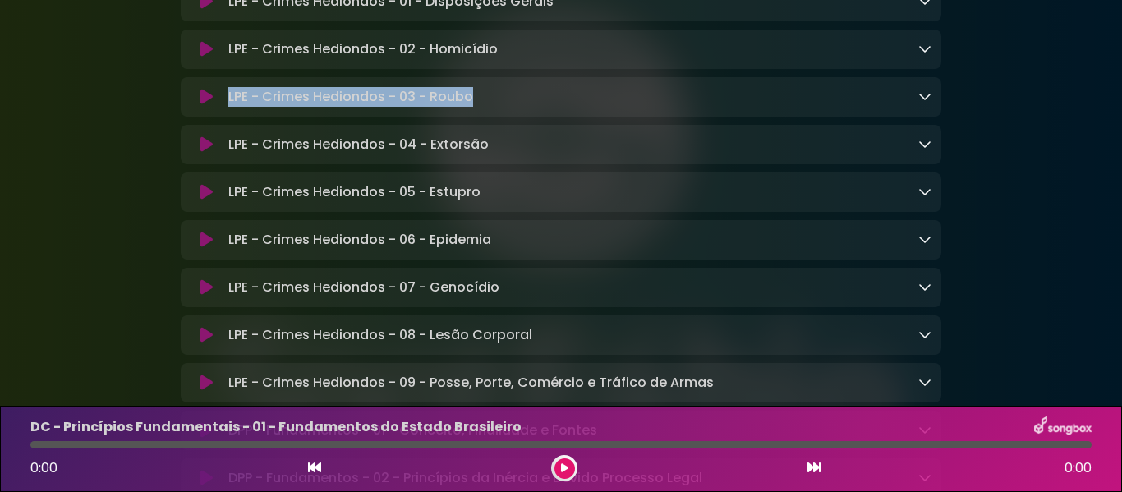
click at [928, 150] on icon at bounding box center [924, 143] width 13 height 13
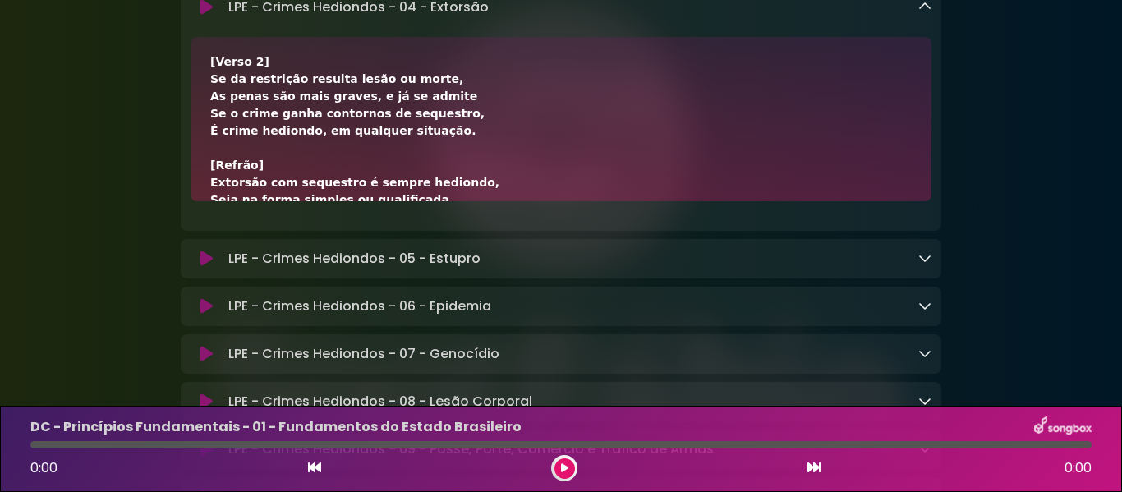
scroll to position [444, 0]
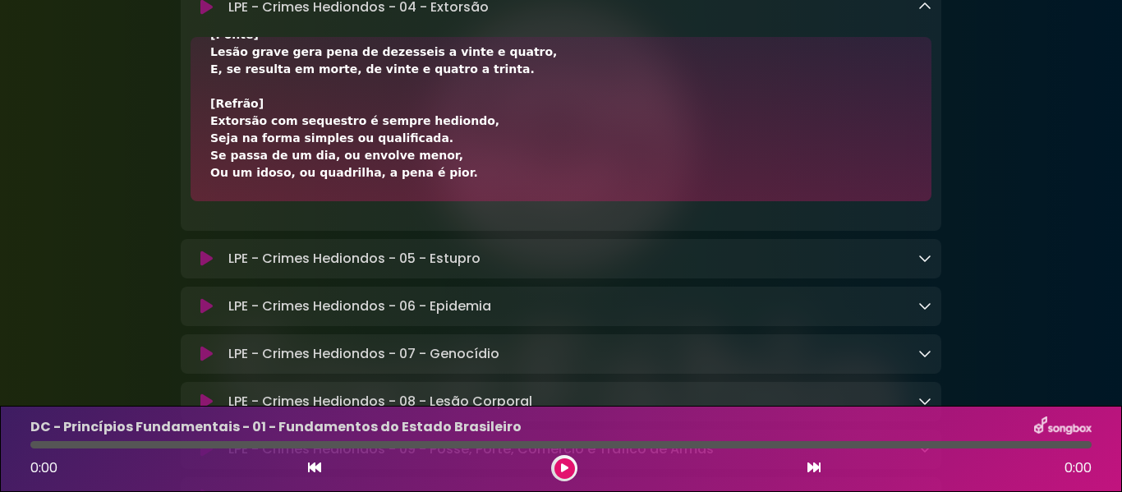
drag, startPoint x: 209, startPoint y: 177, endPoint x: 444, endPoint y: 289, distance: 260.1
drag, startPoint x: 228, startPoint y: 117, endPoint x: 491, endPoint y: 115, distance: 262.9
click at [491, 17] on div "LPE - Crimes Hediondos - 04 - Extorsão Loading Track..." at bounding box center [577, 8] width 710 height 20
click at [932, 17] on div "LPE - Crimes Hediondos - 04 - Extorsão Loading Track..." at bounding box center [561, 8] width 761 height 20
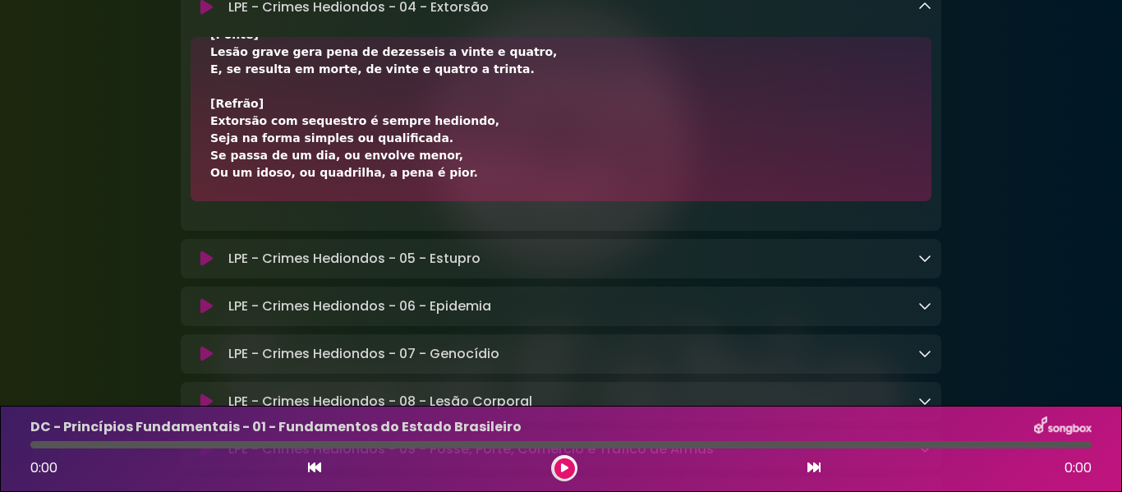
click at [927, 13] on icon at bounding box center [924, 6] width 13 height 13
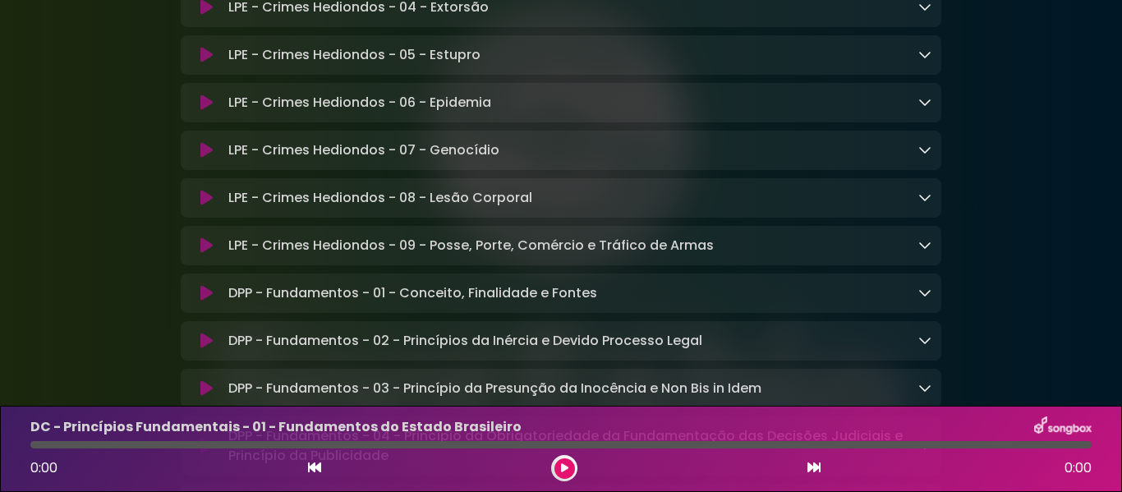
click at [929, 61] on icon at bounding box center [924, 54] width 13 height 13
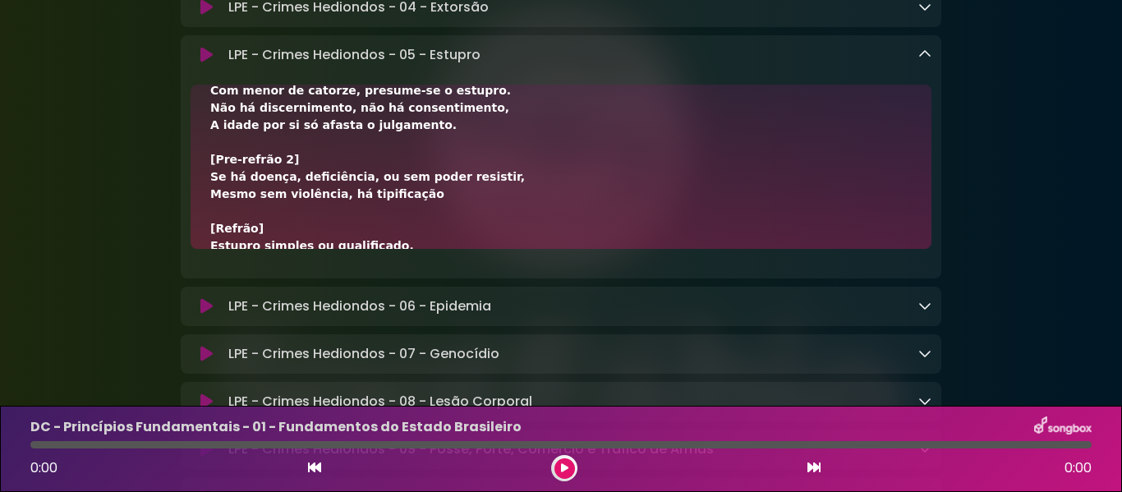
scroll to position [410, 0]
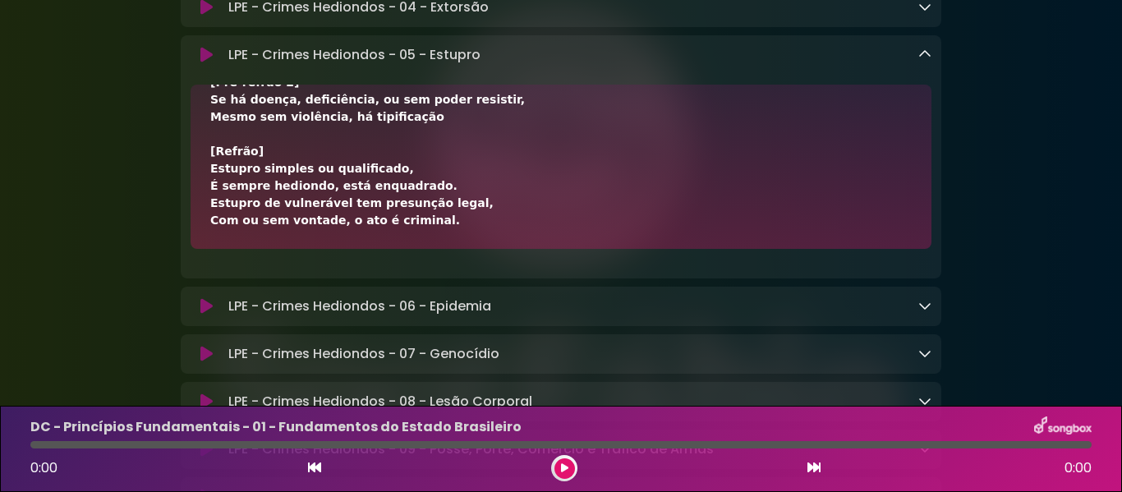
drag, startPoint x: 211, startPoint y: 225, endPoint x: 485, endPoint y: 346, distance: 299.0
click at [485, 249] on div "[Verso 1] Constranger com violência, ou grave ameaça, Para conjunção carnal ou …" at bounding box center [561, 167] width 741 height 164
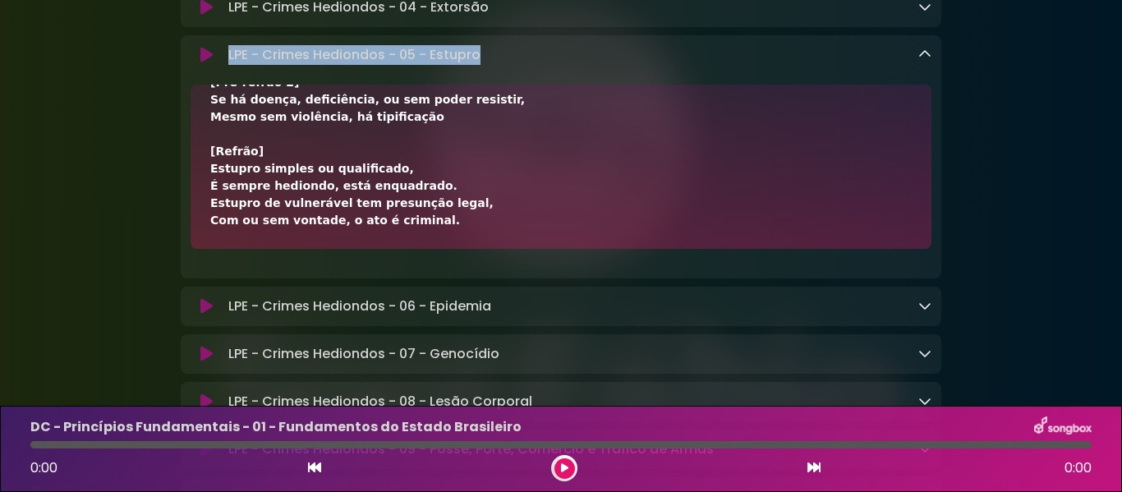
drag, startPoint x: 229, startPoint y: 167, endPoint x: 485, endPoint y: 170, distance: 256.3
click at [485, 65] on div "LPE - Crimes Hediondos - 05 - Estupro Loading Track..." at bounding box center [577, 55] width 710 height 20
click at [930, 61] on icon at bounding box center [924, 54] width 13 height 13
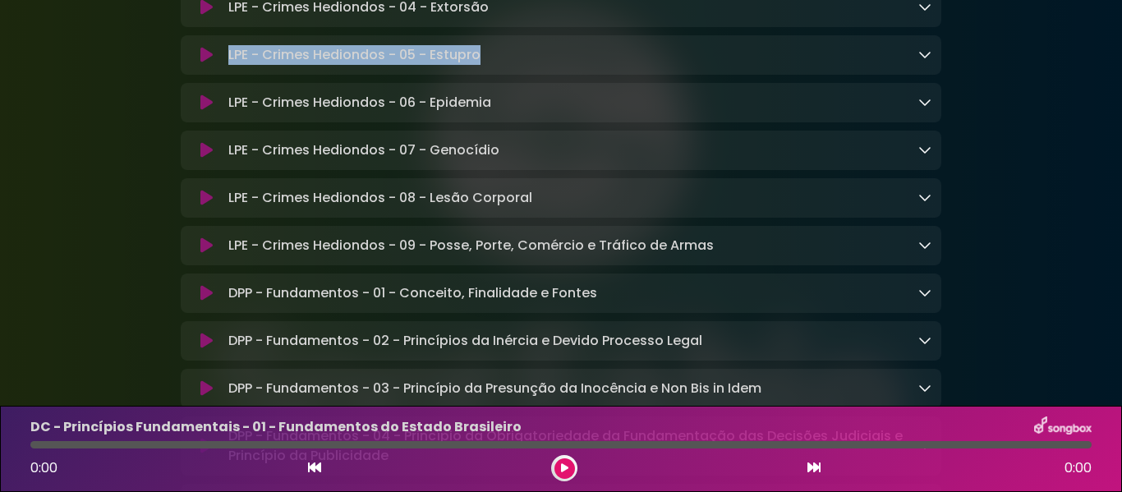
click at [930, 108] on icon at bounding box center [924, 101] width 13 height 13
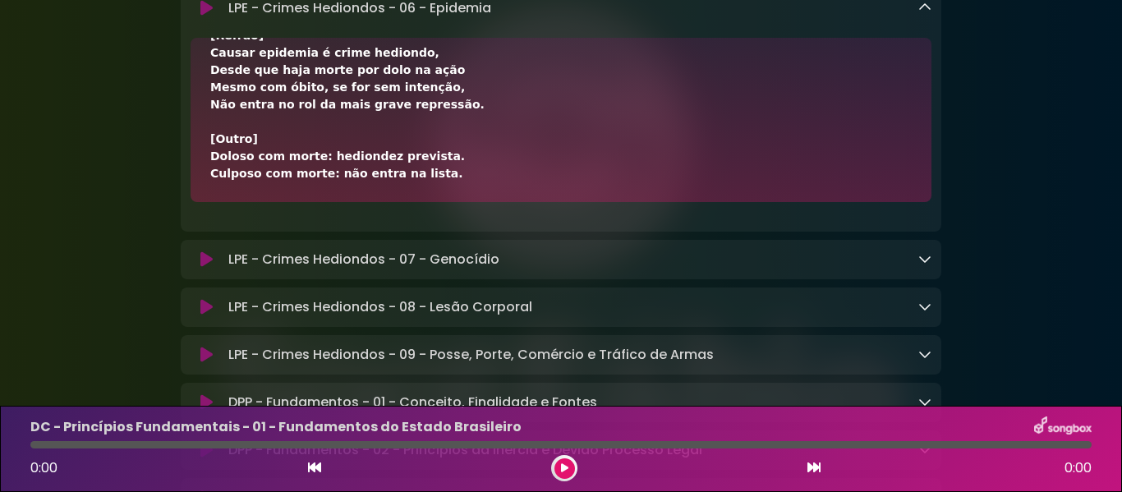
scroll to position [7023, 0]
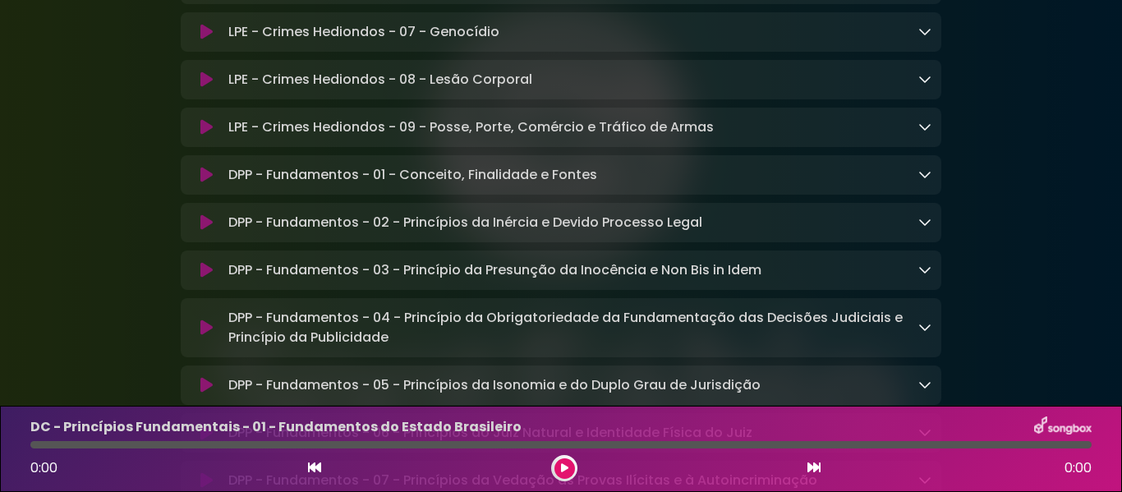
drag, startPoint x: 208, startPoint y: 273, endPoint x: 453, endPoint y: 68, distance: 319.6
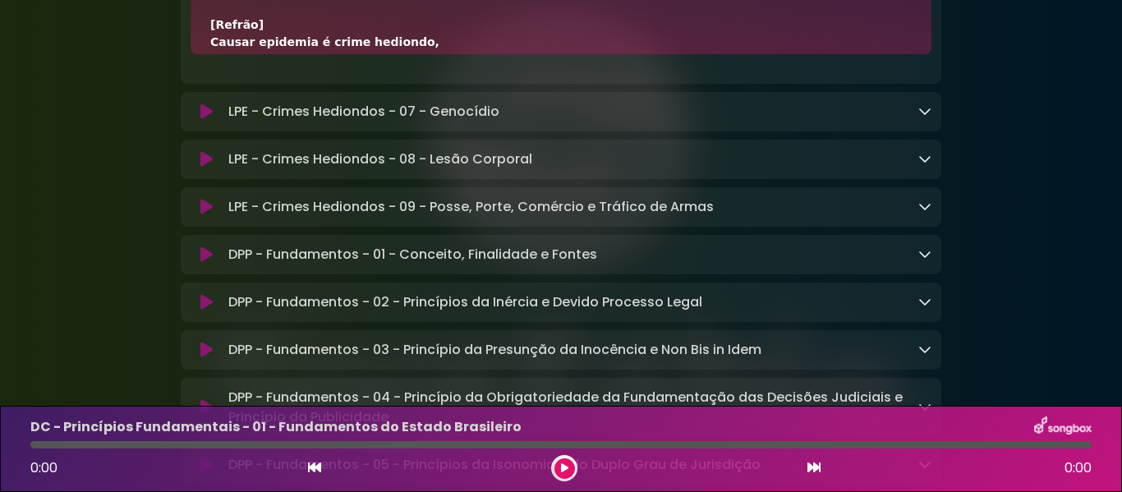
scroll to position [6886, 0]
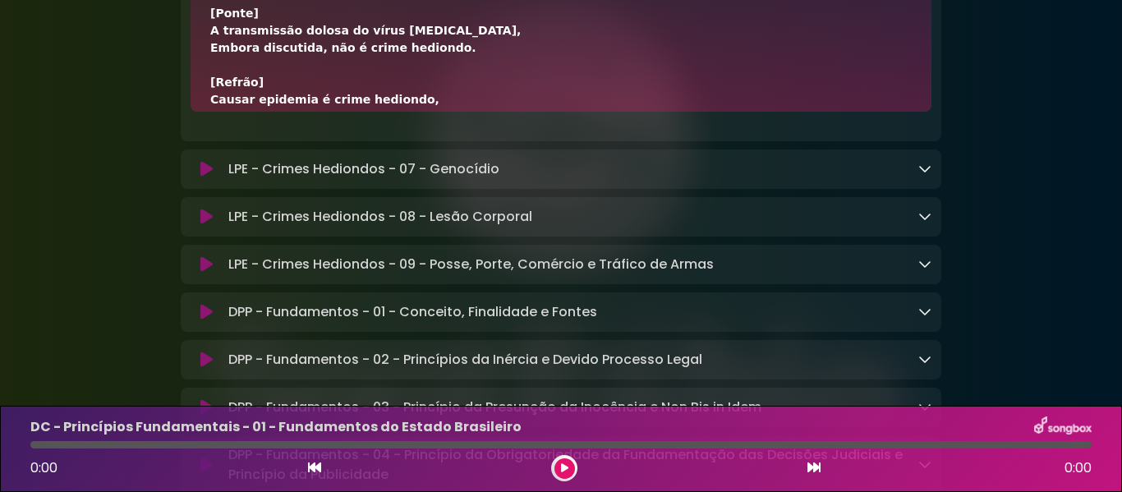
drag, startPoint x: 228, startPoint y: 32, endPoint x: 494, endPoint y: 33, distance: 265.3
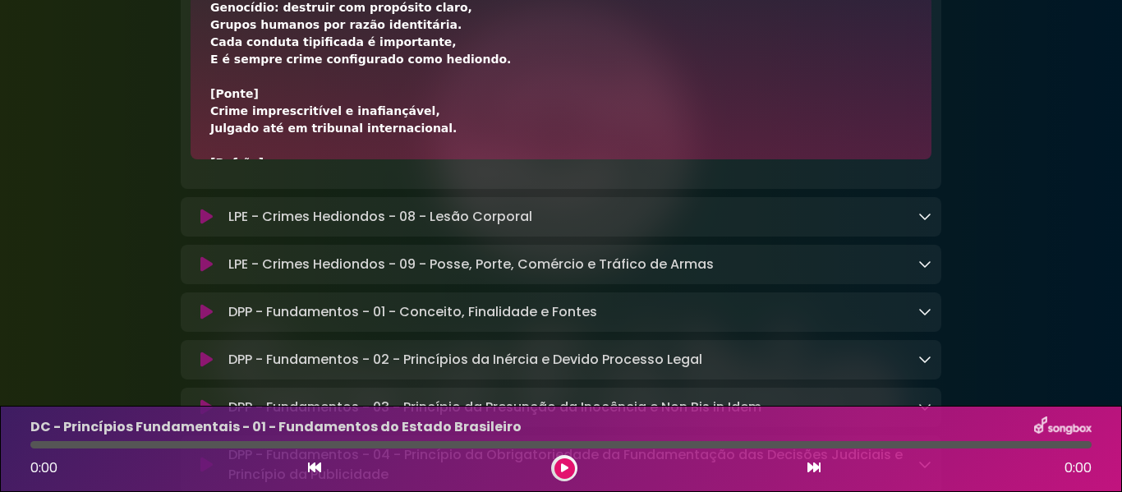
scroll to position [444, 0]
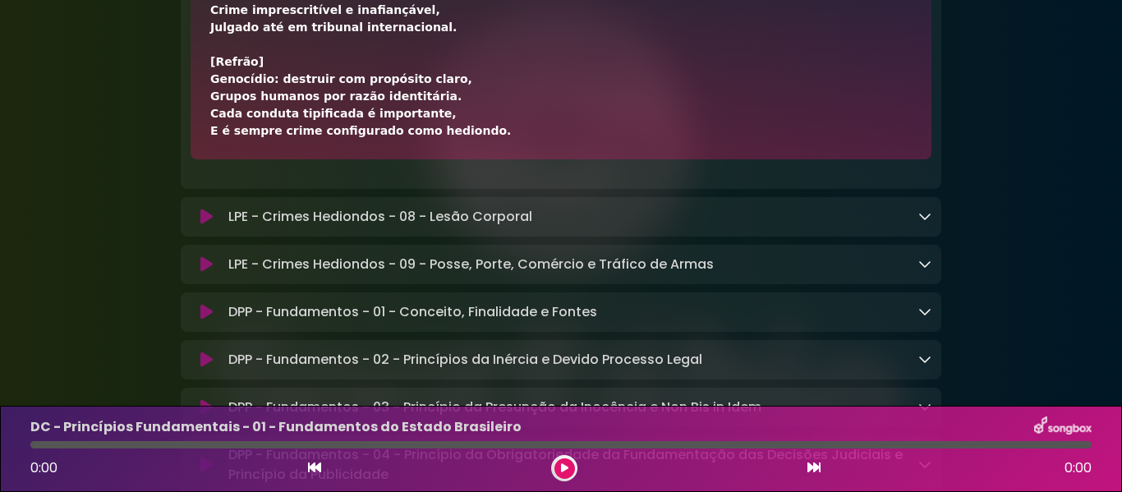
drag, startPoint x: 209, startPoint y: 133, endPoint x: 544, endPoint y: 257, distance: 357.3
click at [544, 159] on div "[Verso 1] Com intenção de destruir, no todo ou em parte, Grupo étnico, racial, …" at bounding box center [561, 77] width 741 height 164
drag, startPoint x: 227, startPoint y: 76, endPoint x: 502, endPoint y: 82, distance: 275.2
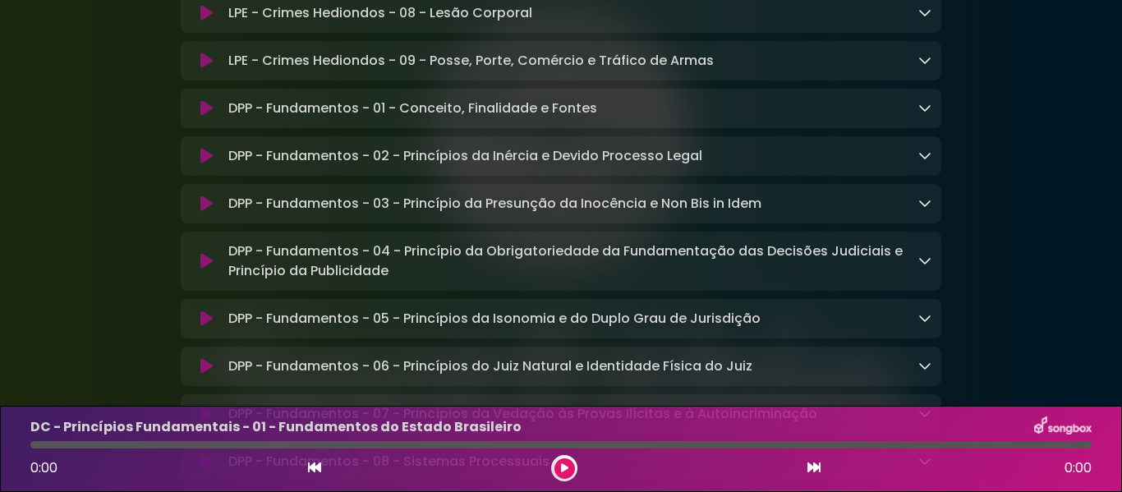
click at [931, 19] on icon at bounding box center [924, 12] width 13 height 13
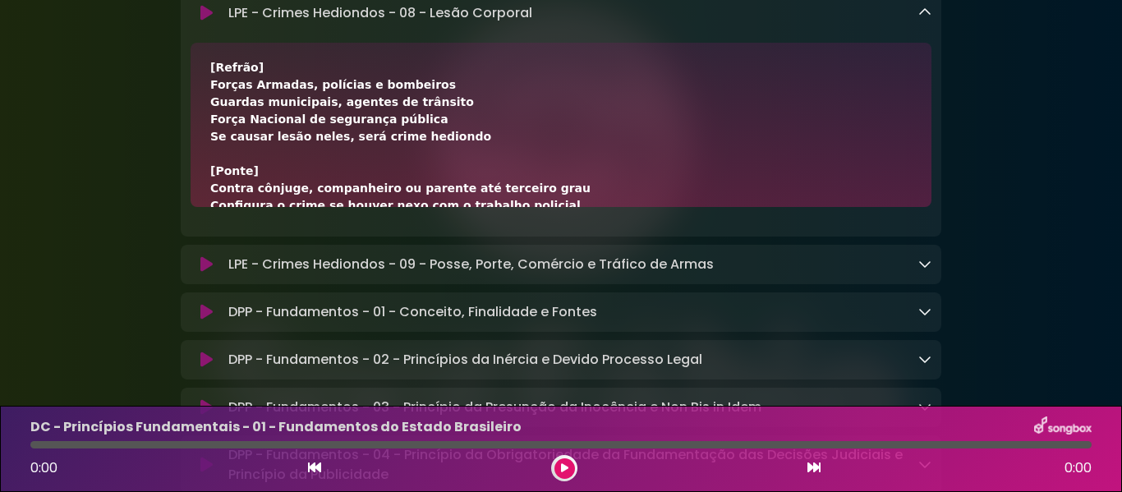
scroll to position [410, 0]
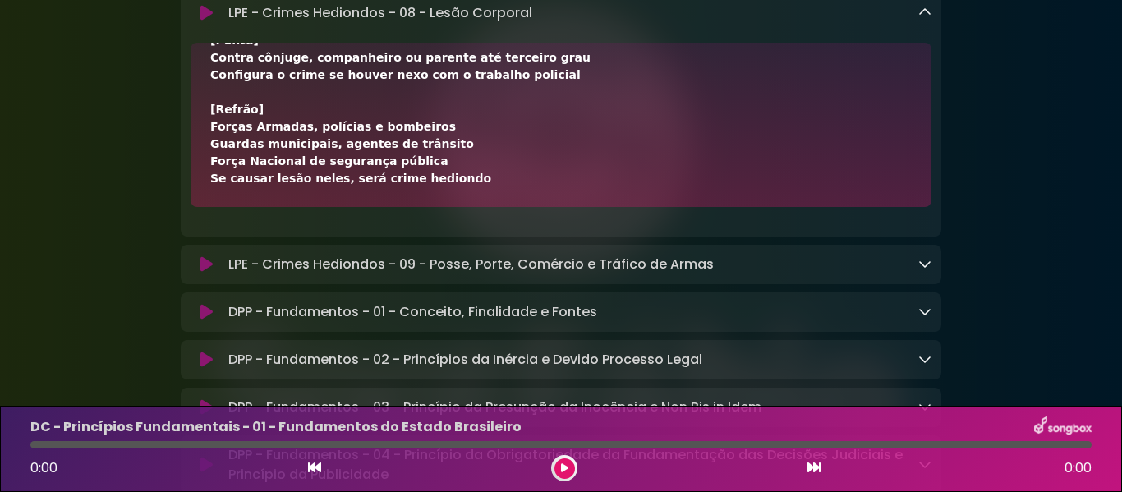
drag, startPoint x: 208, startPoint y: 186, endPoint x: 439, endPoint y: 293, distance: 254.3
click at [439, 207] on div "[Refrão] Forças Armadas, polícias e bombeiros Guardas municipais, agentes de tr…" at bounding box center [561, 125] width 741 height 164
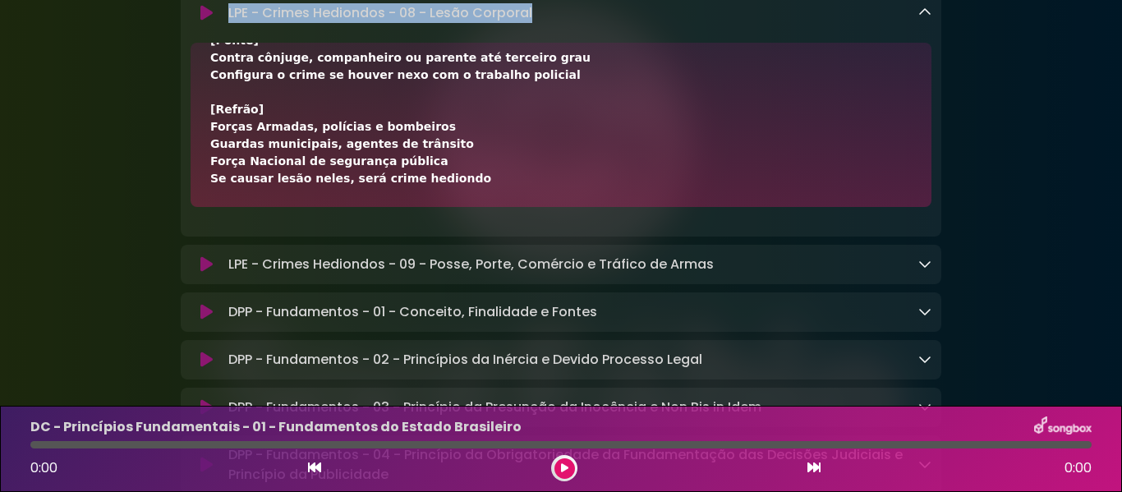
drag, startPoint x: 230, startPoint y: 123, endPoint x: 536, endPoint y: 126, distance: 306.4
click at [536, 23] on div "LPE - Crimes Hediondos - 08 - Lesão Corporal Loading Track..." at bounding box center [577, 13] width 710 height 20
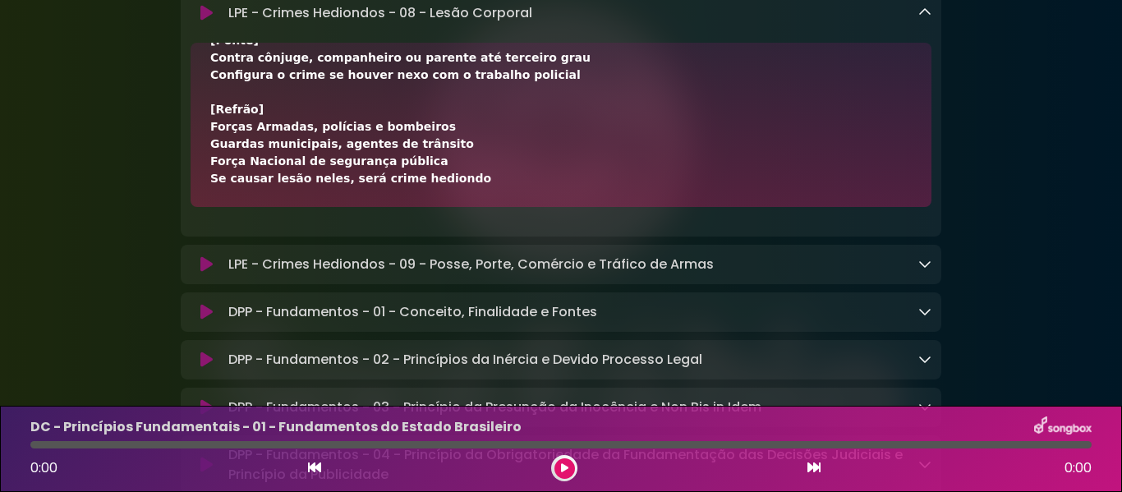
click at [918, 23] on div "LPE - Crimes Hediondos - 08 - Lesão Corporal Loading Track..." at bounding box center [577, 13] width 710 height 20
click at [929, 19] on icon at bounding box center [924, 12] width 13 height 13
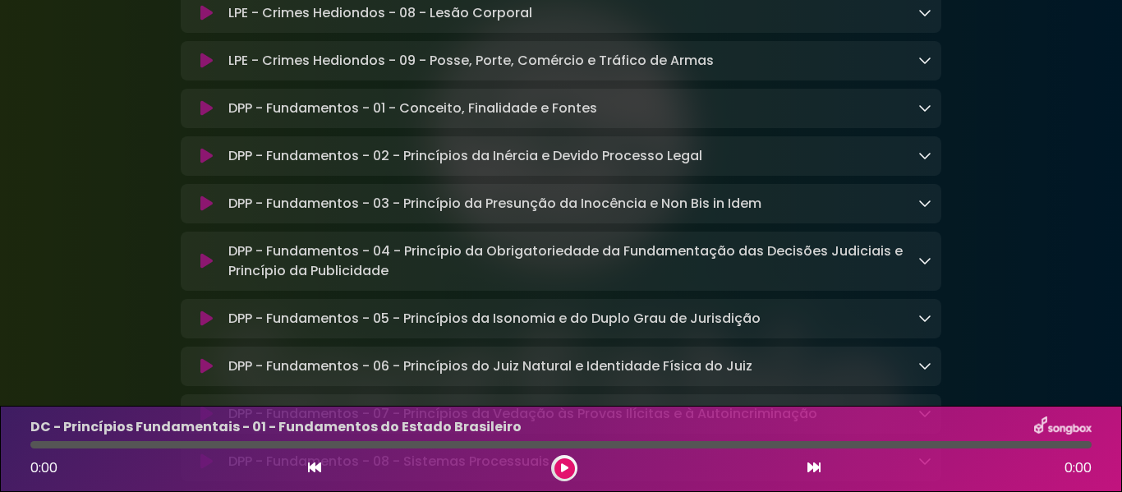
click at [922, 67] on icon at bounding box center [924, 59] width 13 height 13
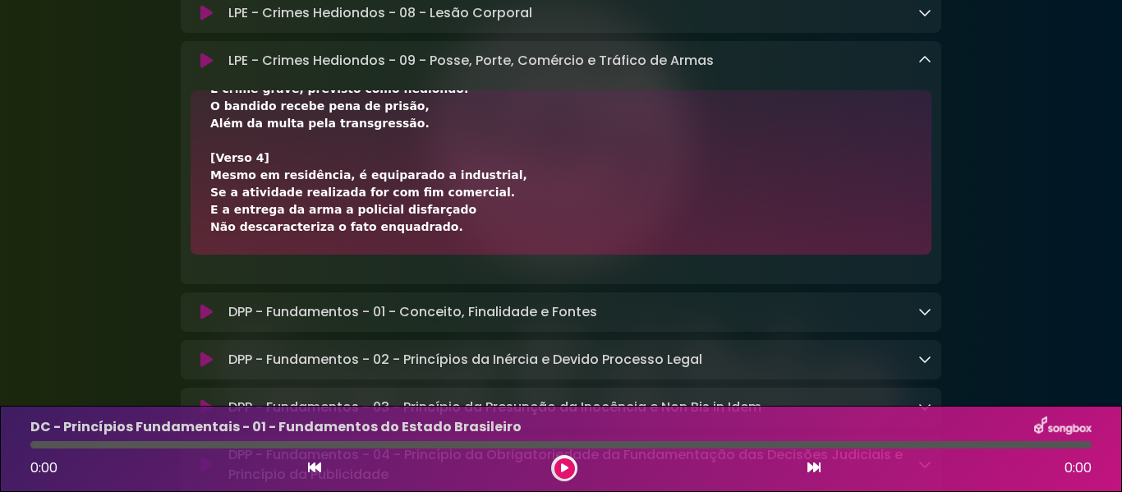
scroll to position [582, 0]
drag, startPoint x: 210, startPoint y: 233, endPoint x: 487, endPoint y: 361, distance: 305.0
click at [487, 255] on div "[Verso 1] Artigo 16: se portar ou possuir, Arma proibida, acessório ou munição,…" at bounding box center [561, 172] width 741 height 164
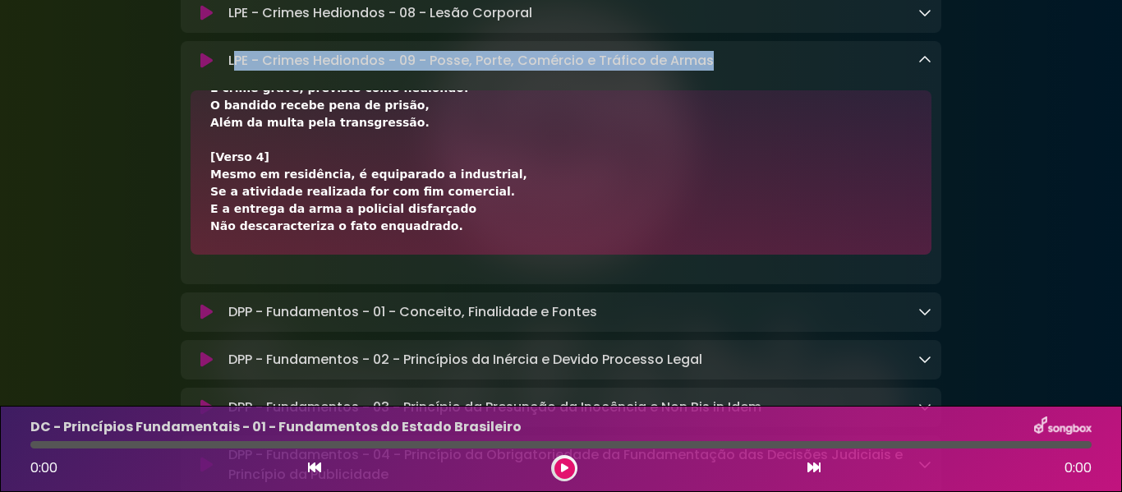
drag, startPoint x: 232, startPoint y: 171, endPoint x: 709, endPoint y: 182, distance: 477.4
click at [709, 71] on p "LPE - Crimes Hediondos - 09 - Posse, Porte, Comércio e Tráfico de Armas Loading…" at bounding box center [470, 61] width 485 height 20
click at [924, 67] on icon at bounding box center [924, 59] width 13 height 13
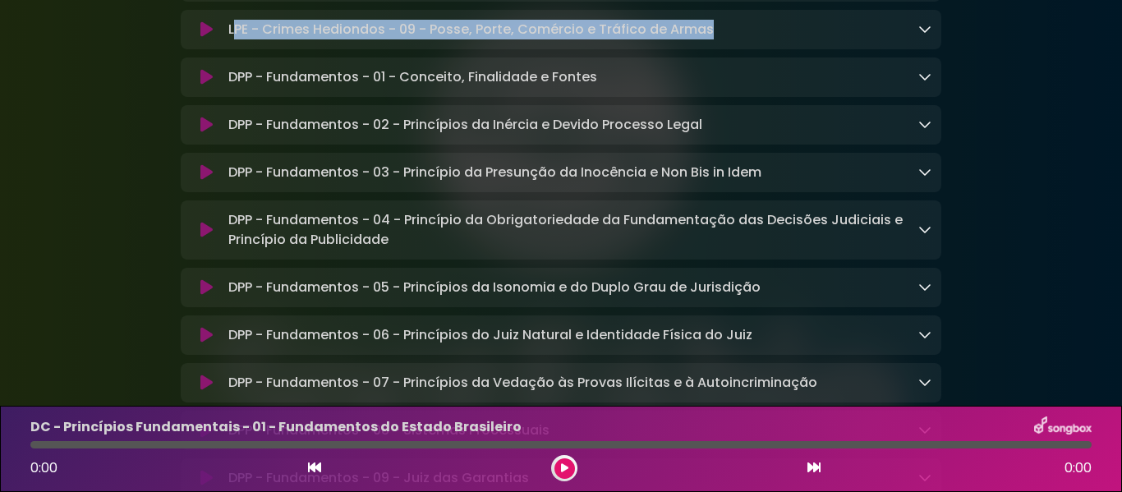
scroll to position [6860, 0]
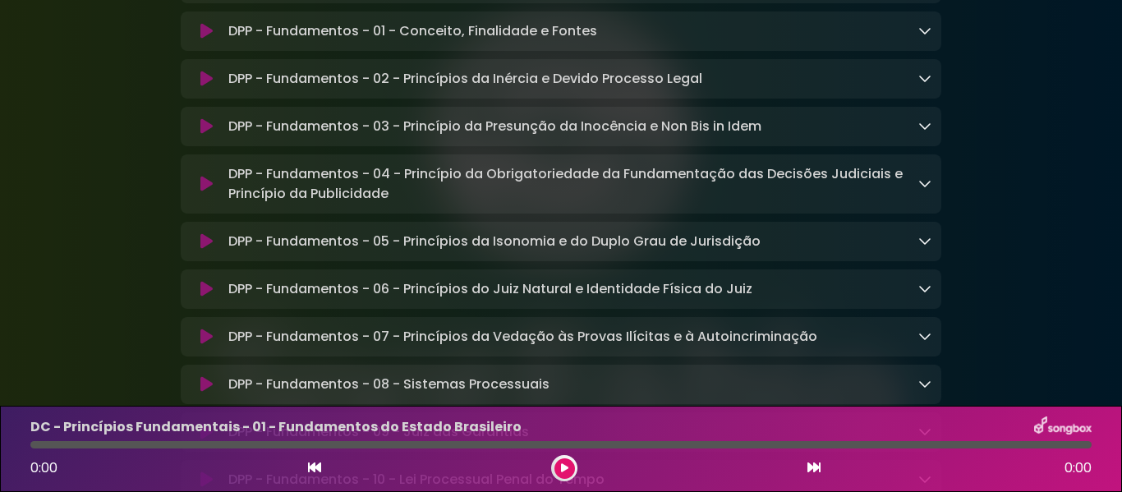
scroll to position [6998, 0]
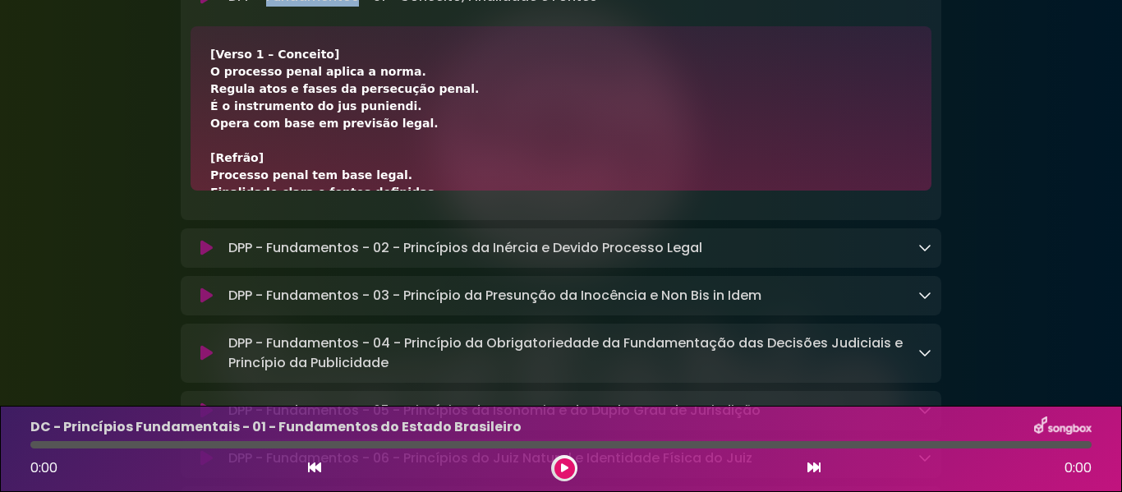
drag, startPoint x: 271, startPoint y: 109, endPoint x: 357, endPoint y: 109, distance: 86.2
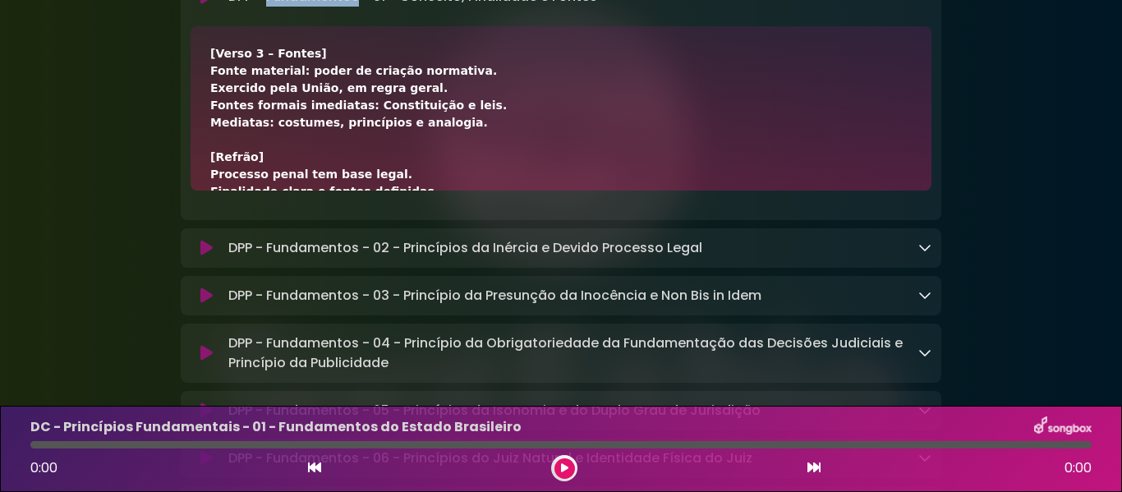
scroll to position [479, 0]
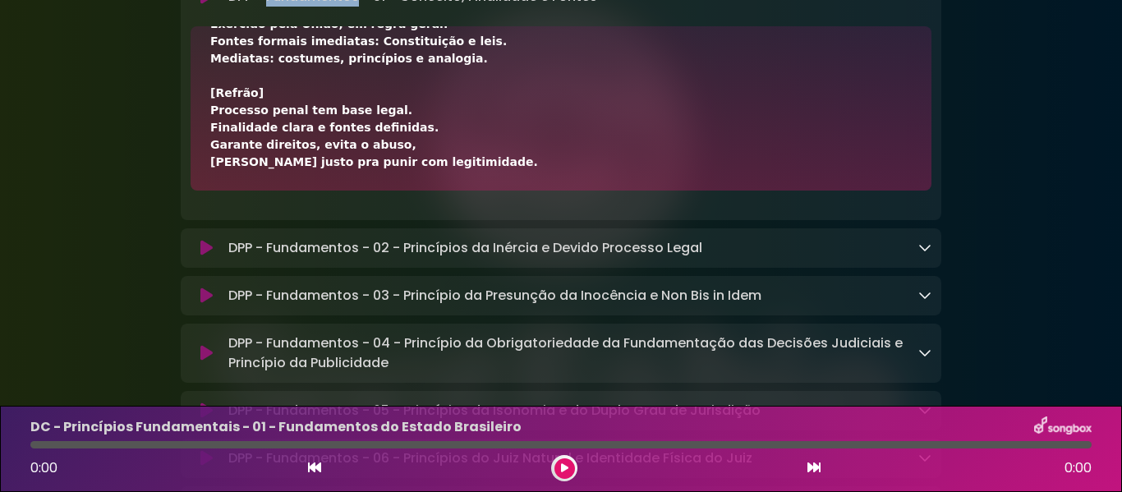
drag, startPoint x: 209, startPoint y: 175, endPoint x: 448, endPoint y: 287, distance: 263.1
click at [448, 191] on div "[Verso 1 – Conceito] O processo penal aplica a norma. Regula atos e fases da pe…" at bounding box center [561, 108] width 741 height 164
drag, startPoint x: 232, startPoint y: 110, endPoint x: 604, endPoint y: 104, distance: 371.3
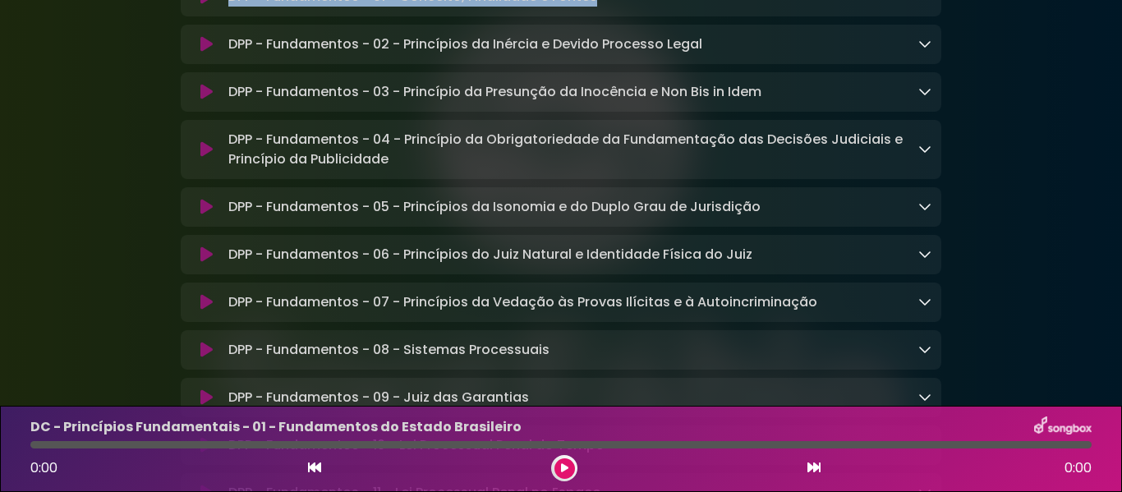
click at [929, 50] on icon at bounding box center [924, 43] width 13 height 13
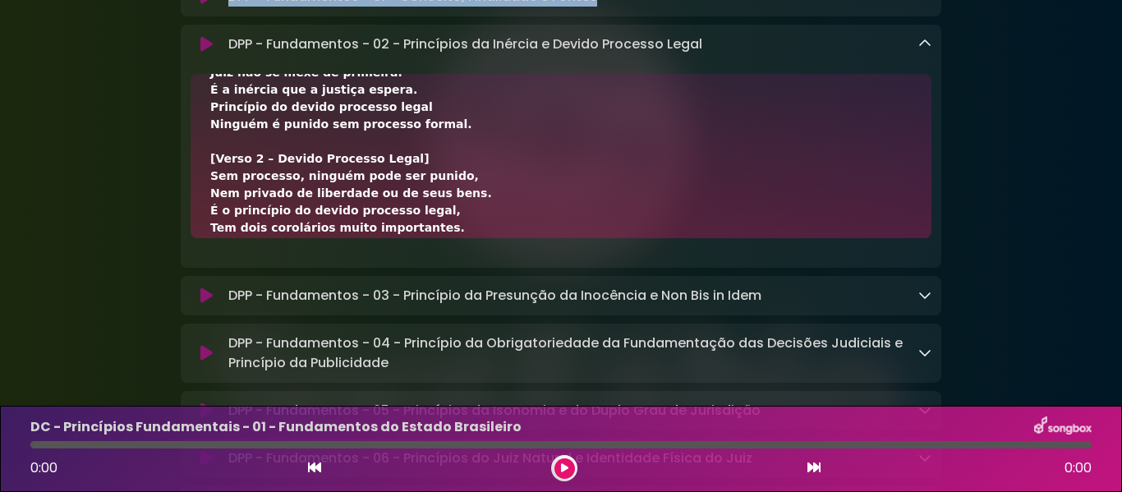
scroll to position [410, 0]
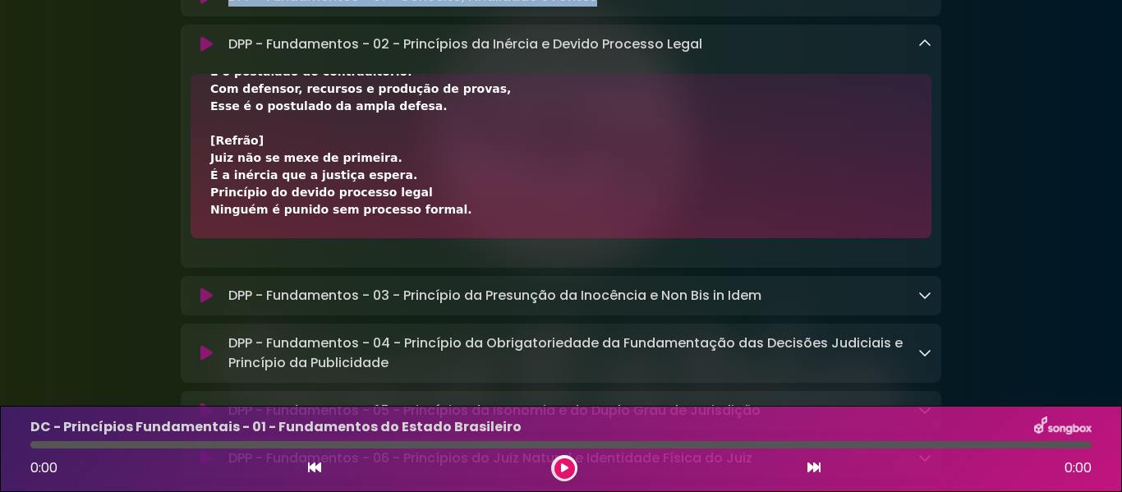
drag, startPoint x: 213, startPoint y: 222, endPoint x: 504, endPoint y: 347, distance: 316.4
click at [504, 238] on div "[Verso 1 – Inércia: sistema acusatório] Quem dá partida é o MP ou a vítima, Jam…" at bounding box center [561, 156] width 741 height 164
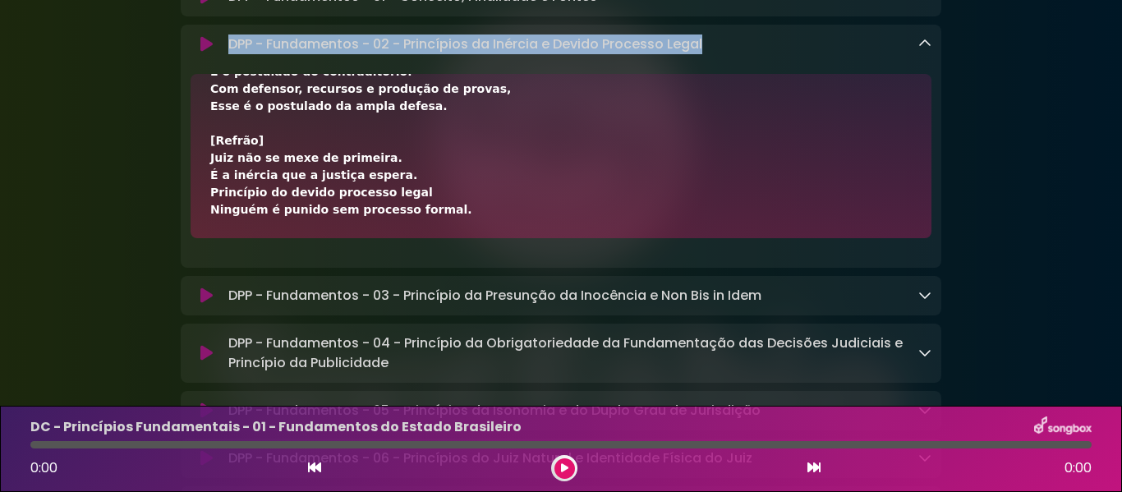
drag, startPoint x: 227, startPoint y: 163, endPoint x: 716, endPoint y: 162, distance: 489.6
click at [716, 54] on div "DPP - Fundamentos - 02 - Princípios da Inércia e Devido Processo Legal Loading …" at bounding box center [577, 44] width 710 height 20
click at [918, 50] on icon at bounding box center [924, 43] width 13 height 13
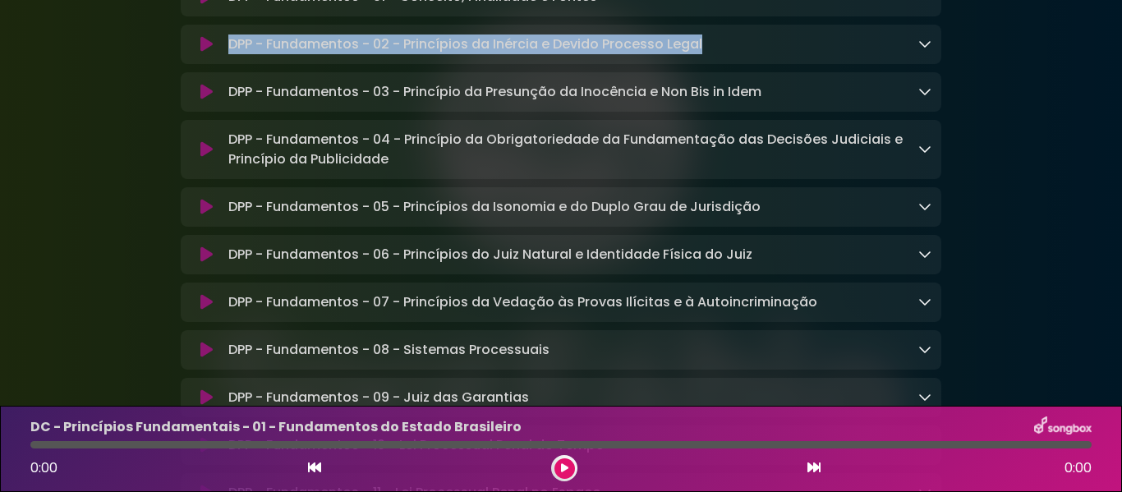
click at [921, 98] on icon at bounding box center [924, 91] width 13 height 13
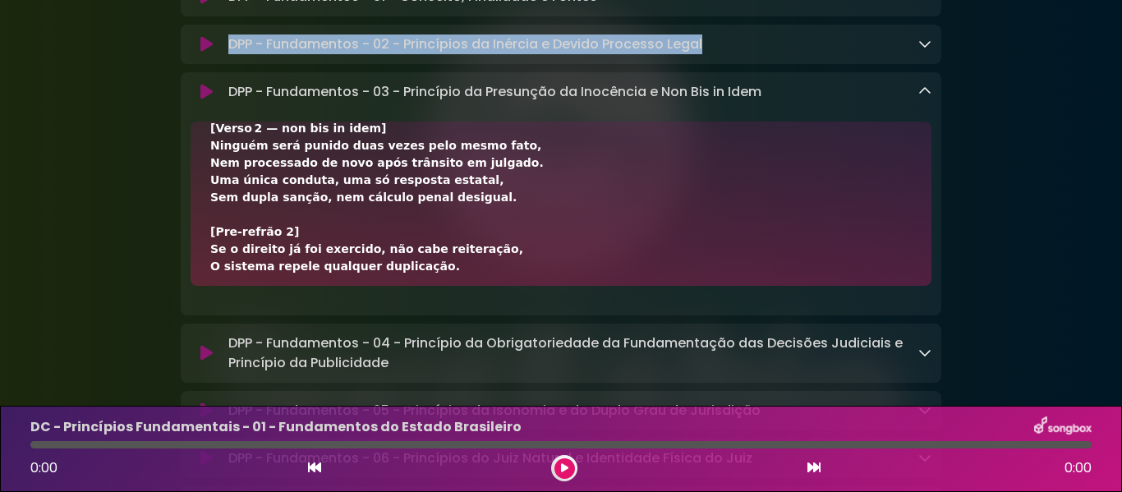
scroll to position [513, 0]
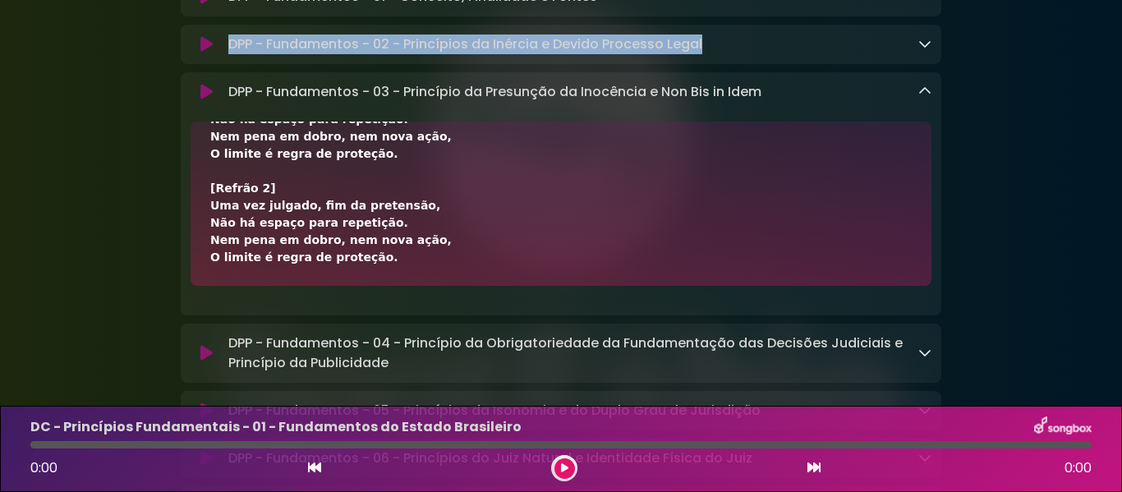
drag, startPoint x: 210, startPoint y: 268, endPoint x: 422, endPoint y: 378, distance: 238.8
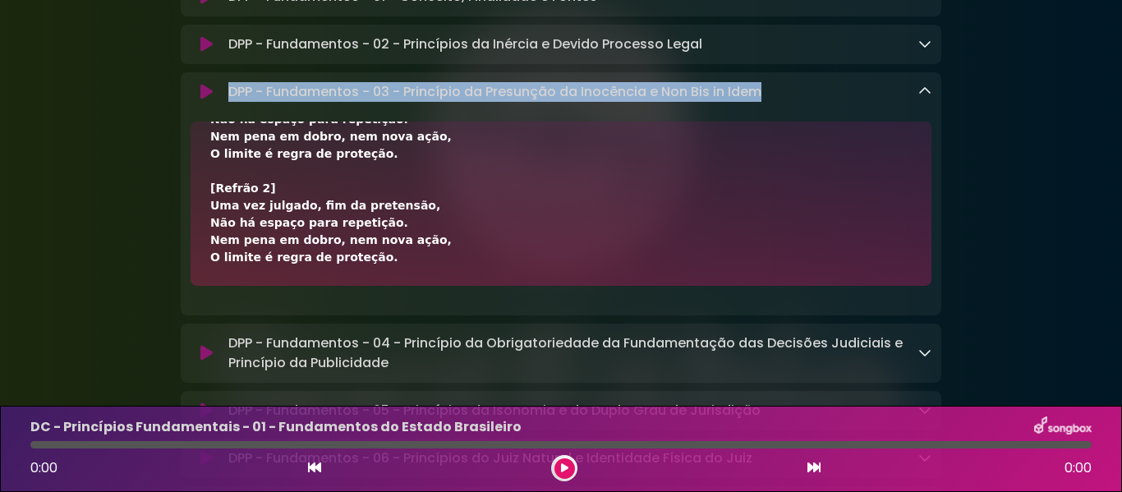
drag, startPoint x: 228, startPoint y: 203, endPoint x: 767, endPoint y: 205, distance: 539.7
click at [767, 102] on div "DPP - Fundamentos - 03 - Princípio da Presunção da Inocência e Non Bis in Idem …" at bounding box center [577, 92] width 710 height 20
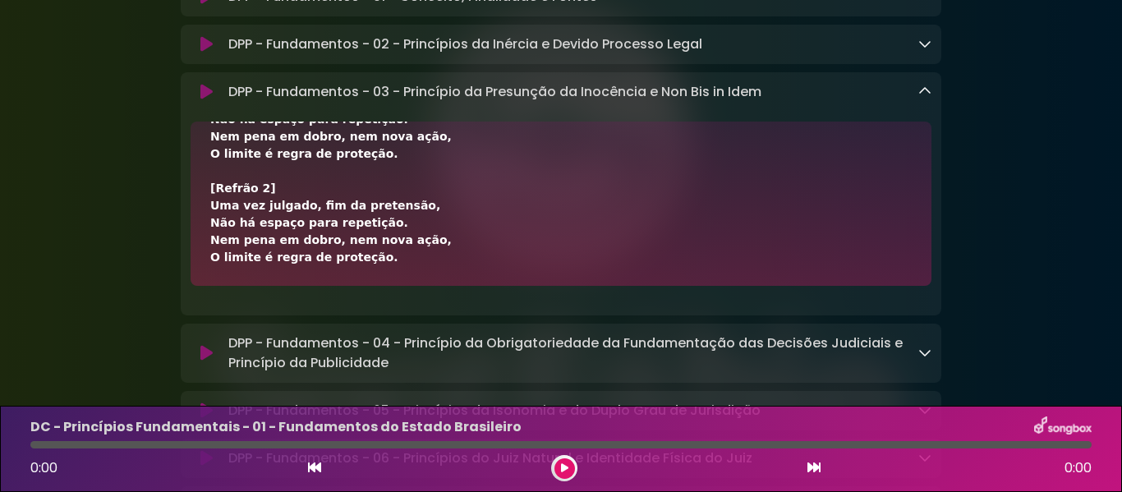
click at [917, 102] on div "DPP - Fundamentos - 03 - Princípio da Presunção da Inocência e Non Bis in Idem …" at bounding box center [577, 92] width 710 height 20
click at [924, 98] on icon at bounding box center [924, 91] width 13 height 13
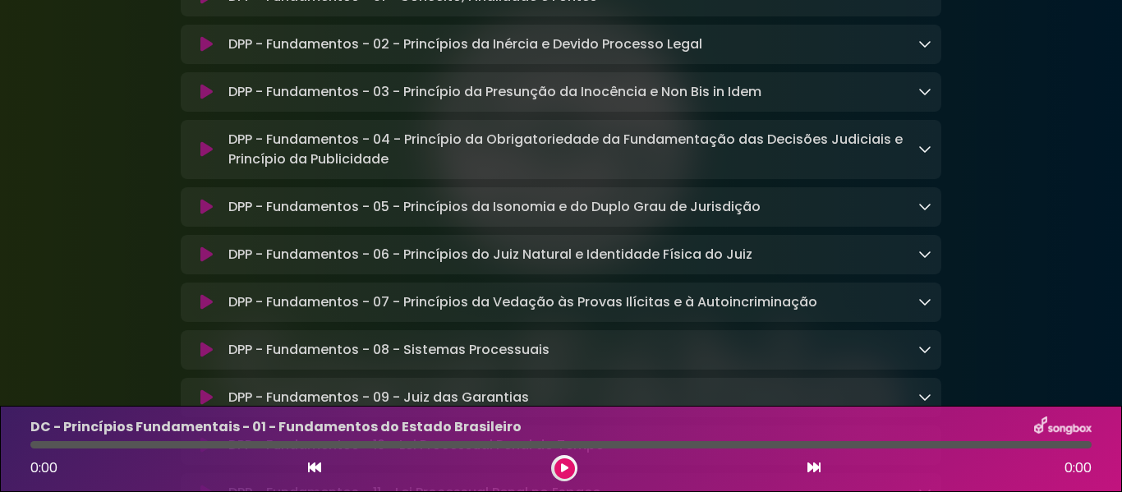
click at [927, 155] on icon at bounding box center [924, 148] width 13 height 13
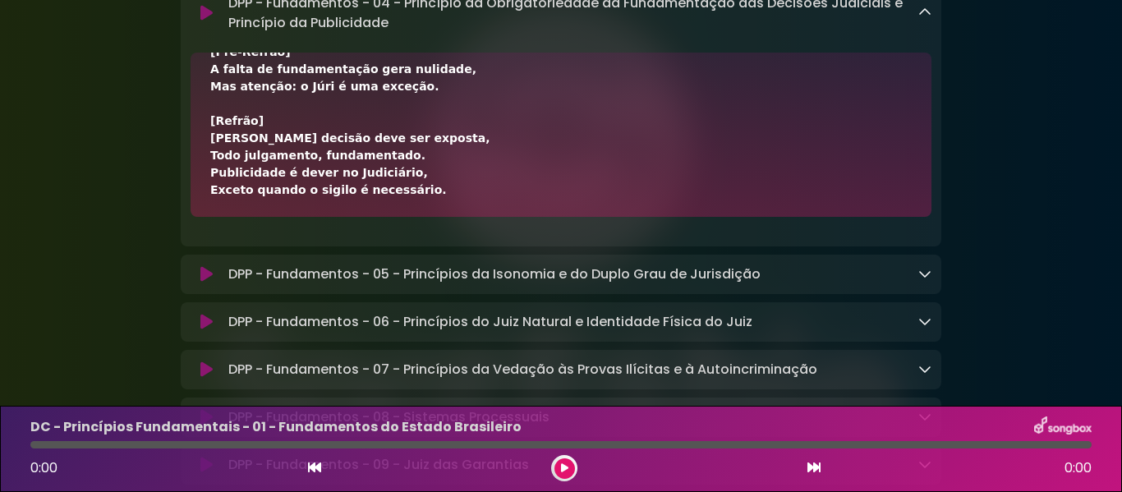
scroll to position [410, 0]
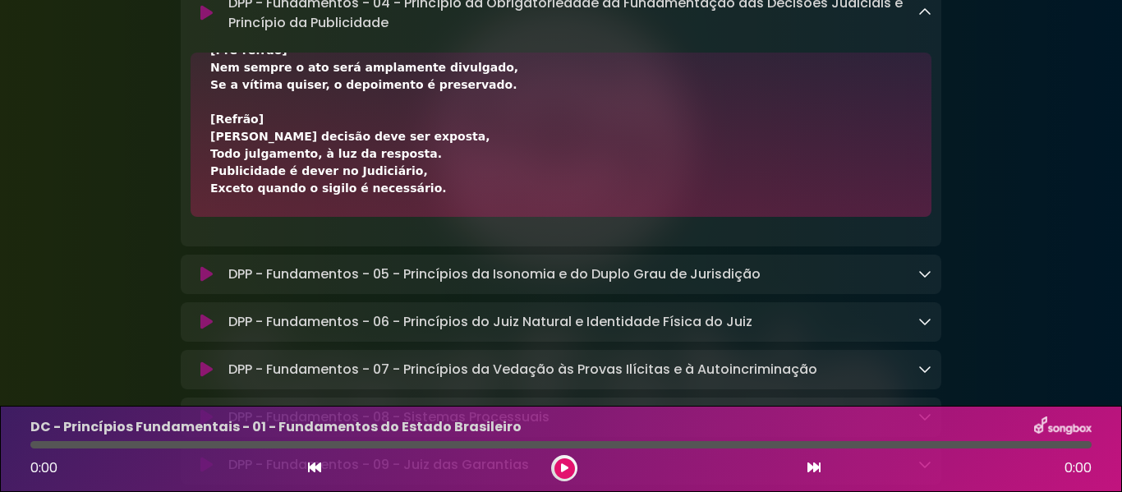
drag, startPoint x: 215, startPoint y: 200, endPoint x: 416, endPoint y: 314, distance: 230.3
click at [416, 217] on div "[Verso 1] Toda decisão judicial precisa se justificar, Sem razão expressa, não …" at bounding box center [561, 135] width 741 height 164
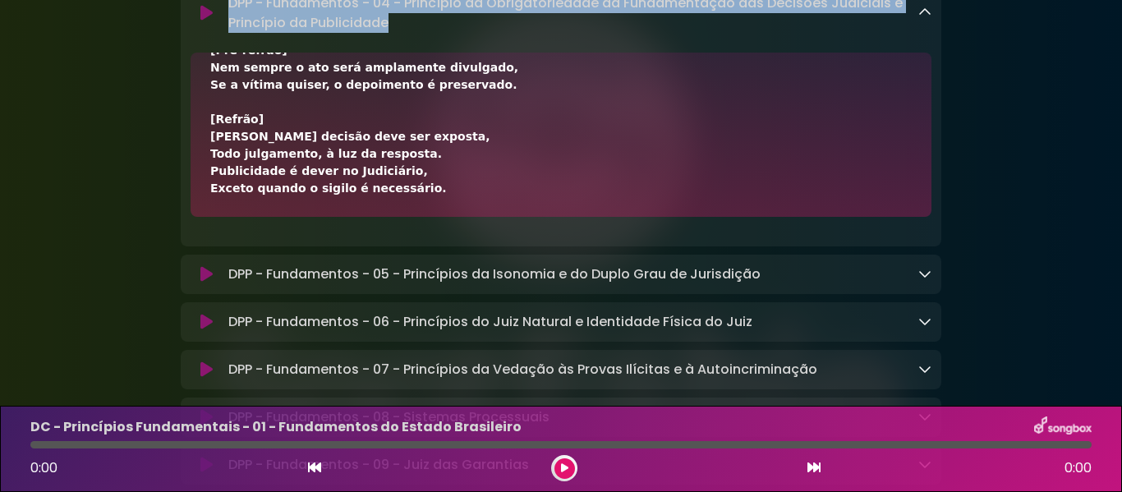
drag, startPoint x: 229, startPoint y: 120, endPoint x: 399, endPoint y: 140, distance: 171.3
click at [399, 33] on p "DPP - Fundamentos - 04 - Princípio da Obrigatoriedade da Fundamentação das Deci…" at bounding box center [573, 12] width 690 height 39
click at [925, 19] on icon at bounding box center [924, 12] width 13 height 13
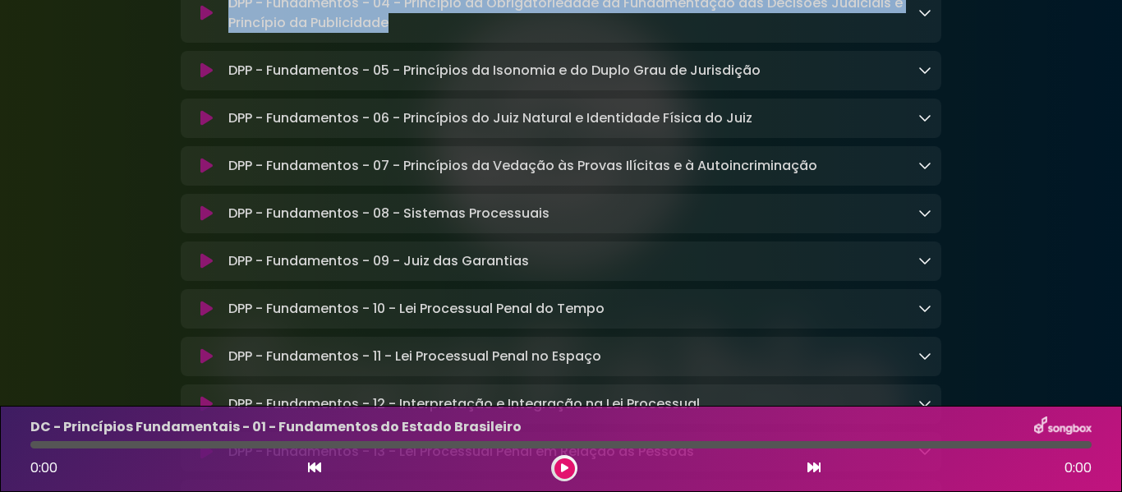
click at [926, 76] on icon at bounding box center [924, 69] width 13 height 13
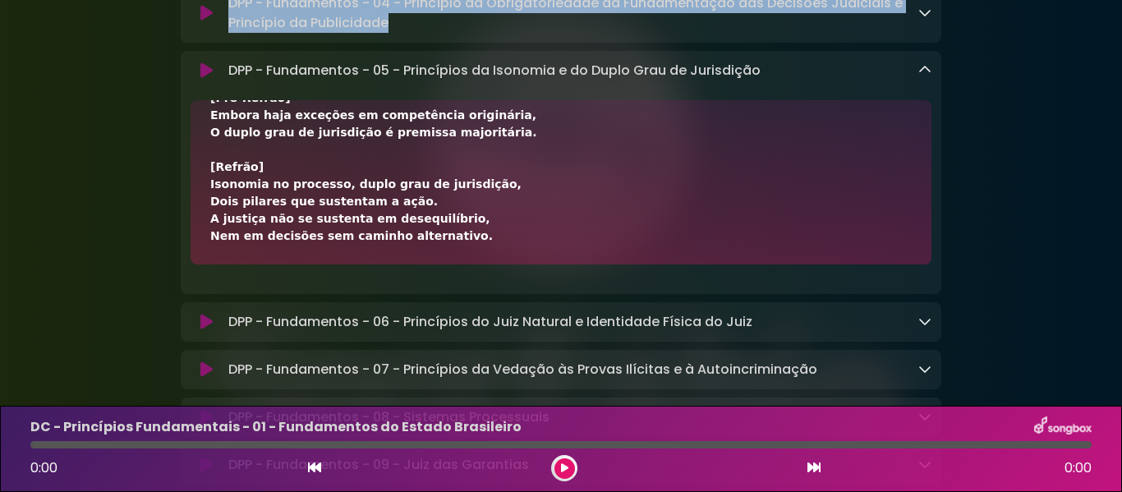
drag, startPoint x: 209, startPoint y: 248, endPoint x: 442, endPoint y: 357, distance: 257.6
click at [442, 264] on div "[Verso 1] No processo penal, a isonomia impõe igualdade formal, Partes têm os m…" at bounding box center [561, 182] width 741 height 164
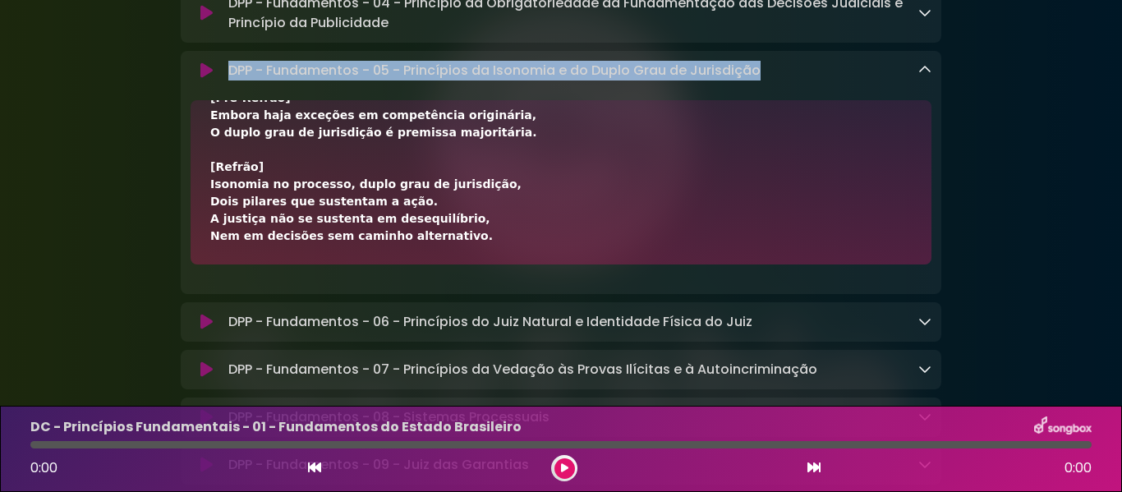
drag, startPoint x: 231, startPoint y: 186, endPoint x: 765, endPoint y: 190, distance: 533.9
click at [765, 80] on div "DPP - Fundamentos - 05 - Princípios da Isonomia e do Duplo Grau de Jurisdição L…" at bounding box center [577, 71] width 710 height 20
click at [926, 76] on icon at bounding box center [924, 69] width 13 height 13
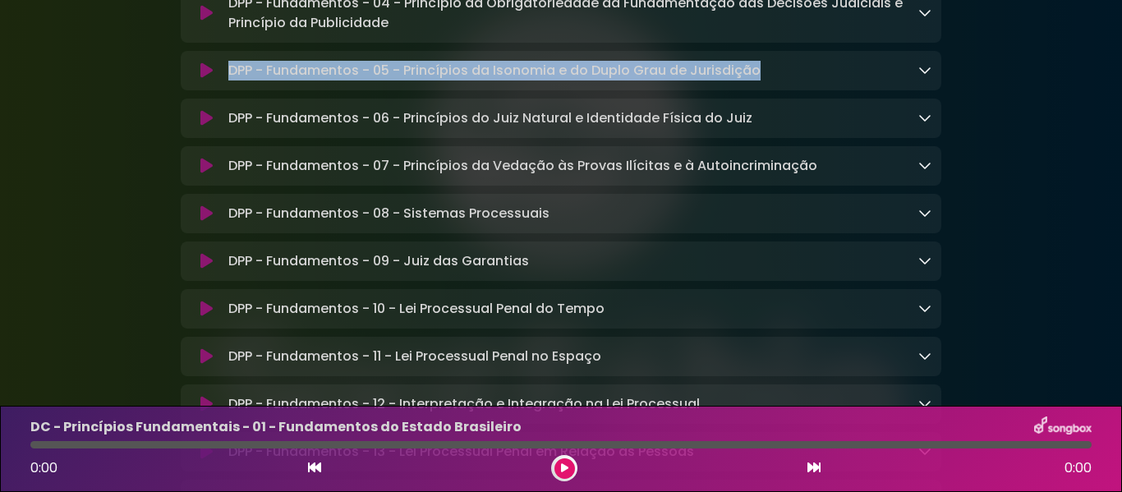
click at [922, 124] on icon at bounding box center [924, 117] width 13 height 13
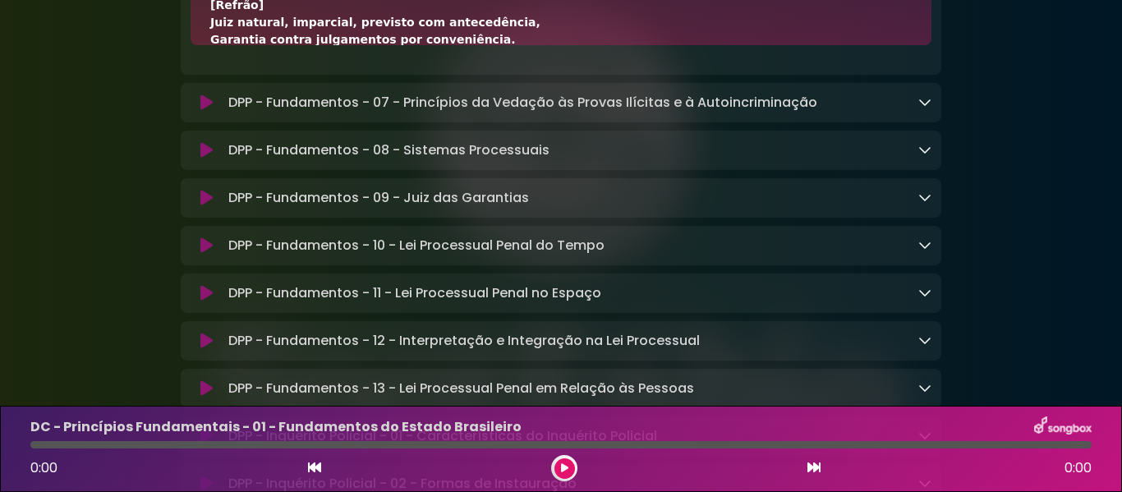
scroll to position [479, 0]
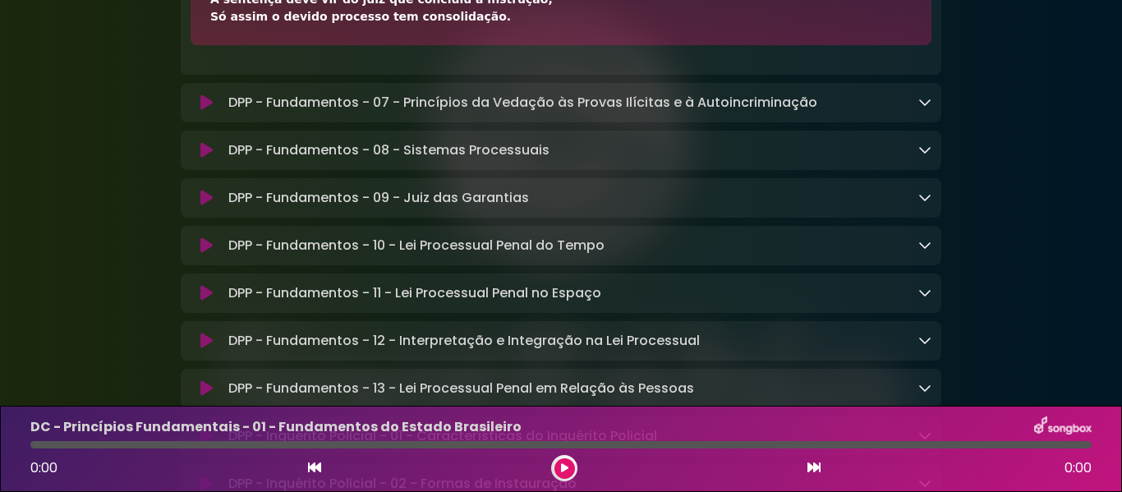
drag, startPoint x: 209, startPoint y: 297, endPoint x: 496, endPoint y: 132, distance: 331.5
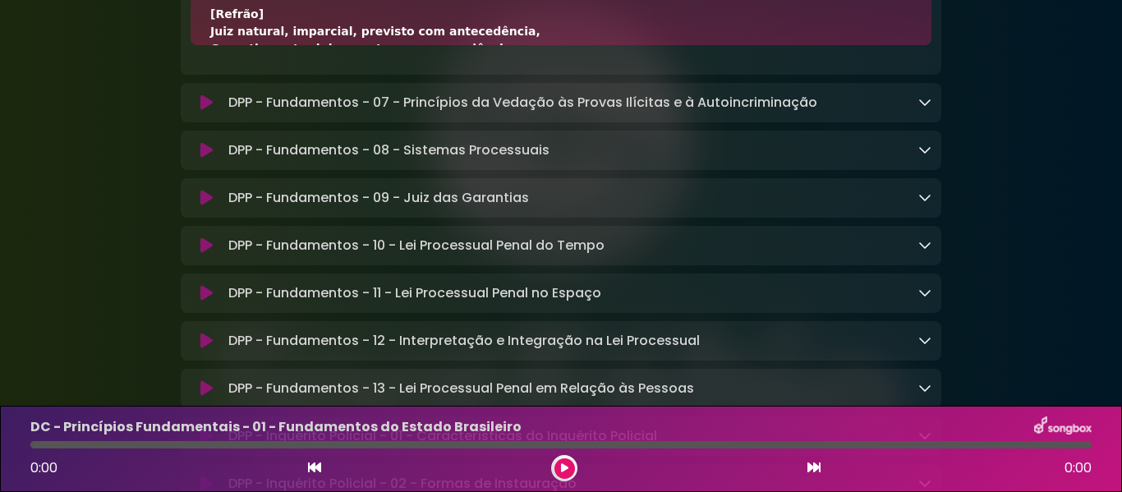
scroll to position [7127, 0]
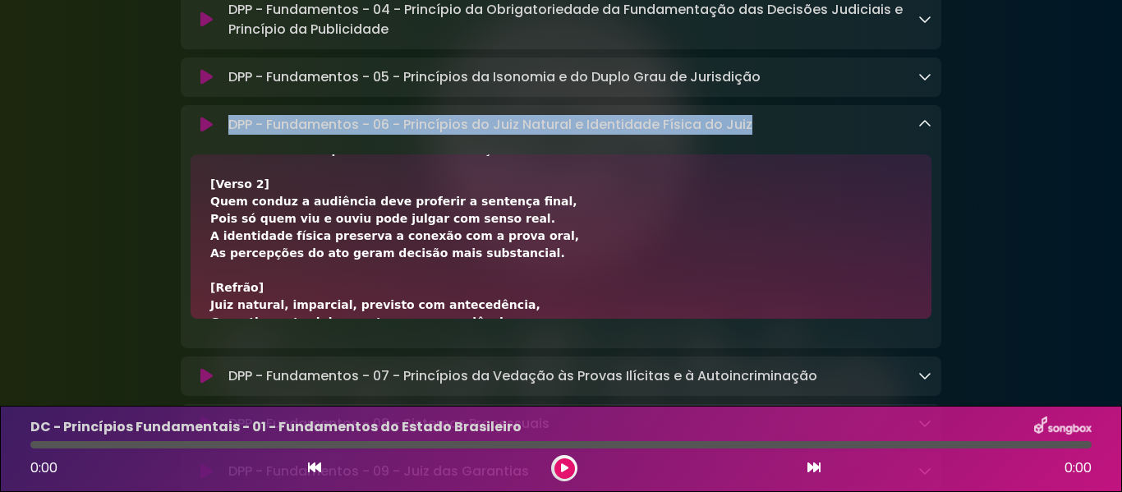
drag, startPoint x: 229, startPoint y: 245, endPoint x: 759, endPoint y: 251, distance: 529.8
click at [759, 135] on div "DPP - Fundamentos - 06 - Princípios do Juiz Natural e Identidade Física do Juiz…" at bounding box center [577, 125] width 710 height 20
click at [925, 131] on icon at bounding box center [924, 123] width 13 height 13
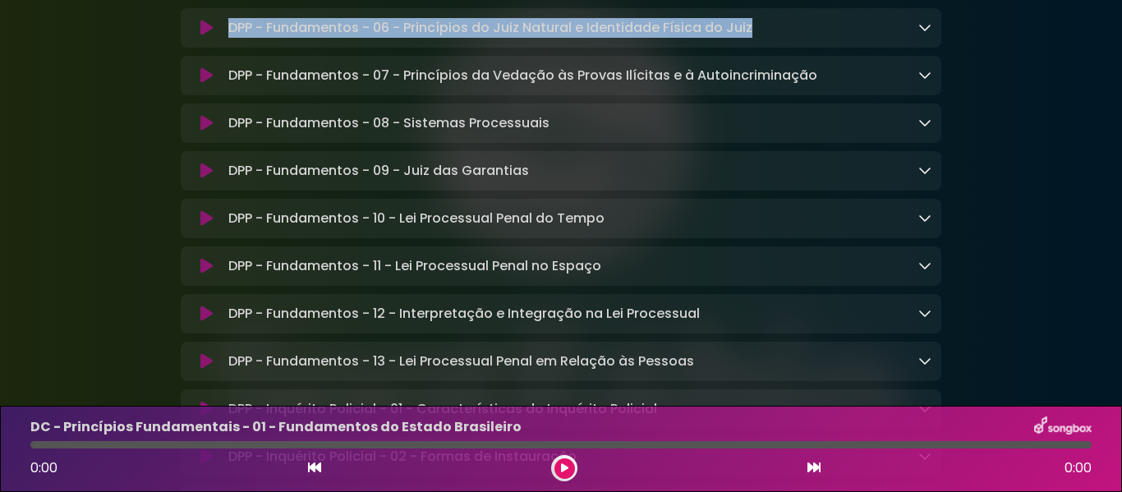
scroll to position [7264, 0]
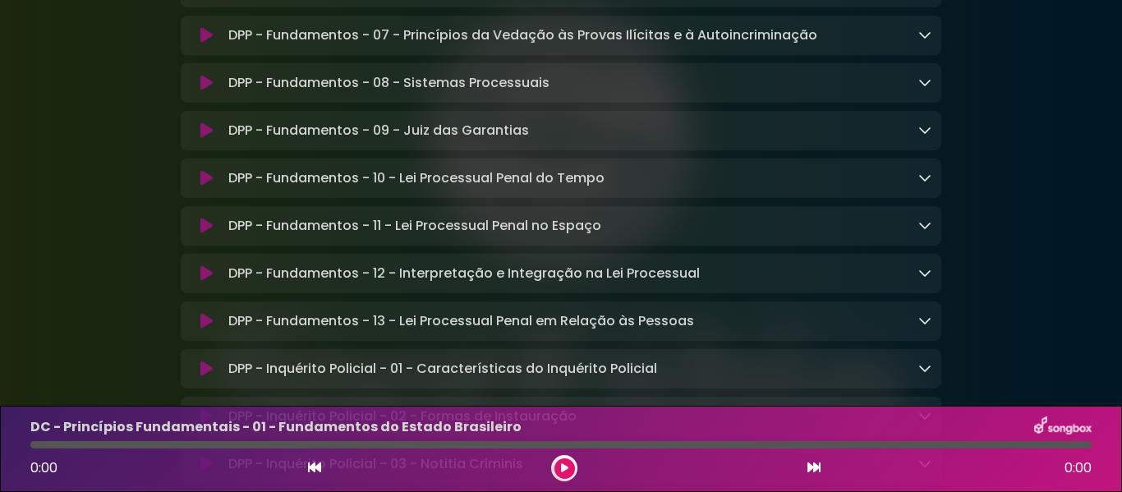
click at [919, 41] on icon at bounding box center [924, 34] width 13 height 13
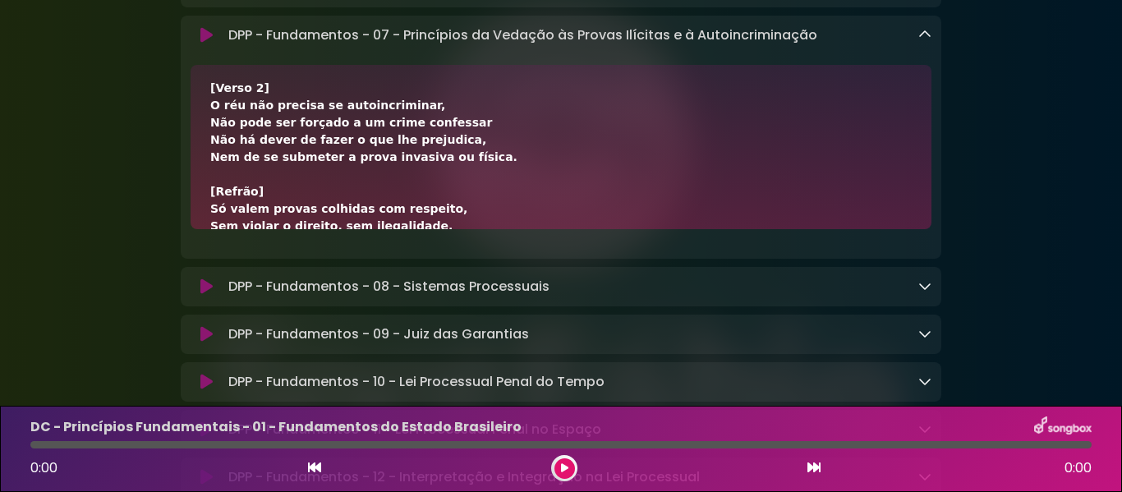
scroll to position [272, 0]
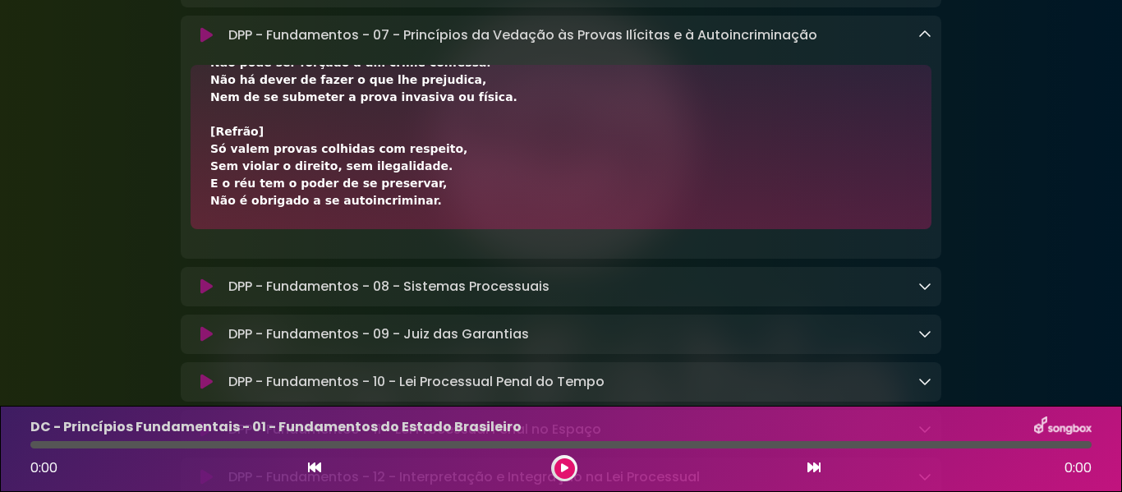
drag, startPoint x: 207, startPoint y: 213, endPoint x: 406, endPoint y: 321, distance: 226.4
click at [406, 229] on div "[Verso 1] O processo exige provas dentro da legalidade, Sem violar domicílio, i…" at bounding box center [561, 147] width 741 height 164
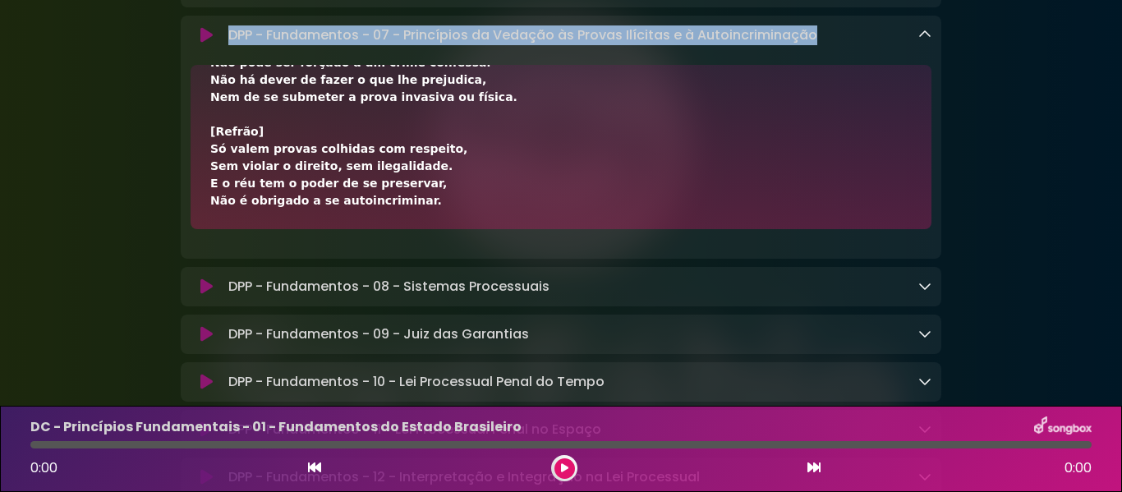
drag, startPoint x: 237, startPoint y: 155, endPoint x: 815, endPoint y: 157, distance: 577.4
click at [815, 45] on div "DPP - Fundamentos - 07 - Princípios da Vedação às Provas Ilícitas e à Autoincri…" at bounding box center [577, 35] width 710 height 20
click at [925, 41] on icon at bounding box center [924, 34] width 13 height 13
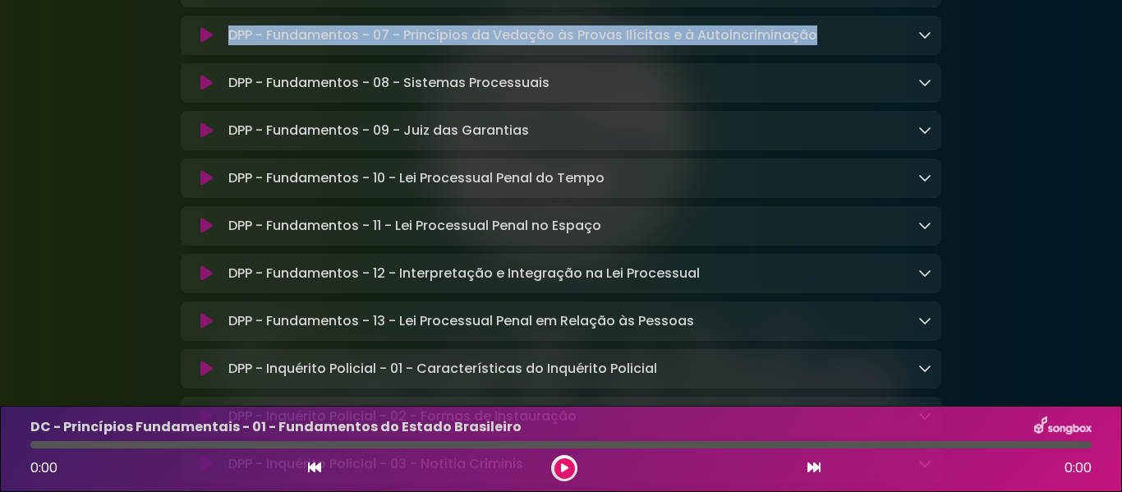
click at [923, 89] on icon at bounding box center [924, 82] width 13 height 13
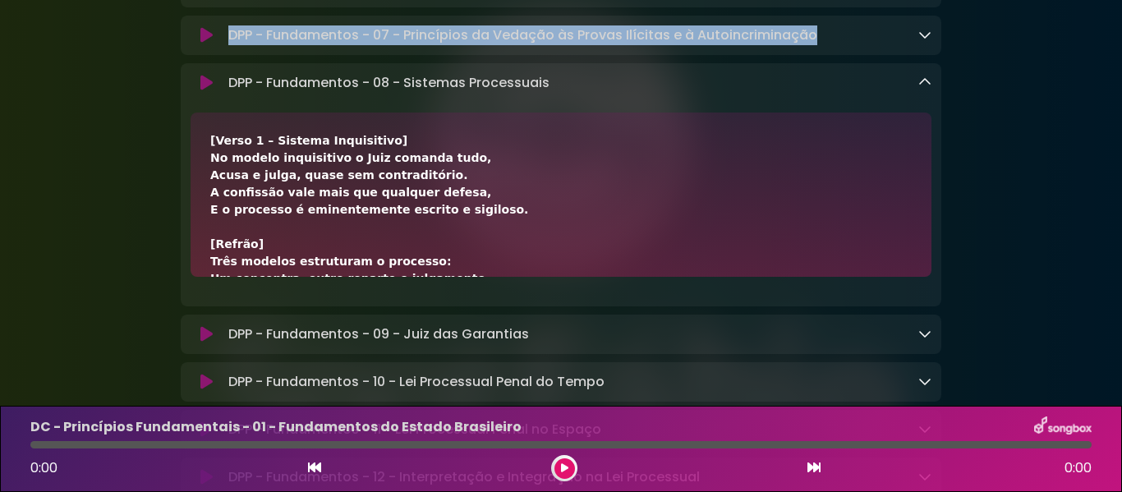
scroll to position [479, 0]
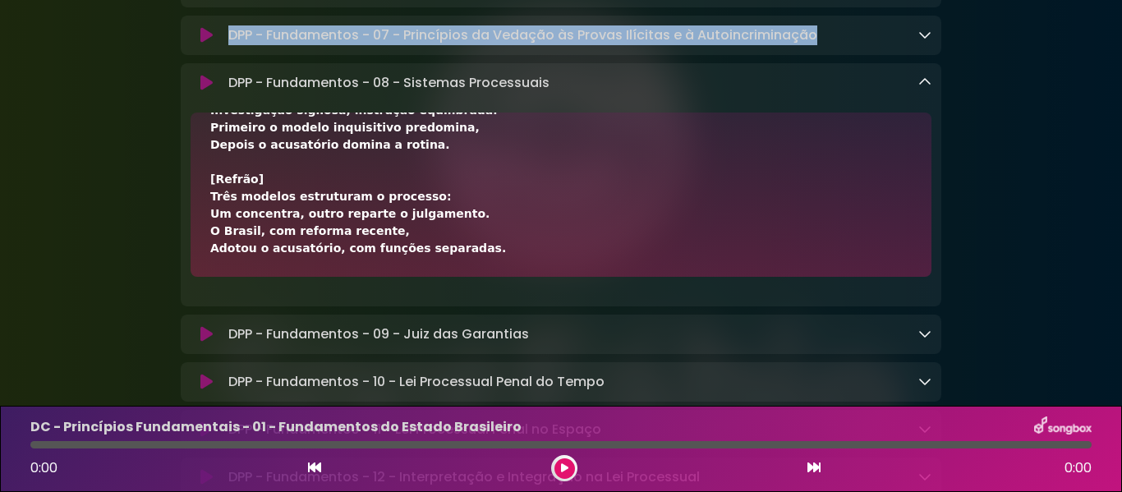
drag, startPoint x: 210, startPoint y: 260, endPoint x: 451, endPoint y: 373, distance: 265.7
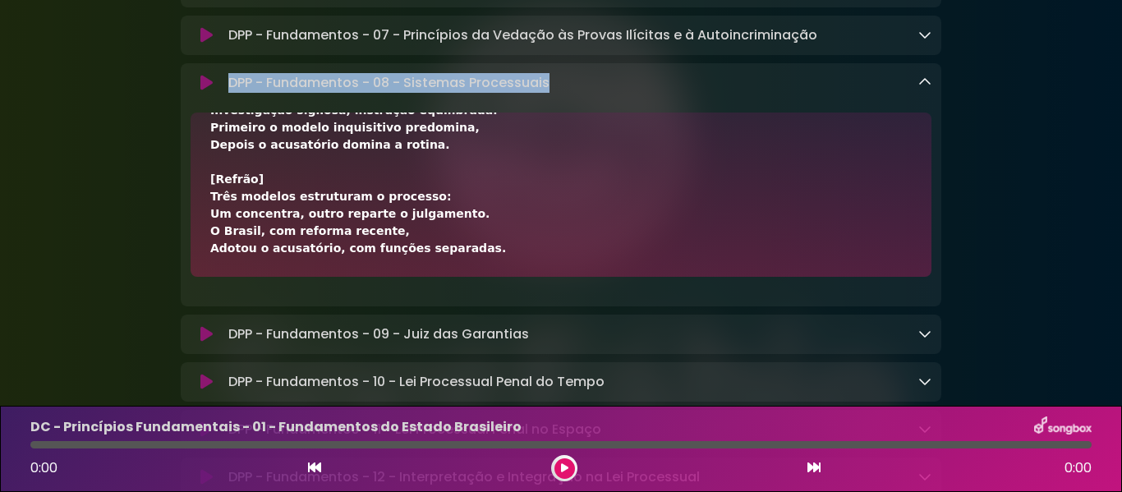
drag, startPoint x: 238, startPoint y: 203, endPoint x: 550, endPoint y: 196, distance: 311.4
click at [550, 93] on p "DPP - Fundamentos - 08 - Sistemas Processuais Loading Track..." at bounding box center [388, 83] width 321 height 20
click at [927, 89] on icon at bounding box center [924, 82] width 13 height 13
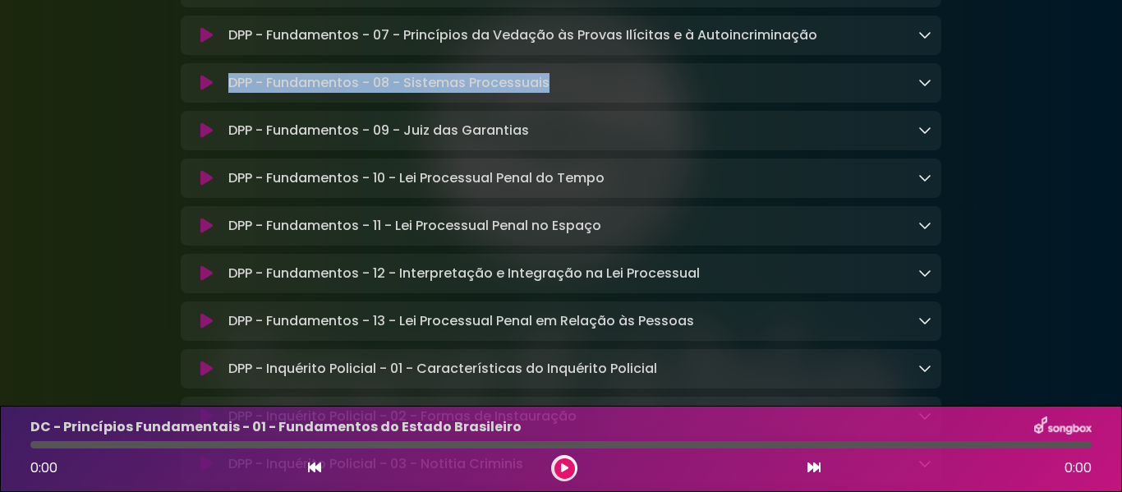
click at [918, 136] on icon at bounding box center [924, 129] width 13 height 13
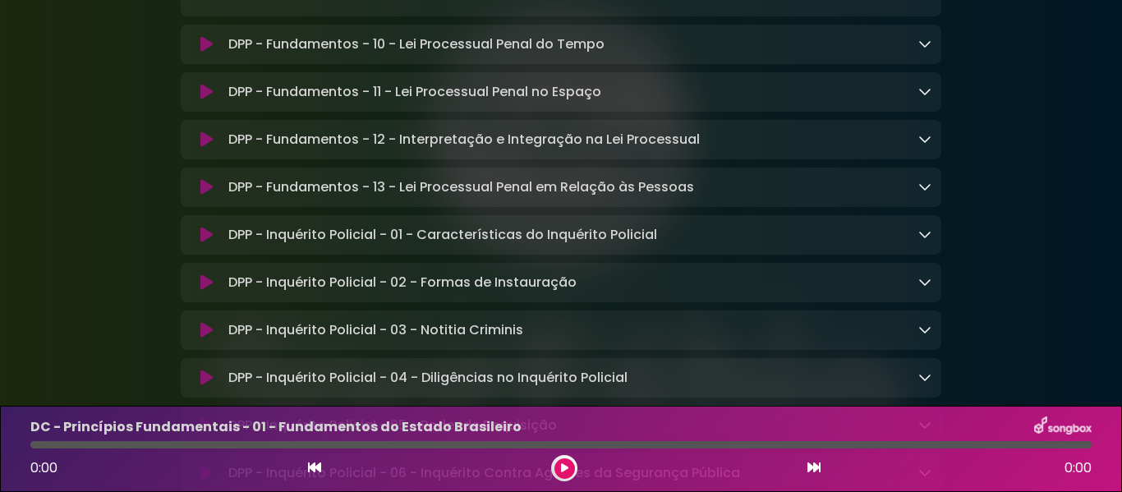
scroll to position [7643, 0]
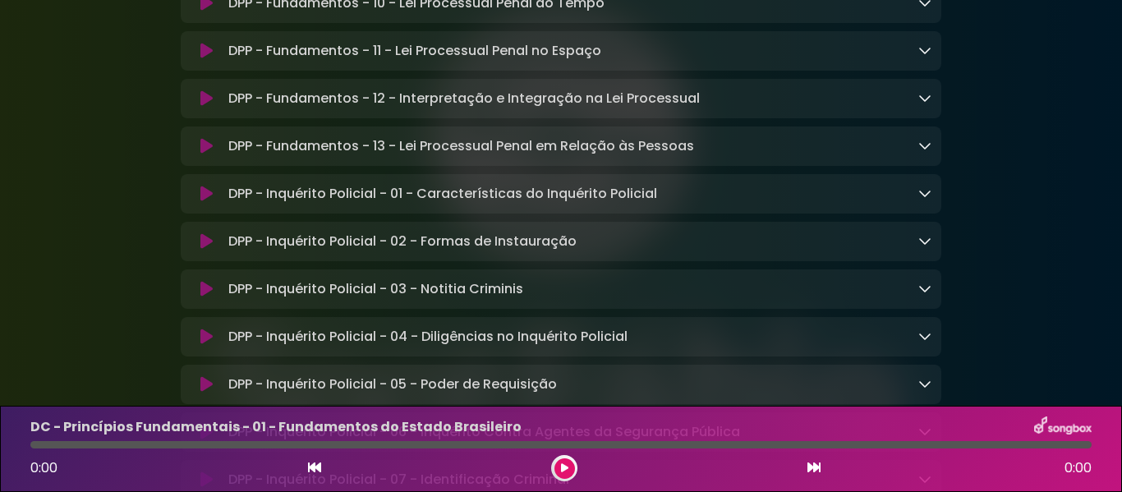
drag, startPoint x: 210, startPoint y: 306, endPoint x: 489, endPoint y: 45, distance: 381.8
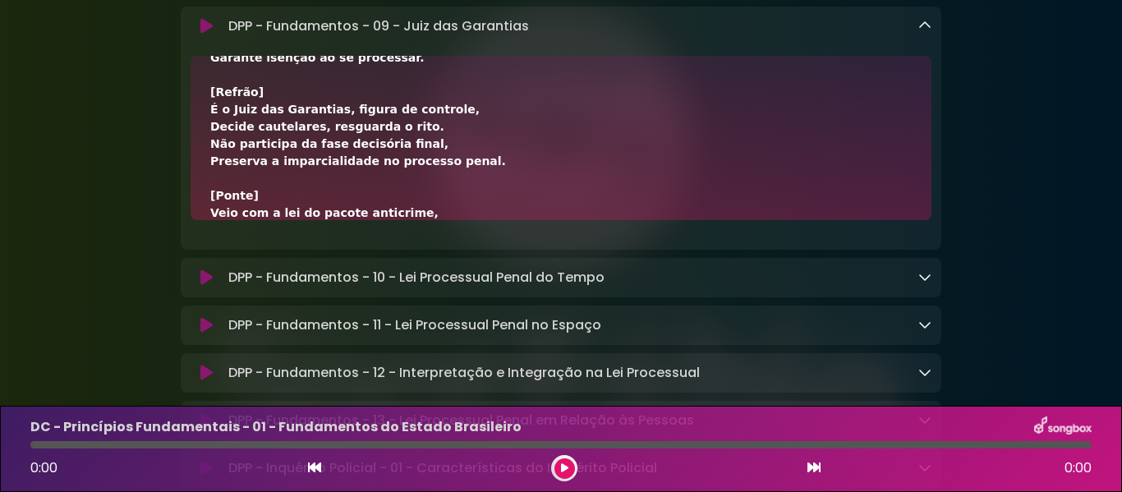
scroll to position [0, 0]
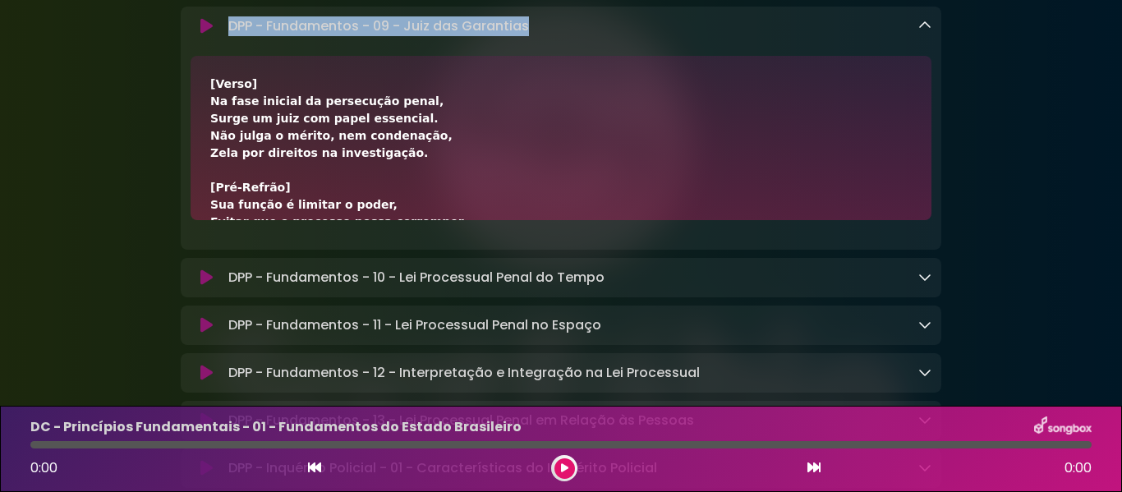
drag, startPoint x: 230, startPoint y: 149, endPoint x: 531, endPoint y: 154, distance: 300.7
click at [531, 36] on div "DPP - Fundamentos - 09 - Juiz das Garantias Loading Track..." at bounding box center [577, 26] width 710 height 20
click at [927, 32] on icon at bounding box center [924, 25] width 13 height 13
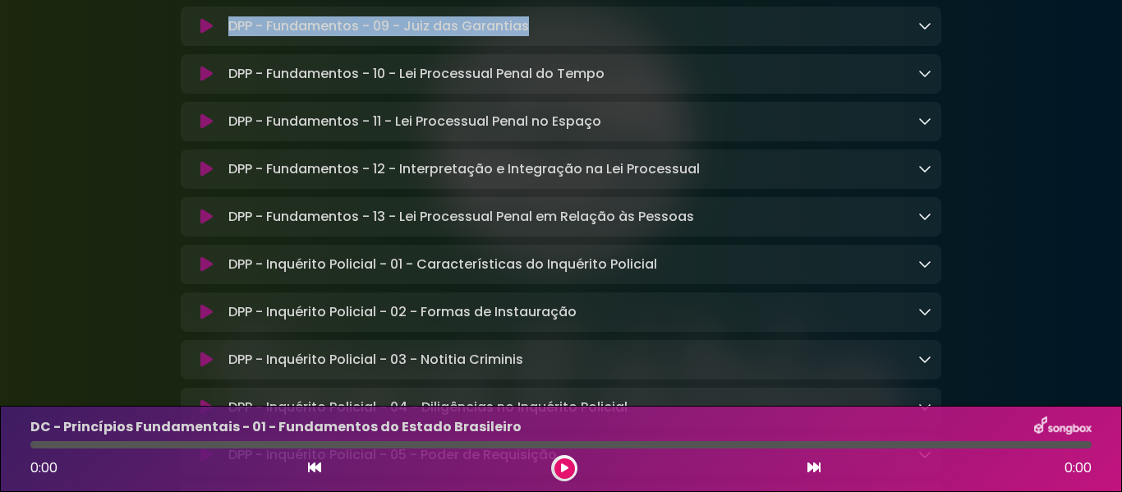
click at [927, 80] on icon at bounding box center [924, 73] width 13 height 13
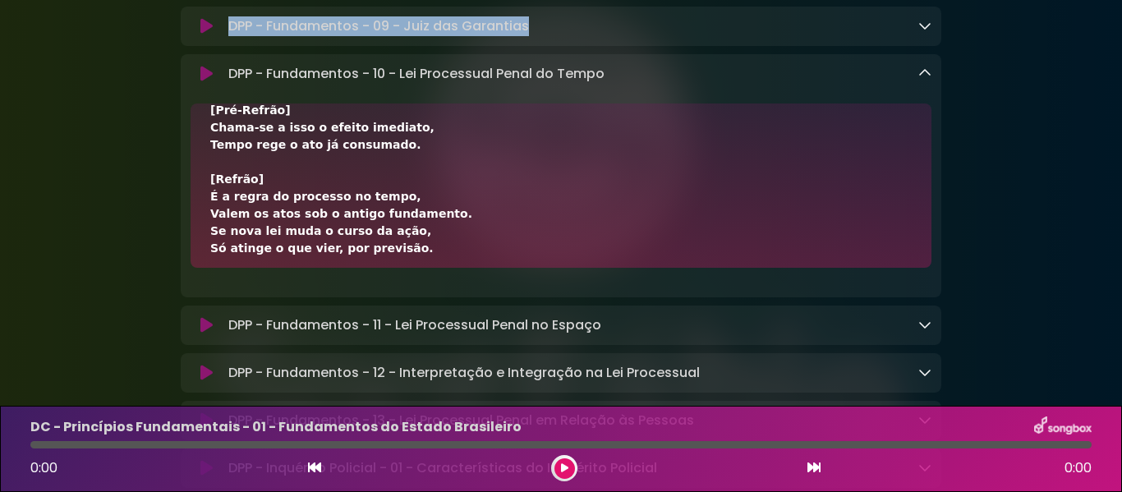
scroll to position [410, 0]
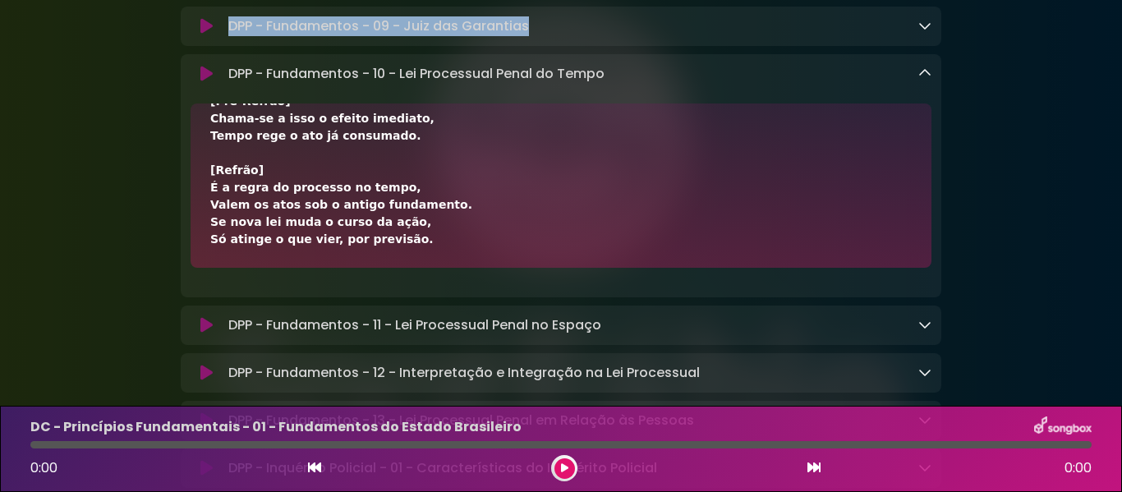
drag, startPoint x: 207, startPoint y: 255, endPoint x: 401, endPoint y: 366, distance: 223.7
click at [401, 268] on div "[Verso] Se lei nova surgir no meio do processo, Ela se aplica aos atos que virã…" at bounding box center [561, 185] width 741 height 164
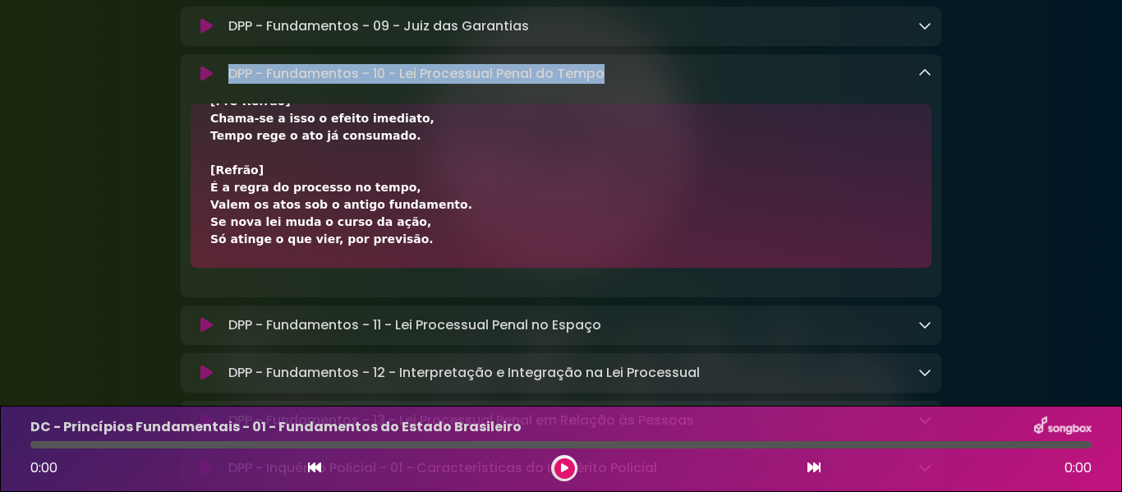
drag, startPoint x: 236, startPoint y: 200, endPoint x: 614, endPoint y: 194, distance: 378.7
click at [614, 84] on div "DPP - Fundamentos - 10 - Lei Processual Penal do Tempo Loading Track..." at bounding box center [577, 74] width 710 height 20
click at [926, 80] on icon at bounding box center [924, 73] width 13 height 13
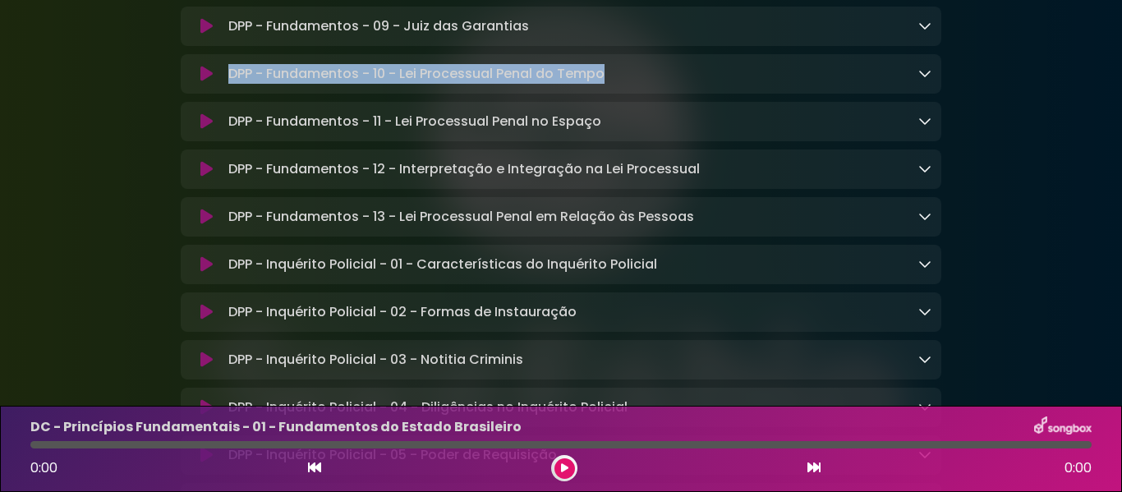
click at [925, 127] on icon at bounding box center [924, 120] width 13 height 13
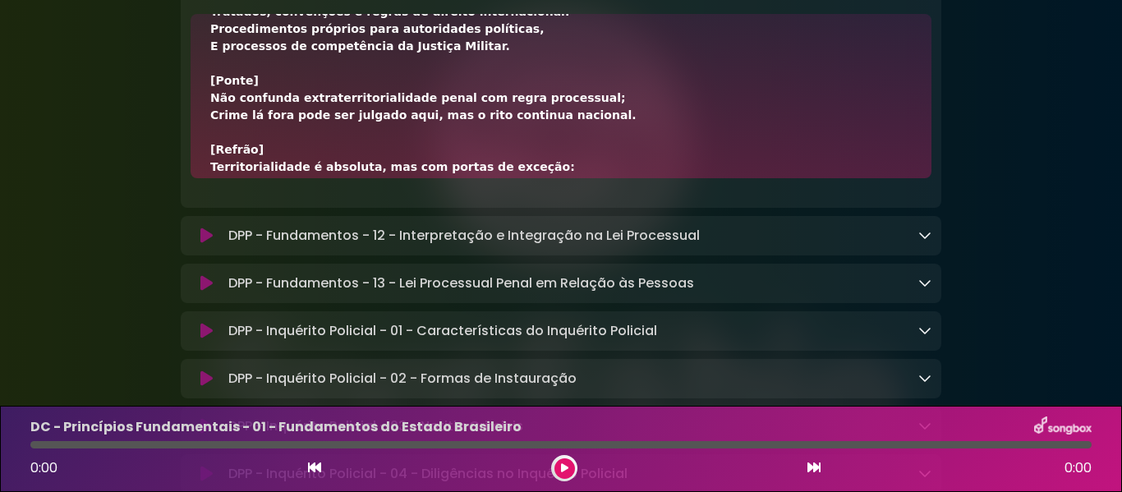
scroll to position [444, 0]
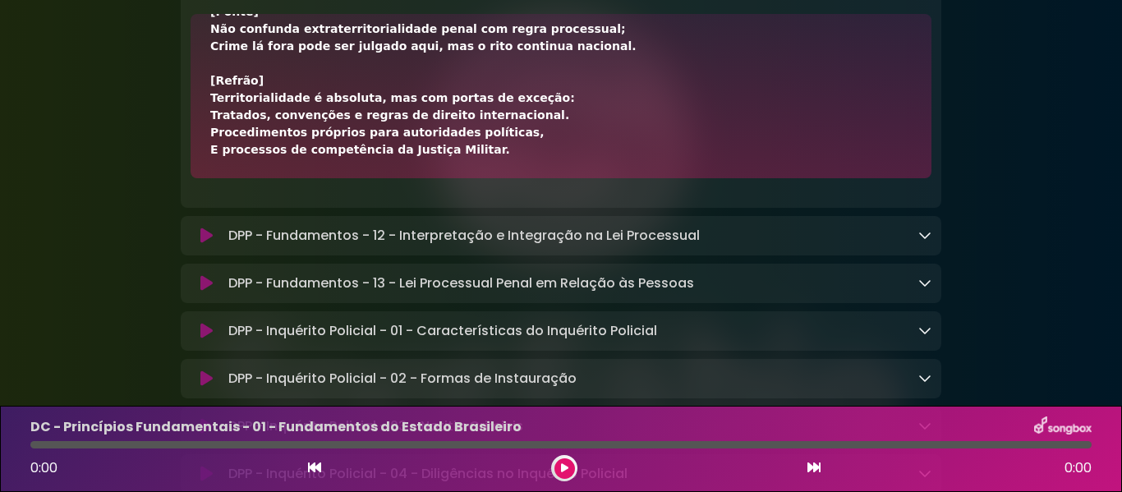
drag, startPoint x: 210, startPoint y: 168, endPoint x: 496, endPoint y: 282, distance: 307.8
drag, startPoint x: 231, startPoint y: 104, endPoint x: 607, endPoint y: 107, distance: 376.2
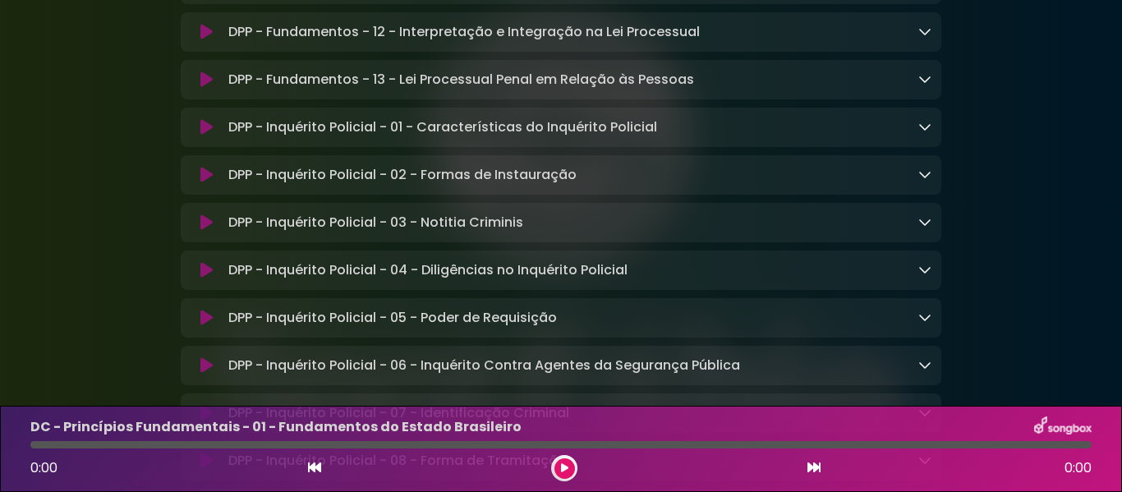
click at [924, 38] on icon at bounding box center [924, 31] width 13 height 13
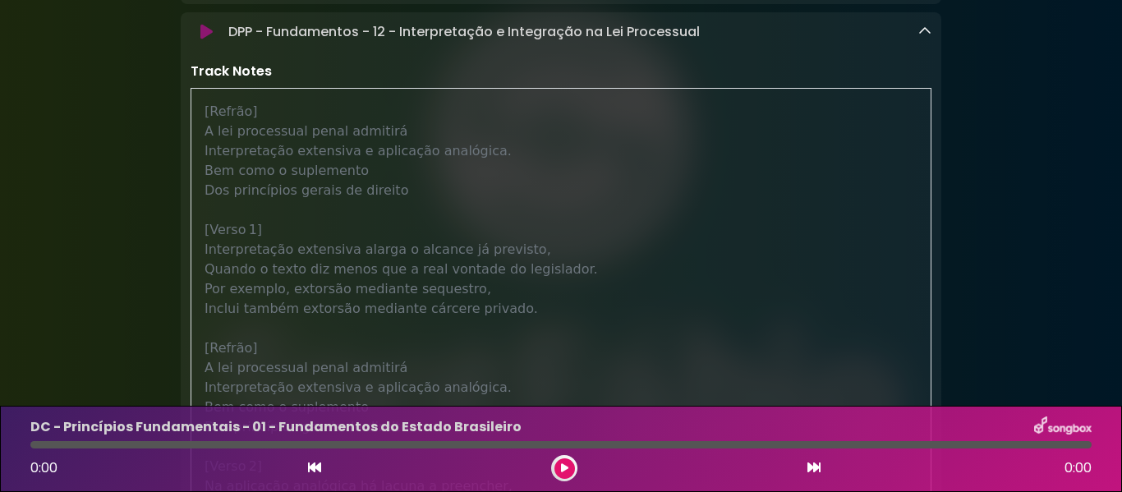
click at [912, 42] on div "DPP - Fundamentos - 12 - Interpretação e Integração na Lei Processual Loading T…" at bounding box center [577, 32] width 710 height 20
click at [920, 38] on icon at bounding box center [924, 31] width 13 height 13
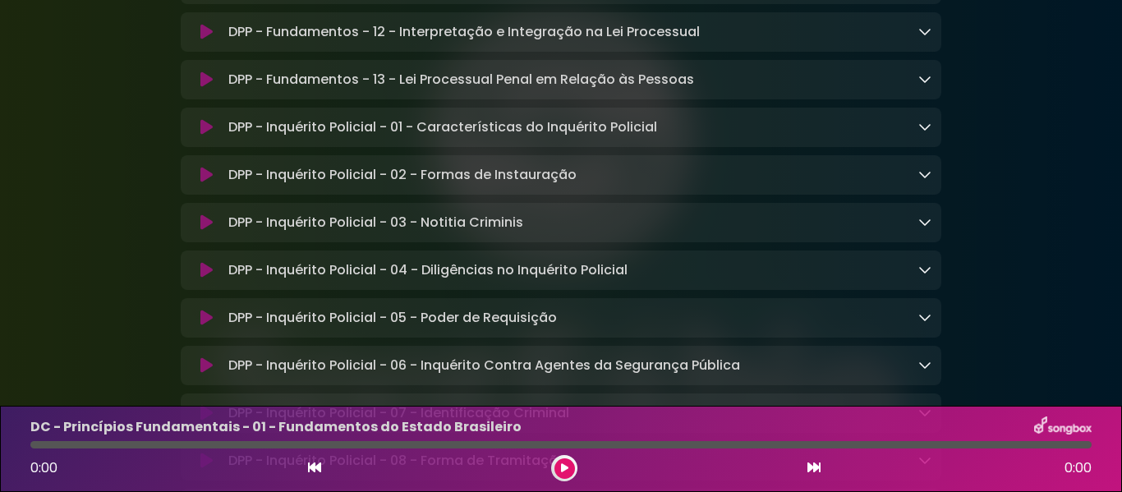
click at [920, 38] on icon at bounding box center [924, 31] width 13 height 13
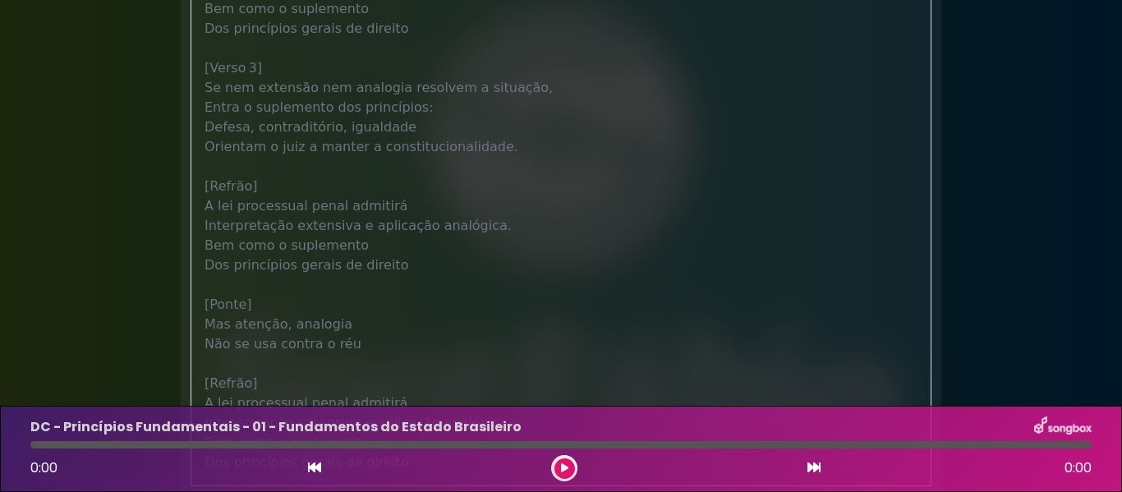
scroll to position [8643, 0]
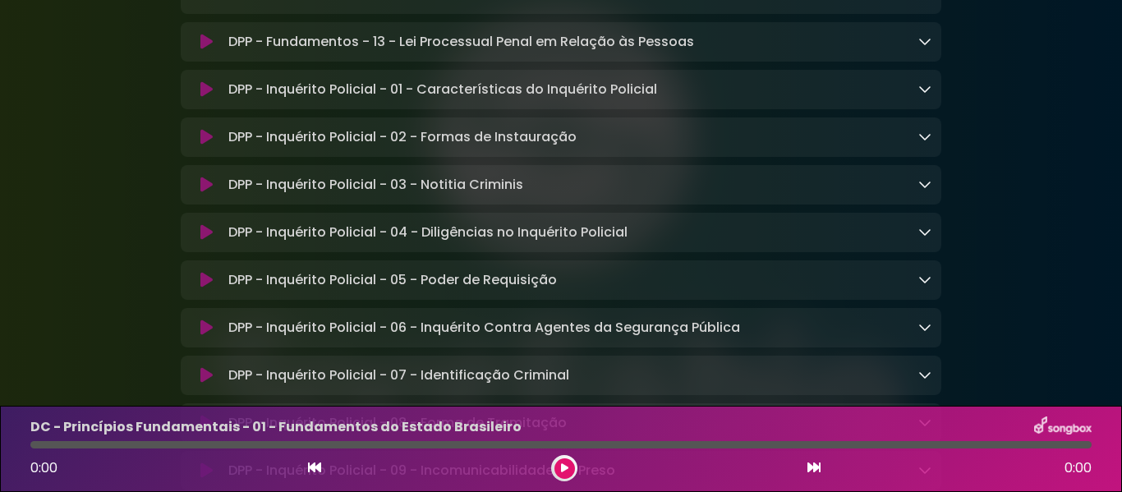
drag, startPoint x: 245, startPoint y: 103, endPoint x: 570, endPoint y: 92, distance: 325.5
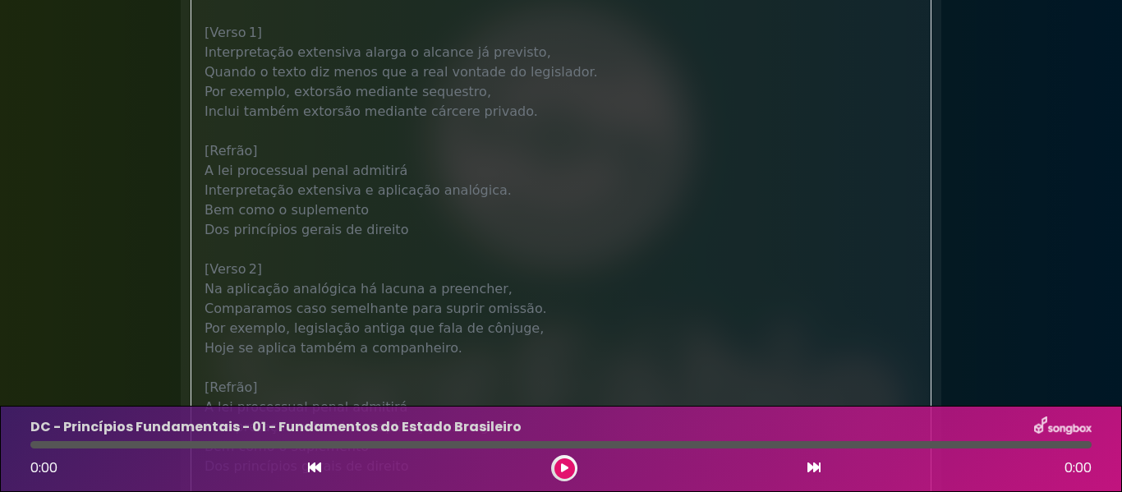
scroll to position [7547, 0]
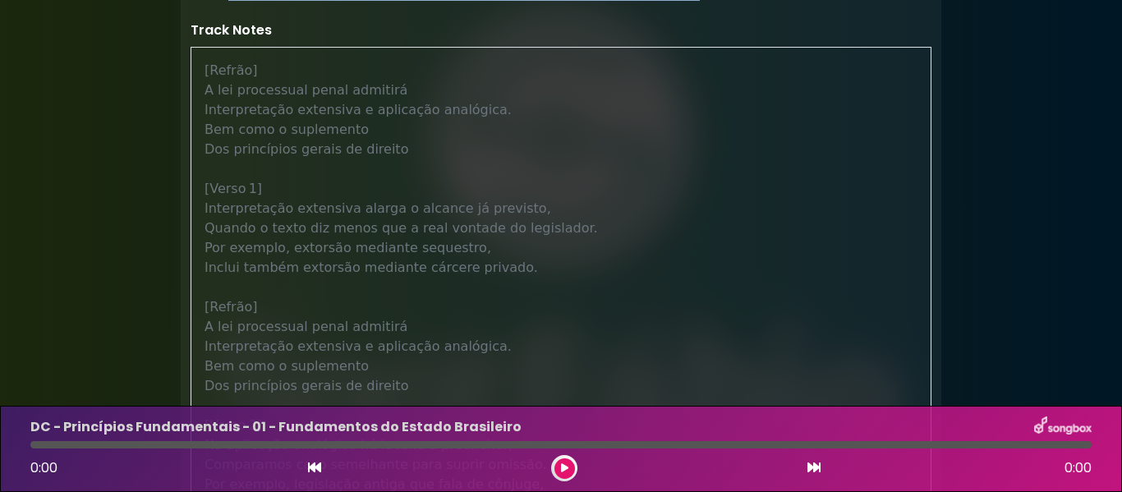
drag, startPoint x: 229, startPoint y: 113, endPoint x: 703, endPoint y: 113, distance: 473.9
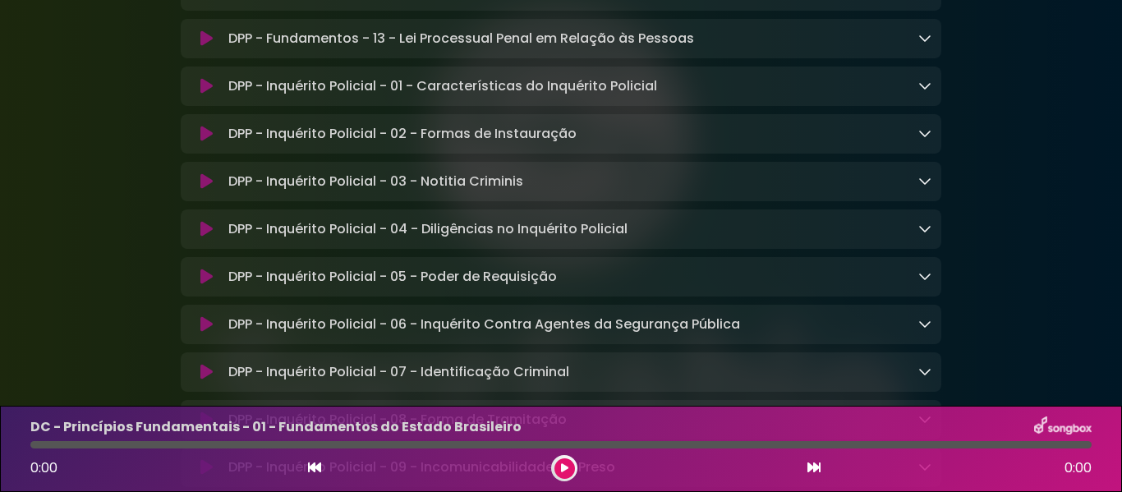
click at [931, 48] on div "DPP - Fundamentos - 13 - Lei Processual Penal em Relação às Pessoas Loading Tra…" at bounding box center [561, 39] width 761 height 20
click at [920, 44] on icon at bounding box center [924, 37] width 13 height 13
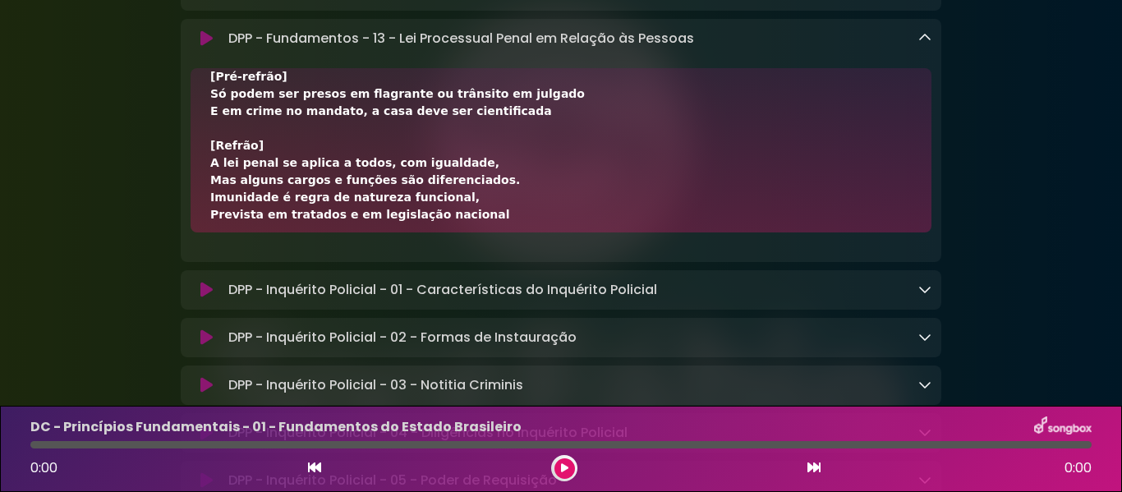
scroll to position [686, 0]
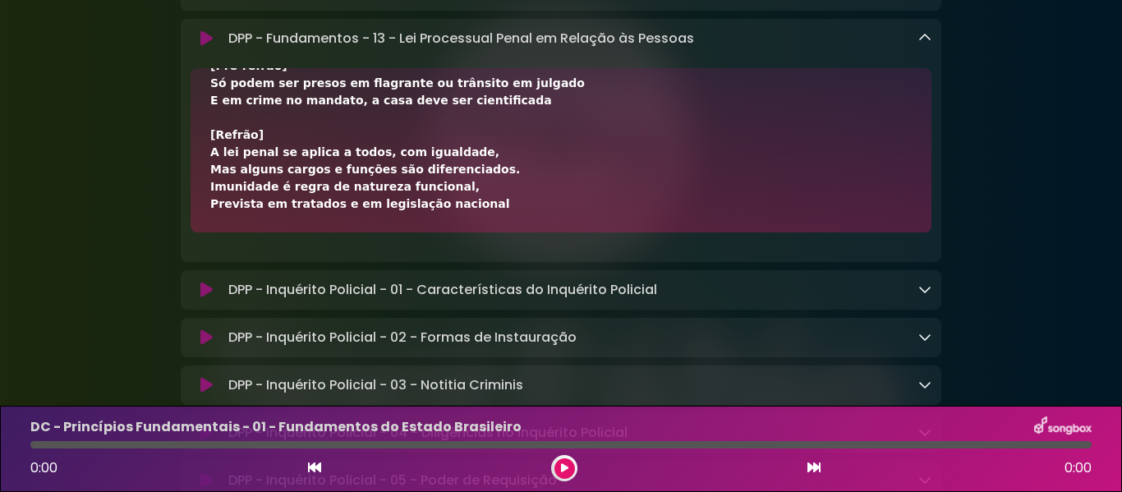
drag, startPoint x: 210, startPoint y: 220, endPoint x: 454, endPoint y: 338, distance: 270.8
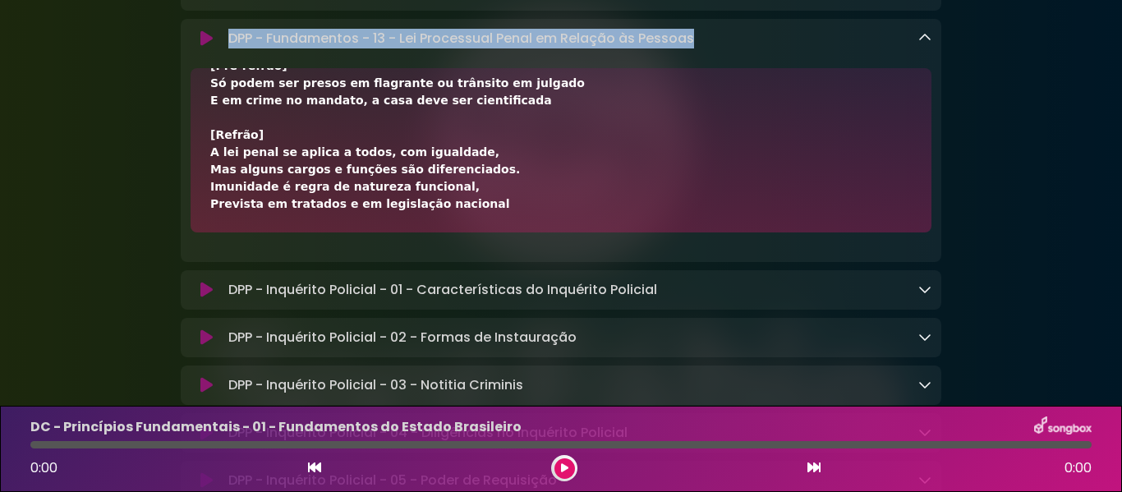
drag, startPoint x: 231, startPoint y: 163, endPoint x: 696, endPoint y: 163, distance: 464.9
click at [696, 48] on div "DPP - Fundamentos - 13 - Lei Processual Penal em Relação às Pessoas Loading Tra…" at bounding box center [577, 39] width 710 height 20
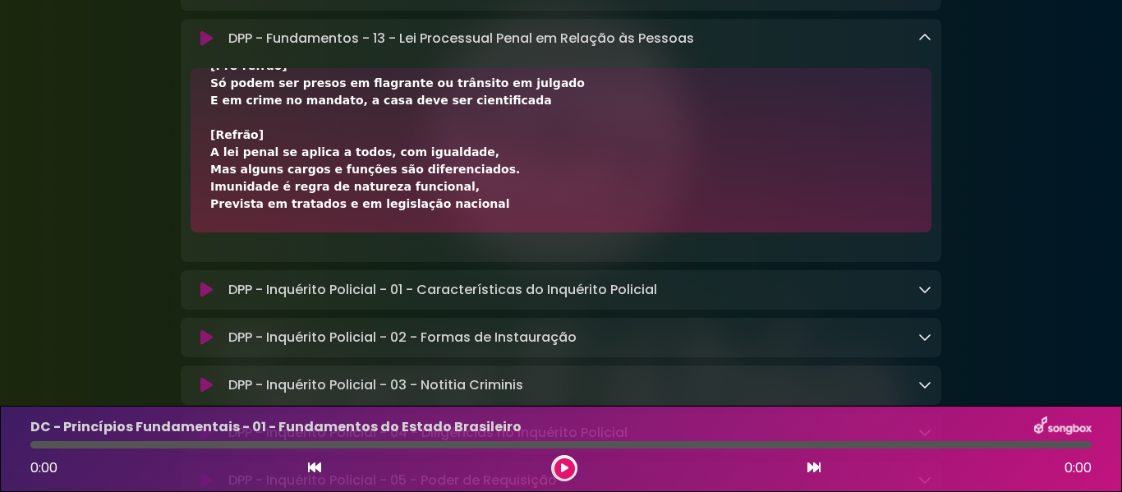
click at [918, 48] on div "DPP - Fundamentos - 13 - Lei Processual Penal em Relação às Pessoas Loading Tra…" at bounding box center [577, 39] width 710 height 20
click at [928, 44] on icon at bounding box center [924, 37] width 13 height 13
